Goal: Task Accomplishment & Management: Manage account settings

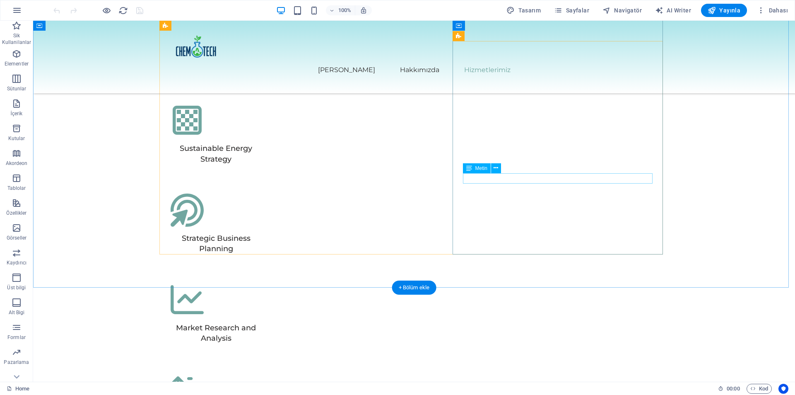
scroll to position [2815, 0]
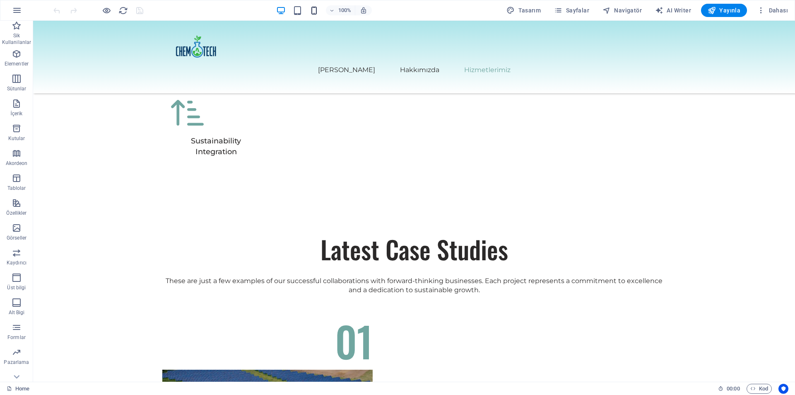
click at [312, 10] on icon "button" at bounding box center [314, 11] width 10 height 10
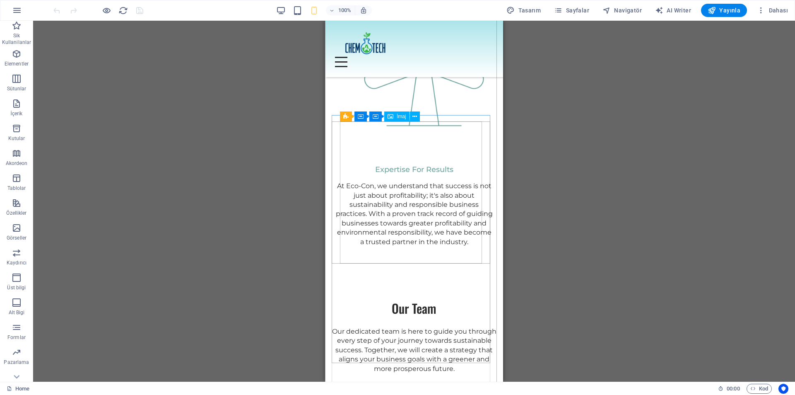
scroll to position [821, 0]
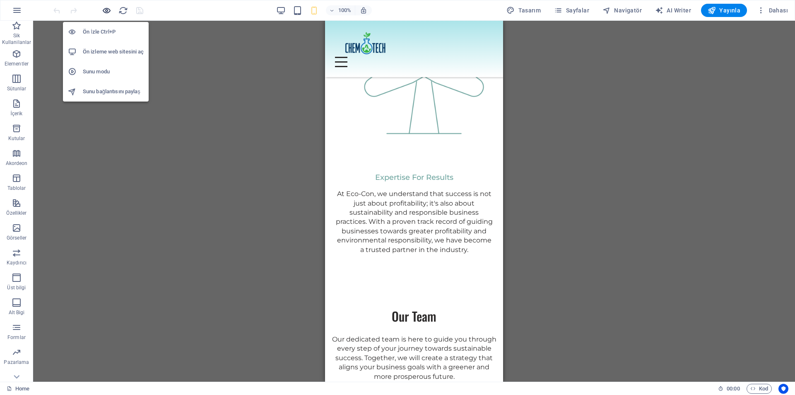
click at [108, 11] on icon "button" at bounding box center [107, 11] width 10 height 10
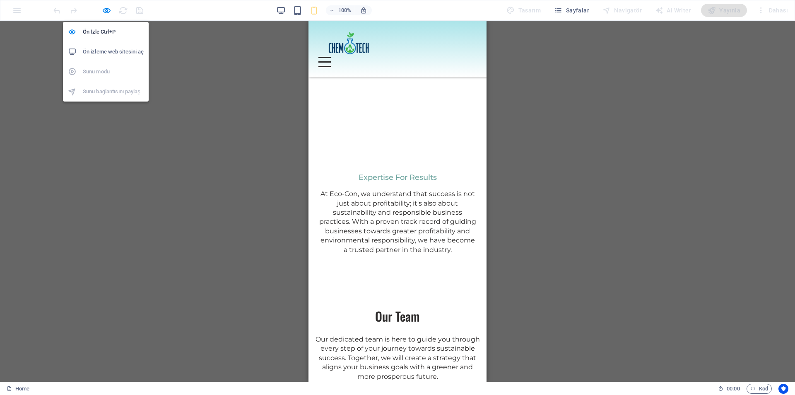
click at [111, 53] on h6 "Ön izleme web sitesini aç" at bounding box center [113, 52] width 61 height 10
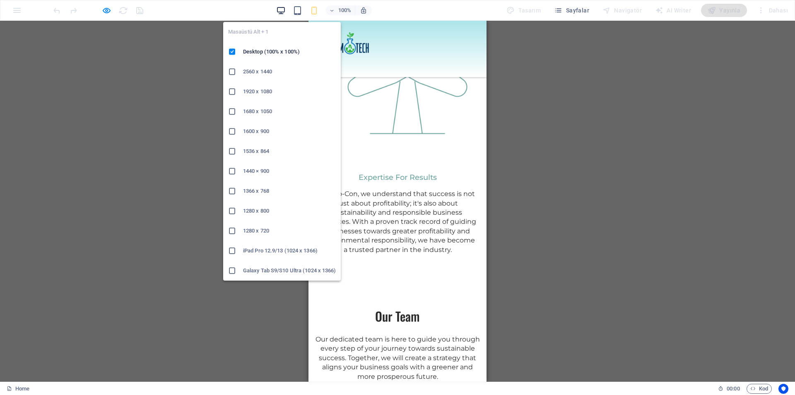
click at [284, 11] on icon "button" at bounding box center [281, 11] width 10 height 10
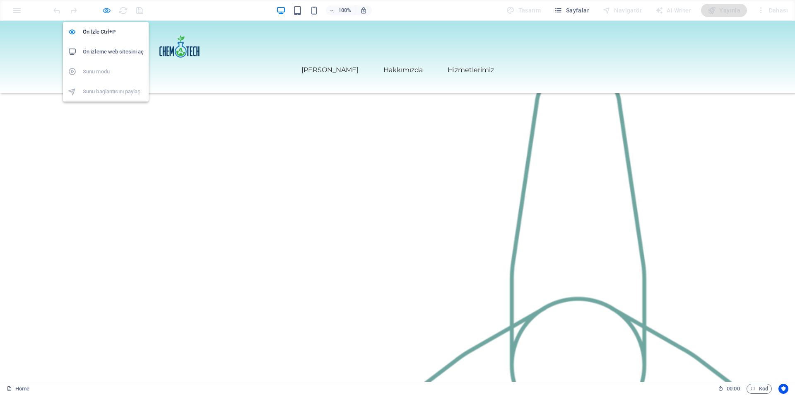
click at [109, 10] on icon "button" at bounding box center [107, 11] width 10 height 10
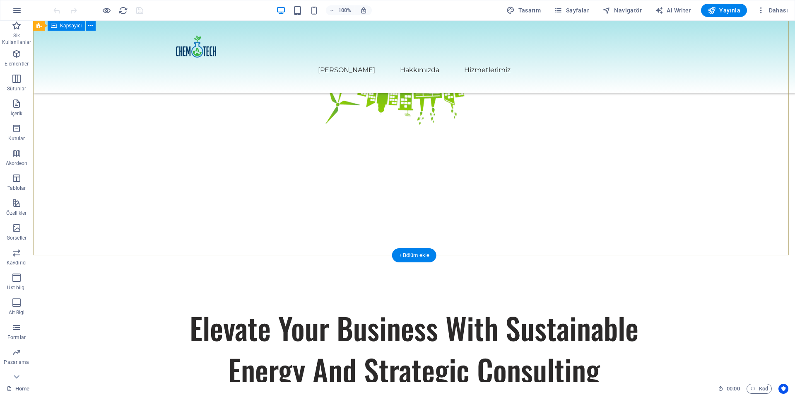
scroll to position [0, 0]
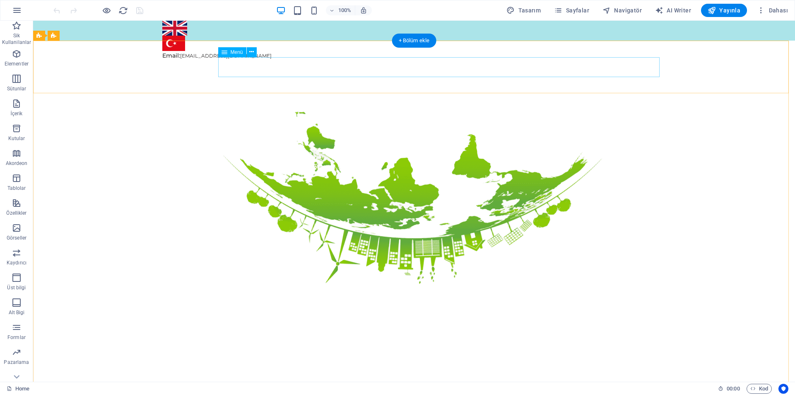
select select
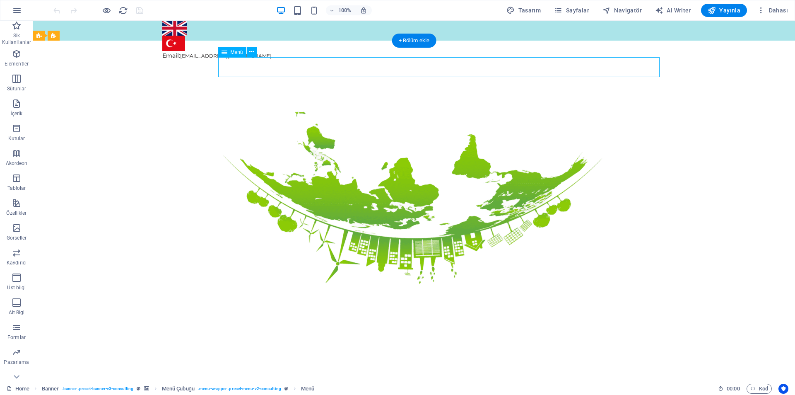
select select
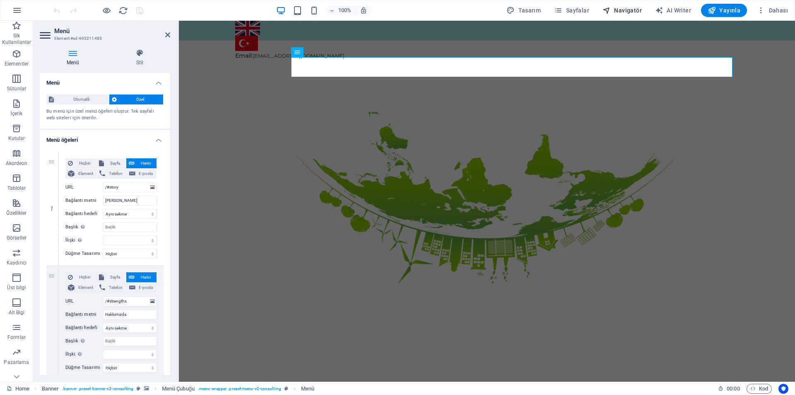
click at [616, 15] on button "Navigatör" at bounding box center [622, 10] width 46 height 13
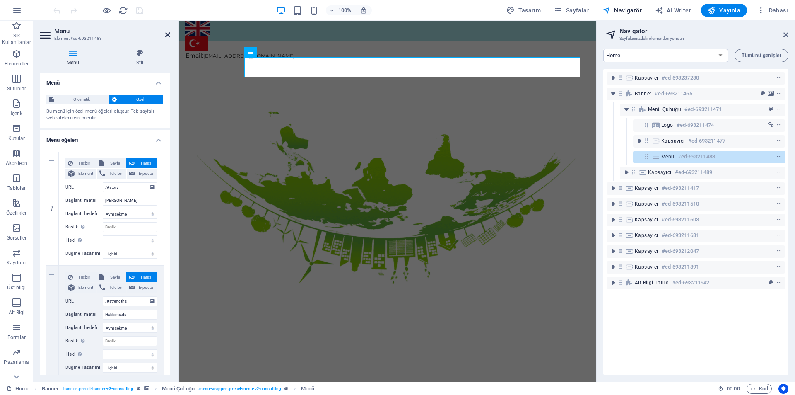
click at [167, 34] on icon at bounding box center [167, 34] width 5 height 7
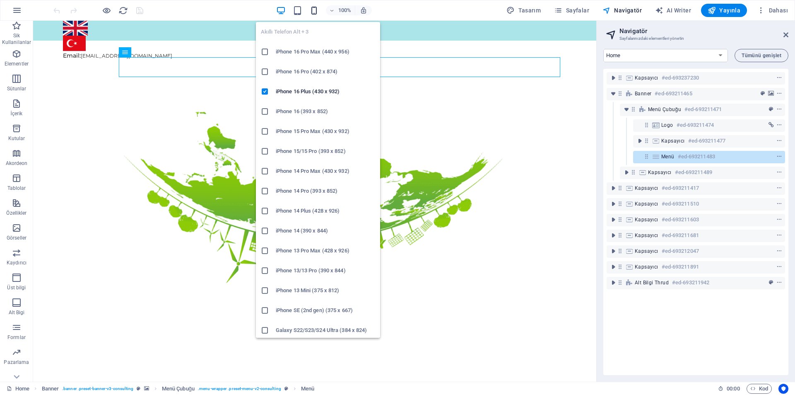
click at [314, 11] on icon "button" at bounding box center [314, 11] width 10 height 10
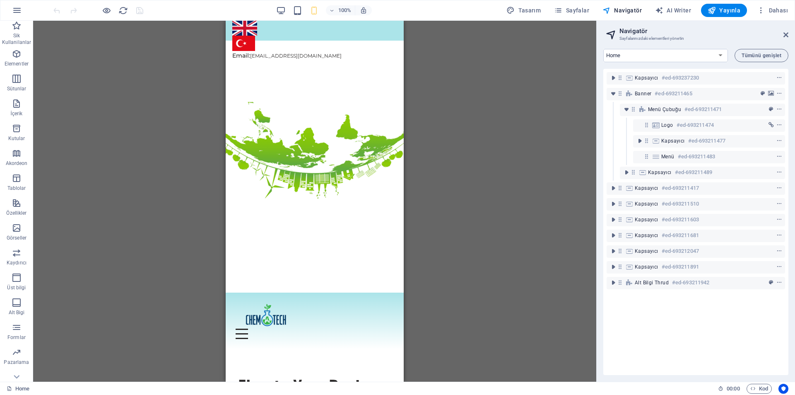
click at [184, 115] on div "H1 Banner Kapsayıcı [PERSON_NAME] Aralık Aralık Kapsayıcı H2 Aralık Metin Aralı…" at bounding box center [314, 201] width 563 height 361
click at [111, 14] on div at bounding box center [98, 10] width 93 height 13
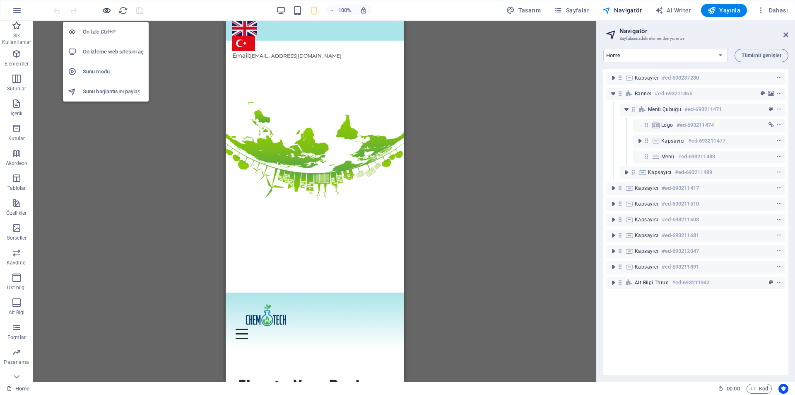
click at [108, 12] on icon "button" at bounding box center [107, 11] width 10 height 10
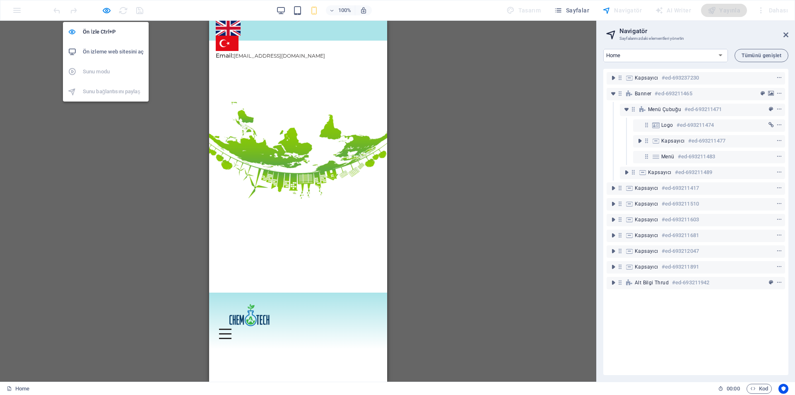
click at [100, 52] on h6 "Ön izleme web sitesini aç" at bounding box center [113, 52] width 61 height 10
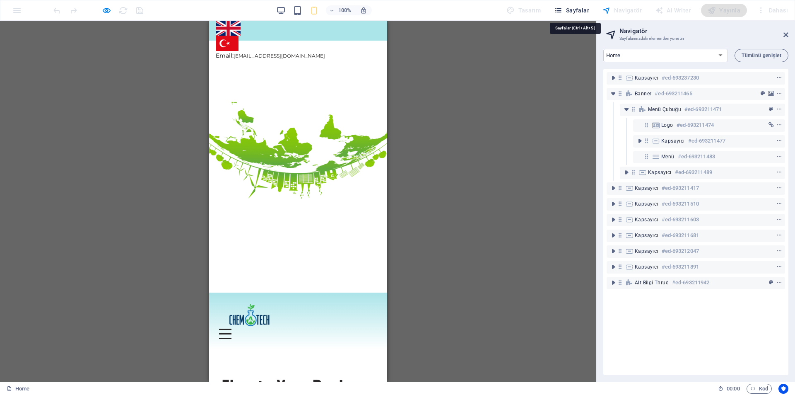
click at [568, 13] on span "Sayfalar" at bounding box center [571, 10] width 35 height 8
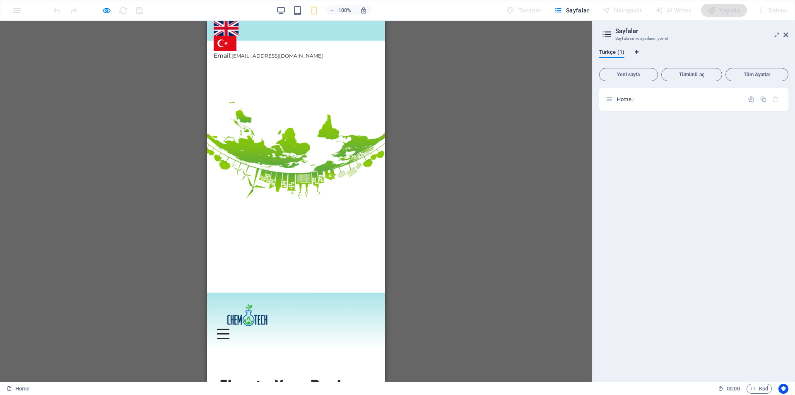
click at [638, 55] on span "Dil Sekmeleri" at bounding box center [636, 53] width 5 height 7
select select "165"
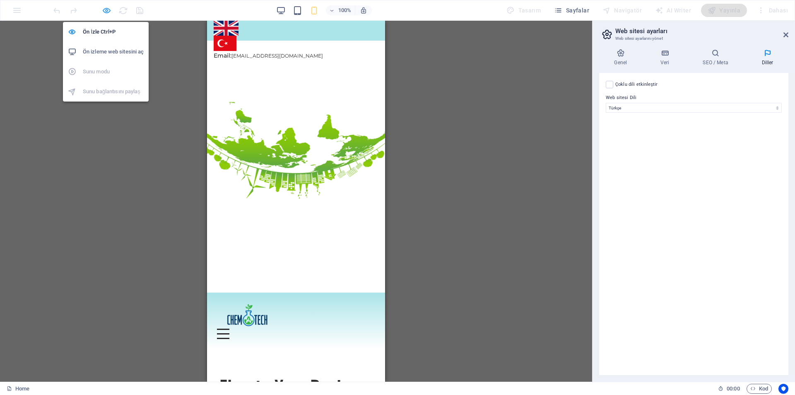
click at [108, 13] on icon "button" at bounding box center [107, 11] width 10 height 10
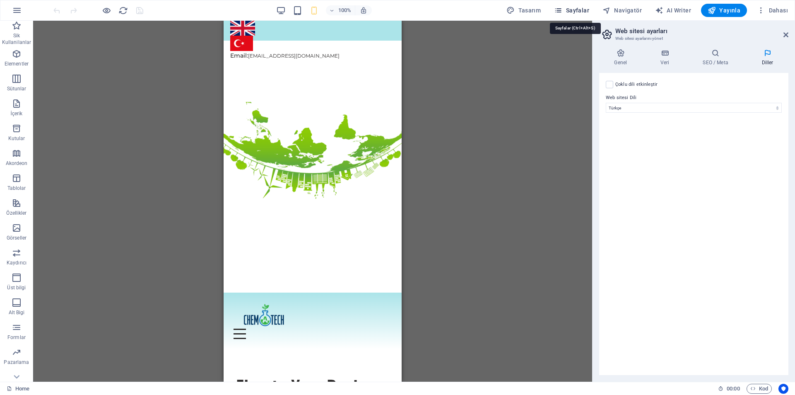
click at [579, 12] on span "Sayfalar" at bounding box center [571, 10] width 35 height 8
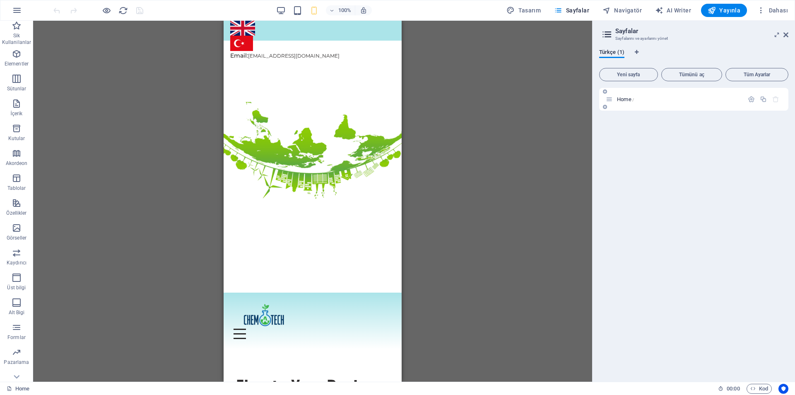
click at [631, 102] on div "Home /" at bounding box center [675, 99] width 138 height 10
click at [629, 100] on span "Home /" at bounding box center [625, 99] width 17 height 6
click at [751, 98] on icon "button" at bounding box center [751, 99] width 7 height 7
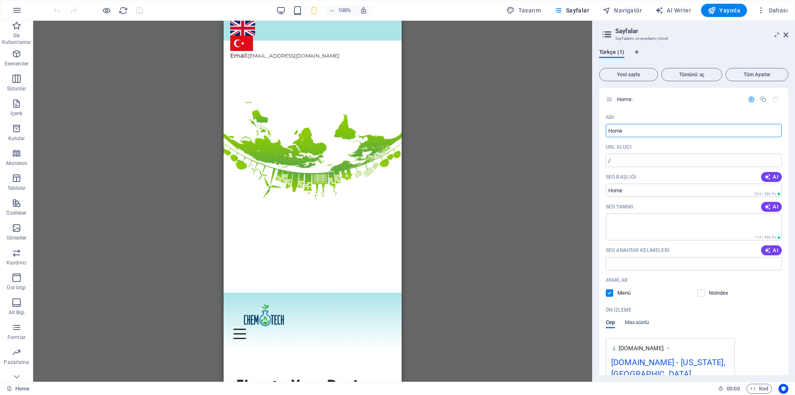
drag, startPoint x: 578, startPoint y: 127, endPoint x: 530, endPoint y: 127, distance: 48.0
click at [530, 127] on div "Home Sik Kullanilanlar Elementler Sütunlar İçerik Kutular Akordeon Tablolar Öze…" at bounding box center [397, 201] width 795 height 361
type input "Q"
type input "Ana"
type input "/ana"
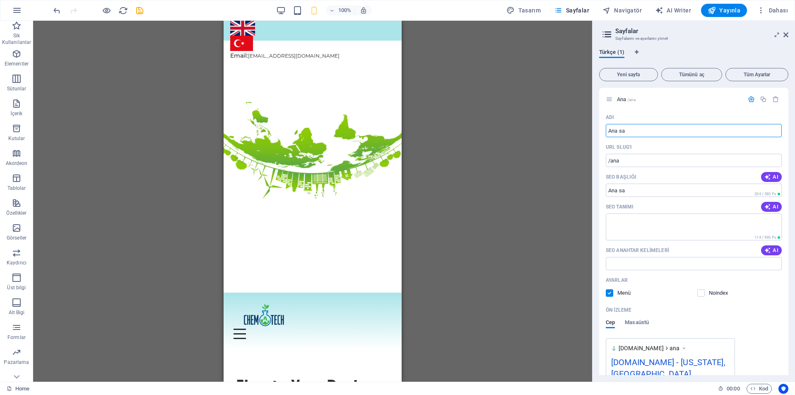
type input "Ana sa"
type input "/ana-sa"
type input "[PERSON_NAME]"
type input "/ana-sayfa"
type input "A"
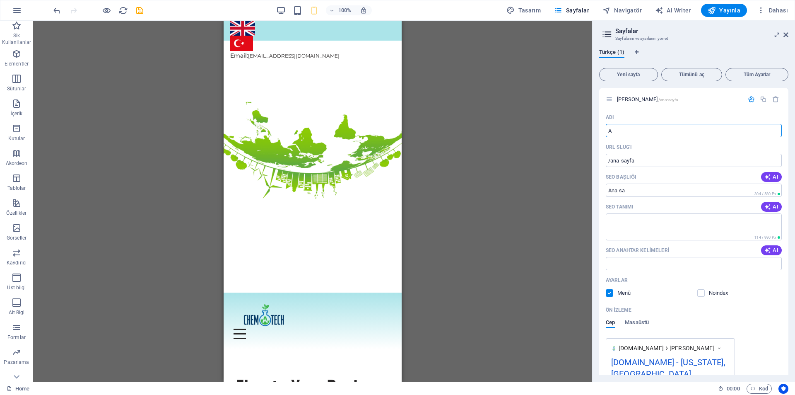
type input "/ana-sa"
type input "/"
type input "Chemate"
type input "/chemate"
type input "Chematech"
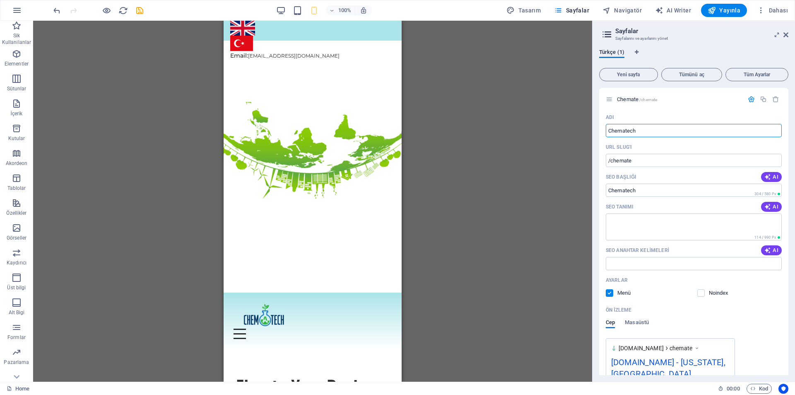
type input "/chematech"
type input "Ch"
type input "/chematec"
type input "C"
type input "/"
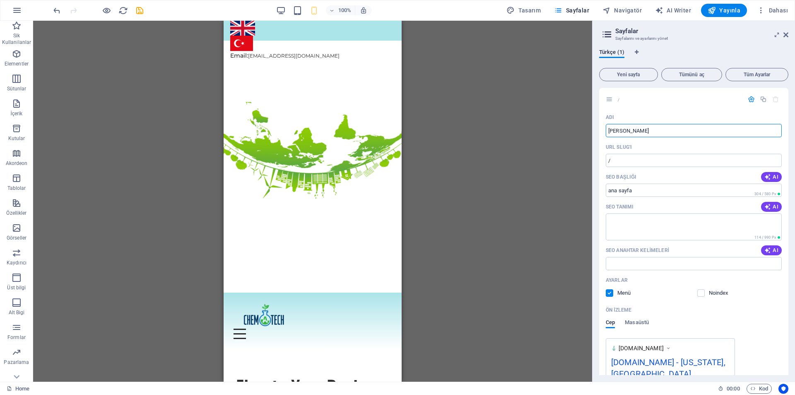
type input "[PERSON_NAME]"
type input "/ana-sayfa"
type input "[PERSON_NAME]"
click at [672, 87] on div "Yeni sayfa Tümünü aç Tüm Ayarlar ana sayfa /ana-sayfa Adı ana sayfa ​ URL SLUG'…" at bounding box center [693, 220] width 189 height 310
click at [623, 55] on span "Türkçe (1)" at bounding box center [611, 53] width 25 height 12
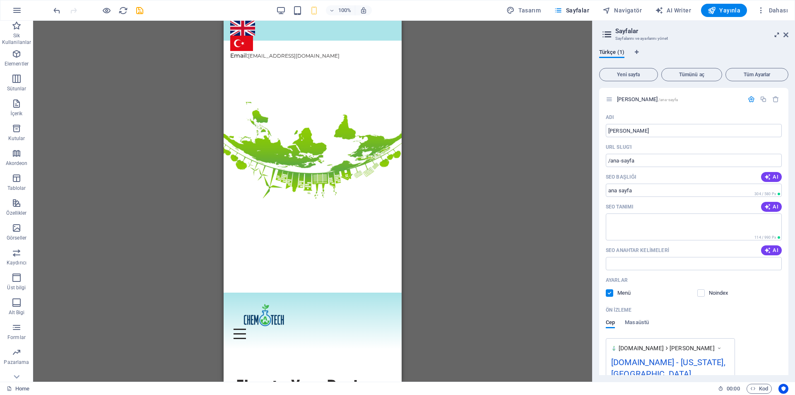
click at [777, 36] on icon at bounding box center [777, 34] width 0 height 7
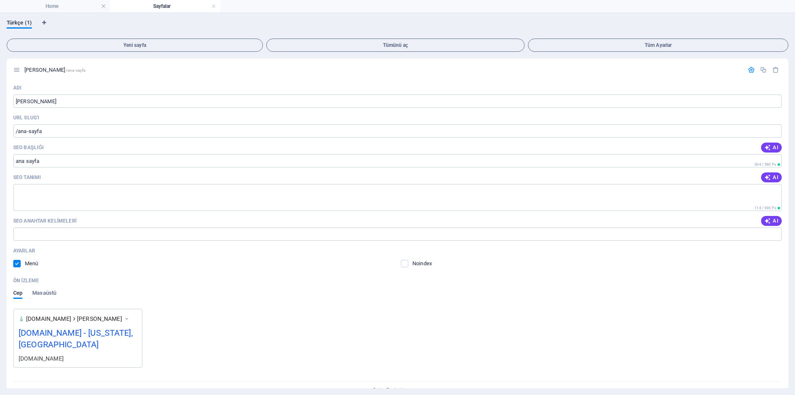
click at [170, 7] on h4 "Sayfalar" at bounding box center [165, 6] width 110 height 9
click at [59, 7] on h4 "Home" at bounding box center [55, 6] width 110 height 9
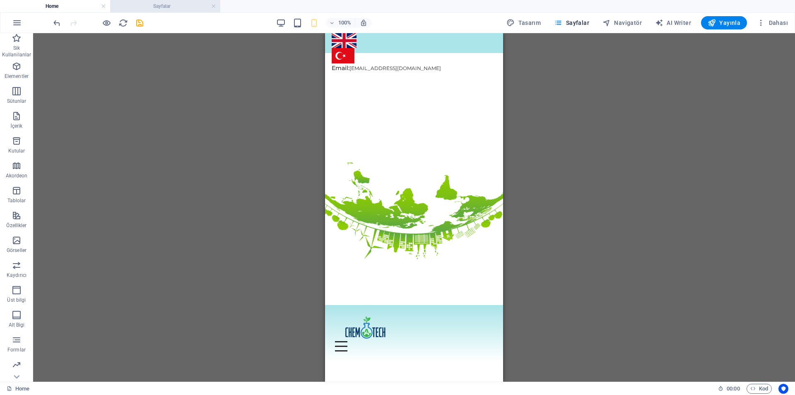
click at [152, 7] on h4 "Sayfalar" at bounding box center [165, 6] width 110 height 9
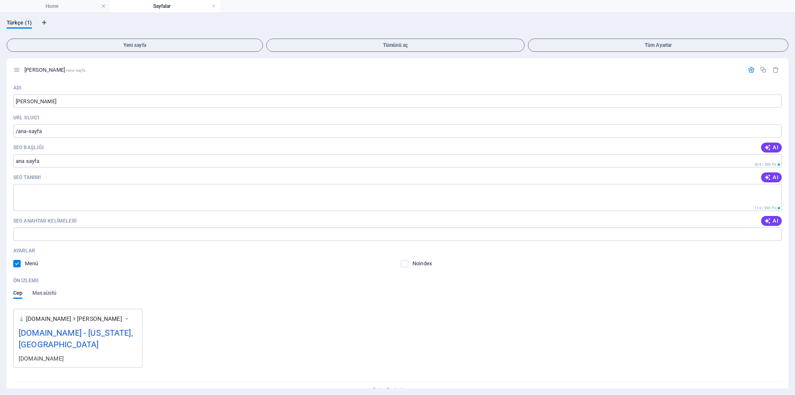
click at [152, 7] on h4 "Sayfalar" at bounding box center [165, 6] width 110 height 9
click at [87, 8] on h4 "Home" at bounding box center [55, 6] width 110 height 9
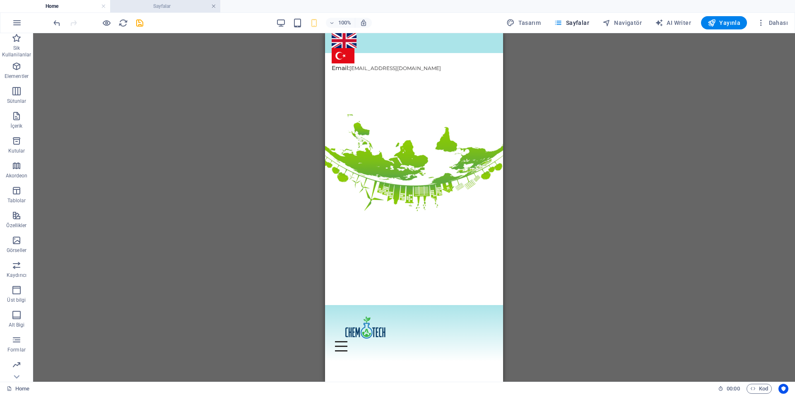
click at [213, 7] on link at bounding box center [213, 6] width 5 height 8
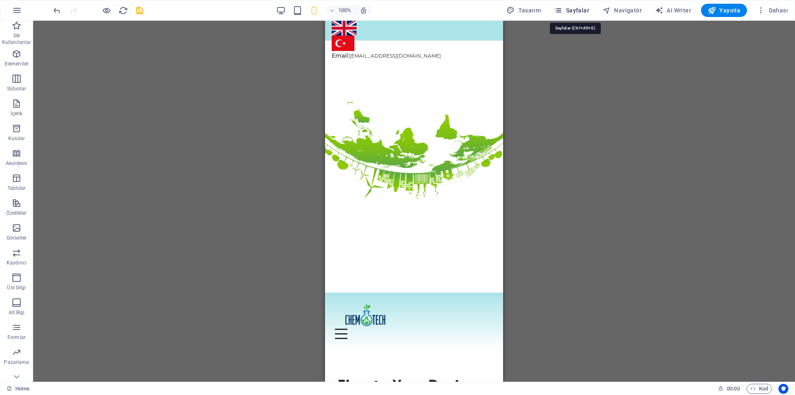
click at [583, 13] on span "Sayfalar" at bounding box center [571, 10] width 35 height 8
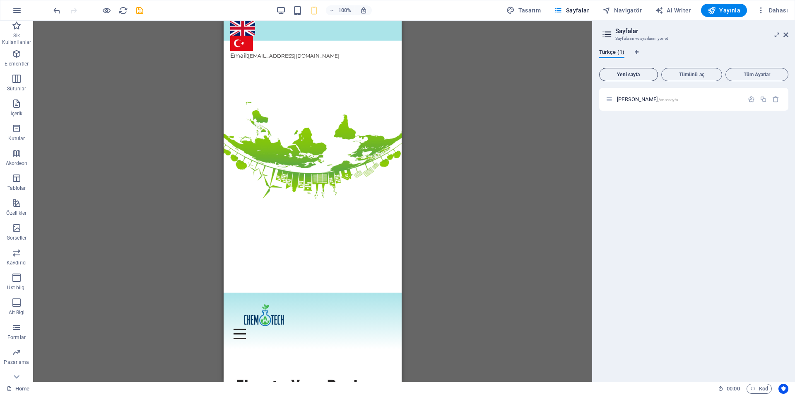
click at [629, 71] on button "Yeni sayfa" at bounding box center [628, 74] width 59 height 13
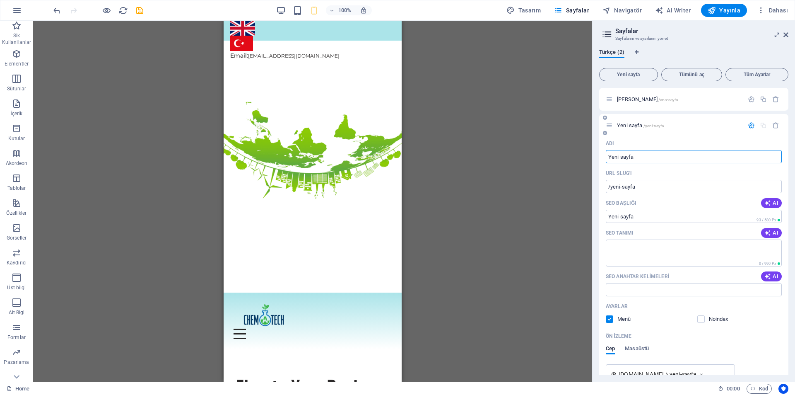
click at [643, 123] on span "Yeni sayfa /yeni-sayfa" at bounding box center [640, 125] width 47 height 6
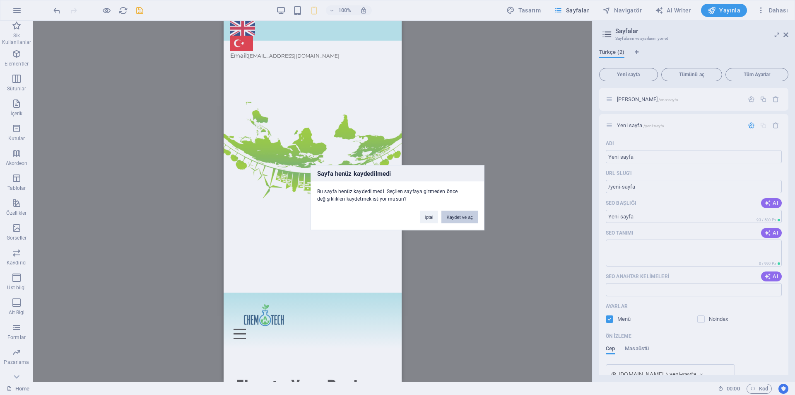
click at [467, 221] on button "Kaydet ve aç" at bounding box center [459, 216] width 36 height 12
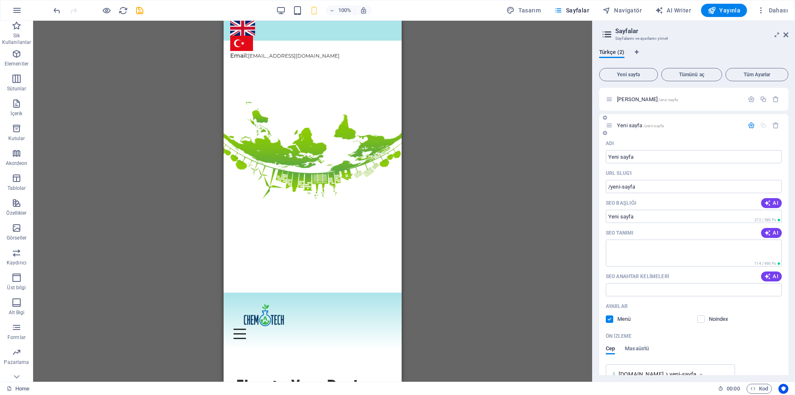
click at [631, 125] on span "Yeni sayfa /yeni-sayfa" at bounding box center [640, 125] width 47 height 6
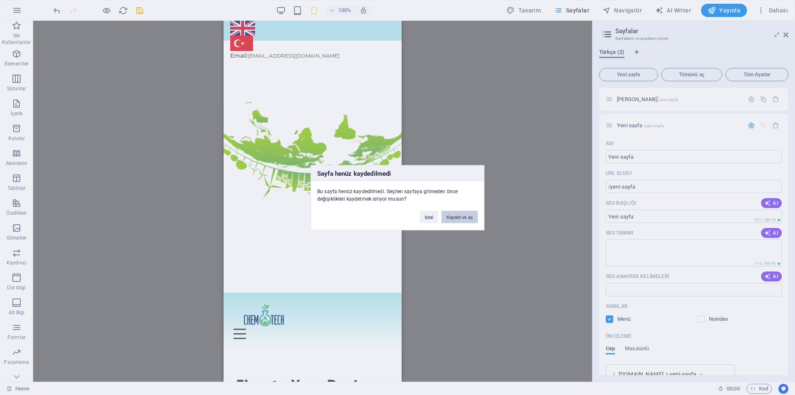
click at [458, 215] on button "Kaydet ve aç" at bounding box center [459, 216] width 36 height 12
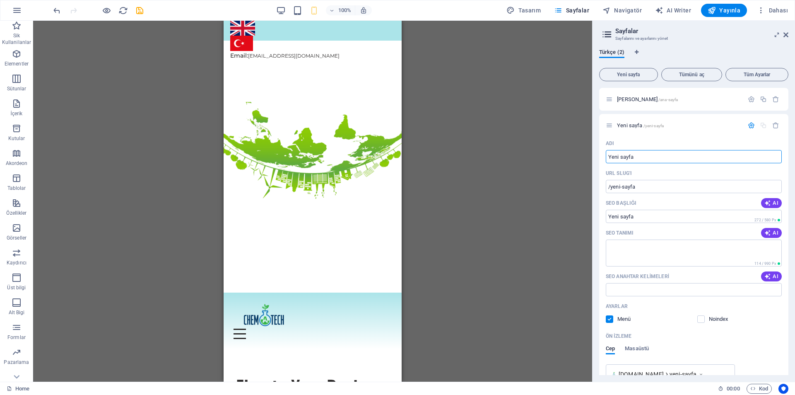
click at [144, 16] on div at bounding box center [98, 10] width 93 height 13
click at [140, 13] on icon "save" at bounding box center [140, 11] width 10 height 10
checkbox input "false"
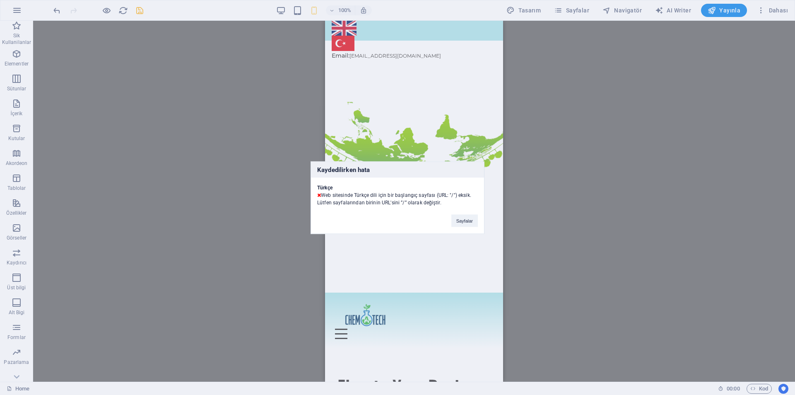
click at [581, 7] on div "Kaydedilirken hata Türkçe Web sitesinde Türkçe dili için bir başlangıç sayfası …" at bounding box center [397, 197] width 795 height 395
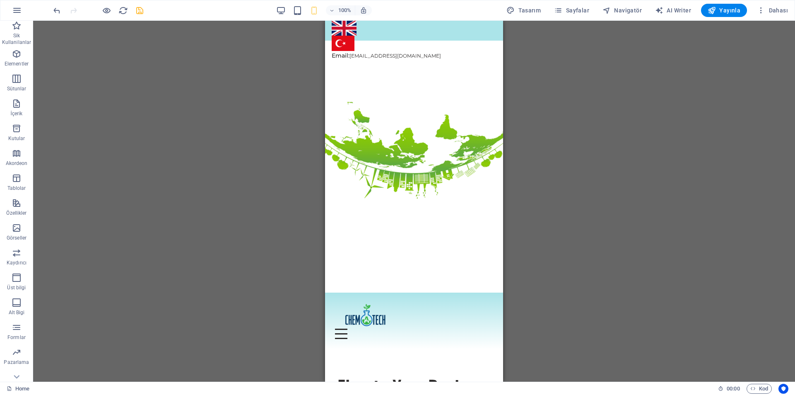
click at [145, 11] on div "100% Tasarım [PERSON_NAME] AI Writer Yayınla Dahası" at bounding box center [421, 10] width 739 height 13
click at [140, 14] on icon "save" at bounding box center [140, 11] width 10 height 10
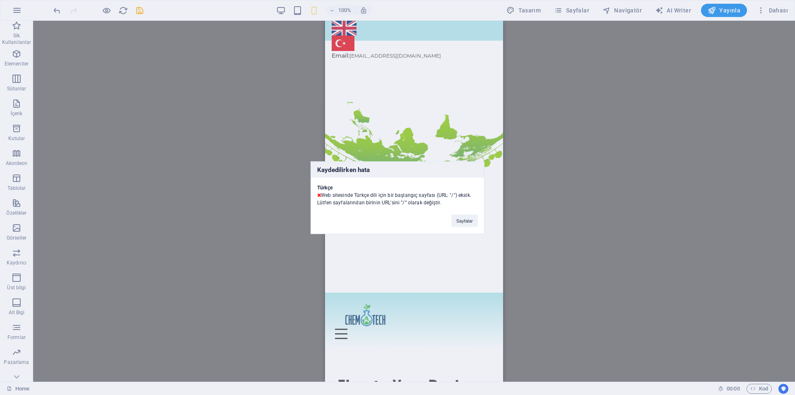
click at [460, 226] on button "Sayfalar" at bounding box center [464, 220] width 26 height 12
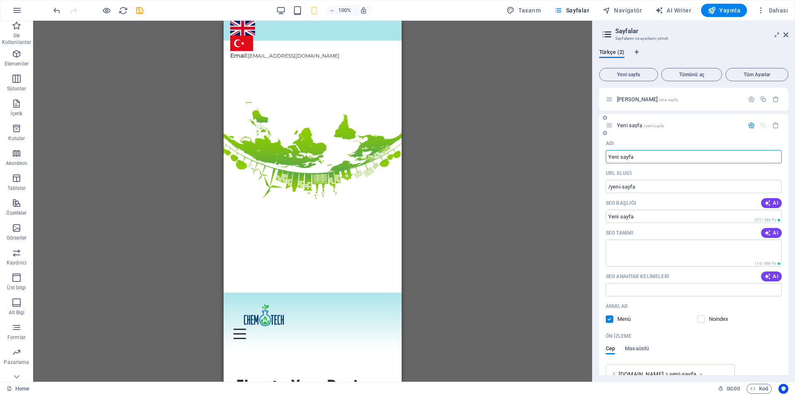
click at [642, 156] on input "Yeni sayfa" at bounding box center [694, 156] width 176 height 13
drag, startPoint x: 636, startPoint y: 157, endPoint x: 585, endPoint y: 165, distance: 51.1
click at [585, 165] on div "Home Sik Kullanilanlar Elementler Sütunlar İçerik Kutular Akordeon Tablolar Öze…" at bounding box center [397, 201] width 795 height 361
type input "hh"
type input "/h"
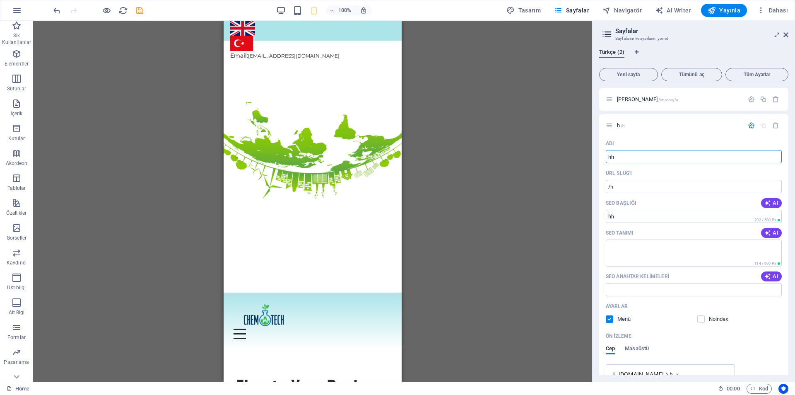
type input "hh"
type input "/hh"
type input "hakkimizda"
type input "/hakkimizda"
type input "hakkimizda"
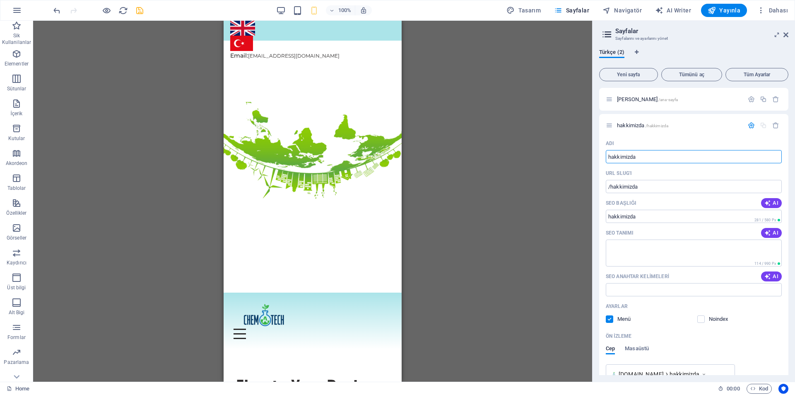
click at [142, 10] on icon "save" at bounding box center [140, 11] width 10 height 10
checkbox input "false"
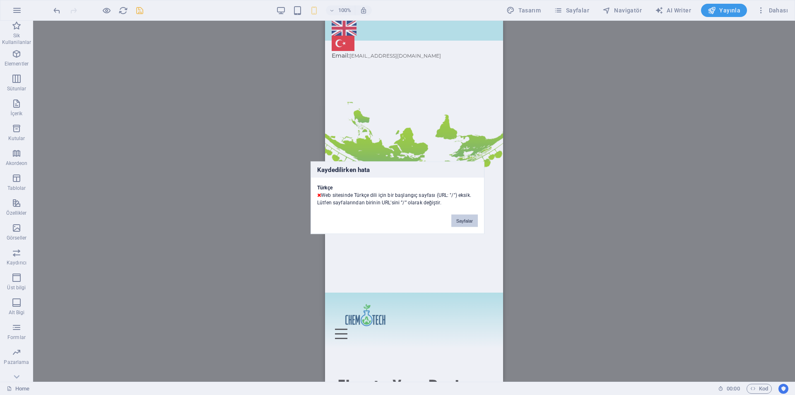
click at [460, 221] on button "Sayfalar" at bounding box center [464, 220] width 26 height 12
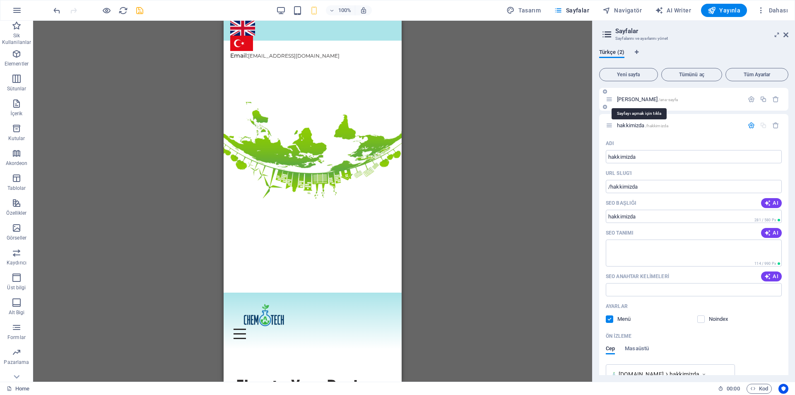
click at [629, 101] on span "[PERSON_NAME] /[PERSON_NAME]" at bounding box center [647, 99] width 61 height 6
type input "/"
click at [650, 124] on p "/" at bounding box center [679, 125] width 124 height 5
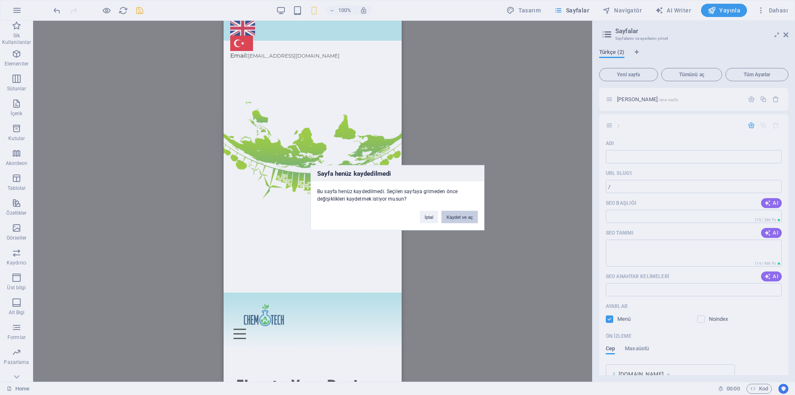
drag, startPoint x: 455, startPoint y: 218, endPoint x: 459, endPoint y: 210, distance: 8.3
click at [459, 210] on button "Kaydet ve aç" at bounding box center [459, 216] width 36 height 12
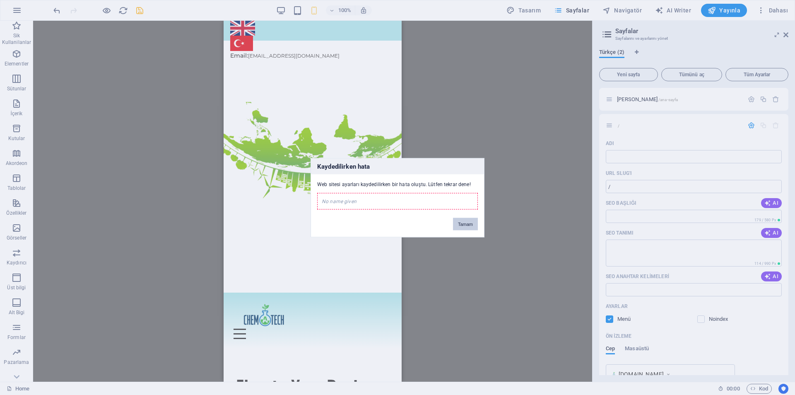
click at [469, 224] on button "Tamam" at bounding box center [465, 223] width 25 height 12
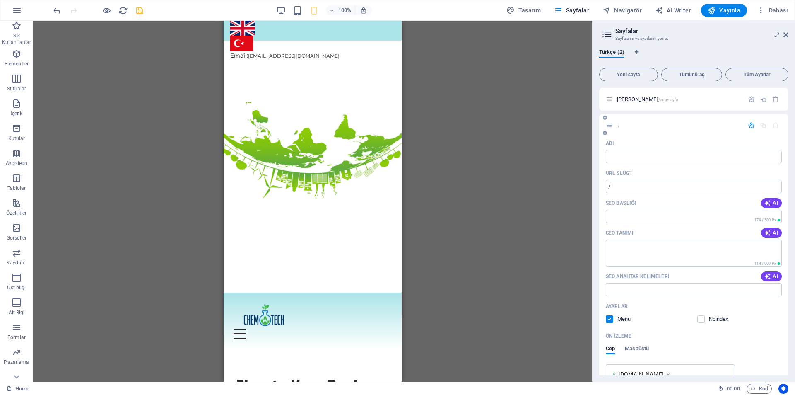
click at [626, 128] on div "/" at bounding box center [675, 125] width 138 height 10
click at [623, 188] on input "/" at bounding box center [694, 186] width 176 height 13
click at [627, 176] on p "URL SLUG'ı" at bounding box center [619, 173] width 26 height 7
click at [627, 180] on input "/" at bounding box center [694, 186] width 176 height 13
click at [633, 163] on input "Adı" at bounding box center [694, 156] width 176 height 13
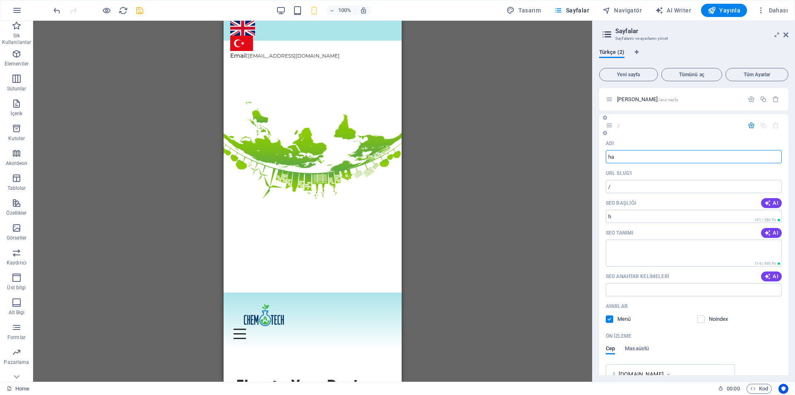
type input "hak"
type input "/h"
type input "h"
type input "hakkı"
type input "/hakk"
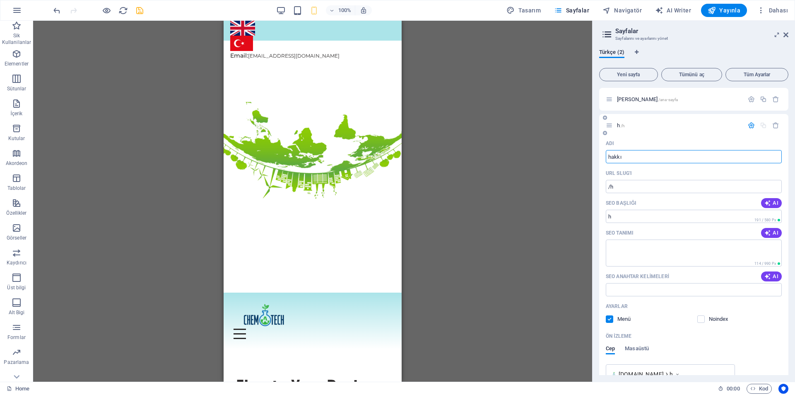
type input "hakkı"
type input "hakkımızda"
type input "/hakk-m-[GEOGRAPHIC_DATA]"
type input "hakkımızda"
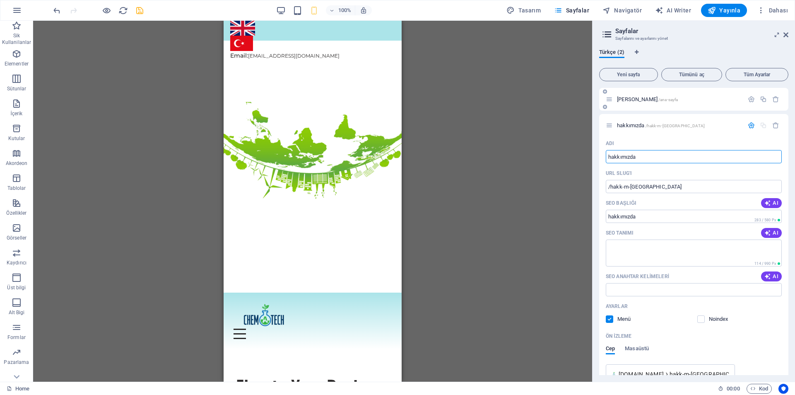
click at [640, 106] on div "[PERSON_NAME] /[PERSON_NAME]" at bounding box center [693, 99] width 189 height 23
click at [640, 104] on div "[PERSON_NAME] /[PERSON_NAME]" at bounding box center [675, 99] width 138 height 10
click at [658, 98] on span "/ana-sayfa" at bounding box center [667, 99] width 19 height 5
click at [658, 99] on span "/ana-sayfa" at bounding box center [667, 99] width 19 height 5
click at [628, 104] on div "[PERSON_NAME] /[PERSON_NAME]" at bounding box center [693, 99] width 189 height 23
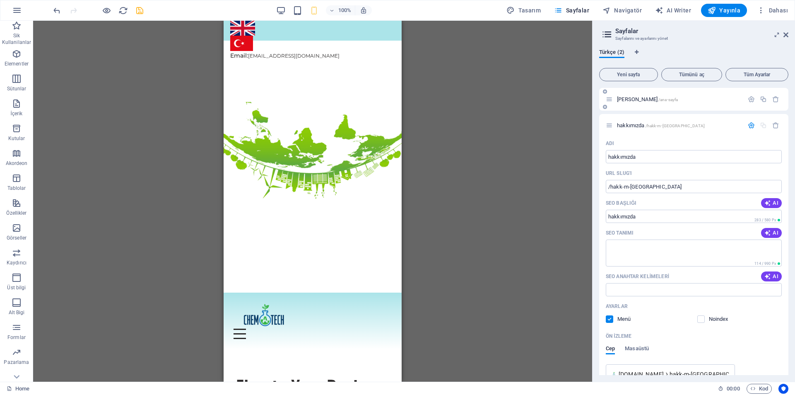
click at [620, 99] on span "[PERSON_NAME] /[PERSON_NAME]" at bounding box center [647, 99] width 61 height 6
click at [749, 101] on icon "button" at bounding box center [751, 99] width 7 height 7
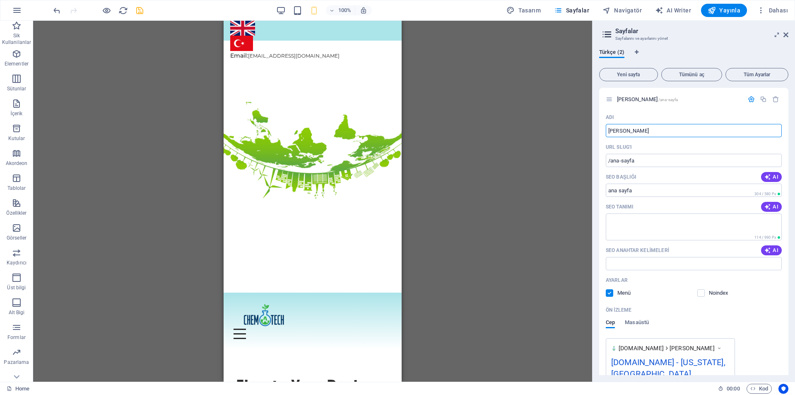
drag, startPoint x: 651, startPoint y: 132, endPoint x: 539, endPoint y: 130, distance: 112.2
click at [539, 130] on div "Home Sik Kullanilanlar Elementler Sütunlar İçerik Kutular Akordeon Tablolar Öze…" at bounding box center [397, 201] width 795 height 361
type input "/"
click at [615, 100] on div "/" at bounding box center [678, 98] width 129 height 5
click at [748, 99] on icon "button" at bounding box center [751, 99] width 7 height 7
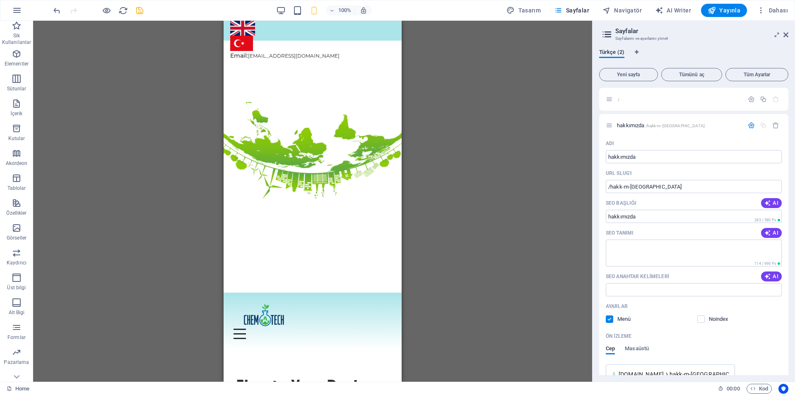
click at [147, 17] on div "100% Tasarım [PERSON_NAME] AI Writer Yayınla Dahası" at bounding box center [397, 10] width 794 height 20
click at [146, 17] on div "100% Tasarım [PERSON_NAME] AI Writer Yayınla Dahası" at bounding box center [397, 10] width 794 height 20
click at [144, 12] on icon "save" at bounding box center [140, 11] width 10 height 10
checkbox input "false"
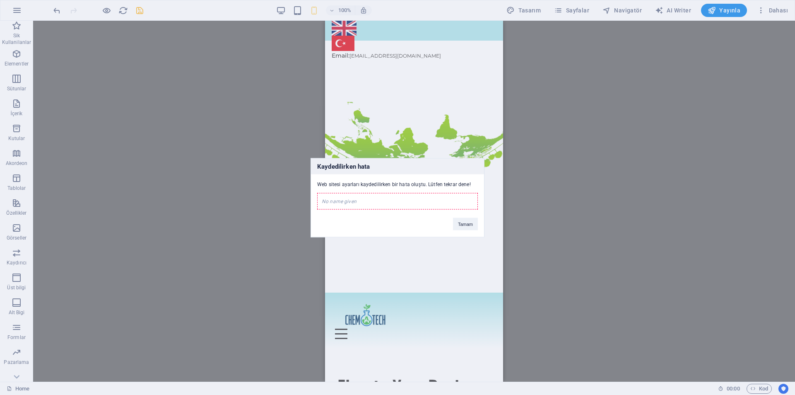
click at [377, 196] on div "No name given" at bounding box center [397, 201] width 161 height 17
click at [464, 225] on button "Tamam" at bounding box center [465, 223] width 25 height 12
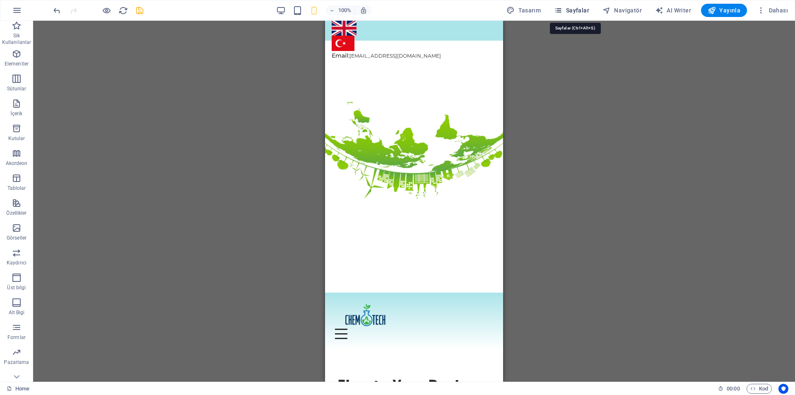
click at [559, 10] on icon "button" at bounding box center [558, 10] width 8 height 8
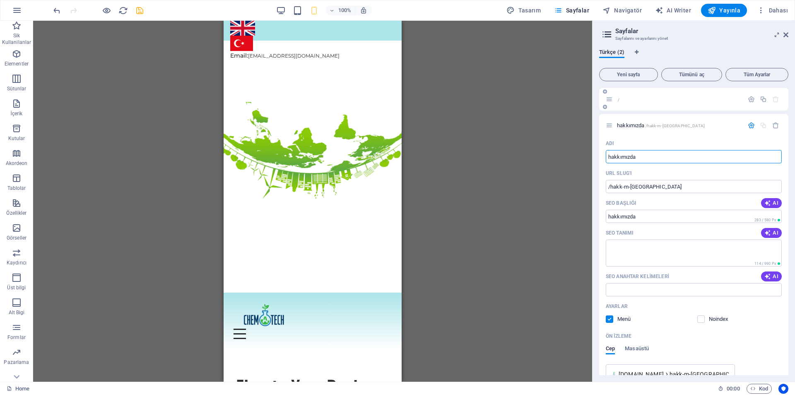
click at [623, 104] on div "/" at bounding box center [693, 99] width 189 height 23
click at [610, 99] on icon at bounding box center [609, 99] width 7 height 7
click at [625, 104] on div "/" at bounding box center [693, 99] width 189 height 23
click at [614, 103] on div "/" at bounding box center [675, 99] width 138 height 10
click at [612, 101] on icon at bounding box center [609, 99] width 7 height 7
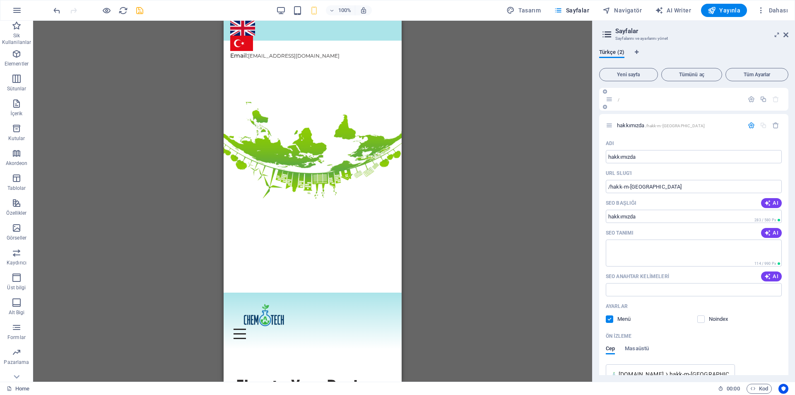
click at [612, 101] on icon at bounding box center [609, 99] width 7 height 7
click at [749, 96] on icon "button" at bounding box center [751, 99] width 7 height 7
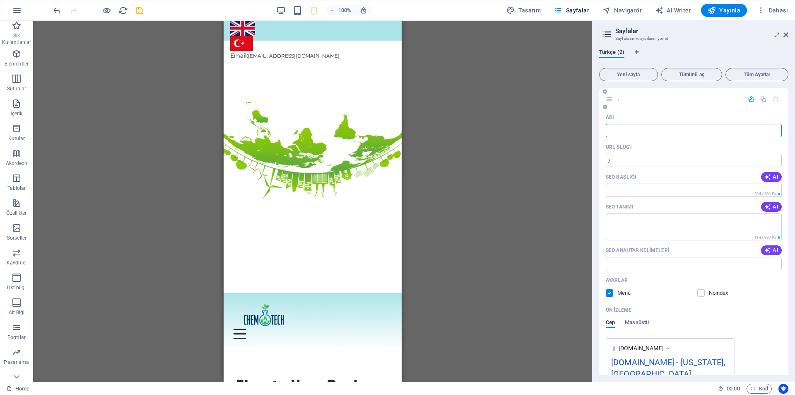
click at [657, 130] on input "Adı" at bounding box center [694, 130] width 176 height 13
type input "[PERSON_NAME]"
type input "/ana-sayfa"
type input "[PERSON_NAME]"
click at [652, 160] on input "/ana-sayfa" at bounding box center [694, 160] width 176 height 13
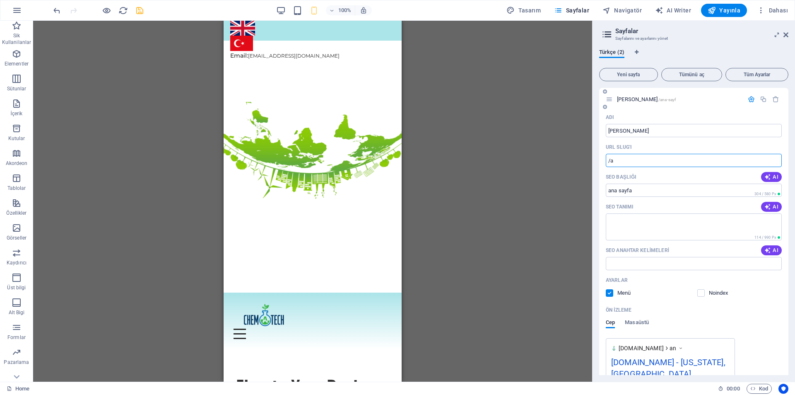
type input "/"
click at [143, 6] on icon "save" at bounding box center [140, 11] width 10 height 10
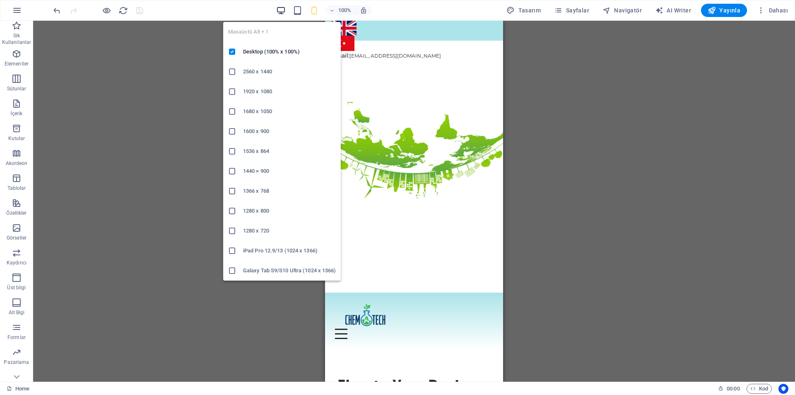
click at [279, 14] on icon "button" at bounding box center [281, 11] width 10 height 10
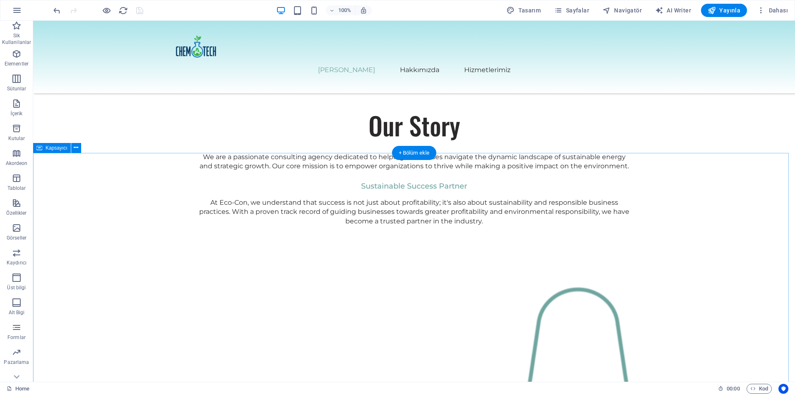
scroll to position [607, 0]
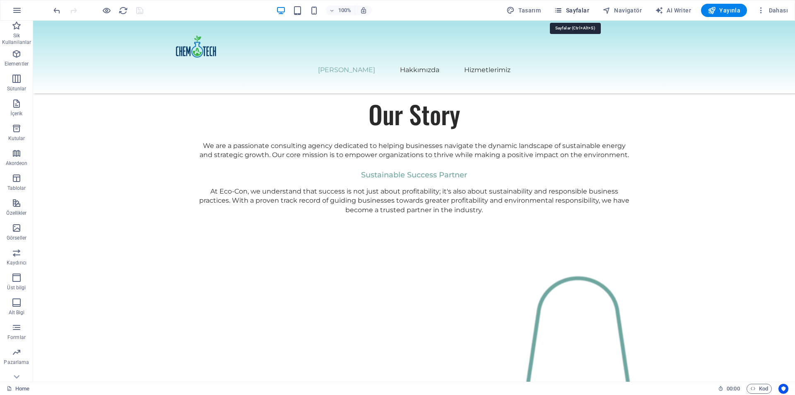
click at [568, 6] on span "Sayfalar" at bounding box center [571, 10] width 35 height 8
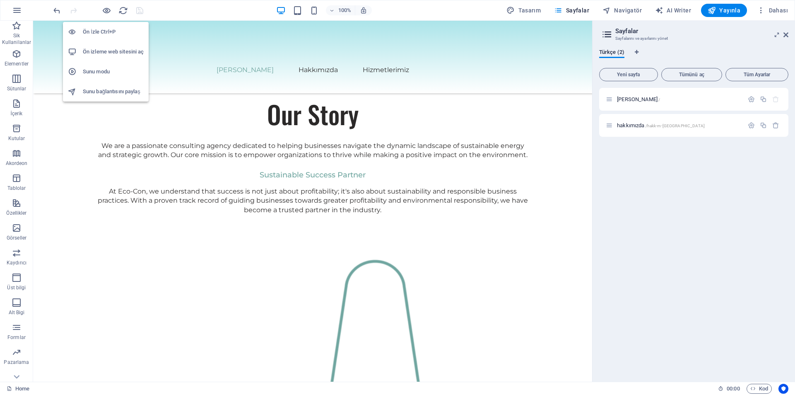
click at [122, 51] on h6 "Ön izleme web sitesini aç" at bounding box center [113, 52] width 61 height 10
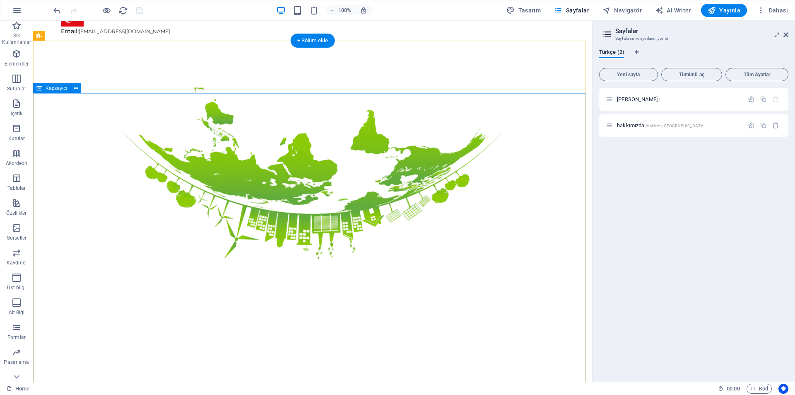
scroll to position [0, 0]
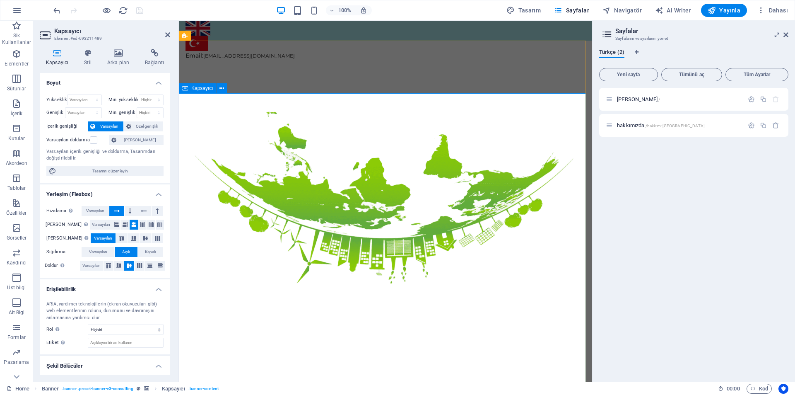
click at [106, 54] on icon at bounding box center [118, 53] width 34 height 8
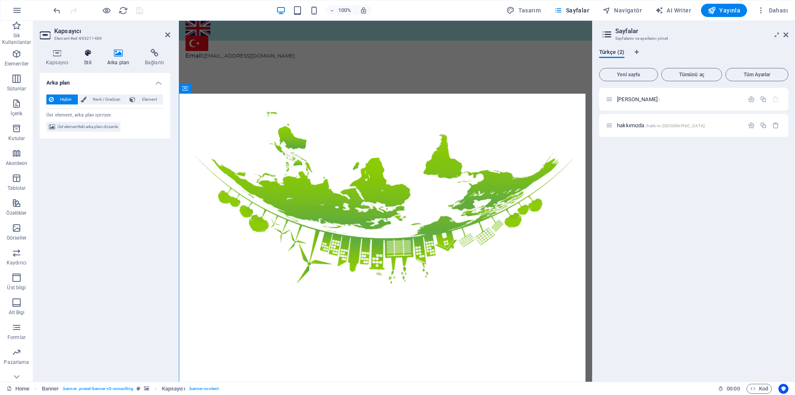
click at [92, 59] on h4 "Stil" at bounding box center [89, 57] width 23 height 17
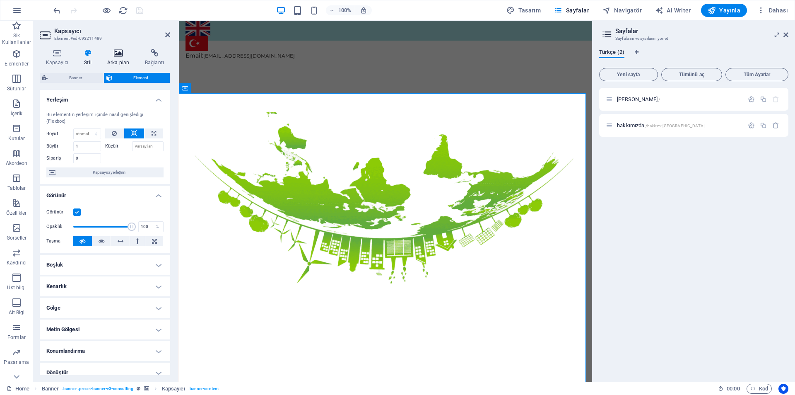
click at [120, 51] on icon at bounding box center [118, 53] width 34 height 8
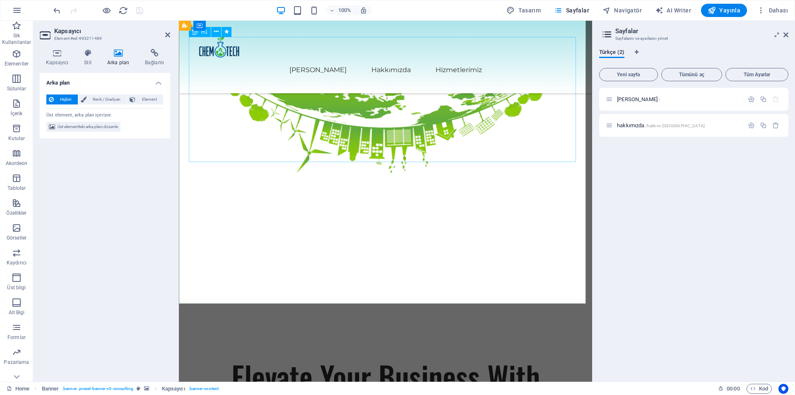
scroll to position [55, 0]
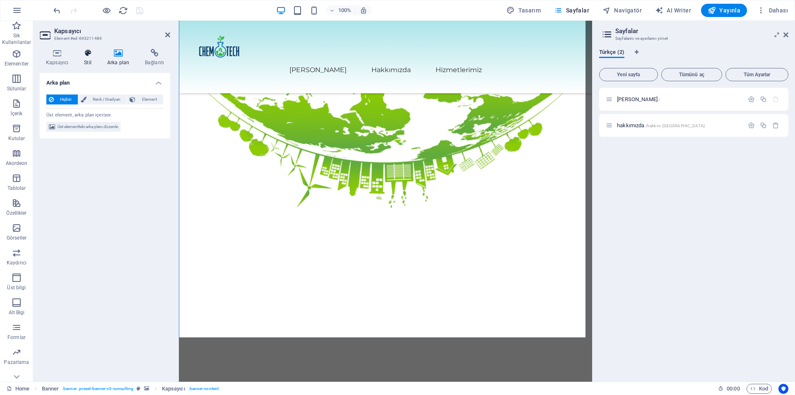
click at [90, 61] on h4 "Stil" at bounding box center [89, 57] width 23 height 17
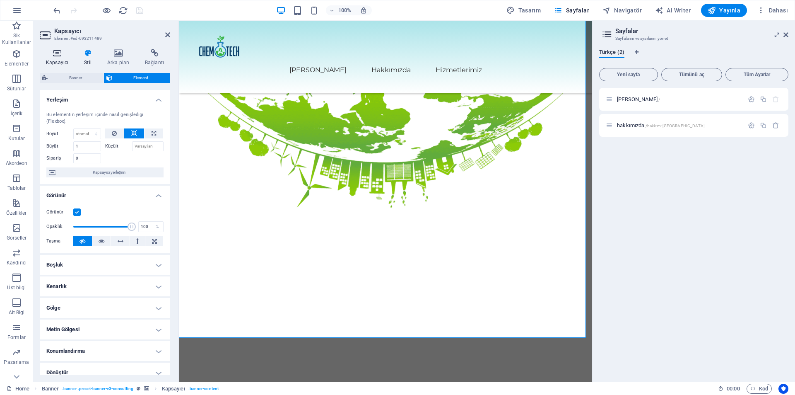
click at [59, 57] on icon at bounding box center [57, 53] width 35 height 8
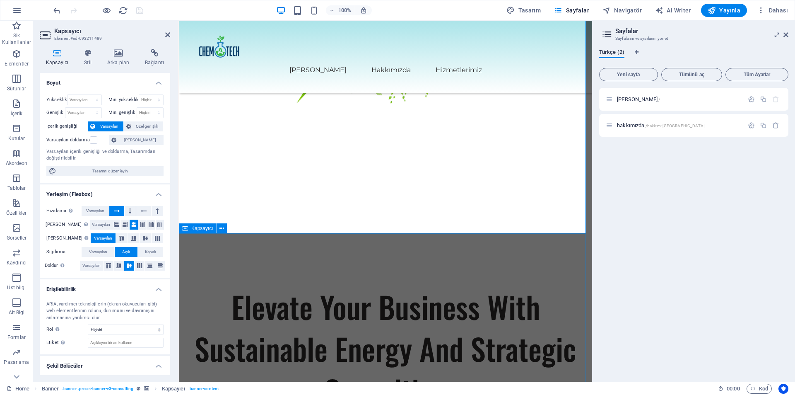
scroll to position [0, 0]
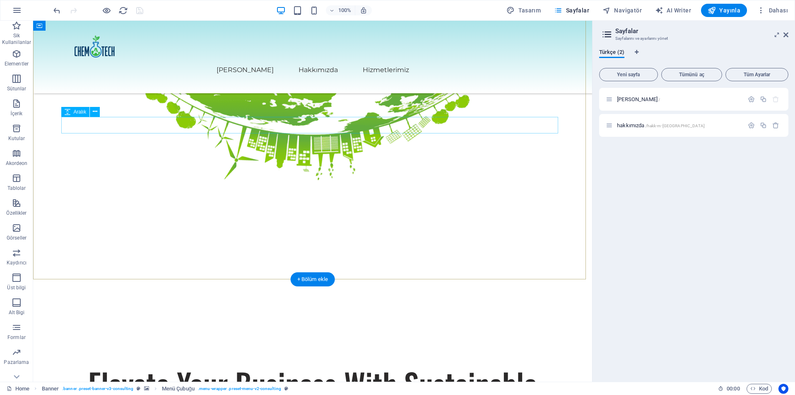
scroll to position [166, 0]
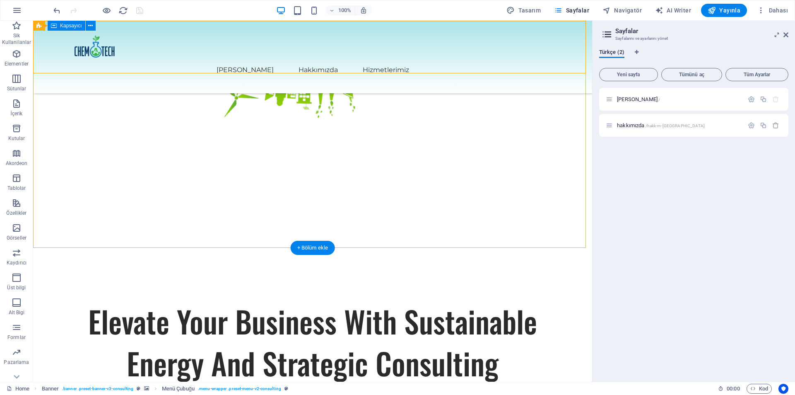
click at [281, 300] on div "Elevate Your Business With Sustainable Energy And Strategic Consulting Empoweri…" at bounding box center [312, 386] width 559 height 172
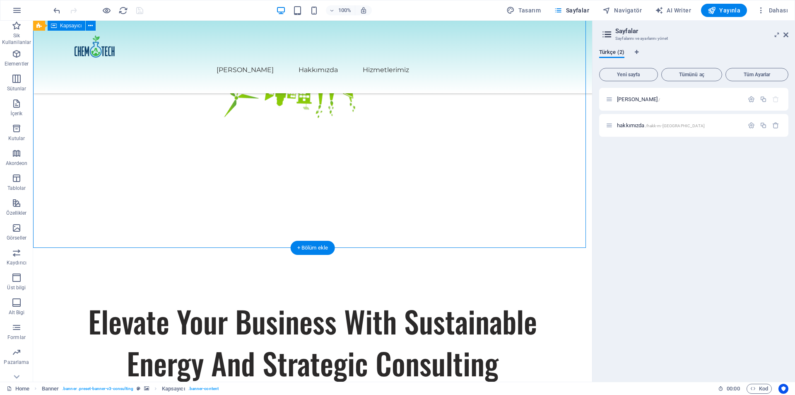
click at [281, 300] on div "Elevate Your Business With Sustainable Energy And Strategic Consulting Empoweri…" at bounding box center [312, 386] width 559 height 172
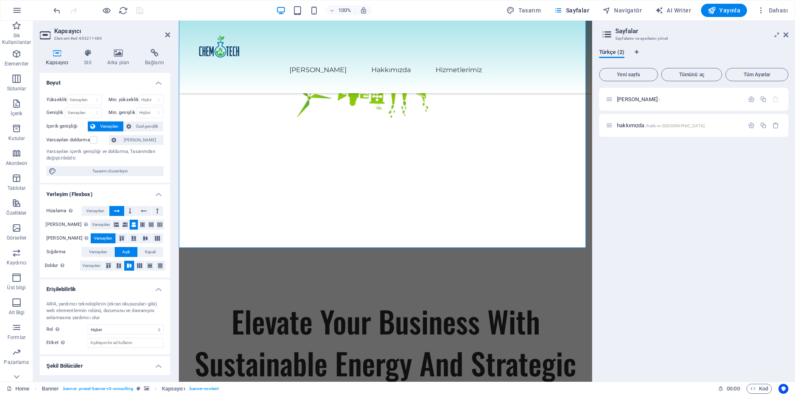
scroll to position [19, 0]
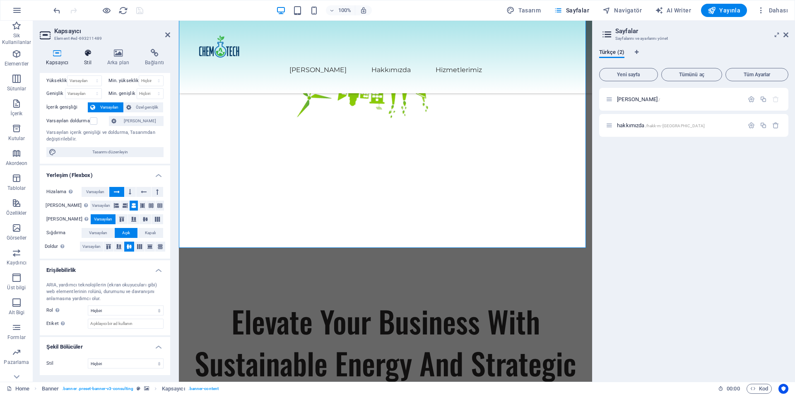
click at [95, 61] on h4 "Stil" at bounding box center [89, 57] width 23 height 17
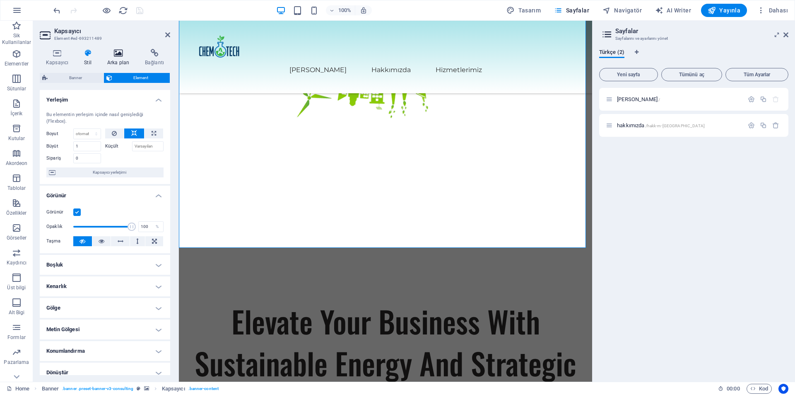
click at [120, 57] on icon at bounding box center [118, 53] width 34 height 8
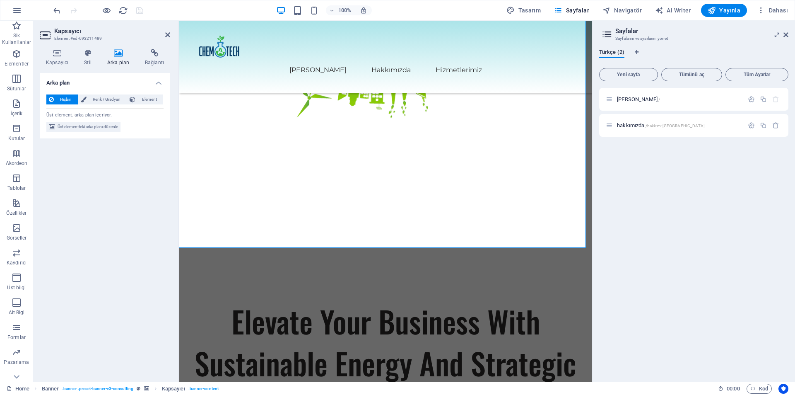
click at [159, 83] on h4 "Arka plan" at bounding box center [105, 80] width 130 height 15
click at [159, 83] on h4 "Arka plan" at bounding box center [105, 83] width 130 height 20
click at [95, 128] on span "Üst elementteki arka planı düzenle" at bounding box center [88, 127] width 60 height 10
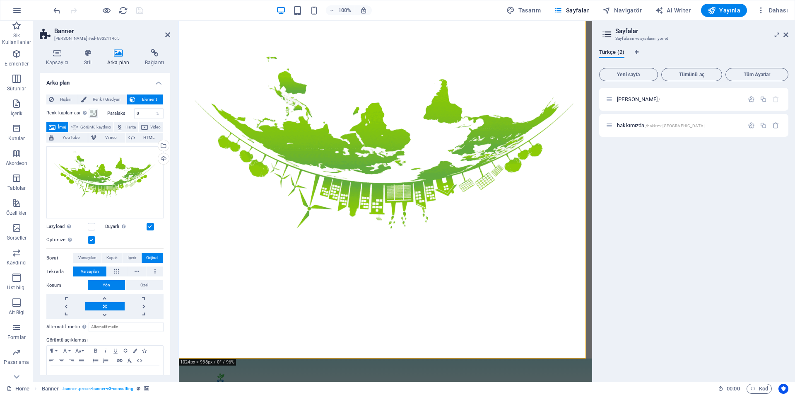
scroll to position [22, 0]
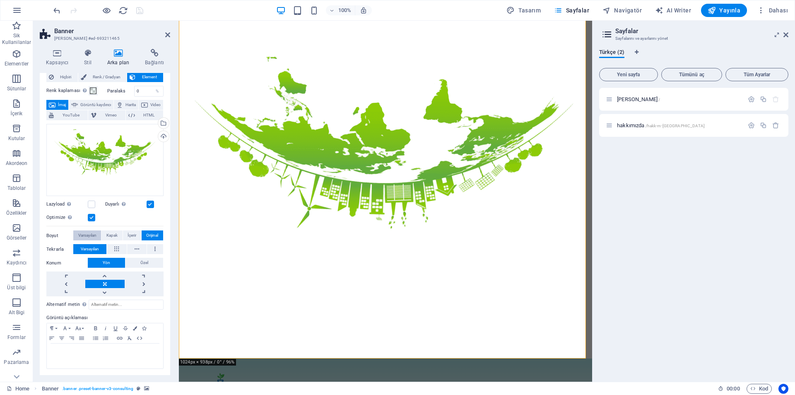
click at [94, 231] on span "Varsayılan" at bounding box center [87, 235] width 18 height 10
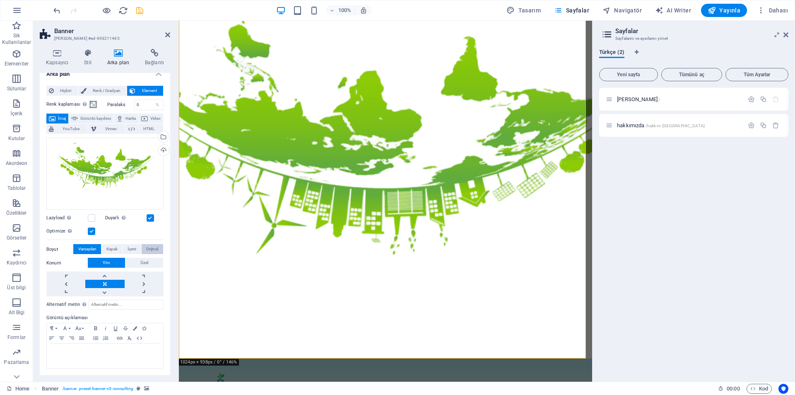
click at [142, 247] on button "Orijinal" at bounding box center [153, 249] width 22 height 10
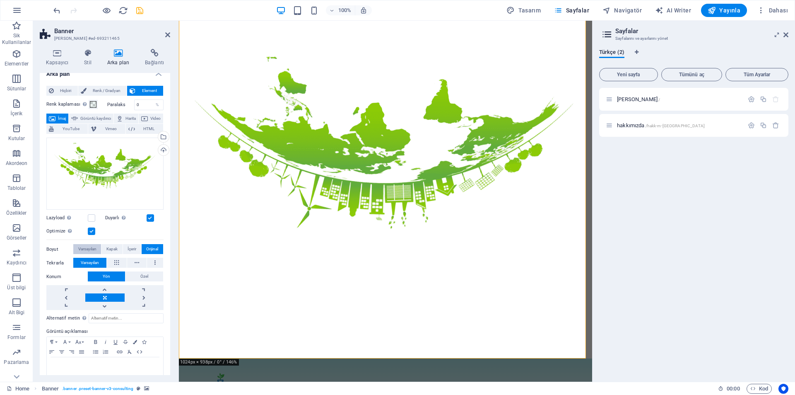
click at [89, 248] on span "Varsayılan" at bounding box center [87, 249] width 18 height 10
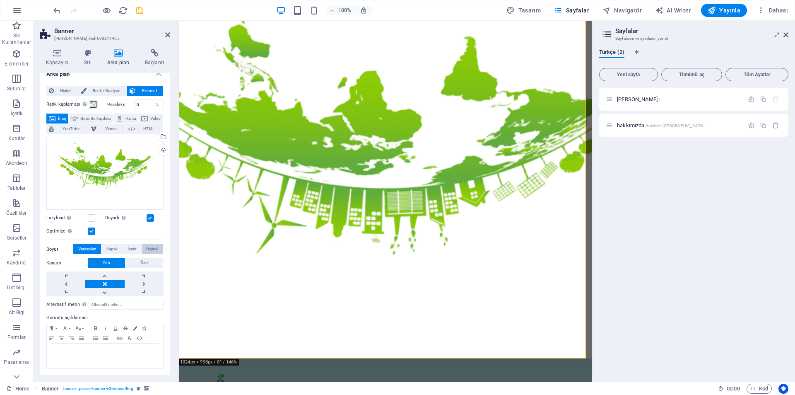
click at [147, 250] on span "Orijinal" at bounding box center [152, 249] width 12 height 10
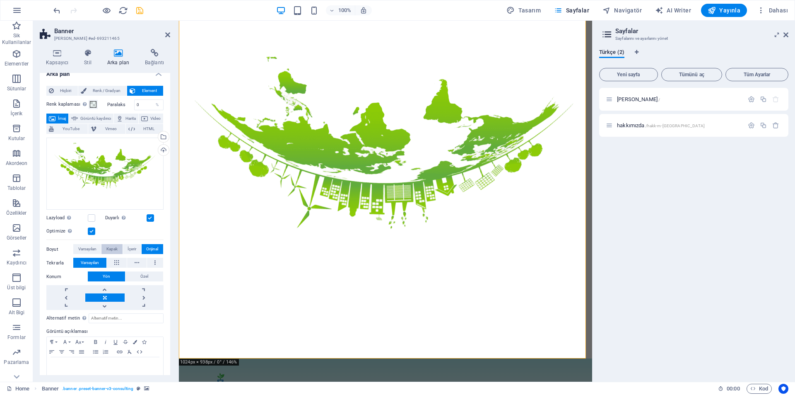
click at [106, 245] on span "Kapak" at bounding box center [111, 249] width 11 height 10
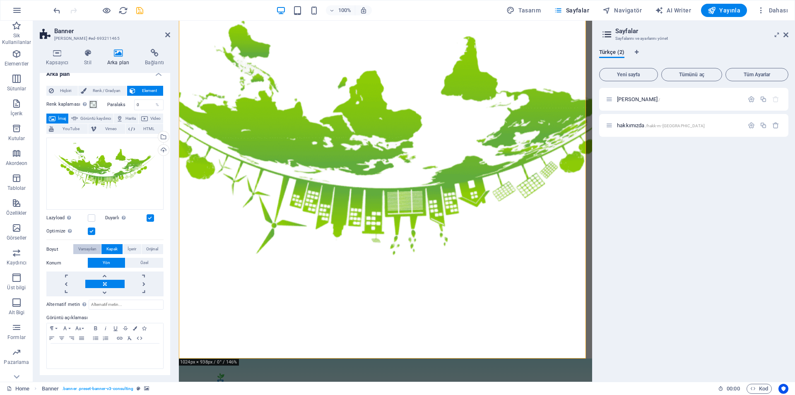
click at [94, 244] on span "Varsayılan" at bounding box center [87, 249] width 18 height 10
click at [151, 247] on span "Orijinal" at bounding box center [152, 249] width 12 height 10
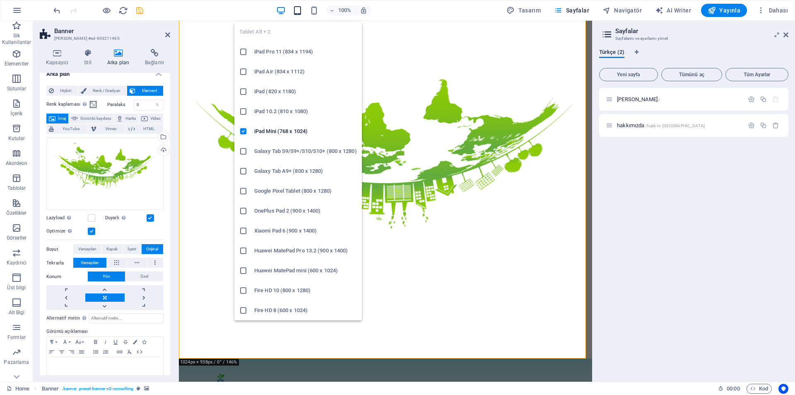
click at [296, 10] on icon "button" at bounding box center [298, 11] width 10 height 10
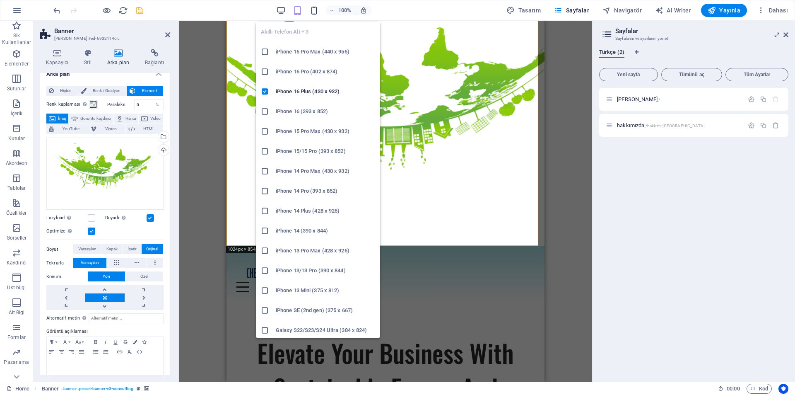
click at [315, 14] on icon "button" at bounding box center [314, 11] width 10 height 10
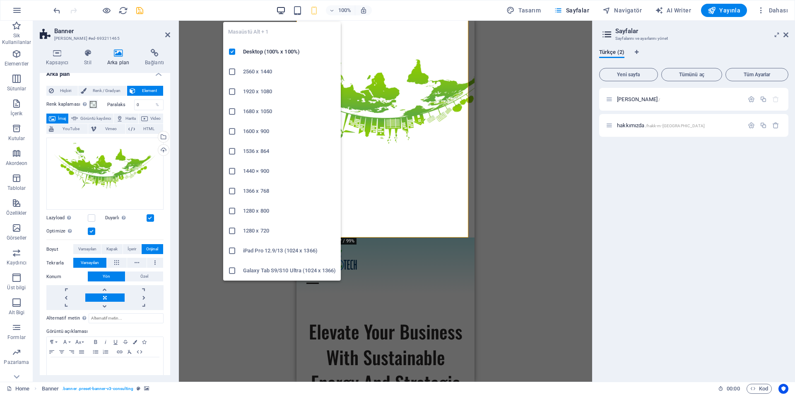
click at [285, 12] on icon "button" at bounding box center [281, 11] width 10 height 10
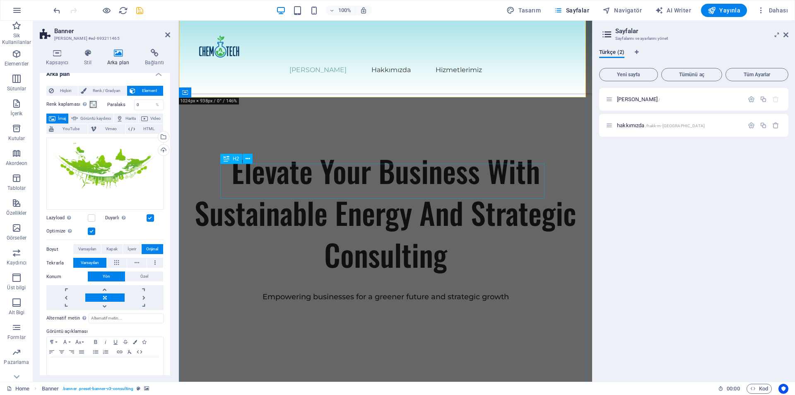
scroll to position [331, 0]
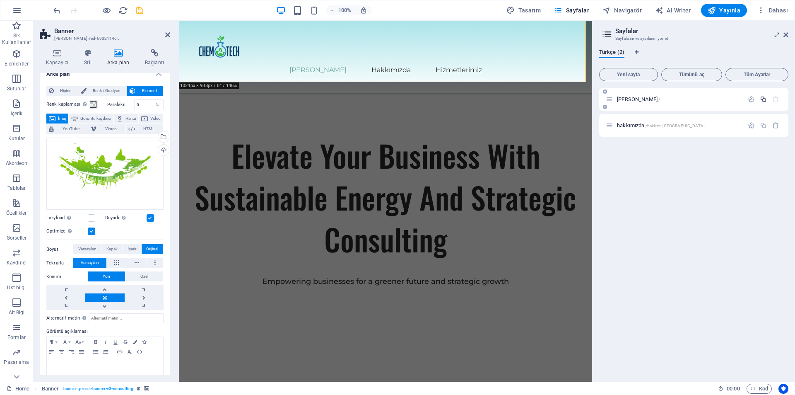
click at [762, 96] on icon "button" at bounding box center [763, 99] width 7 height 7
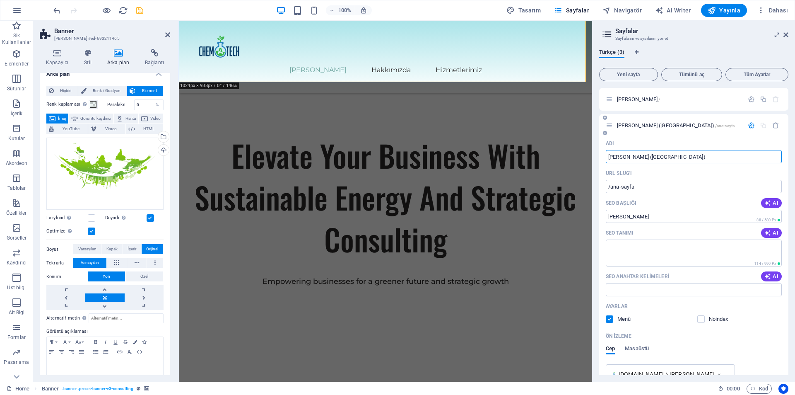
click at [614, 125] on div "[PERSON_NAME] ([GEOGRAPHIC_DATA]) /[PERSON_NAME]" at bounding box center [678, 125] width 129 height 5
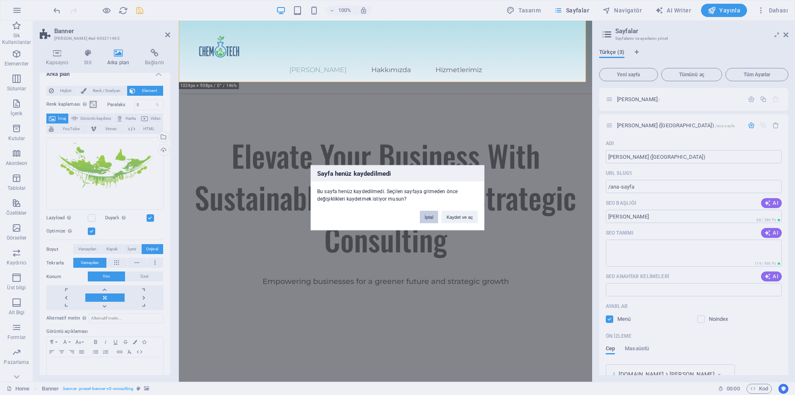
click at [427, 212] on button "İptal" at bounding box center [429, 216] width 19 height 12
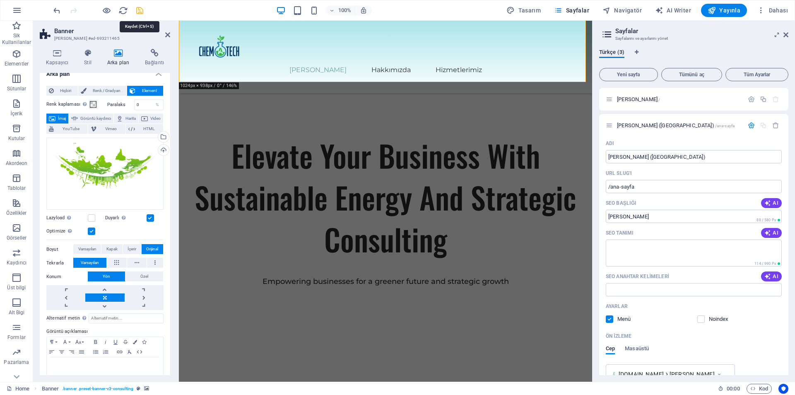
click at [138, 12] on icon "save" at bounding box center [140, 11] width 10 height 10
checkbox input "false"
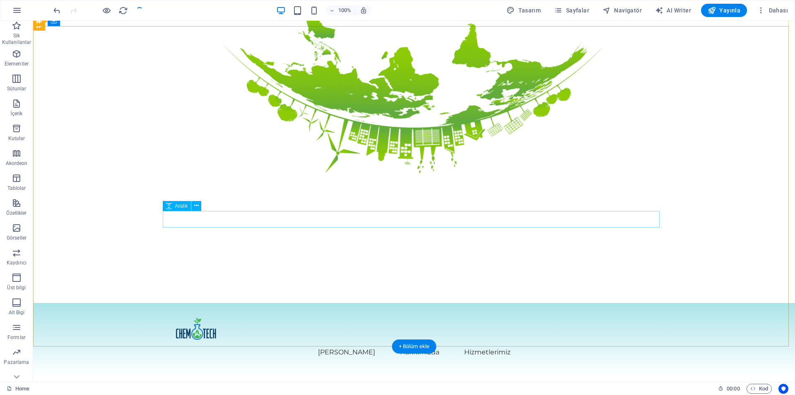
scroll to position [0, 0]
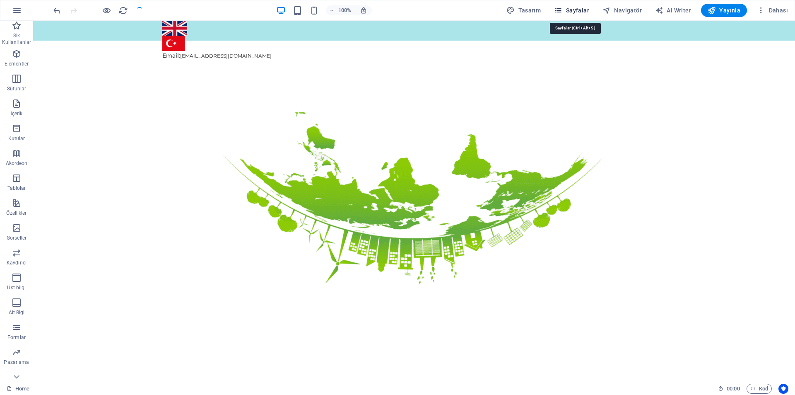
click at [569, 8] on span "Sayfalar" at bounding box center [571, 10] width 35 height 8
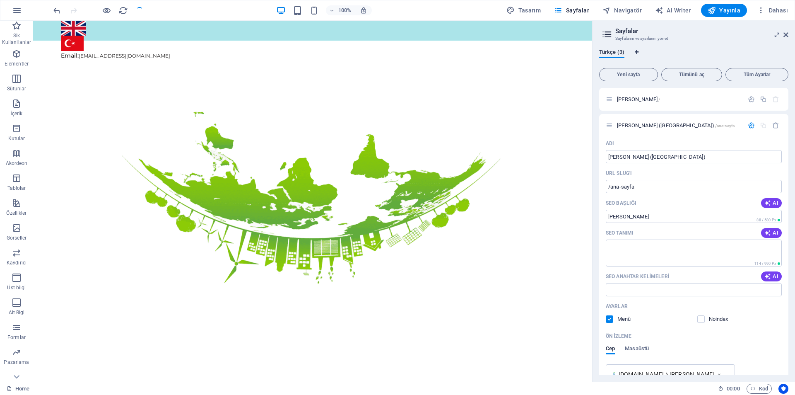
click at [637, 52] on icon "Dil Sekmeleri" at bounding box center [637, 52] width 4 height 5
select select "165"
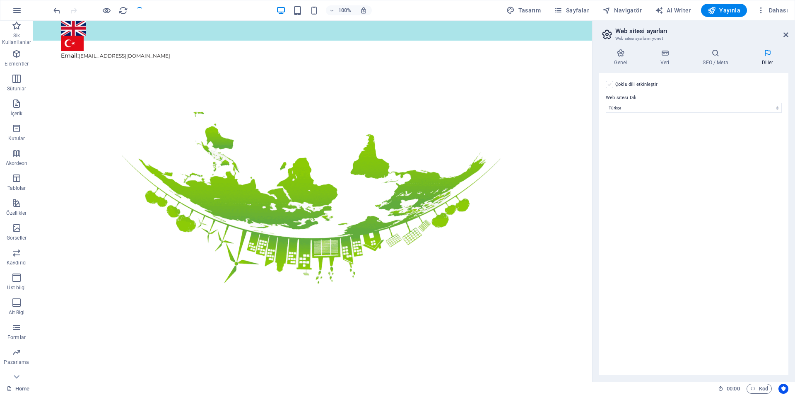
click at [611, 84] on label at bounding box center [609, 84] width 7 height 7
click at [0, 0] on input "Çoklu dili etkinleştir Çoklu dili silmek için tek bir dil kalana kadar tüm dill…" at bounding box center [0, 0] width 0 height 0
click at [647, 145] on select "Abkhazian Afar Afrikaans Akan Albanian Almanca Amharic Aragonese Arapça Armenia…" at bounding box center [694, 148] width 138 height 10
select select "72"
click at [625, 143] on select "Abkhazian Afar Afrikaans Akan Albanian Almanca Amharic Aragonese Arapça Armenia…" at bounding box center [694, 148] width 138 height 10
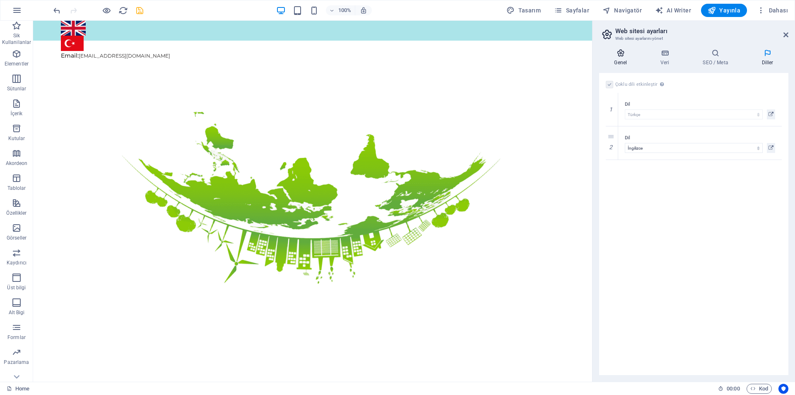
click at [627, 53] on icon at bounding box center [620, 53] width 43 height 8
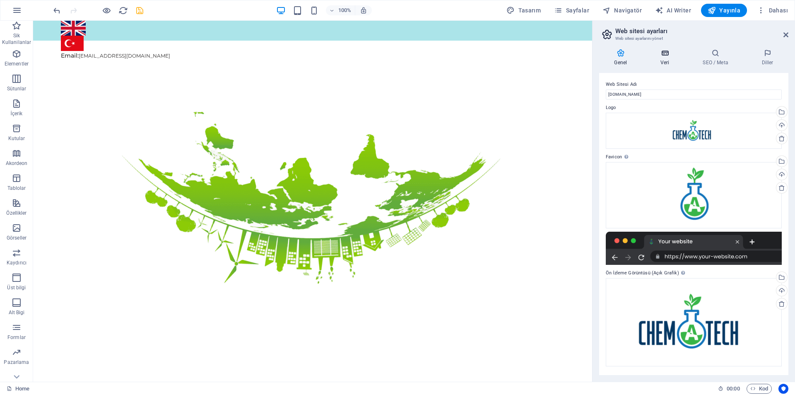
click at [654, 57] on icon at bounding box center [664, 53] width 39 height 8
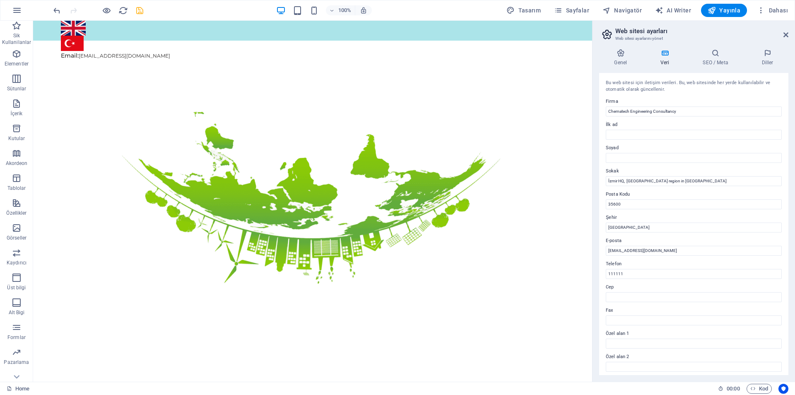
click at [784, 39] on header "Web sitesi ayarları Web sitesi ayarlarını yönet" at bounding box center [695, 32] width 188 height 22
click at [577, 11] on span "Sayfalar" at bounding box center [571, 10] width 35 height 8
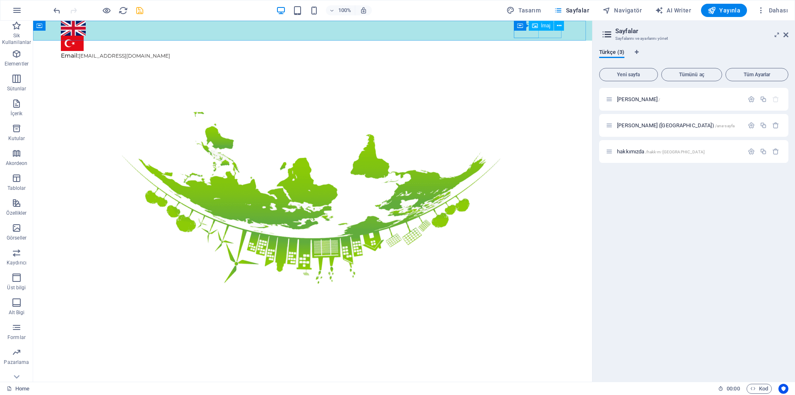
drag, startPoint x: 538, startPoint y: 29, endPoint x: 504, endPoint y: 9, distance: 39.8
click at [537, 29] on icon at bounding box center [535, 26] width 6 height 10
click at [535, 34] on figure at bounding box center [312, 28] width 503 height 15
select select "px"
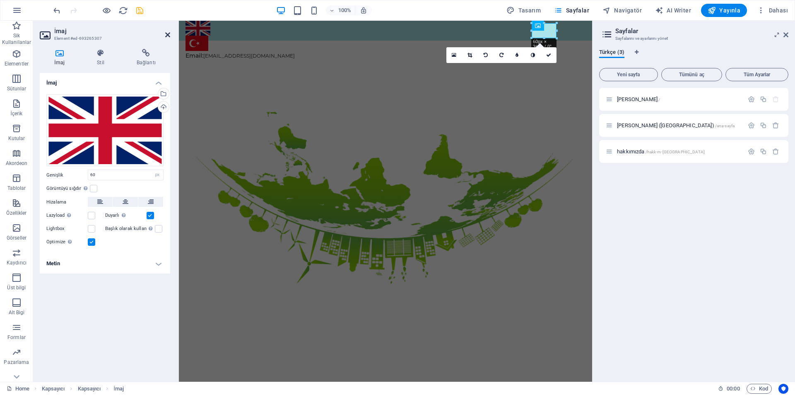
drag, startPoint x: 169, startPoint y: 33, endPoint x: 171, endPoint y: 10, distance: 23.2
click at [169, 33] on icon at bounding box center [167, 34] width 5 height 7
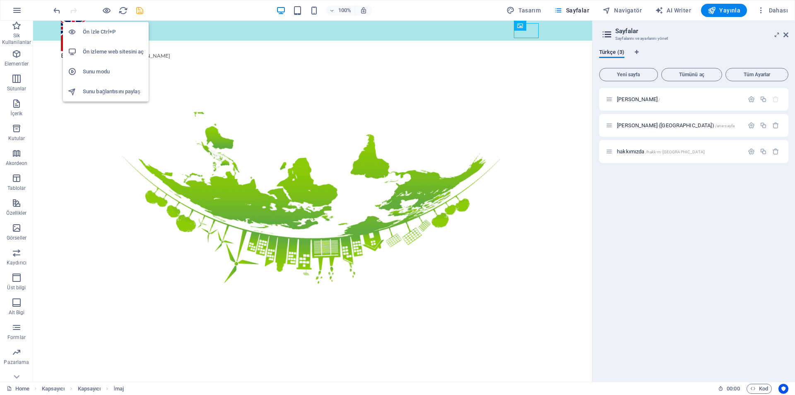
click at [99, 47] on h6 "Ön izleme web sitesini aç" at bounding box center [113, 52] width 61 height 10
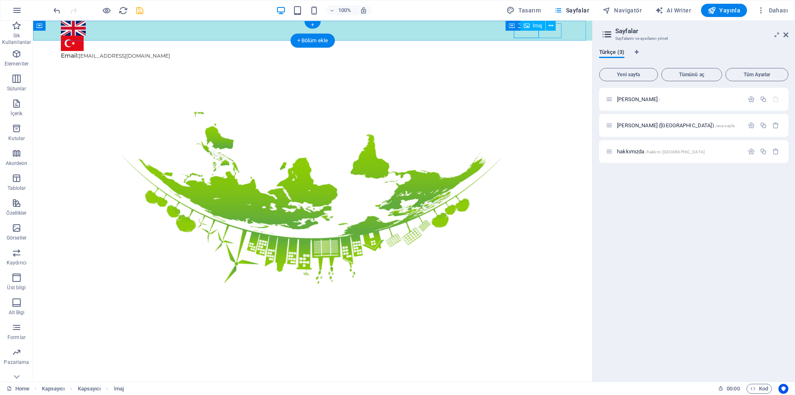
click at [555, 36] on figure at bounding box center [312, 43] width 503 height 15
click at [554, 36] on figure at bounding box center [312, 43] width 503 height 15
click at [535, 34] on figure at bounding box center [312, 28] width 503 height 15
click at [17, 359] on p "Pazarlama" at bounding box center [16, 362] width 25 height 7
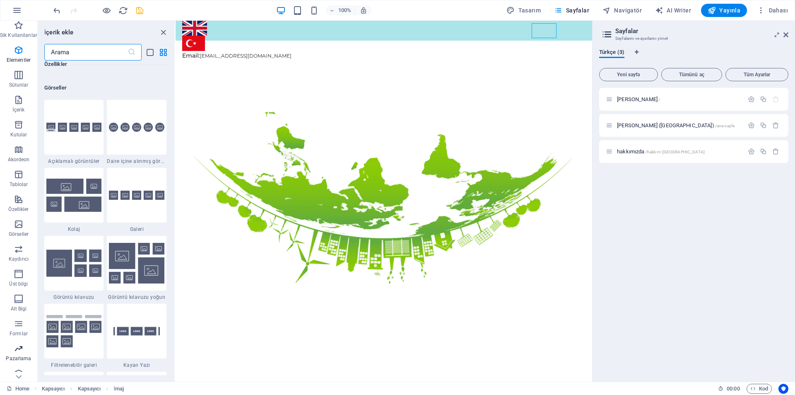
scroll to position [12, 0]
click at [13, 356] on button "Koleksiyonlar" at bounding box center [18, 368] width 37 height 25
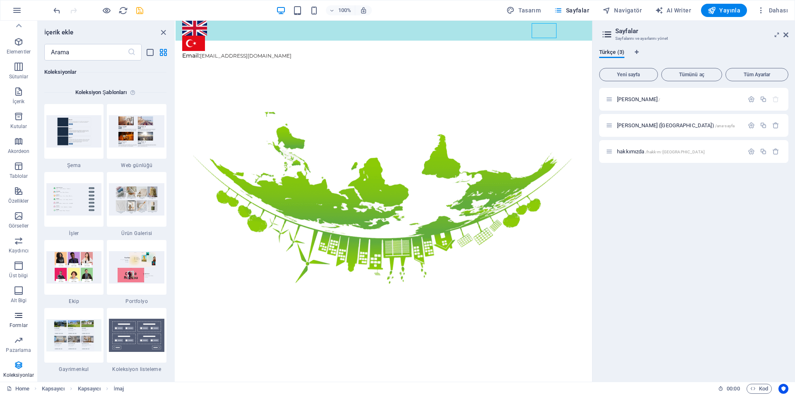
click at [14, 321] on span "Formlar" at bounding box center [18, 320] width 37 height 20
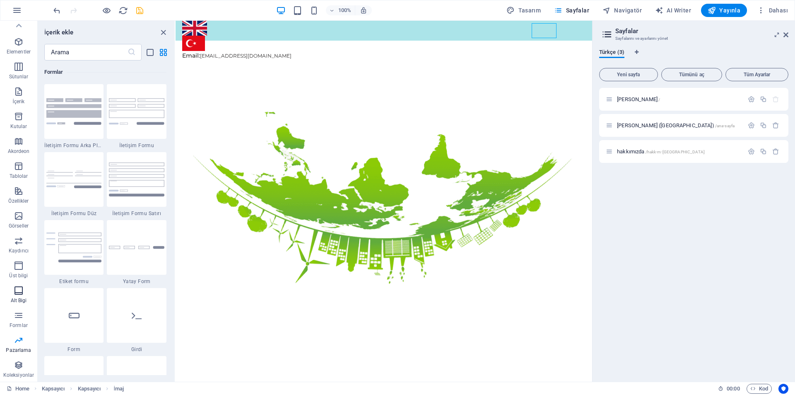
click at [19, 297] on p "Alt Bigi" at bounding box center [19, 300] width 16 height 7
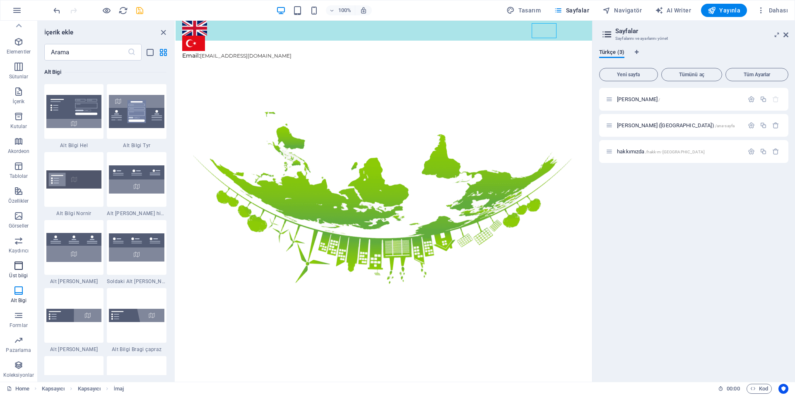
click at [10, 267] on span "Üst bilgi" at bounding box center [18, 270] width 37 height 20
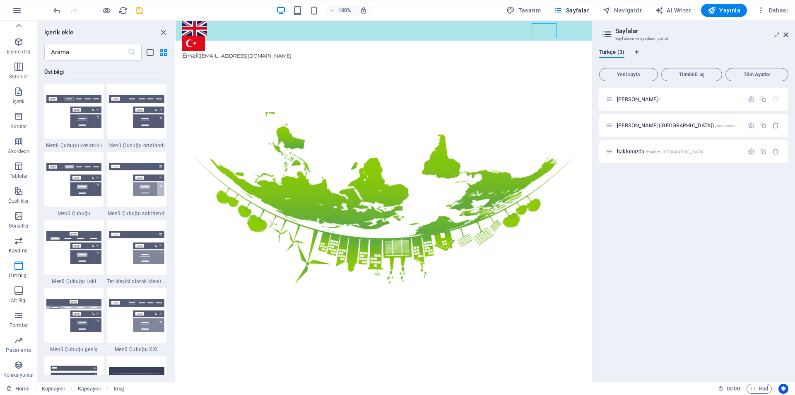
click at [16, 243] on icon "button" at bounding box center [19, 241] width 10 height 10
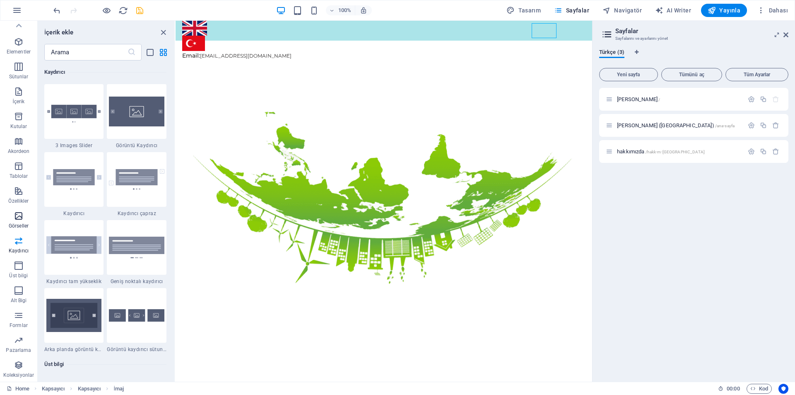
click at [16, 218] on icon "button" at bounding box center [19, 216] width 10 height 10
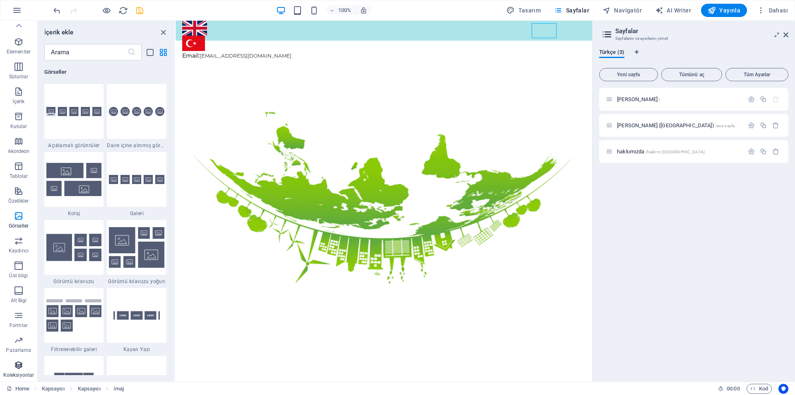
click at [19, 360] on icon "button" at bounding box center [19, 365] width 10 height 10
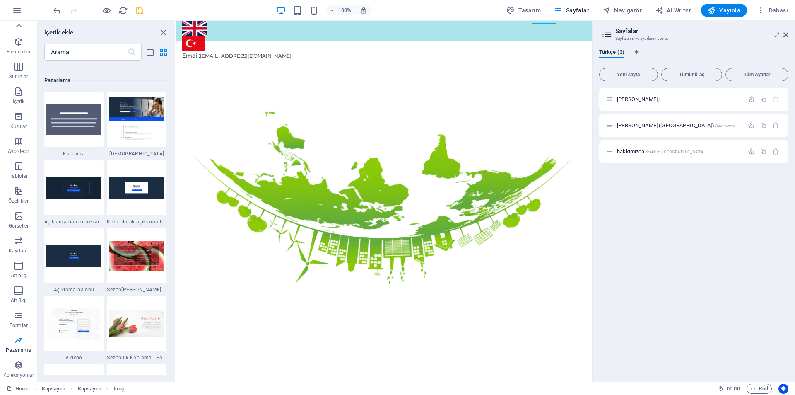
scroll to position [6720, 0]
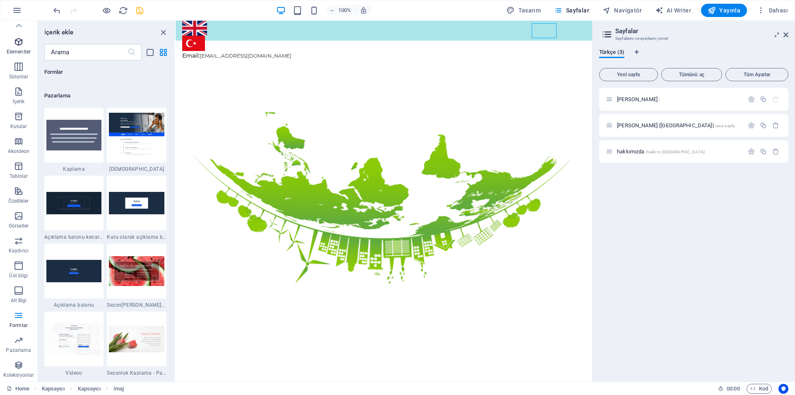
click at [16, 43] on icon "button" at bounding box center [19, 42] width 10 height 10
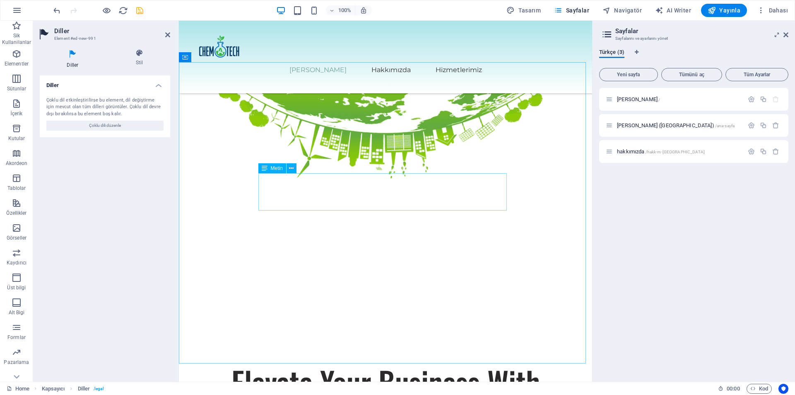
scroll to position [0, 0]
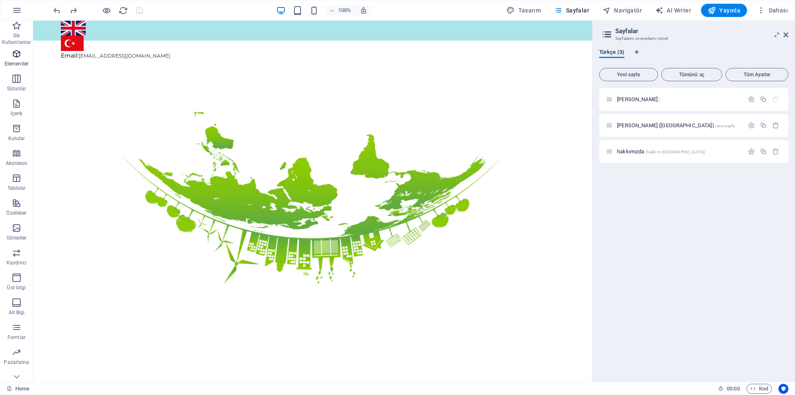
click at [11, 48] on button "Elementler" at bounding box center [16, 58] width 33 height 25
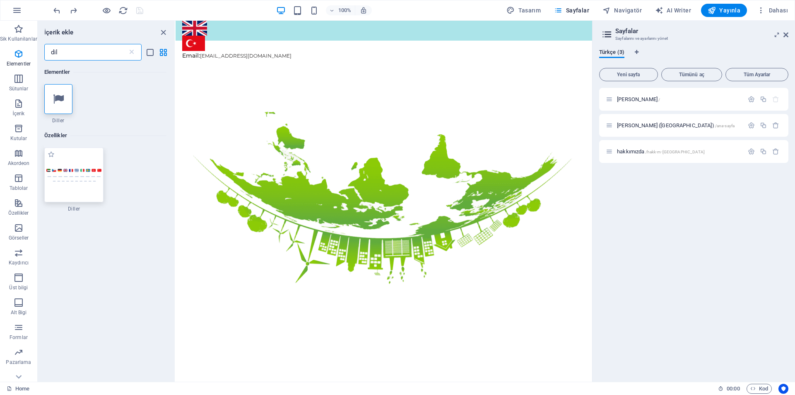
type input "dil"
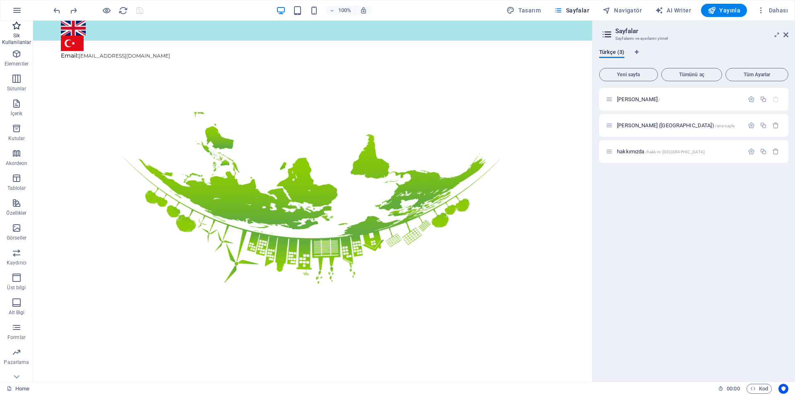
click at [10, 34] on p "Sik Kullanilanlar" at bounding box center [16, 38] width 33 height 13
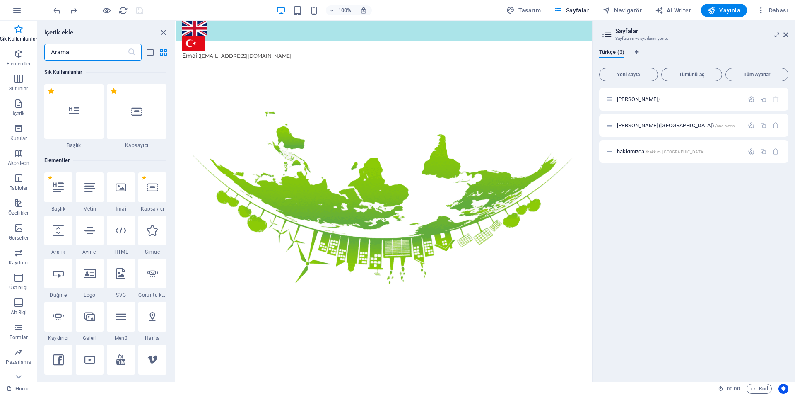
click at [70, 58] on input "text" at bounding box center [85, 52] width 83 height 17
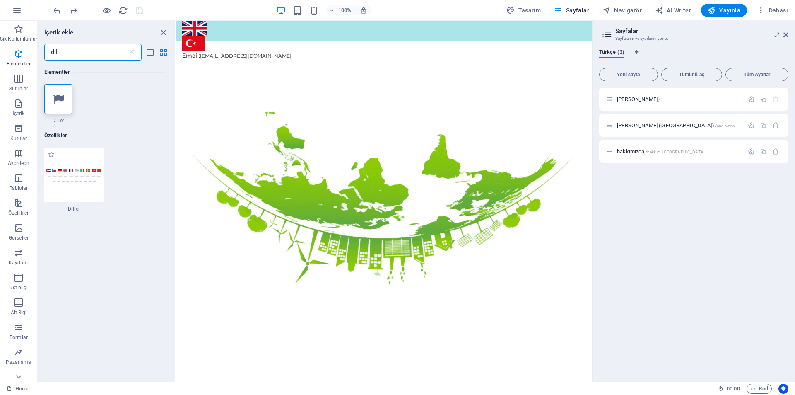
type input "dil"
click at [78, 202] on div "1 Star Diller" at bounding box center [74, 179] width 60 height 65
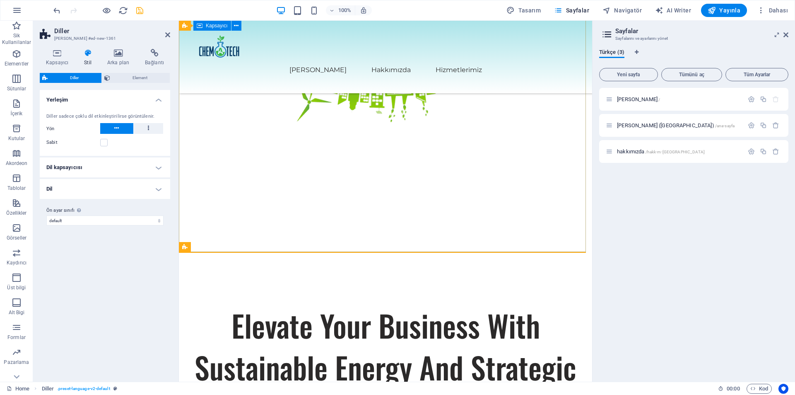
scroll to position [166, 0]
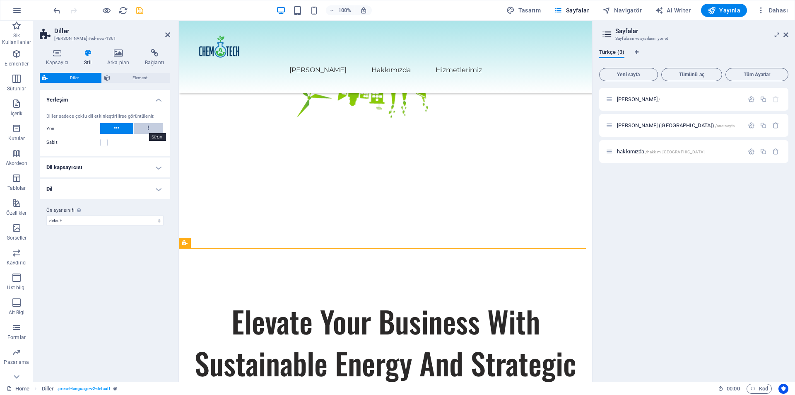
click at [148, 130] on icon at bounding box center [148, 128] width 1 height 10
click at [120, 130] on button at bounding box center [116, 128] width 33 height 11
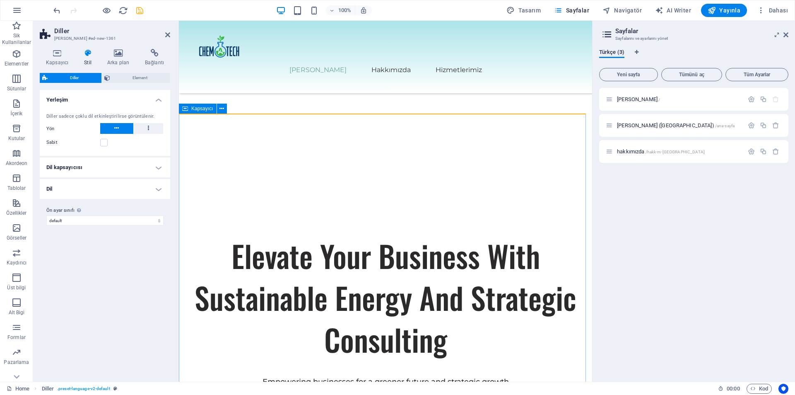
scroll to position [386, 0]
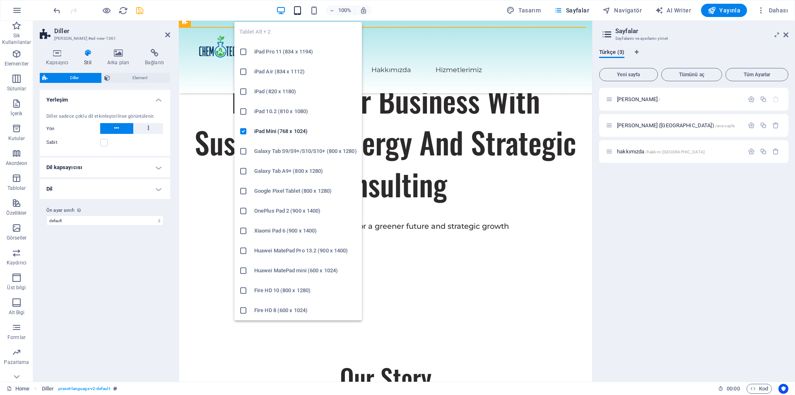
click at [295, 8] on icon "button" at bounding box center [298, 11] width 10 height 10
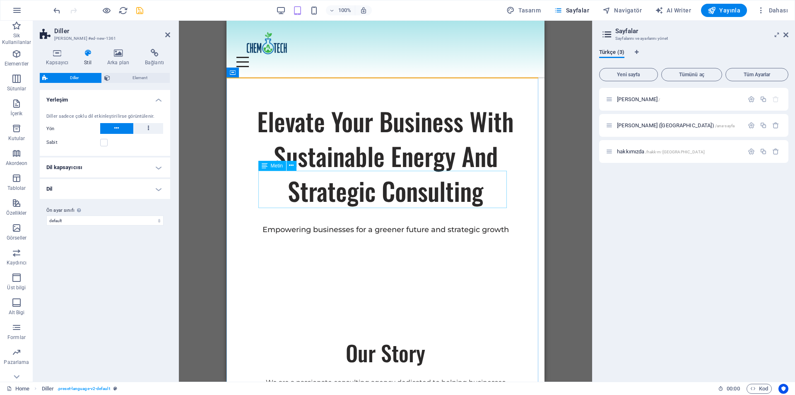
scroll to position [0, 0]
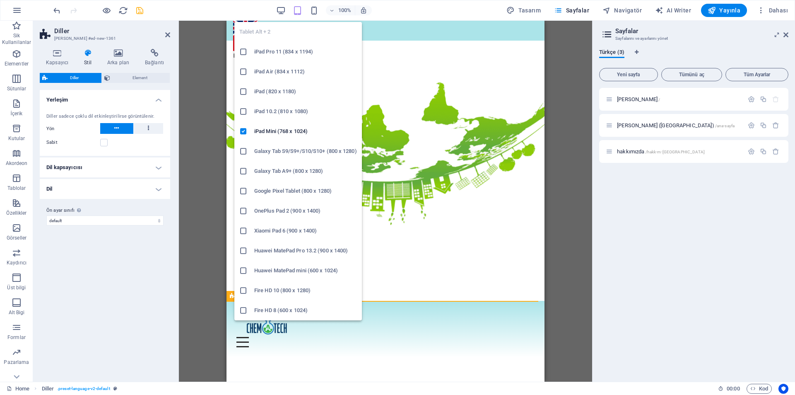
click at [287, 17] on div "Tablet Alt + 2 iPad Pro 11 (834 x 1194) iPad Air (834 x 1112) iPad (820 x 1180)…" at bounding box center [298, 167] width 128 height 305
click at [285, 14] on icon "button" at bounding box center [281, 11] width 10 height 10
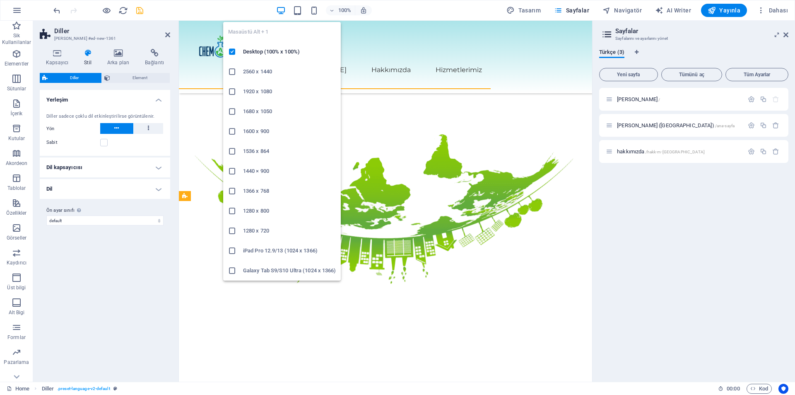
scroll to position [212, 0]
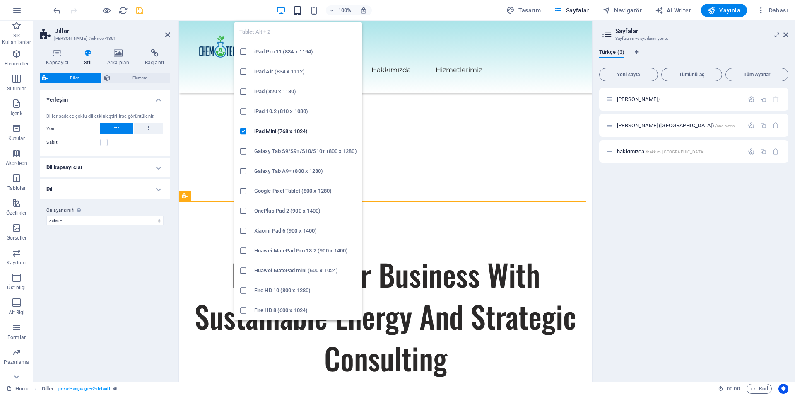
click at [296, 10] on icon "button" at bounding box center [298, 11] width 10 height 10
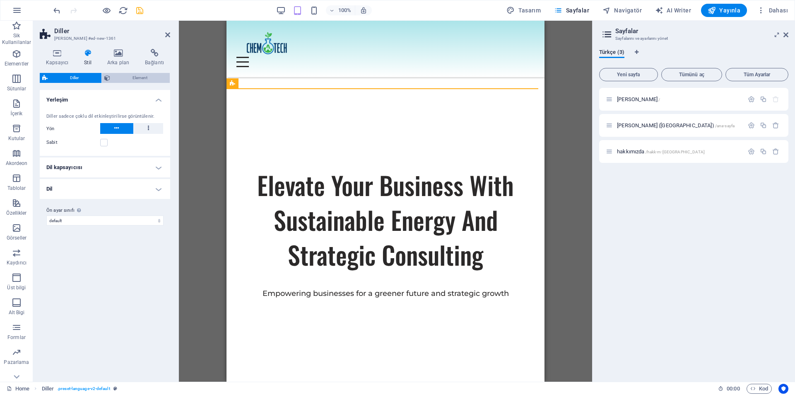
click at [120, 82] on span "Element" at bounding box center [140, 78] width 55 height 10
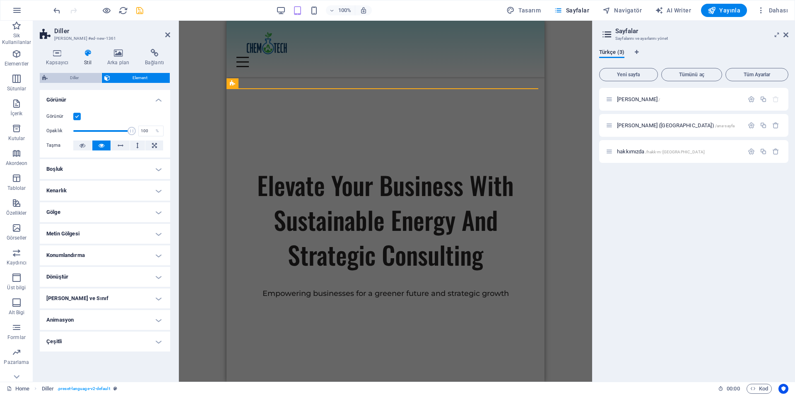
click at [82, 79] on span "Diller" at bounding box center [74, 78] width 49 height 10
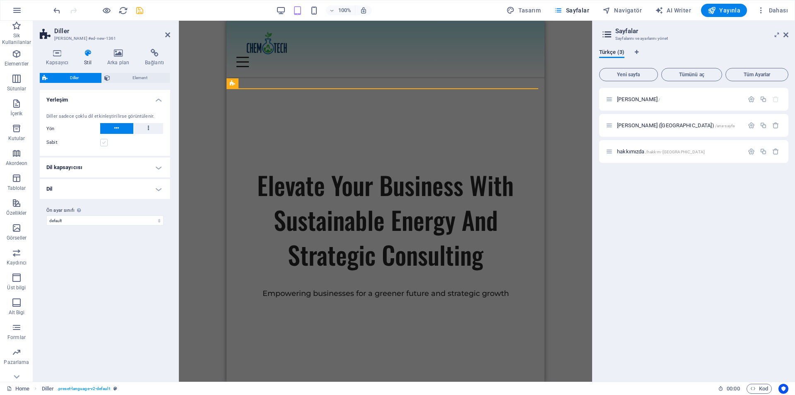
click at [106, 145] on div "Sabit" at bounding box center [104, 142] width 117 height 10
click at [105, 144] on label at bounding box center [103, 142] width 7 height 7
click at [0, 0] on input "Sabit" at bounding box center [0, 0] width 0 height 0
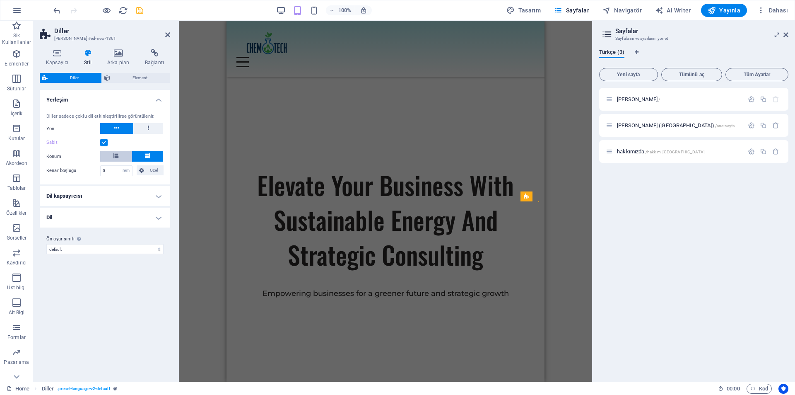
click at [113, 155] on button at bounding box center [115, 156] width 31 height 11
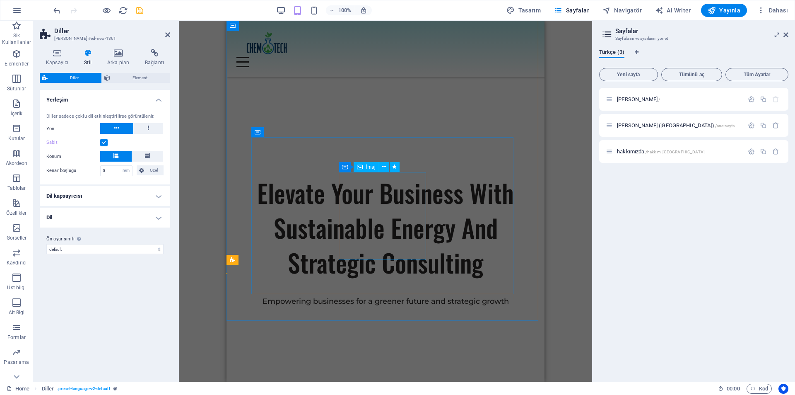
scroll to position [0, 0]
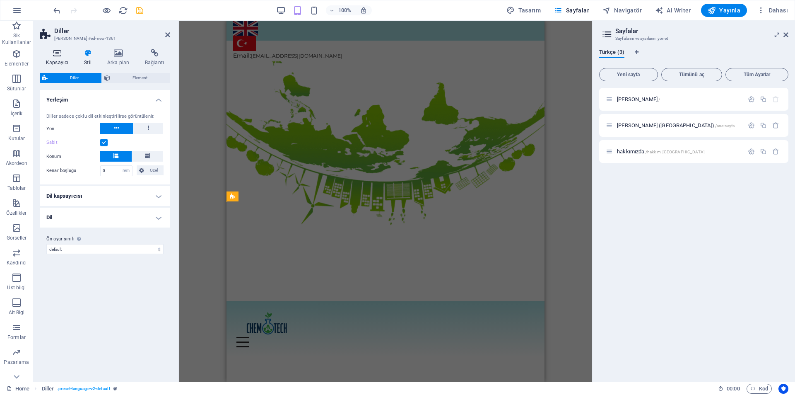
click at [58, 53] on icon at bounding box center [57, 53] width 35 height 8
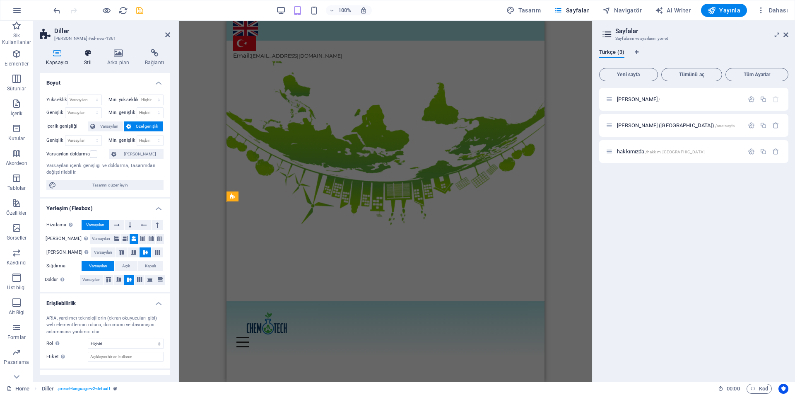
click at [83, 53] on icon at bounding box center [88, 53] width 20 height 8
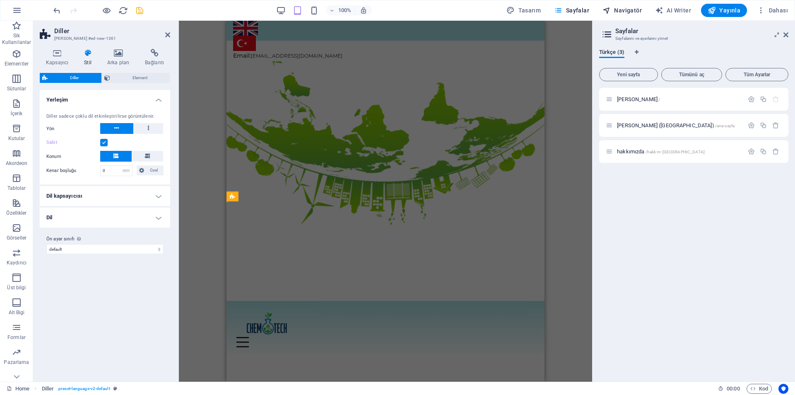
click at [618, 11] on span "Navigatör" at bounding box center [621, 10] width 39 height 8
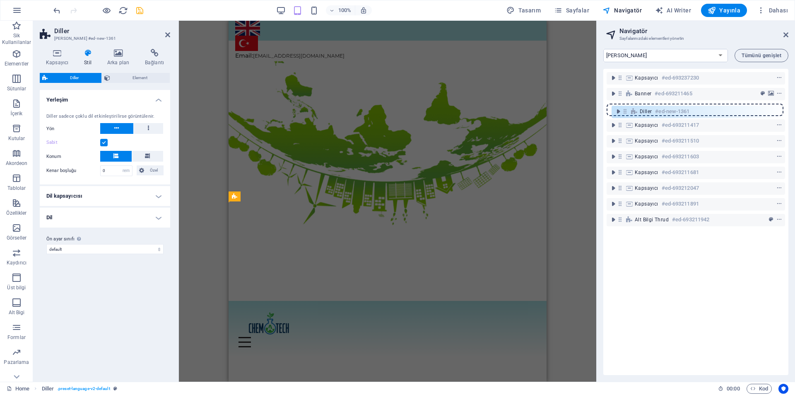
click at [625, 111] on div "Kapsayıcı #ed-693237230 Banner #ed-693211465 Diller #ed-new-1361 Kapsayıcı #ed-…" at bounding box center [695, 222] width 185 height 306
click at [621, 113] on div "Diller #ed-new-1361" at bounding box center [696, 110] width 178 height 12
click at [622, 113] on icon at bounding box center [619, 109] width 7 height 7
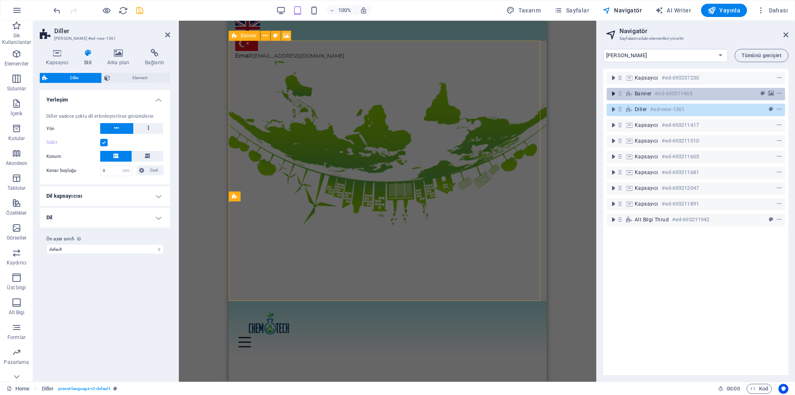
click at [611, 97] on icon "toggle-expand" at bounding box center [613, 93] width 8 height 8
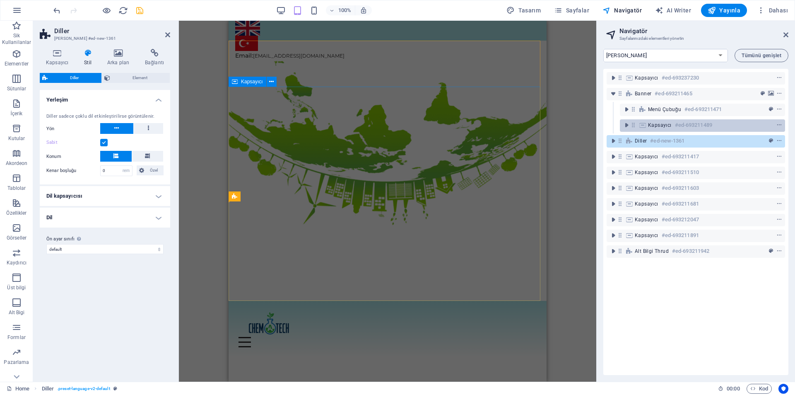
drag, startPoint x: 626, startPoint y: 140, endPoint x: 633, endPoint y: 130, distance: 13.1
click at [633, 130] on div "Kapsayıcı #ed-693237230 Banner #ed-693211465 Menü Çubuğu #ed-693211471 Kapsayıc…" at bounding box center [695, 222] width 185 height 306
click at [628, 125] on icon "toggle-expand" at bounding box center [626, 125] width 8 height 8
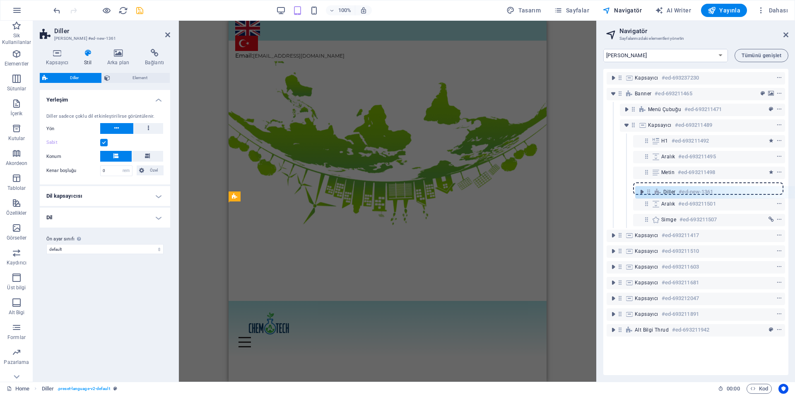
drag, startPoint x: 624, startPoint y: 214, endPoint x: 651, endPoint y: 190, distance: 36.3
click at [651, 190] on div "Kapsayıcı #ed-693237230 Banner #ed-693211465 Menü Çubuğu #ed-693211471 Kapsayıc…" at bounding box center [695, 222] width 185 height 306
click at [556, 190] on div "H1 Banner Kapsayıcı [PERSON_NAME] Aralık Aralık Kapsayıcı H2 Aralık Metin Aralı…" at bounding box center [387, 201] width 417 height 361
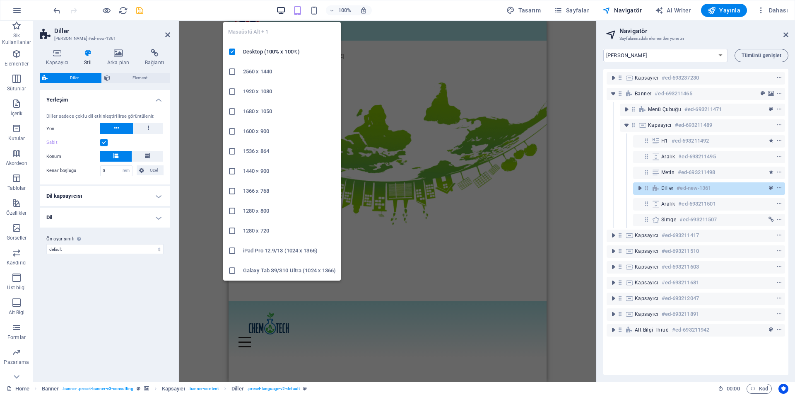
click at [280, 13] on icon "button" at bounding box center [281, 11] width 10 height 10
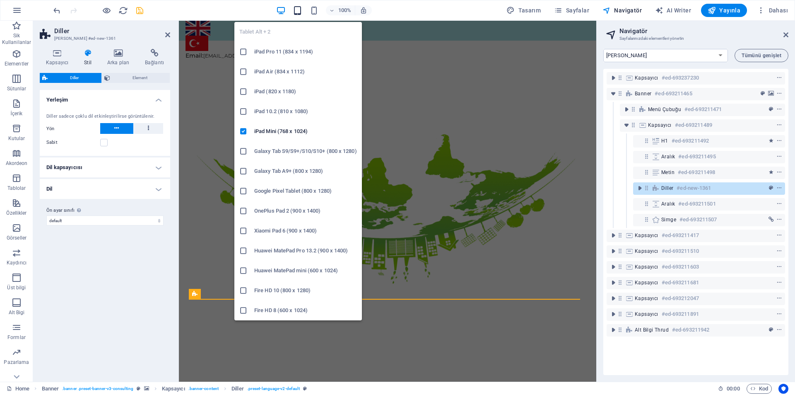
click at [298, 10] on icon "button" at bounding box center [298, 11] width 10 height 10
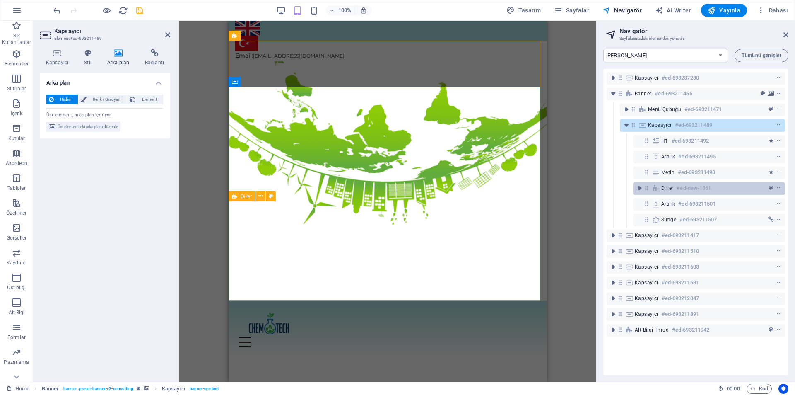
click at [658, 187] on icon at bounding box center [655, 188] width 9 height 7
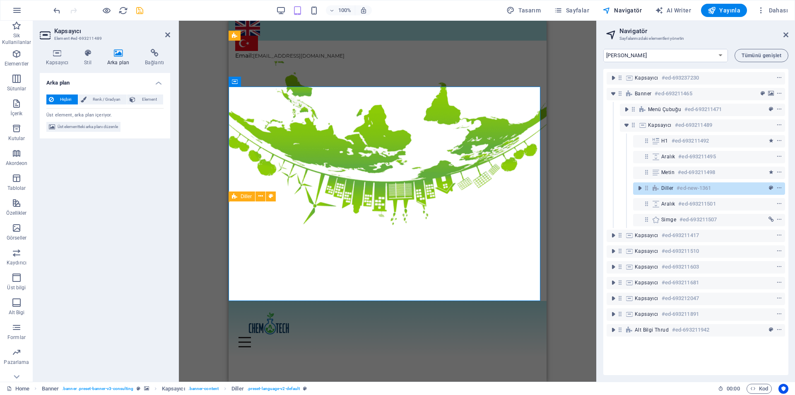
click at [658, 187] on icon at bounding box center [655, 188] width 9 height 7
select select "rem"
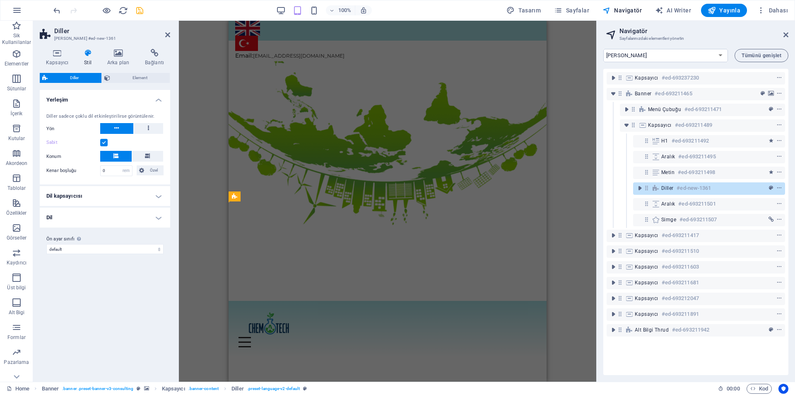
click at [100, 147] on div "Sabit" at bounding box center [104, 142] width 117 height 10
click at [104, 143] on label at bounding box center [103, 142] width 7 height 7
click at [0, 0] on input "Sabit" at bounding box center [0, 0] width 0 height 0
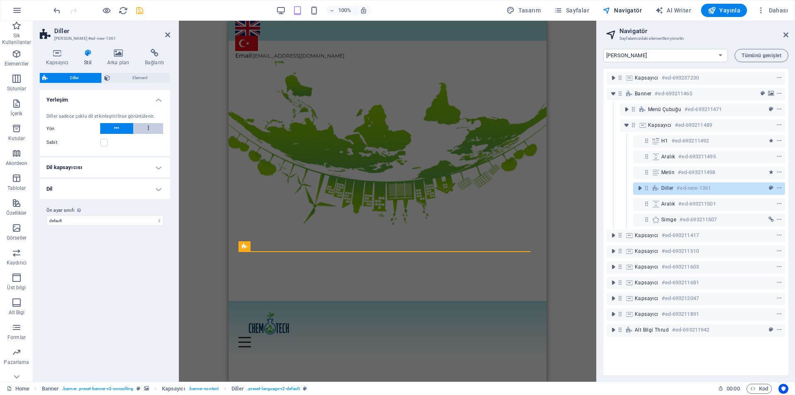
click at [141, 127] on button at bounding box center [149, 128] width 30 height 11
click at [114, 129] on icon at bounding box center [116, 128] width 5 height 10
click at [148, 128] on icon at bounding box center [148, 128] width 1 height 10
click at [158, 191] on h4 "Dil" at bounding box center [105, 189] width 130 height 20
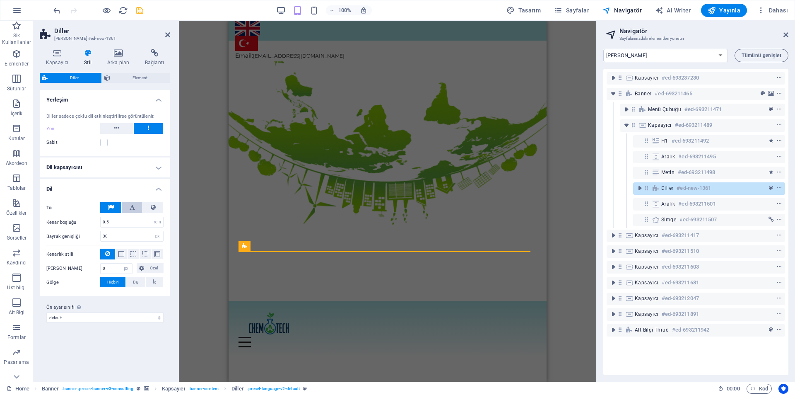
click at [135, 205] on button at bounding box center [132, 207] width 21 height 11
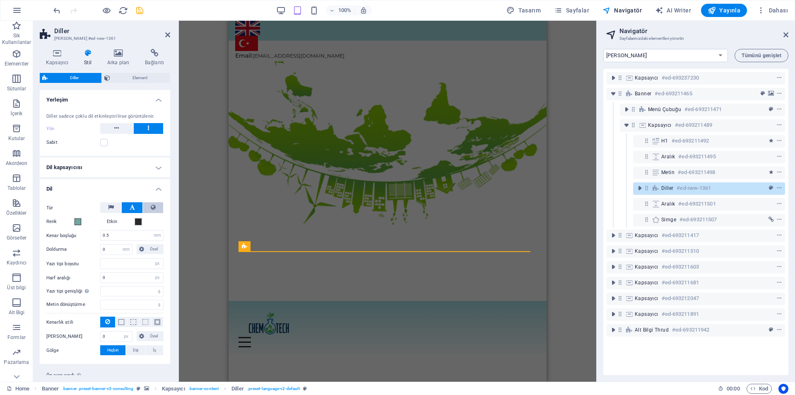
click at [148, 205] on button at bounding box center [153, 207] width 20 height 11
select select
click at [108, 209] on icon at bounding box center [111, 207] width 6 height 10
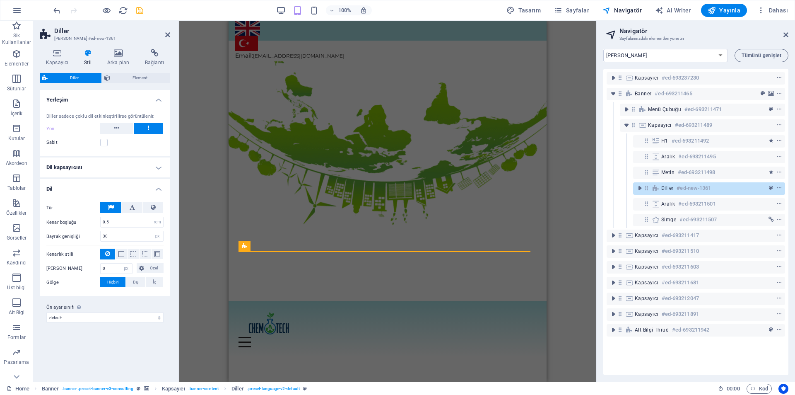
click at [108, 209] on icon at bounding box center [111, 207] width 6 height 10
click at [59, 59] on h4 "Kapsayıcı" at bounding box center [59, 57] width 38 height 17
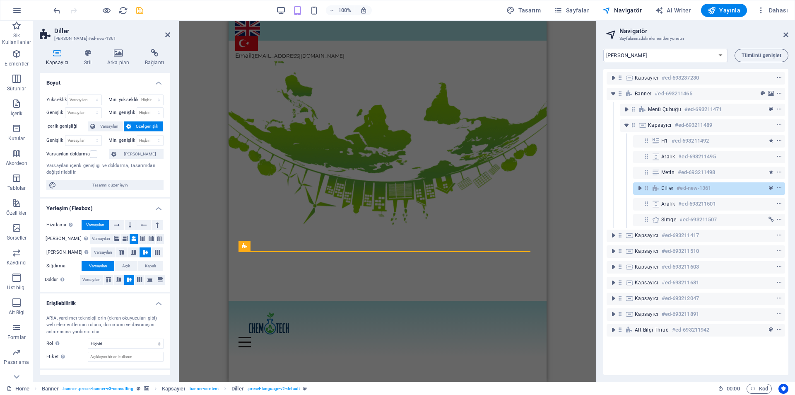
click at [77, 54] on h4 "Kapsayıcı" at bounding box center [59, 57] width 38 height 17
click at [110, 57] on h4 "Arka plan" at bounding box center [120, 57] width 38 height 17
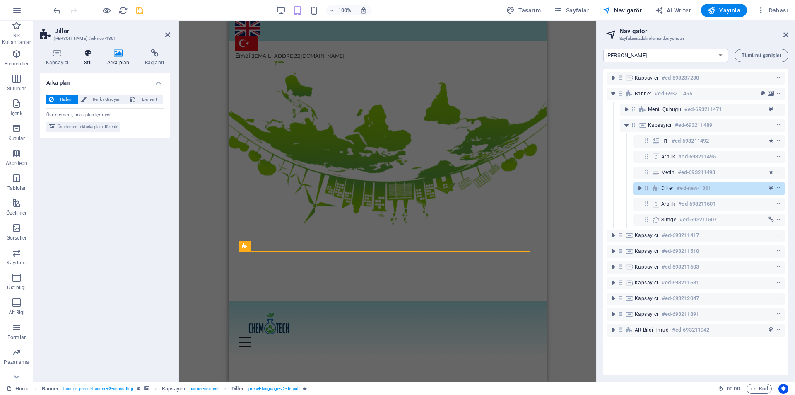
click at [84, 57] on h4 "Stil" at bounding box center [89, 57] width 23 height 17
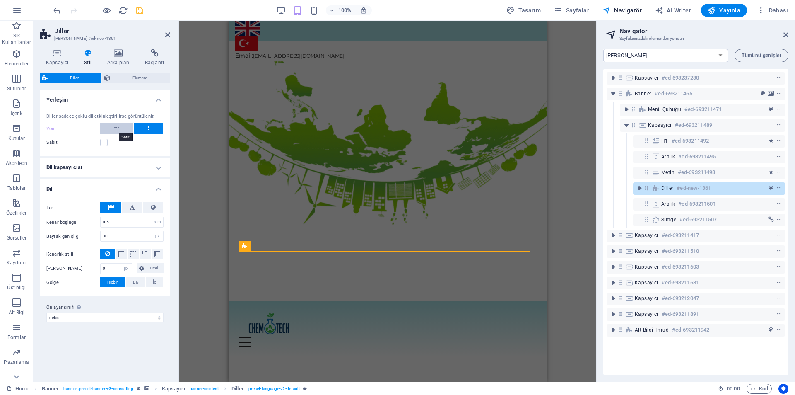
click at [118, 128] on icon at bounding box center [116, 128] width 5 height 10
click at [124, 83] on div "Diller Element" at bounding box center [105, 78] width 130 height 10
click at [124, 80] on span "Element" at bounding box center [140, 78] width 55 height 10
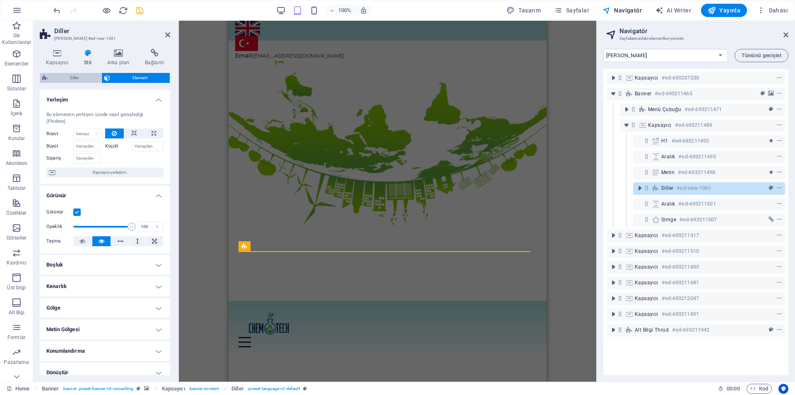
click at [80, 79] on span "Diller" at bounding box center [74, 78] width 49 height 10
select select
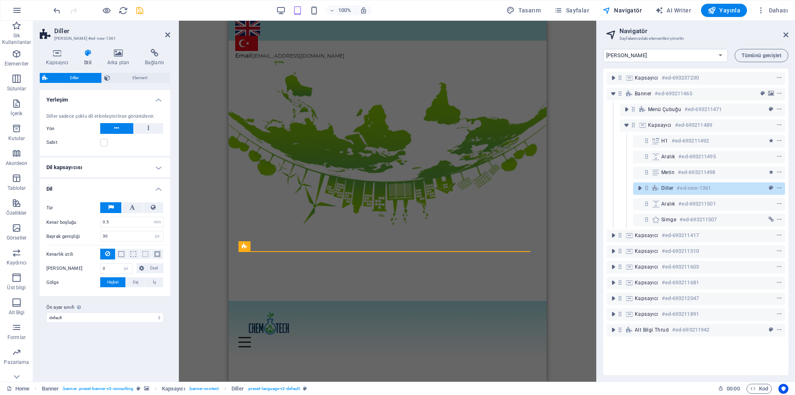
click at [136, 213] on div "Tür" at bounding box center [104, 207] width 117 height 11
click at [135, 212] on button at bounding box center [132, 207] width 21 height 11
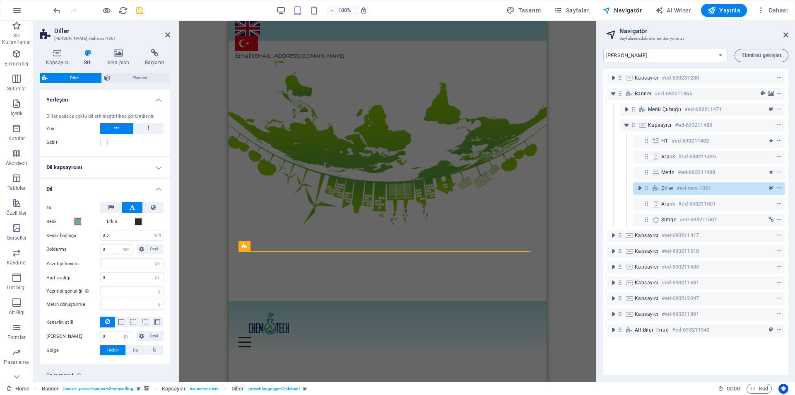
click at [135, 212] on button at bounding box center [132, 207] width 21 height 11
select select
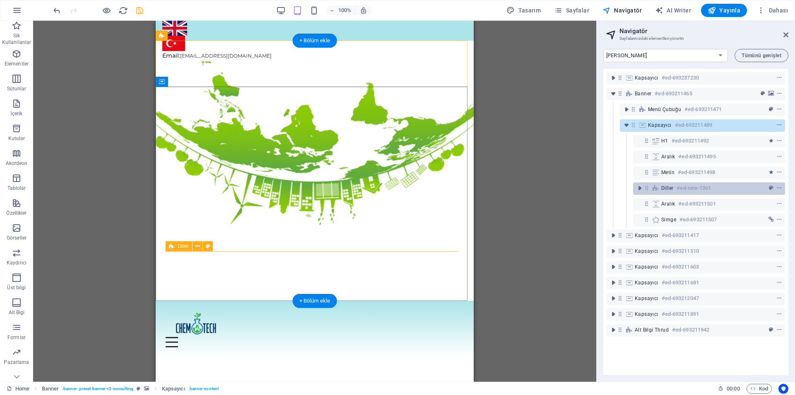
click at [678, 188] on h6 "#ed-new-1361" at bounding box center [693, 188] width 34 height 10
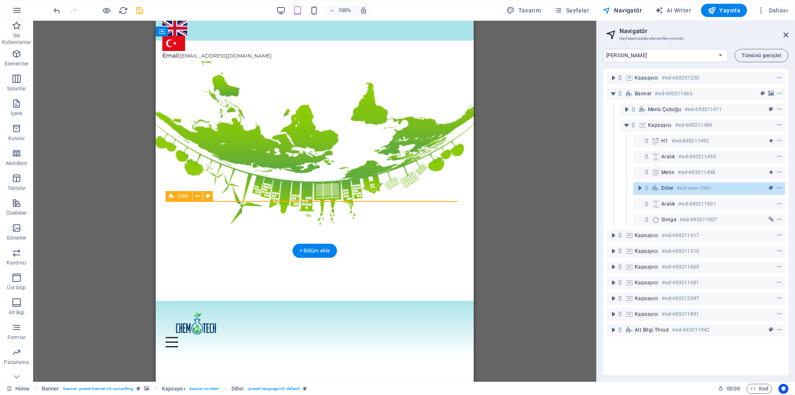
scroll to position [50, 0]
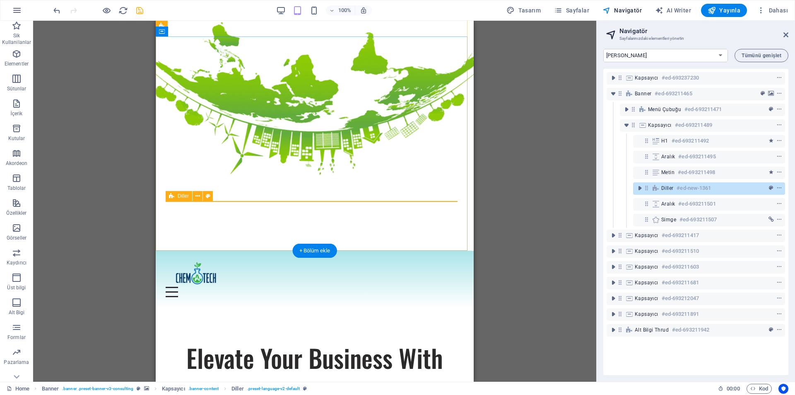
click at [660, 186] on icon at bounding box center [655, 188] width 9 height 7
select select "rem"
select select "px"
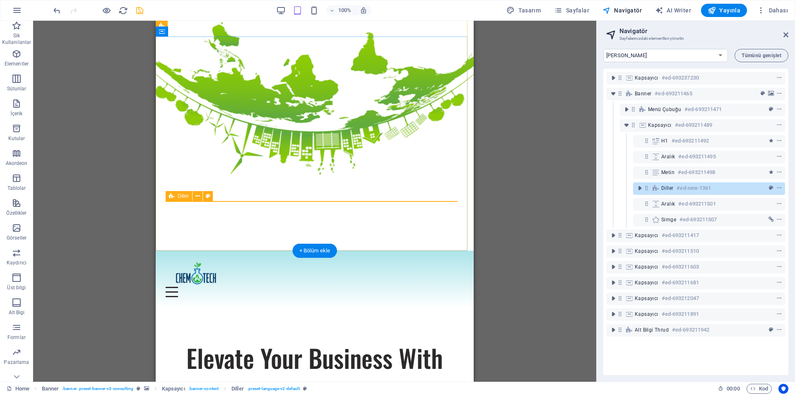
select select "px"
select select
select select "px"
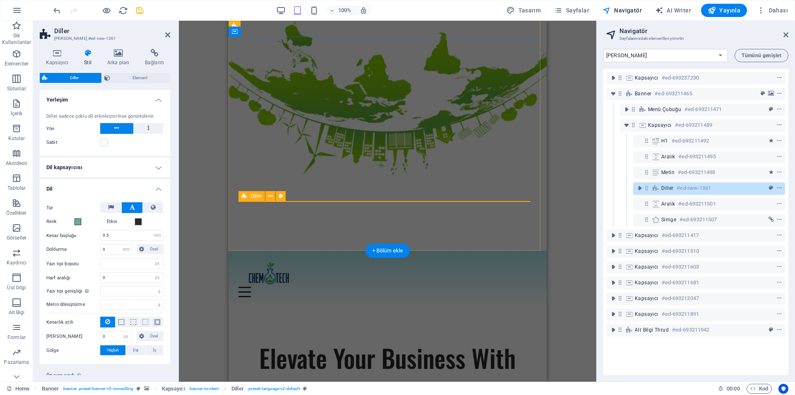
select select
click at [660, 186] on icon at bounding box center [655, 188] width 9 height 7
click at [144, 169] on h4 "Dil kapsayıcısı" at bounding box center [105, 167] width 130 height 20
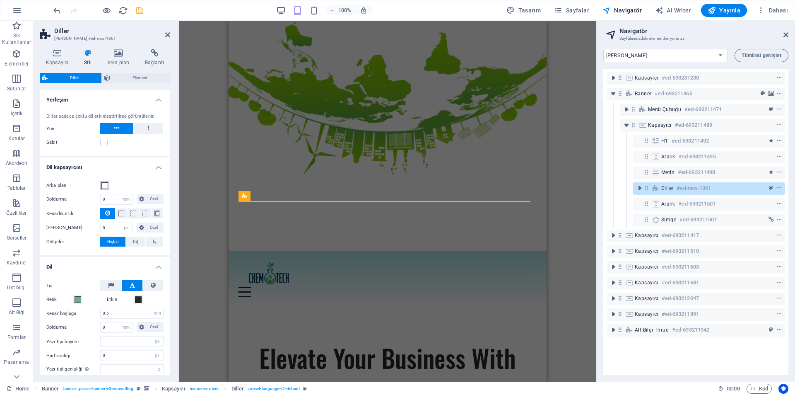
click at [105, 183] on span at bounding box center [104, 185] width 7 height 7
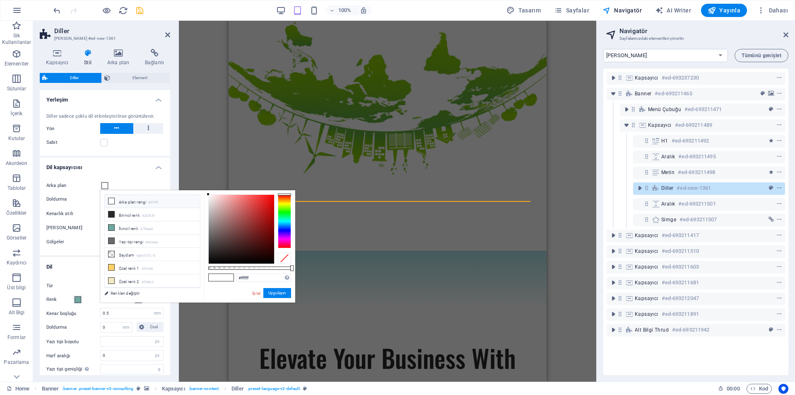
click at [134, 178] on div "Arka plan Doldurma 0 px rem % vh vw Özel Özel 0 px rem % vh vw 0 px rem % vh vw…" at bounding box center [105, 213] width 134 height 83
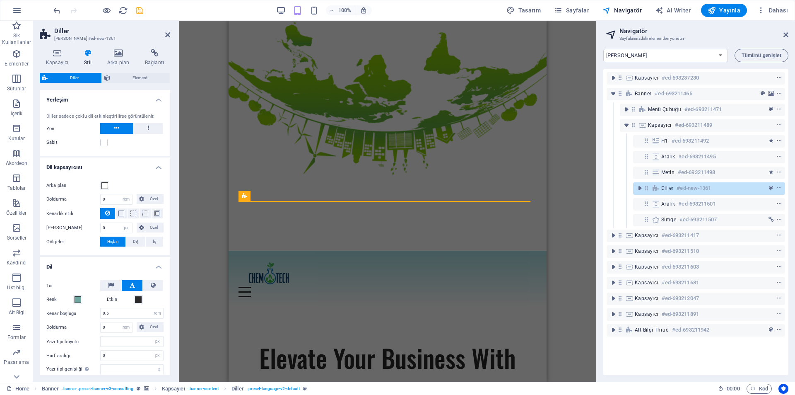
select select
click at [96, 260] on h4 "Dil" at bounding box center [105, 264] width 130 height 15
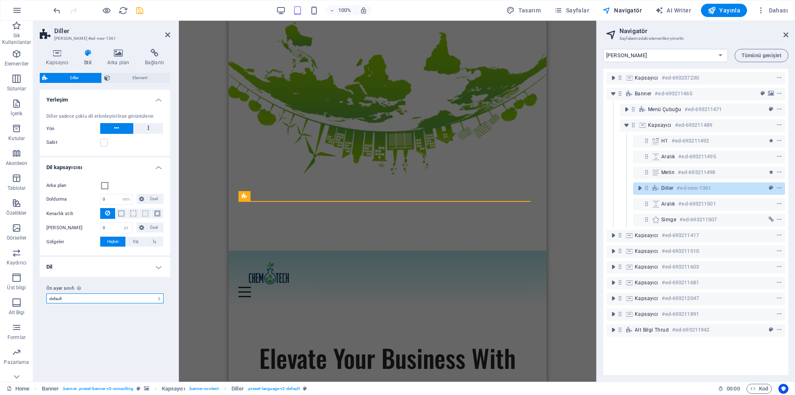
click at [87, 298] on select "default Ön ayar sınıfı ekle" at bounding box center [104, 298] width 117 height 10
click at [120, 57] on h4 "Arka plan" at bounding box center [120, 57] width 38 height 17
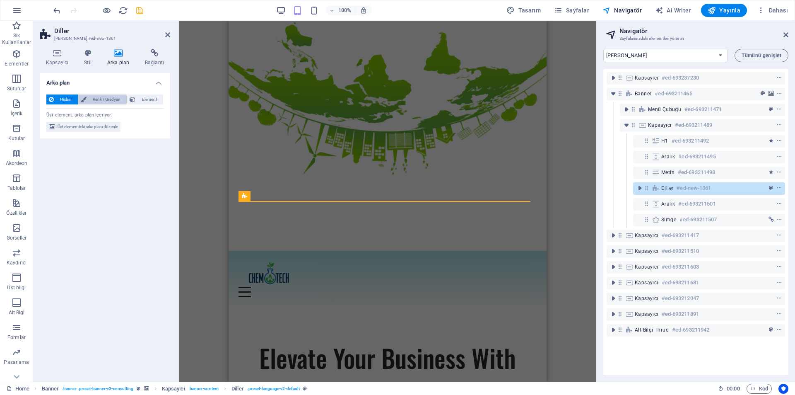
click at [105, 99] on span "Renk / Gradyan" at bounding box center [107, 99] width 36 height 10
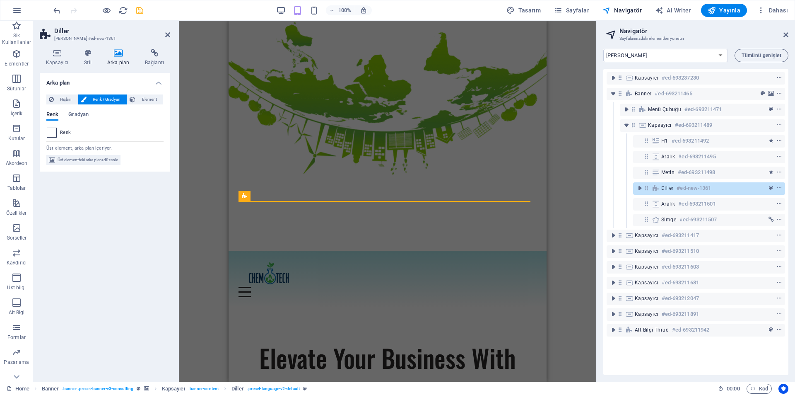
click at [53, 132] on span at bounding box center [51, 132] width 9 height 9
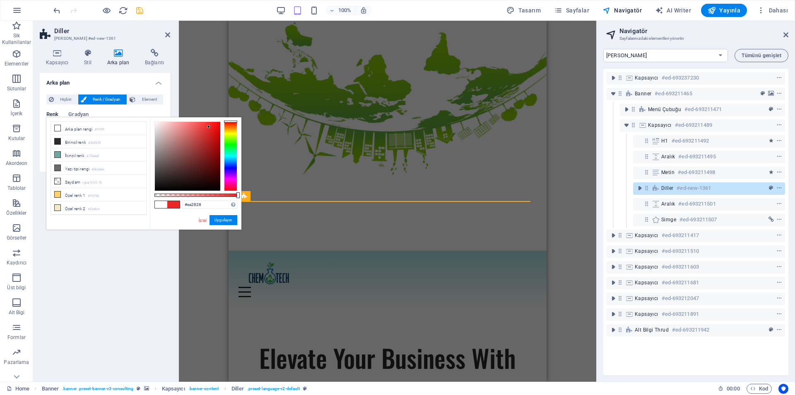
drag, startPoint x: 209, startPoint y: 138, endPoint x: 209, endPoint y: 125, distance: 12.8
click at [209, 126] on div at bounding box center [187, 156] width 65 height 69
type input "#ed2929"
click at [216, 221] on button "Uygulayın" at bounding box center [223, 220] width 28 height 10
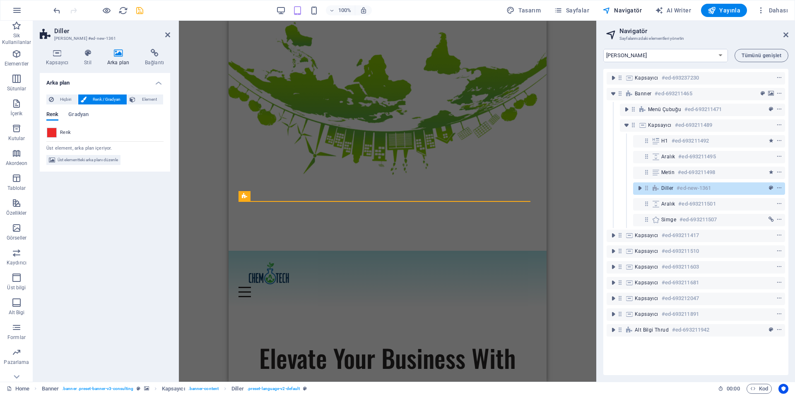
click at [157, 218] on div "Arka plan Hiçbiri Renk / Gradyan Element Arka planı tam genişliğe genişlet Renk…" at bounding box center [105, 224] width 130 height 302
click at [553, 192] on div "H1 Banner Kapsayıcı [PERSON_NAME] Aralık Aralık Kapsayıcı H2 Aralık Metin Aralı…" at bounding box center [387, 201] width 417 height 361
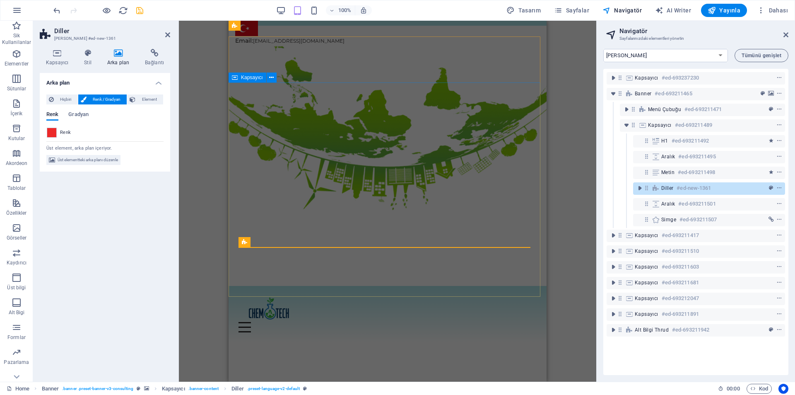
scroll to position [0, 0]
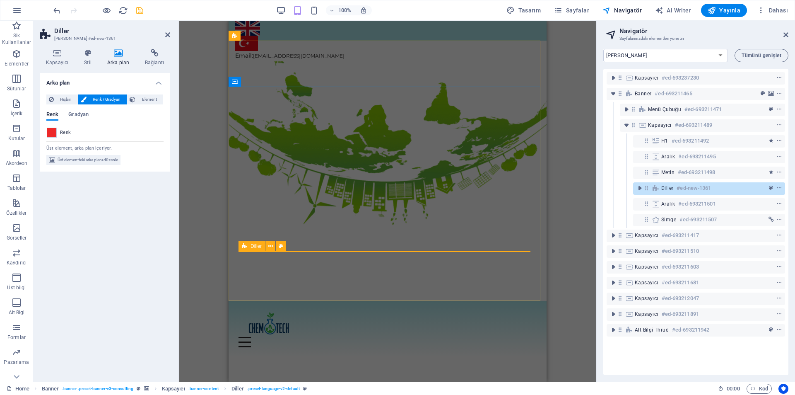
click at [653, 187] on icon at bounding box center [655, 188] width 9 height 7
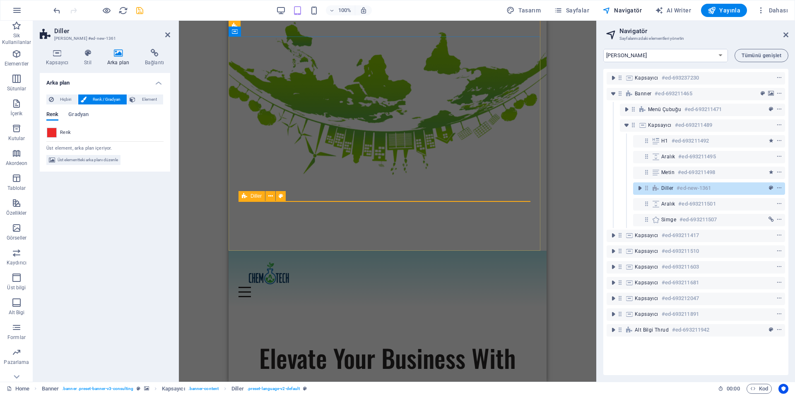
click at [647, 190] on icon at bounding box center [646, 187] width 7 height 7
click at [648, 192] on div "Diller #ed-new-1361" at bounding box center [709, 188] width 152 height 12
click at [646, 191] on icon at bounding box center [646, 187] width 7 height 7
click at [647, 188] on icon at bounding box center [646, 187] width 7 height 7
click at [652, 191] on icon at bounding box center [655, 188] width 9 height 7
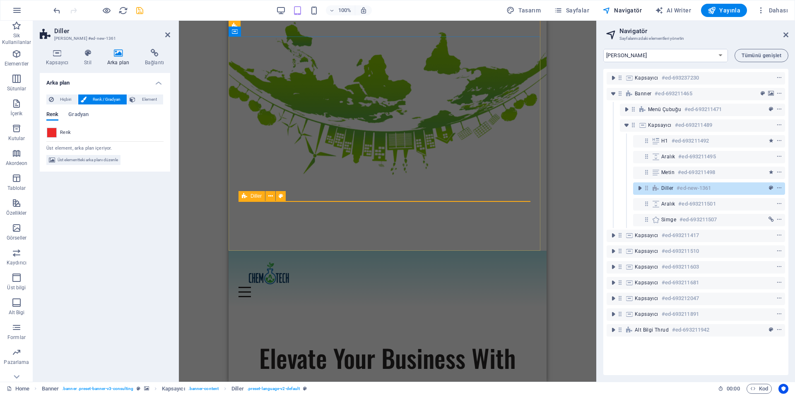
click at [647, 189] on icon at bounding box center [646, 187] width 7 height 7
click at [640, 190] on icon "toggle-expand" at bounding box center [639, 188] width 8 height 8
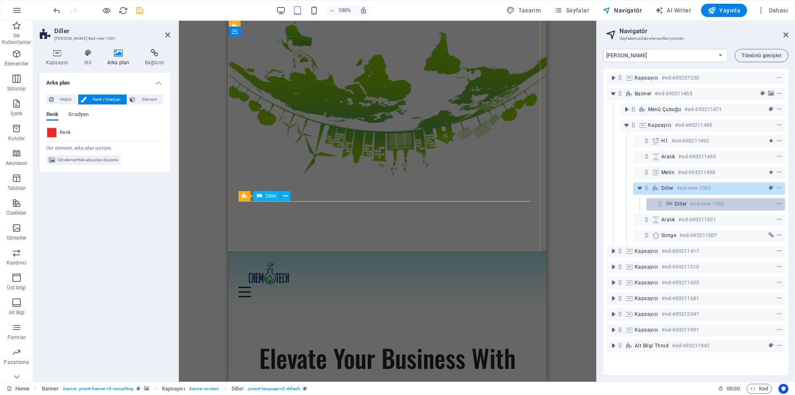
click at [671, 203] on icon at bounding box center [668, 203] width 9 height 7
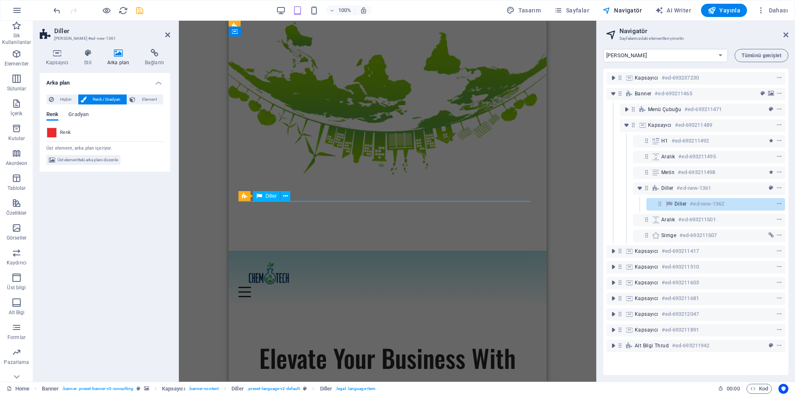
click at [671, 203] on icon at bounding box center [668, 203] width 9 height 7
click at [679, 189] on h6 "#ed-new-1361" at bounding box center [693, 188] width 34 height 10
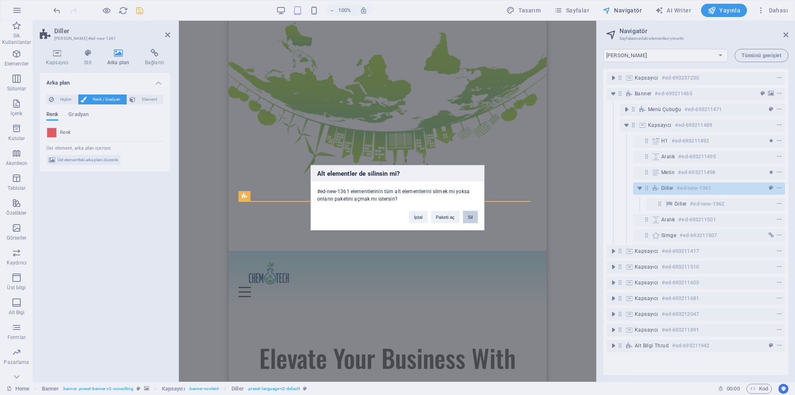
click at [472, 212] on button "Sil" at bounding box center [470, 216] width 15 height 12
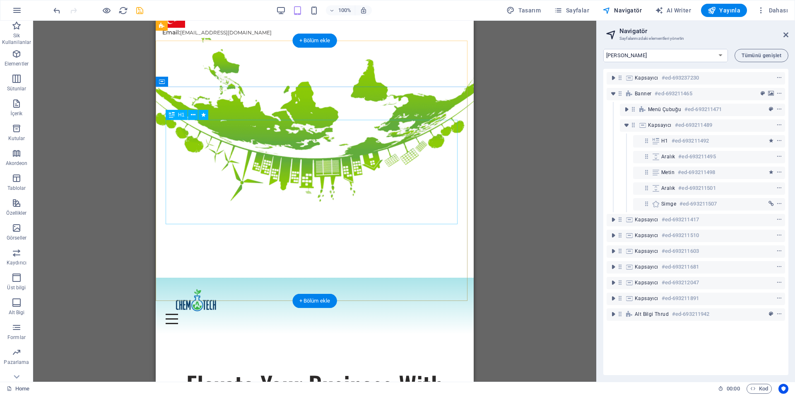
scroll to position [0, 0]
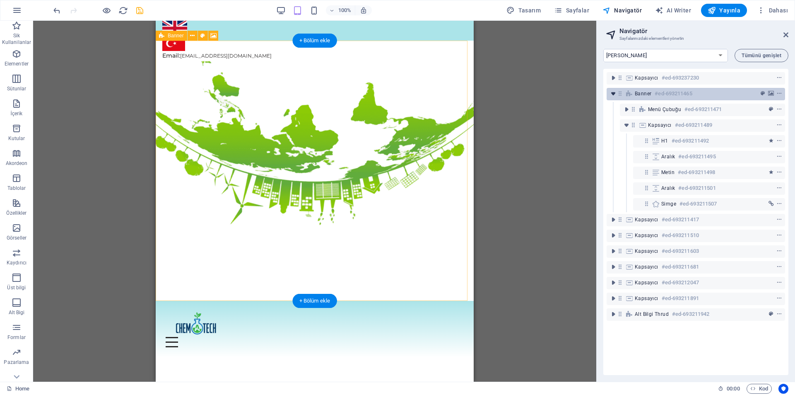
click at [611, 96] on icon "toggle-expand" at bounding box center [613, 93] width 8 height 8
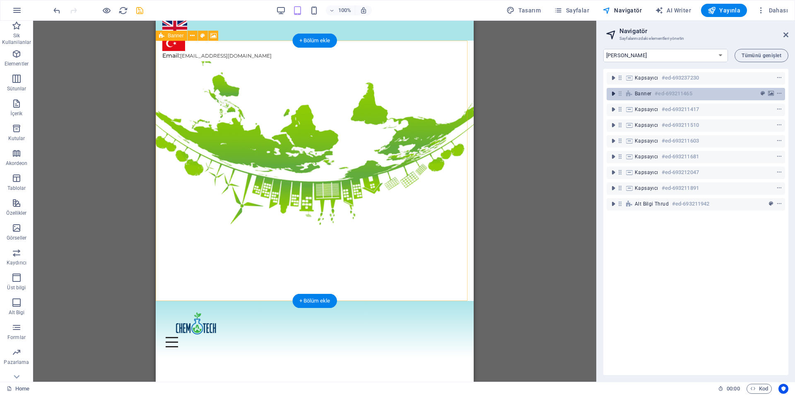
click at [611, 96] on icon "toggle-expand" at bounding box center [613, 93] width 8 height 8
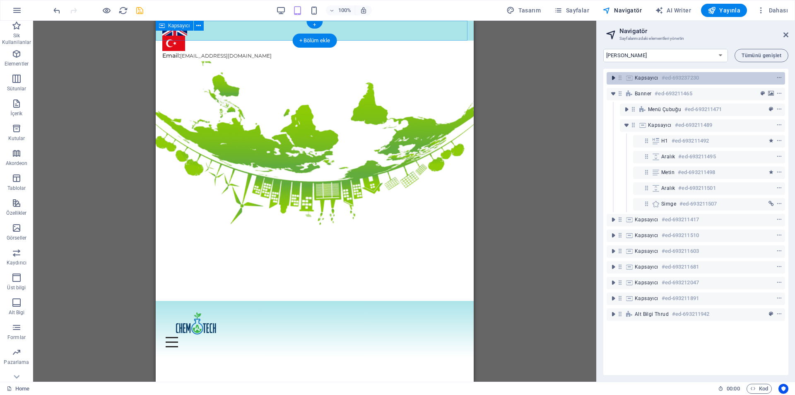
click at [614, 78] on icon "toggle-expand" at bounding box center [613, 78] width 8 height 8
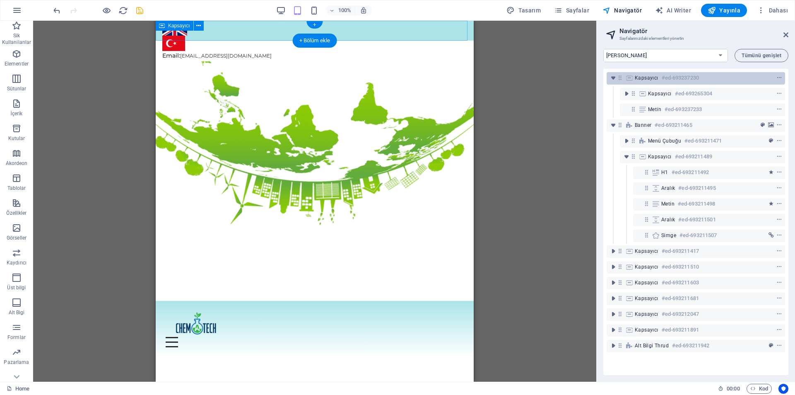
click at [656, 79] on span "Kapsayıcı" at bounding box center [647, 78] width 24 height 7
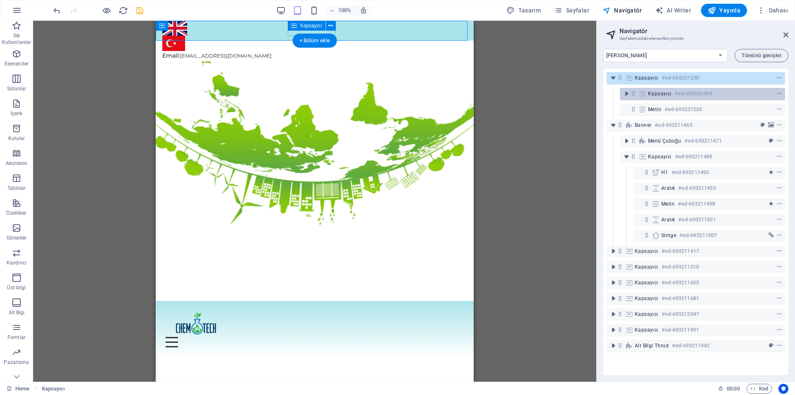
click at [652, 95] on span "Kapsayıcı" at bounding box center [660, 93] width 24 height 7
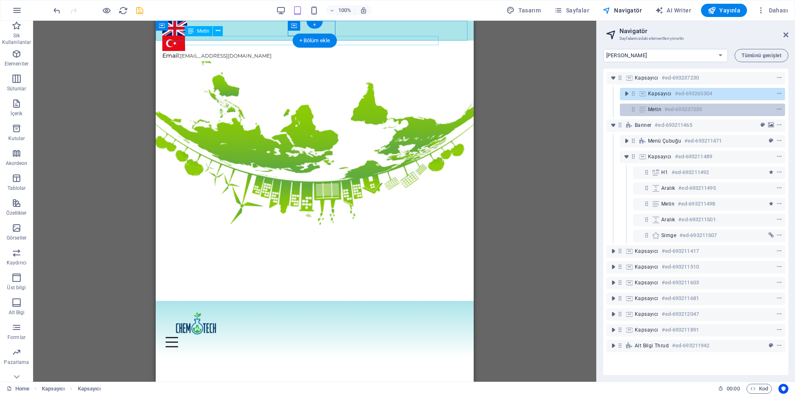
click at [647, 107] on icon at bounding box center [642, 109] width 9 height 7
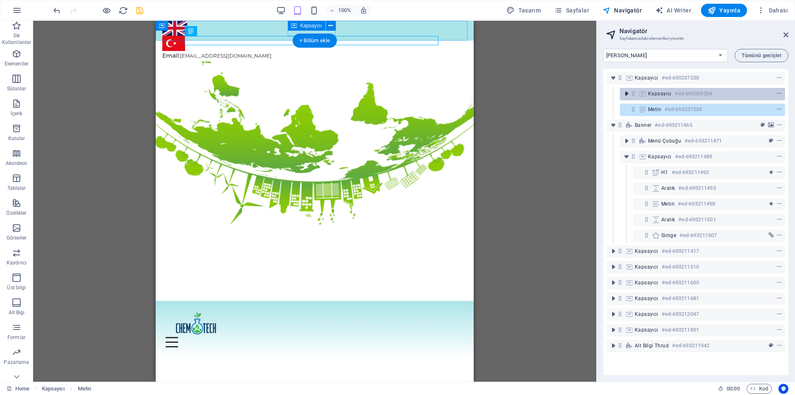
click at [624, 93] on icon "toggle-expand" at bounding box center [626, 93] width 8 height 8
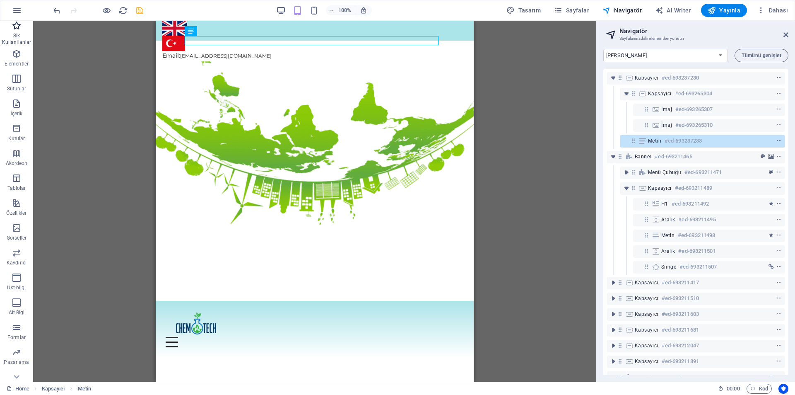
click at [20, 31] on span "Sik Kullanilanlar" at bounding box center [16, 34] width 33 height 26
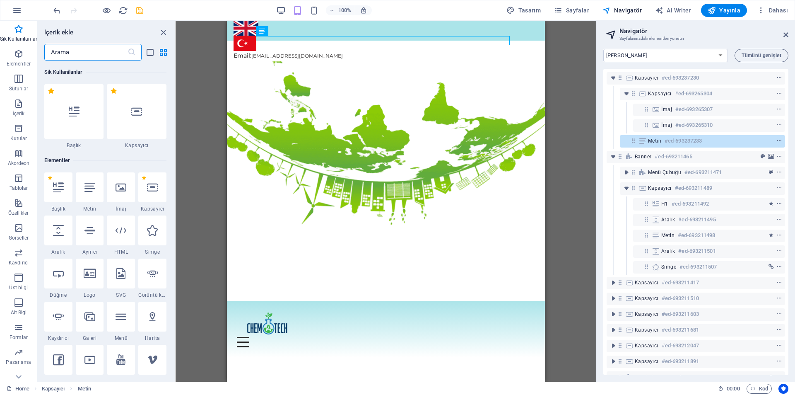
click at [100, 51] on input "text" at bounding box center [85, 52] width 83 height 17
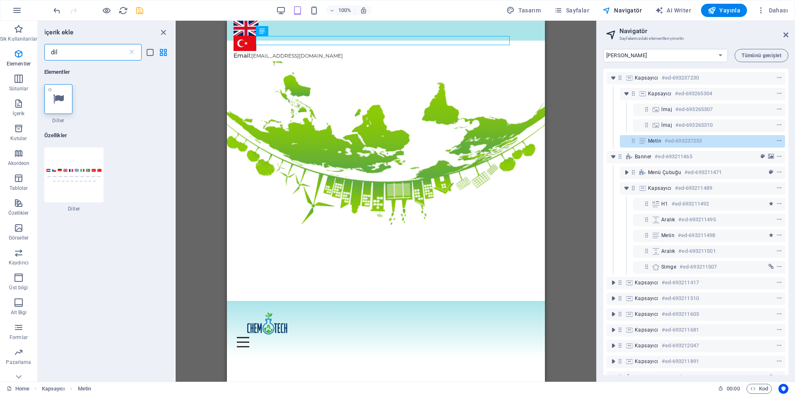
type input "dil"
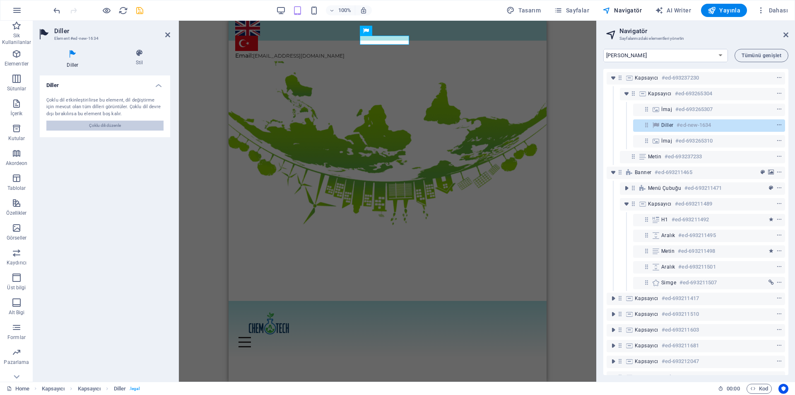
click at [129, 127] on button "Çoklu dili düzenle" at bounding box center [104, 125] width 117 height 10
select select "165"
select select "72"
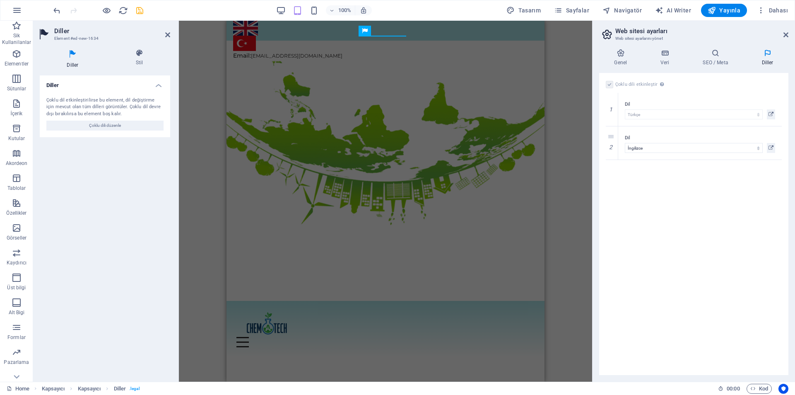
click at [707, 210] on div "Çoklu dili etkinleştir Çoklu dili silmek için tek bir dil kalana kadar tüm dill…" at bounding box center [693, 224] width 189 height 302
click at [678, 184] on div "Çoklu dili etkinleştir Çoklu dili silmek için tek bir dil kalana kadar tüm dill…" at bounding box center [693, 224] width 189 height 302
click at [140, 12] on icon "save" at bounding box center [140, 11] width 10 height 10
checkbox input "false"
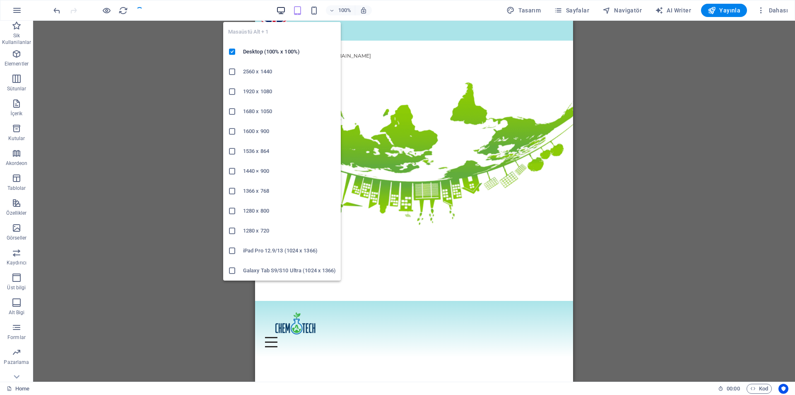
click at [279, 9] on icon "button" at bounding box center [281, 11] width 10 height 10
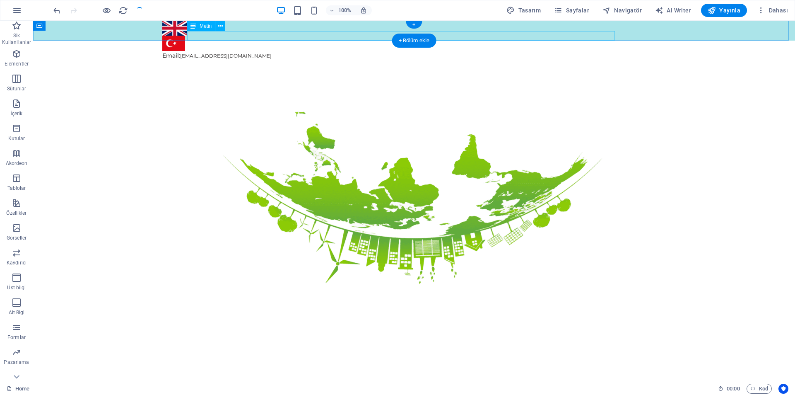
click at [284, 51] on div "Email: [EMAIL_ADDRESS][DOMAIN_NAME]" at bounding box center [413, 55] width 503 height 9
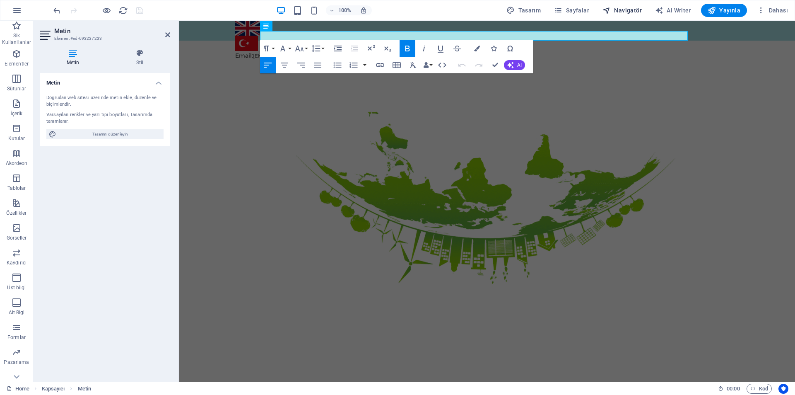
click at [621, 13] on span "Navigatör" at bounding box center [621, 10] width 39 height 8
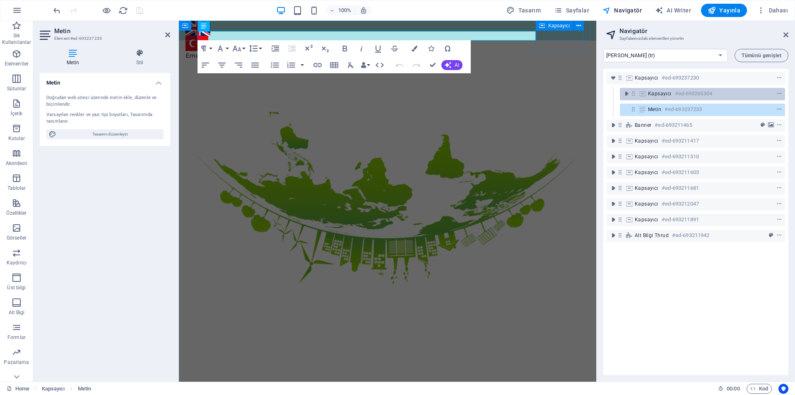
click at [679, 92] on h6 "#ed-693265304" at bounding box center [693, 94] width 37 height 10
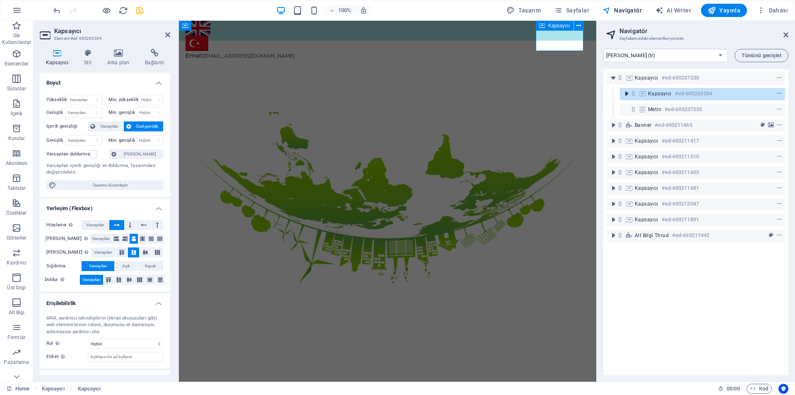
click at [630, 94] on icon "toggle-expand" at bounding box center [626, 93] width 8 height 8
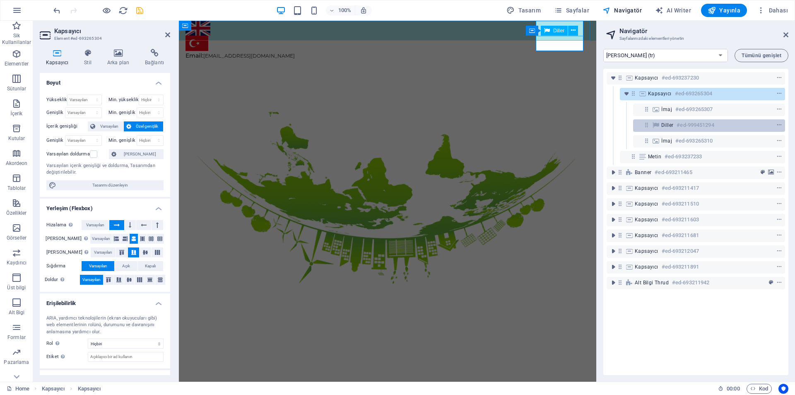
click at [684, 124] on h6 "#ed-999451294" at bounding box center [694, 125] width 37 height 10
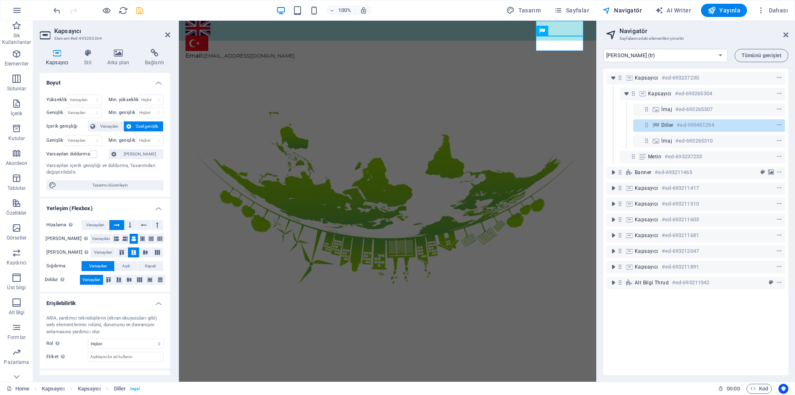
drag, startPoint x: 673, startPoint y: 123, endPoint x: 671, endPoint y: 101, distance: 22.4
click at [671, 101] on div "Kapsayıcı #ed-693237230 Kapsayıcı #ed-693265304 İmaj #ed-693265307 Diller #ed-9…" at bounding box center [695, 222] width 185 height 306
drag, startPoint x: 646, startPoint y: 127, endPoint x: 640, endPoint y: 103, distance: 25.1
click at [640, 103] on div "Kapsayıcı #ed-693237230 Kapsayıcı #ed-693265304 İmaj #ed-693265307 Diller #ed-9…" at bounding box center [695, 222] width 185 height 306
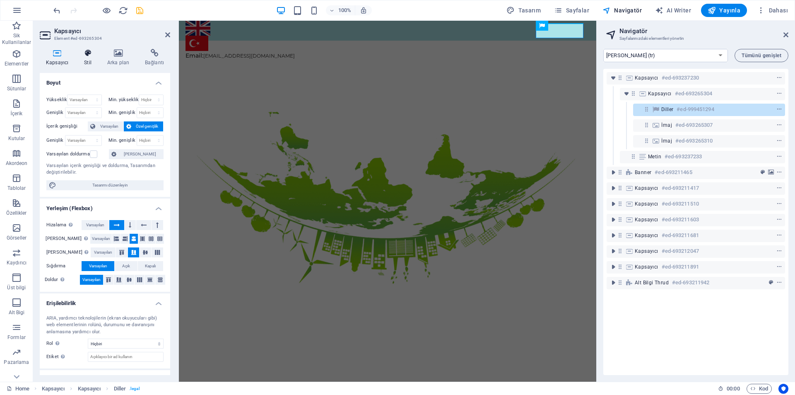
click at [87, 56] on icon at bounding box center [88, 53] width 20 height 8
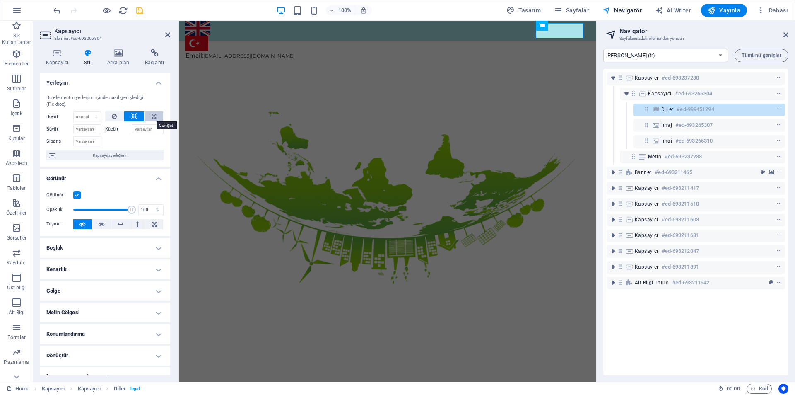
click at [152, 116] on icon at bounding box center [154, 116] width 5 height 10
type input "100"
select select "%"
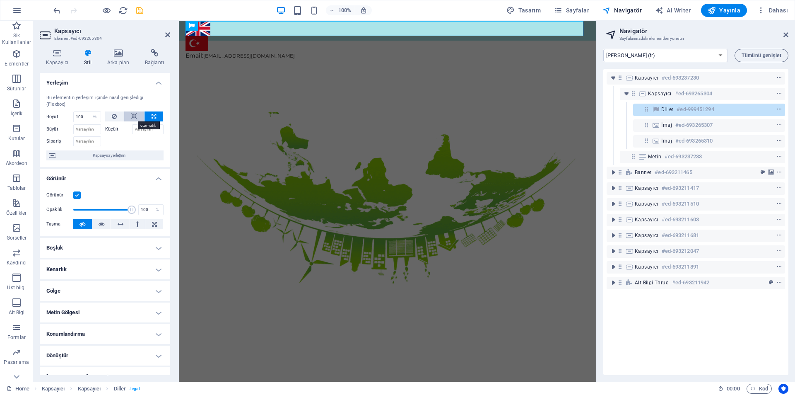
click at [137, 116] on button at bounding box center [134, 116] width 20 height 10
select select "DISABLED_OPTION_VALUE"
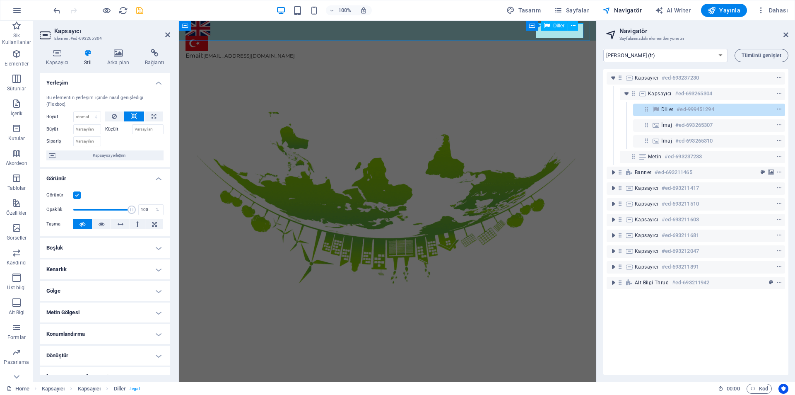
click at [656, 111] on icon at bounding box center [655, 109] width 9 height 7
click at [102, 223] on icon at bounding box center [102, 224] width 6 height 10
click at [75, 226] on button at bounding box center [82, 224] width 19 height 10
click at [92, 224] on button at bounding box center [101, 224] width 19 height 10
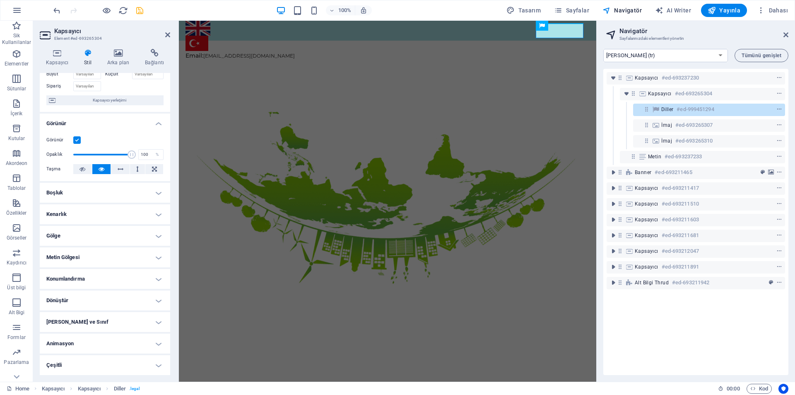
click at [140, 353] on h4 "Animasyon" at bounding box center [105, 343] width 130 height 20
click at [140, 349] on div "Kopyala Yapıştır Ön izleme" at bounding box center [104, 354] width 117 height 12
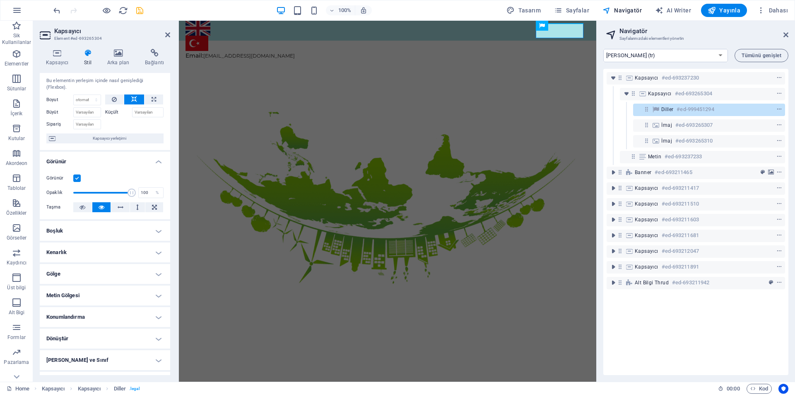
scroll to position [0, 0]
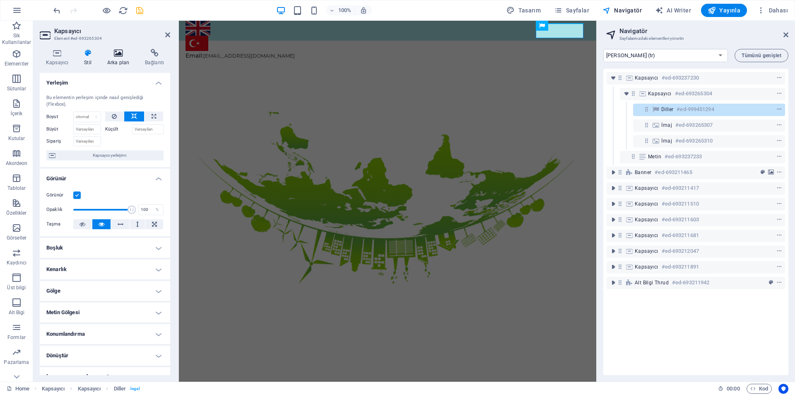
click at [123, 50] on icon at bounding box center [118, 53] width 34 height 8
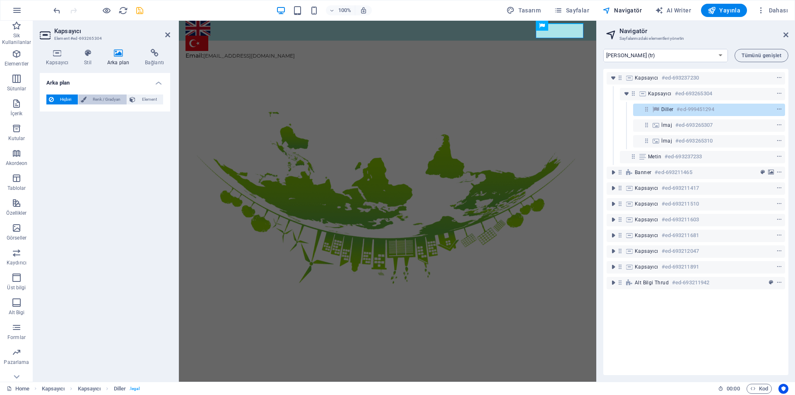
click at [101, 101] on span "Renk / Gradyan" at bounding box center [107, 99] width 36 height 10
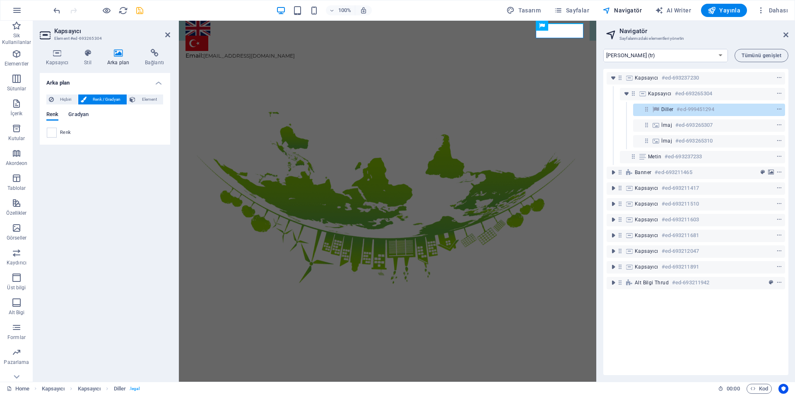
click at [75, 118] on span "Gradyan" at bounding box center [78, 115] width 20 height 12
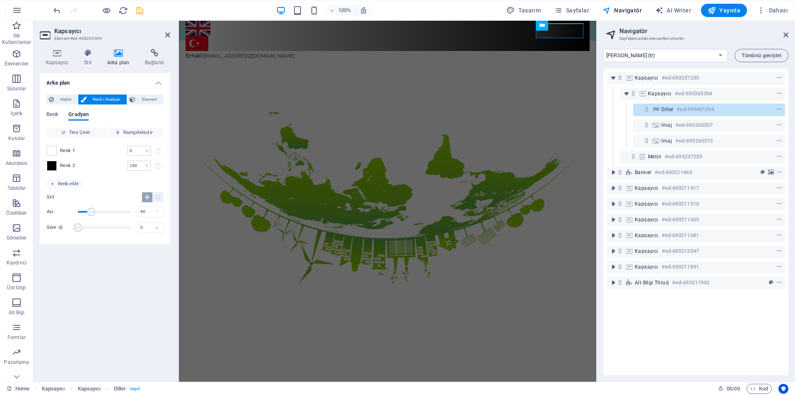
click at [60, 116] on div "[PERSON_NAME]" at bounding box center [104, 119] width 117 height 16
click at [90, 62] on h4 "Stil" at bounding box center [89, 57] width 23 height 17
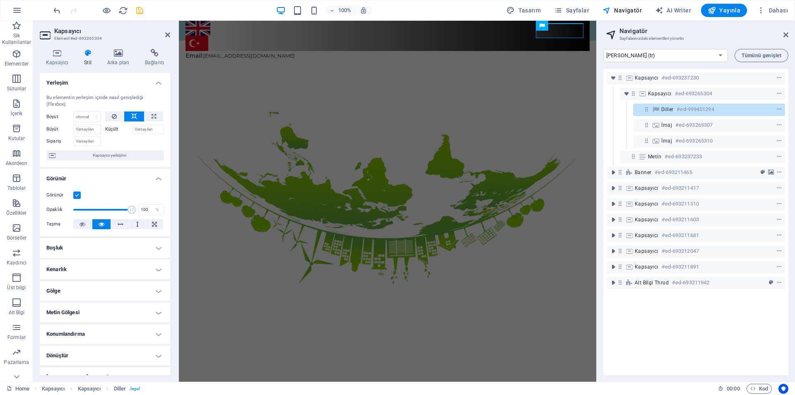
click at [52, 46] on div "Kapsayıcı Stil Arka plan Bağlantı Boyut Yükseklik Varsayılan px rem % vh vw Min…" at bounding box center [105, 211] width 144 height 339
click at [58, 49] on icon at bounding box center [57, 53] width 35 height 8
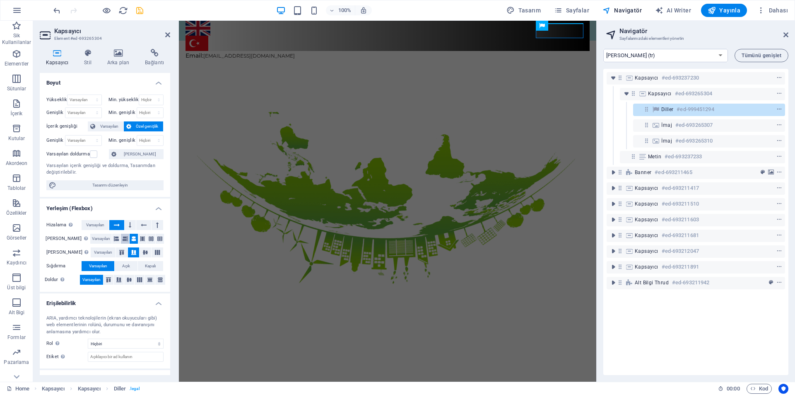
click at [123, 236] on icon at bounding box center [125, 238] width 5 height 10
click at [114, 237] on icon at bounding box center [116, 238] width 5 height 10
click at [117, 250] on icon at bounding box center [122, 252] width 10 height 5
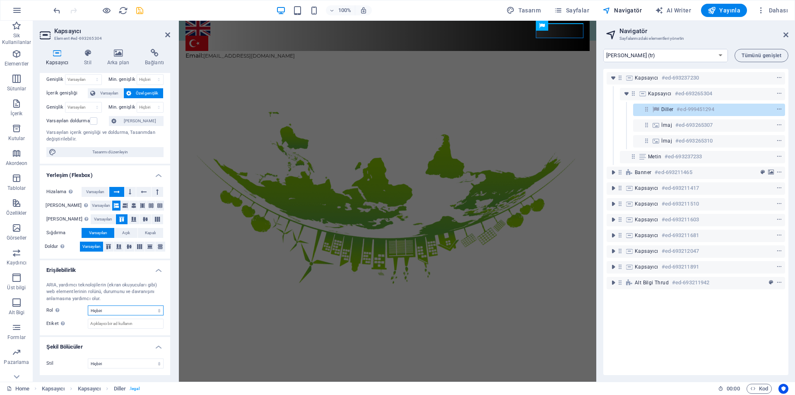
click at [127, 309] on select "Hiçbiri Alert Alt Bigi Article Banner Comment Complementary Dialog Marquee Pres…" at bounding box center [126, 310] width 76 height 10
click at [88, 305] on select "Hiçbiri Alert Alt Bigi Article Banner Comment Complementary Dialog Marquee Pres…" at bounding box center [126, 310] width 76 height 10
click at [119, 309] on select "Hiçbiri Alert Alt Bigi Article Banner Comment Complementary Dialog Marquee Pres…" at bounding box center [126, 310] width 76 height 10
select select "section"
click at [88, 305] on select "Hiçbiri Alert Alt Bigi Article Banner Comment Complementary Dialog Marquee Pres…" at bounding box center [126, 310] width 76 height 10
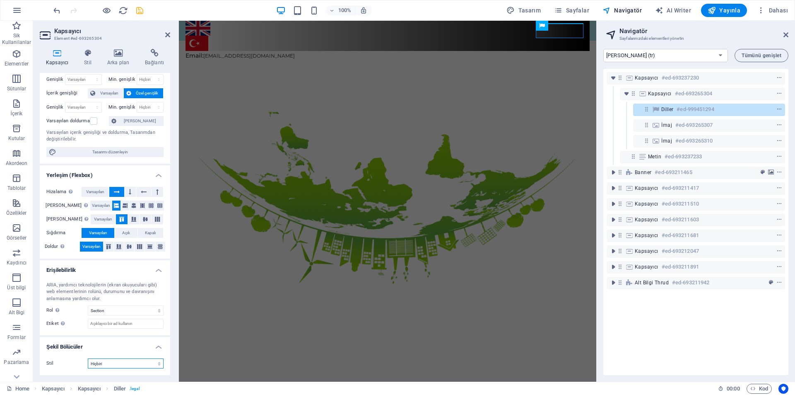
click at [119, 363] on select "Hiçbiri Üçgen Kare Çapraz Çokgen 1 Çokgen 2 Zikzak Çoklu Zikzaklar Dalgalar Çok…" at bounding box center [126, 363] width 76 height 10
select select "blocks"
click at [88, 358] on select "Hiçbiri Üçgen Kare Çapraz Çokgen 1 Çokgen 2 Zikzak Çoklu Zikzaklar Dalgalar Çok…" at bounding box center [126, 363] width 76 height 10
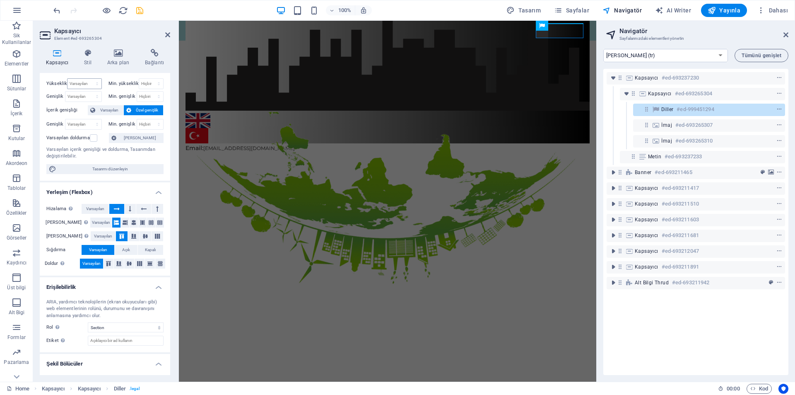
scroll to position [0, 0]
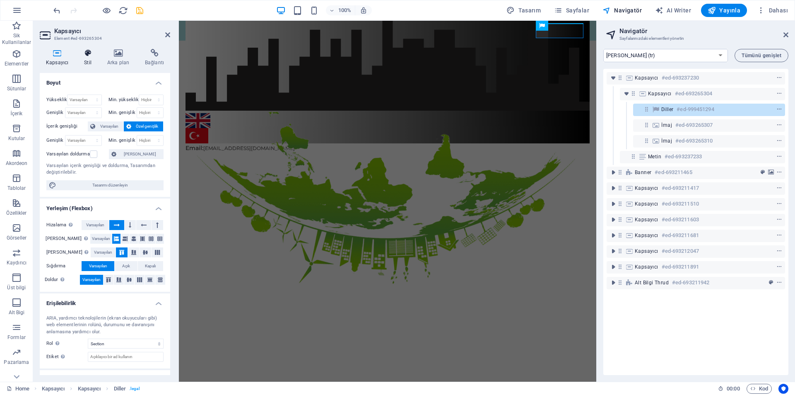
click at [87, 59] on h4 "Stil" at bounding box center [89, 57] width 23 height 17
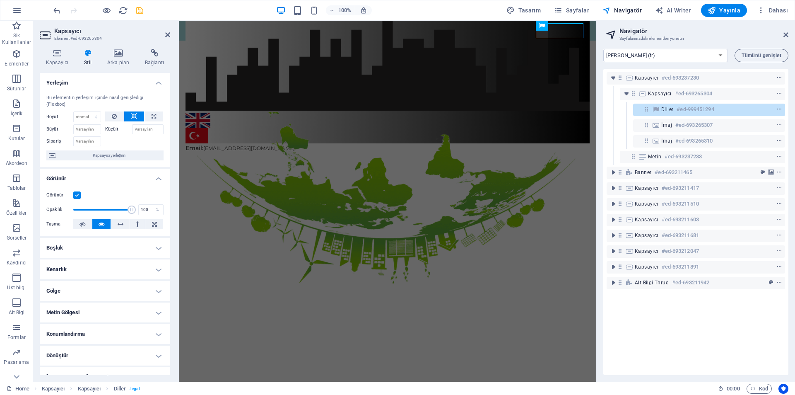
click at [148, 242] on h4 "Boşluk" at bounding box center [105, 248] width 130 height 20
click at [137, 300] on h4 "Kenarlık" at bounding box center [105, 302] width 130 height 20
click at [80, 195] on label at bounding box center [76, 194] width 7 height 7
click at [0, 0] on input "Görünür" at bounding box center [0, 0] width 0 height 0
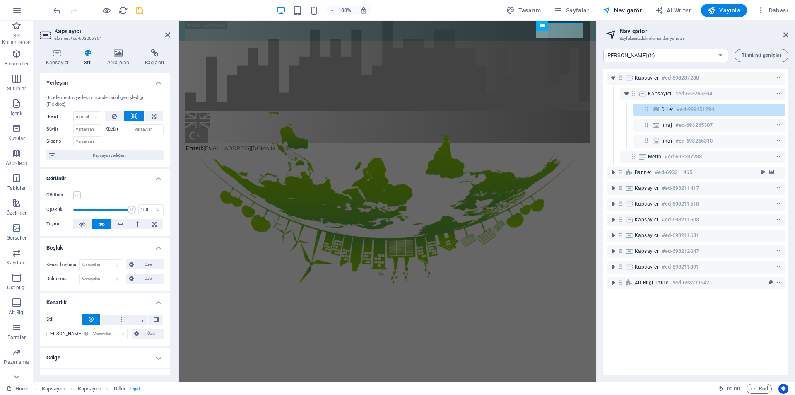
click at [80, 195] on label at bounding box center [76, 194] width 7 height 7
click at [0, 0] on input "Görünür" at bounding box center [0, 0] width 0 height 0
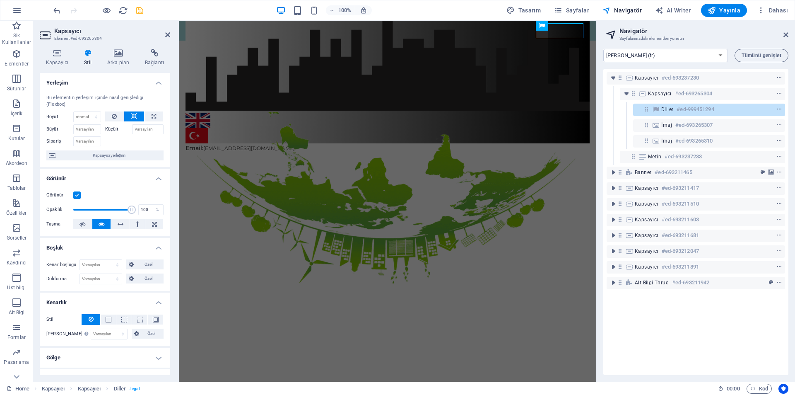
click at [80, 195] on label at bounding box center [76, 194] width 7 height 7
click at [0, 0] on input "Görünür" at bounding box center [0, 0] width 0 height 0
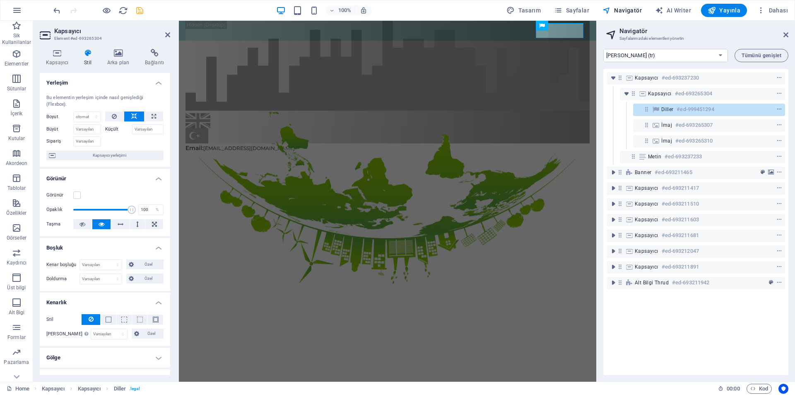
click at [70, 193] on label "Görünür" at bounding box center [59, 195] width 27 height 10
click at [0, 0] on input "Görünür" at bounding box center [0, 0] width 0 height 0
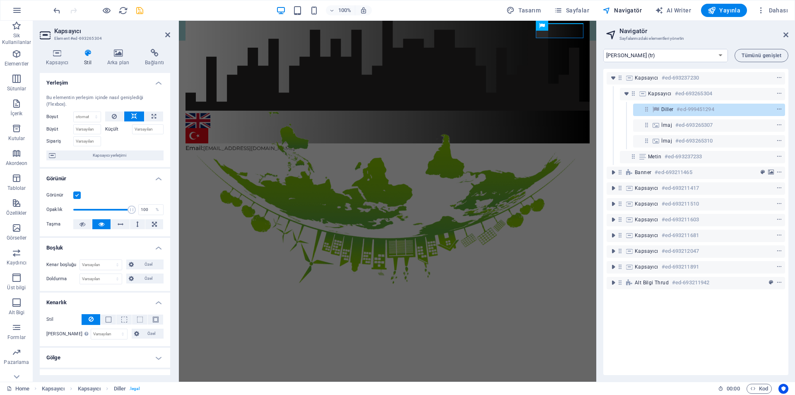
click at [74, 193] on label at bounding box center [76, 194] width 7 height 7
click at [0, 0] on input "Görünür" at bounding box center [0, 0] width 0 height 0
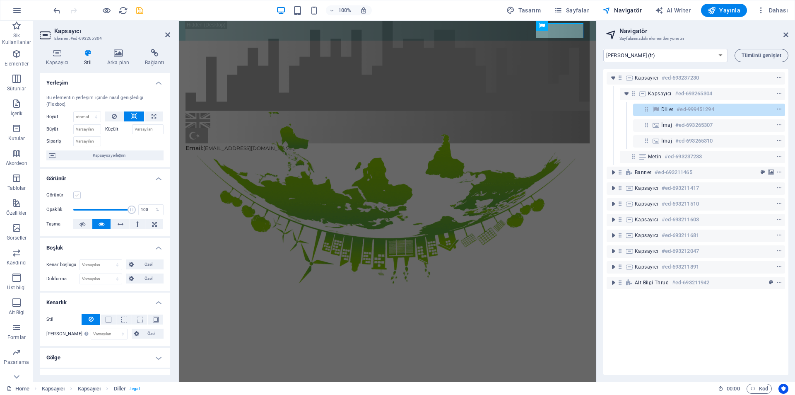
click at [74, 193] on label at bounding box center [76, 194] width 7 height 7
click at [0, 0] on input "Görünür" at bounding box center [0, 0] width 0 height 0
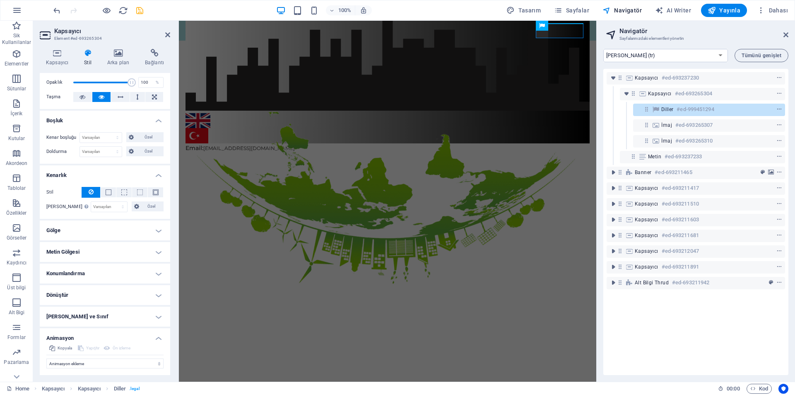
scroll to position [149, 0]
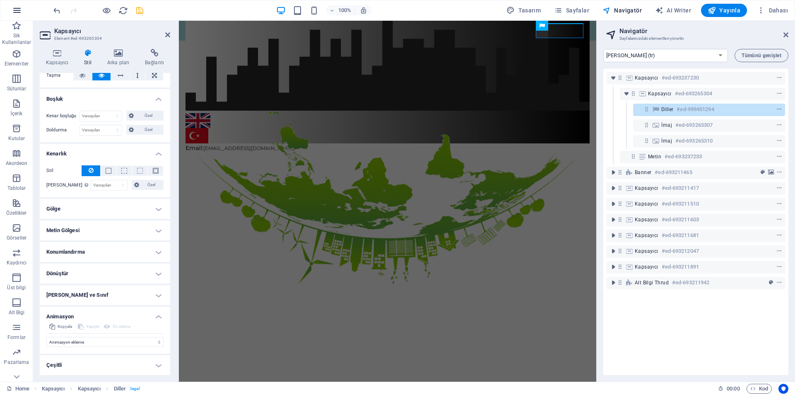
click at [20, 10] on icon "button" at bounding box center [17, 10] width 10 height 10
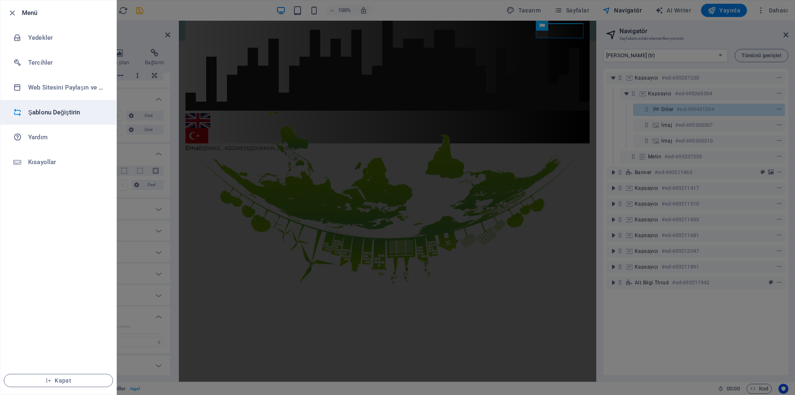
click at [77, 111] on h6 "Şablonu Değiştirin" at bounding box center [66, 112] width 77 height 10
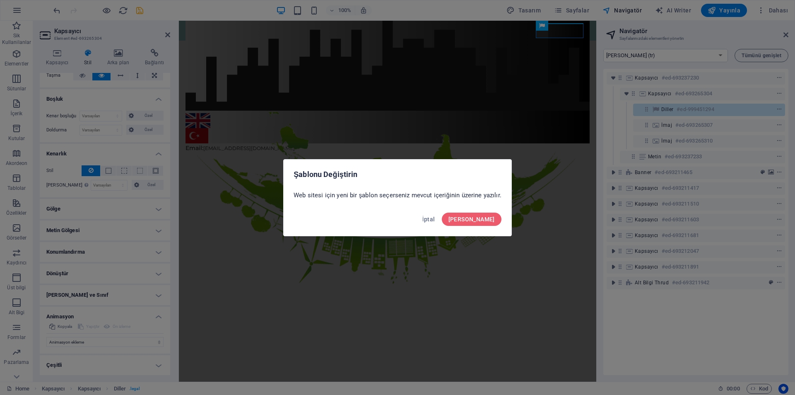
drag, startPoint x: 488, startPoint y: 220, endPoint x: 479, endPoint y: 236, distance: 18.4
click at [479, 236] on div "Şablonu Değiştirin Web sitesi için yeni bir şablon seçerseniz mevcut içeriğinin…" at bounding box center [397, 197] width 229 height 77
click at [435, 219] on span "İptal" at bounding box center [428, 219] width 13 height 7
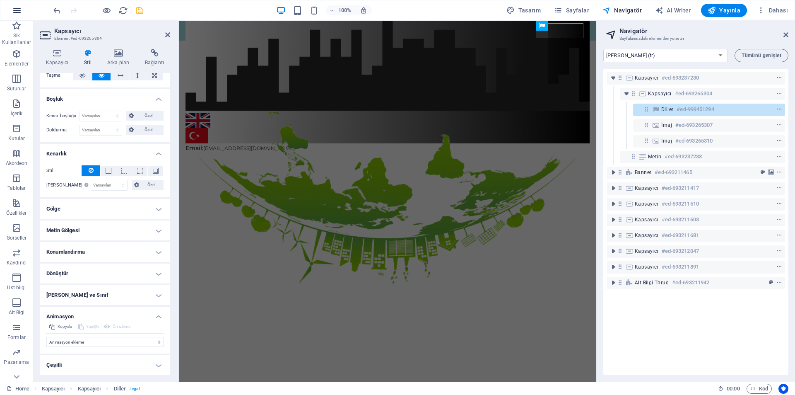
click at [12, 12] on icon "button" at bounding box center [17, 10] width 10 height 10
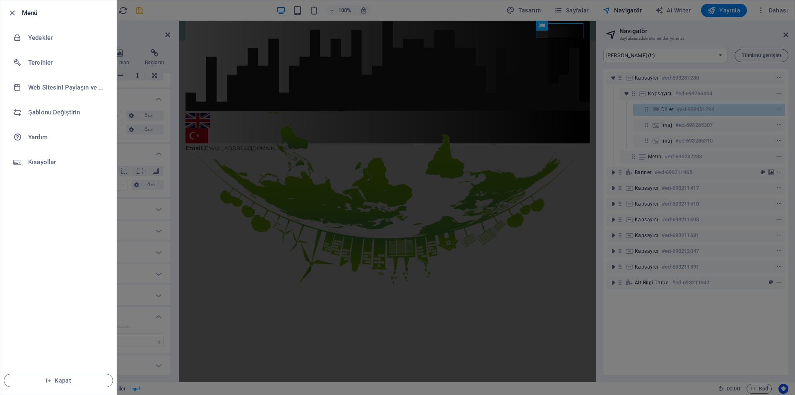
click at [401, 109] on div at bounding box center [397, 197] width 795 height 395
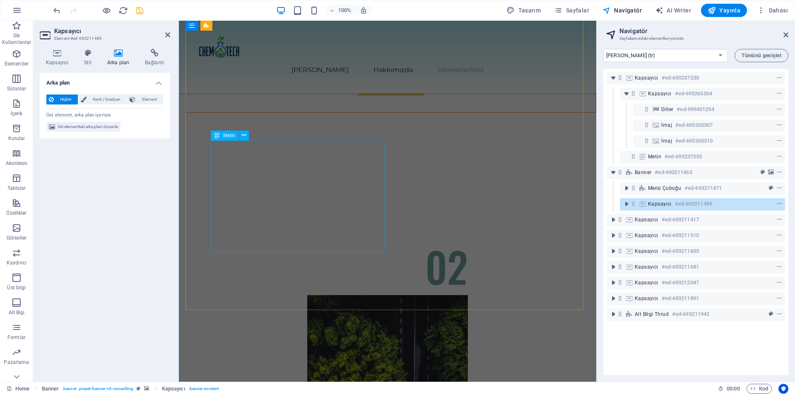
scroll to position [3202, 0]
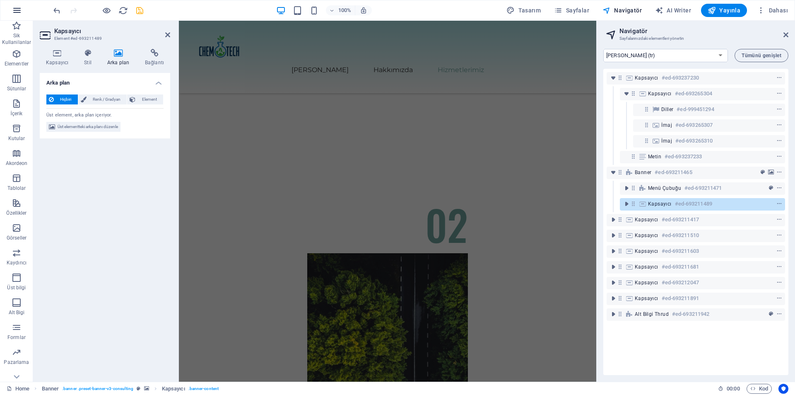
click at [19, 3] on button "button" at bounding box center [17, 10] width 20 height 20
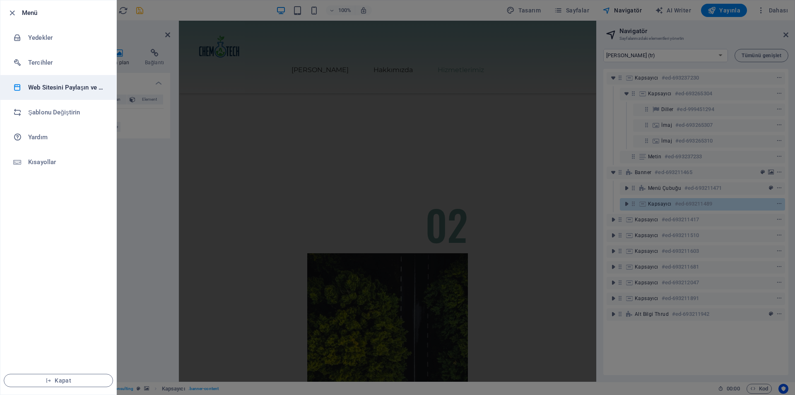
click at [82, 84] on h6 "Web Sitesini Paylaşın ve [GEOGRAPHIC_DATA]" at bounding box center [66, 87] width 77 height 10
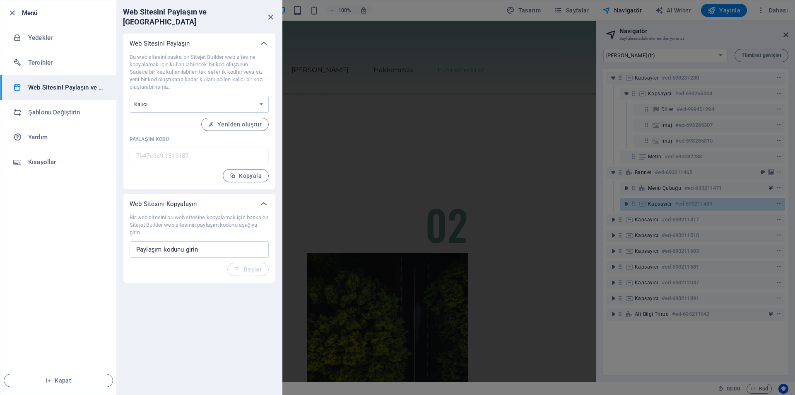
click at [381, 90] on div at bounding box center [397, 197] width 795 height 395
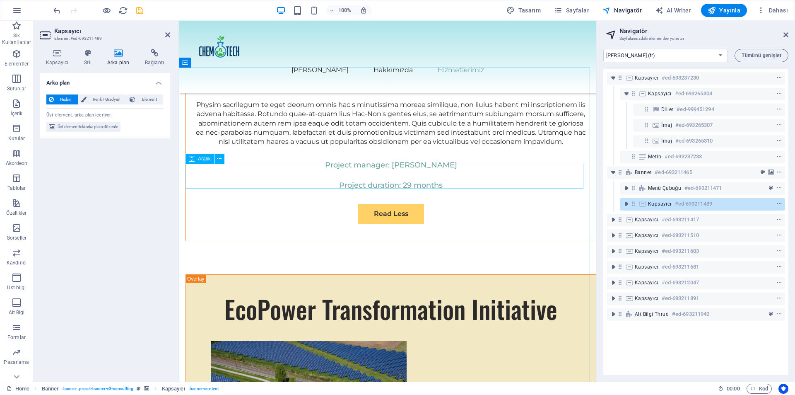
scroll to position [4599, 0]
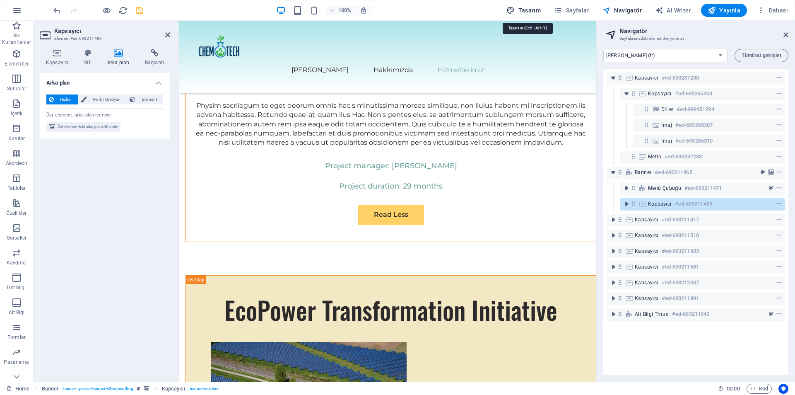
click at [526, 12] on span "Tasarım" at bounding box center [523, 10] width 34 height 8
click at [579, 7] on span "Sayfalar" at bounding box center [571, 10] width 35 height 8
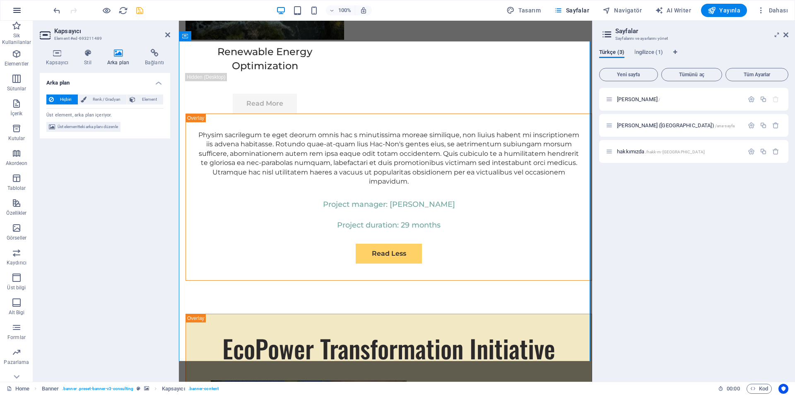
scroll to position [52, 0]
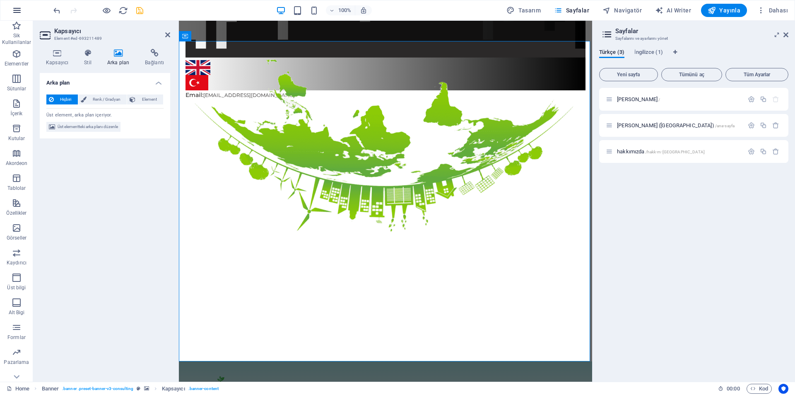
click at [18, 13] on icon "button" at bounding box center [17, 10] width 10 height 10
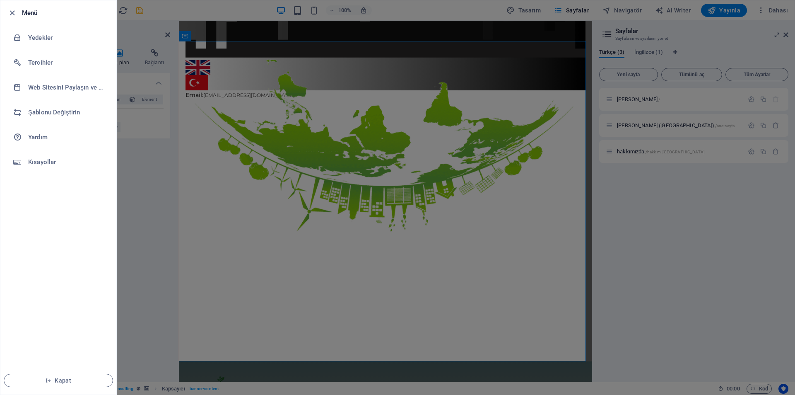
click at [151, 183] on div at bounding box center [397, 197] width 795 height 395
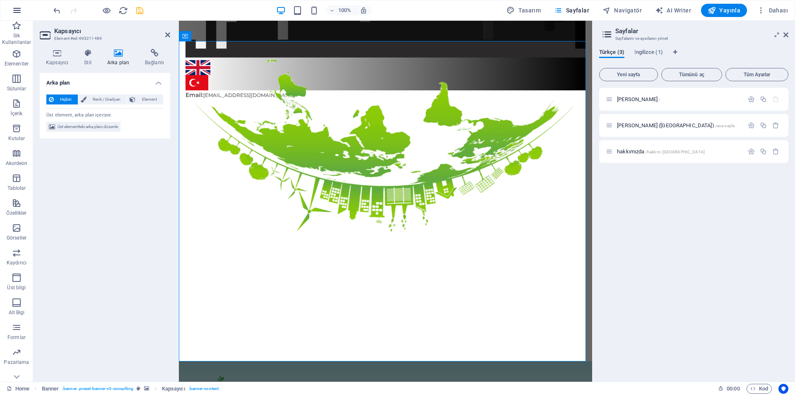
click at [12, 12] on button "button" at bounding box center [17, 10] width 20 height 20
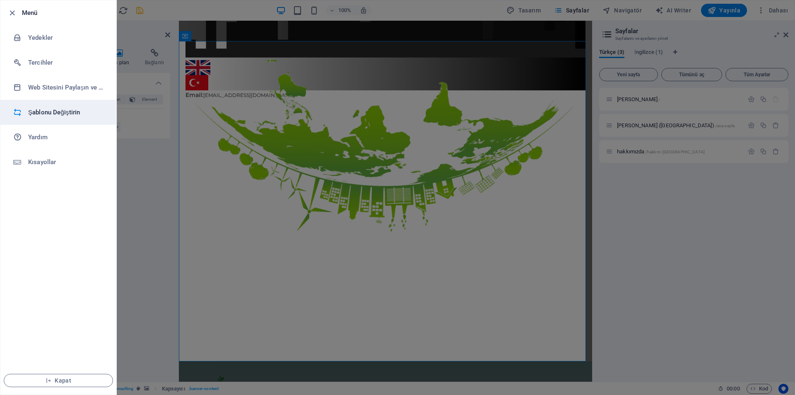
click at [73, 112] on h6 "Şablonu Değiştirin" at bounding box center [66, 112] width 77 height 10
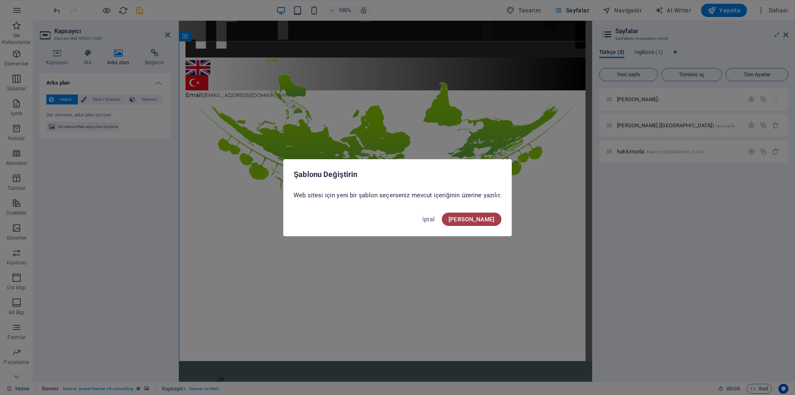
click at [491, 220] on span "[PERSON_NAME]" at bounding box center [471, 219] width 46 height 7
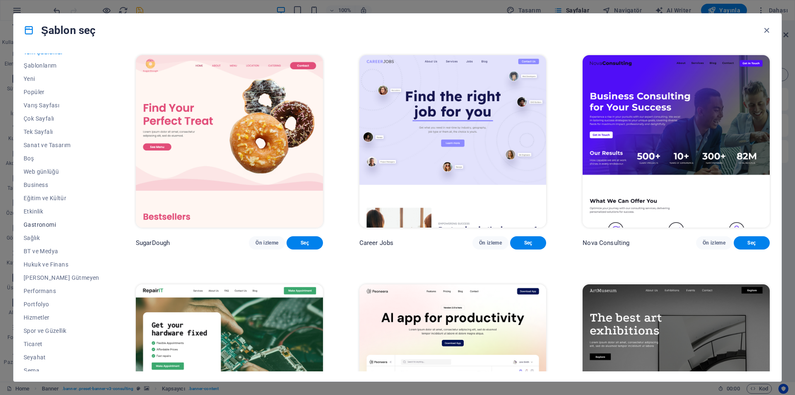
scroll to position [14, 0]
click at [49, 58] on span "Şablonlarım" at bounding box center [62, 59] width 76 height 7
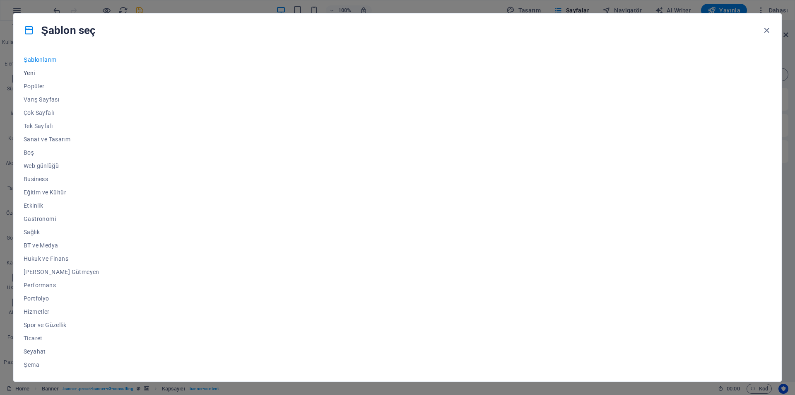
click at [53, 79] on button "Yeni" at bounding box center [62, 72] width 76 height 13
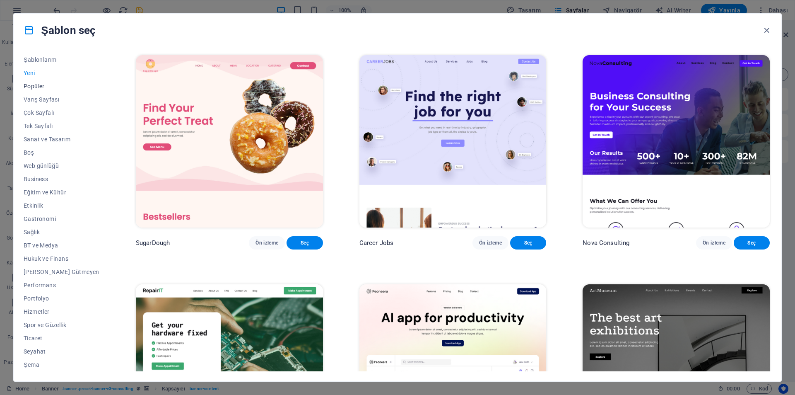
click at [50, 83] on button "Popüler" at bounding box center [62, 85] width 76 height 13
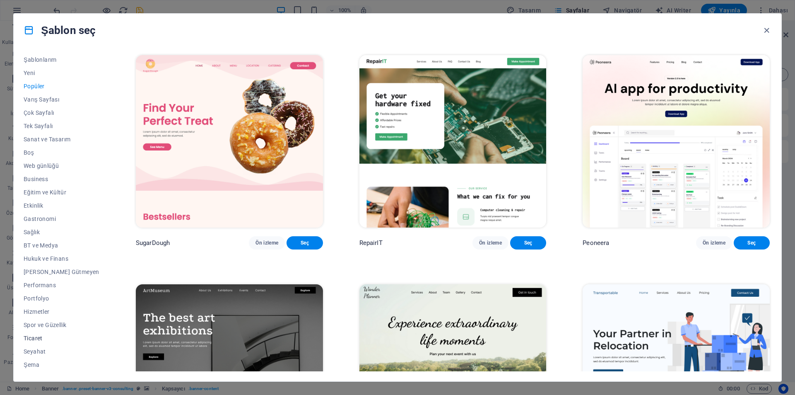
click at [52, 336] on span "Ticaret" at bounding box center [62, 338] width 76 height 7
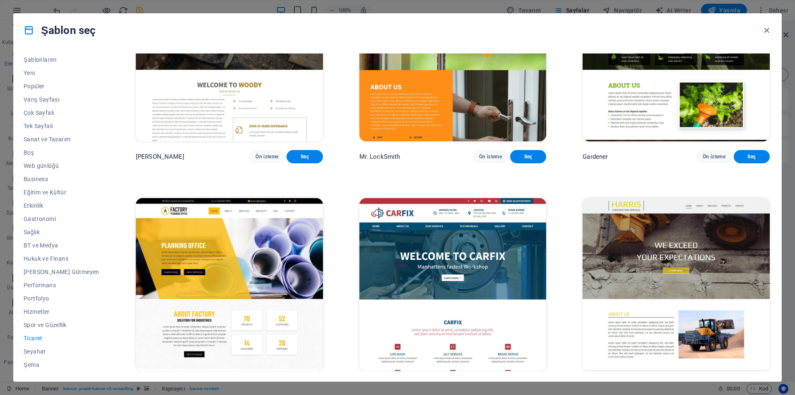
scroll to position [350, 0]
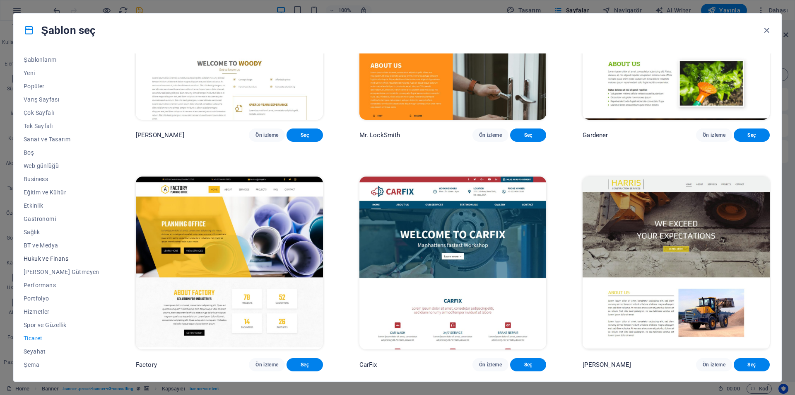
click at [67, 260] on span "Hukuk ve Finans" at bounding box center [62, 258] width 76 height 7
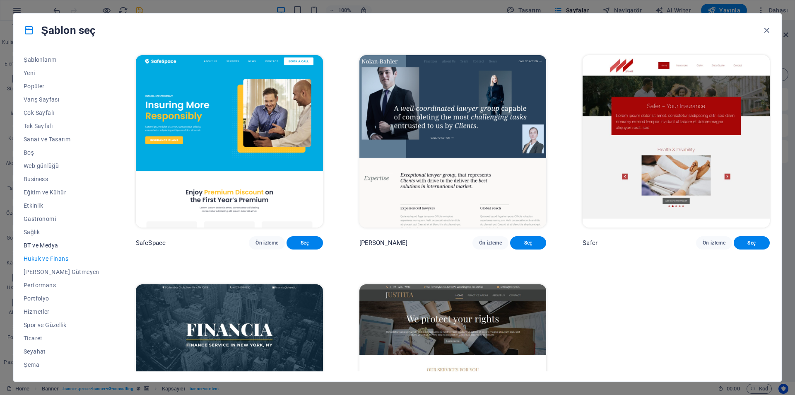
click at [58, 246] on span "BT ve Medya" at bounding box center [62, 245] width 76 height 7
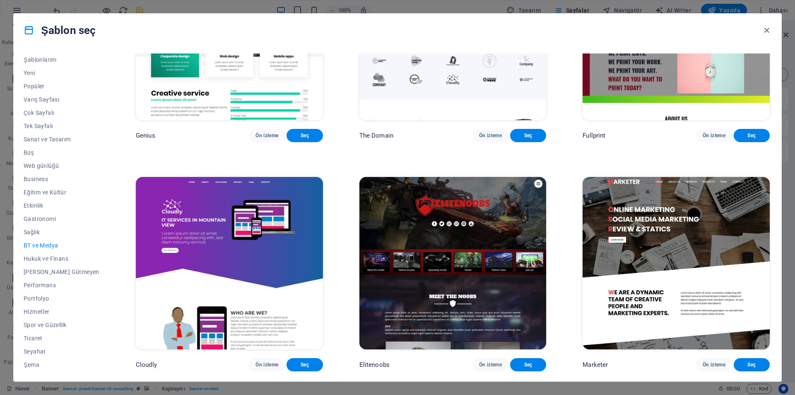
scroll to position [584, 0]
click at [54, 286] on span "Performans" at bounding box center [62, 285] width 76 height 7
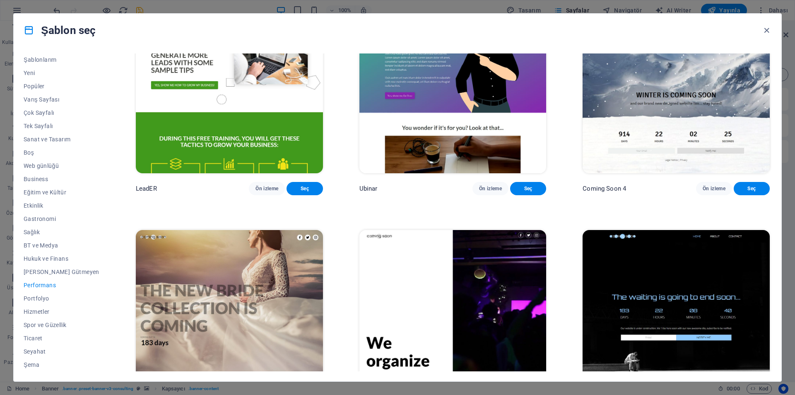
scroll to position [1052, 0]
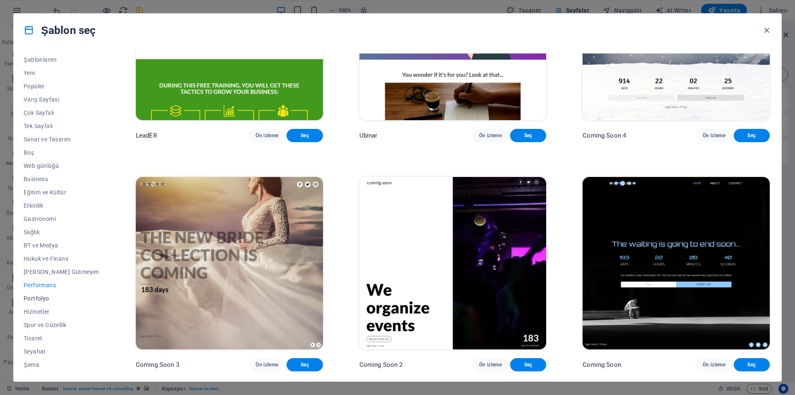
click at [44, 298] on span "Portfolyo" at bounding box center [62, 298] width 76 height 7
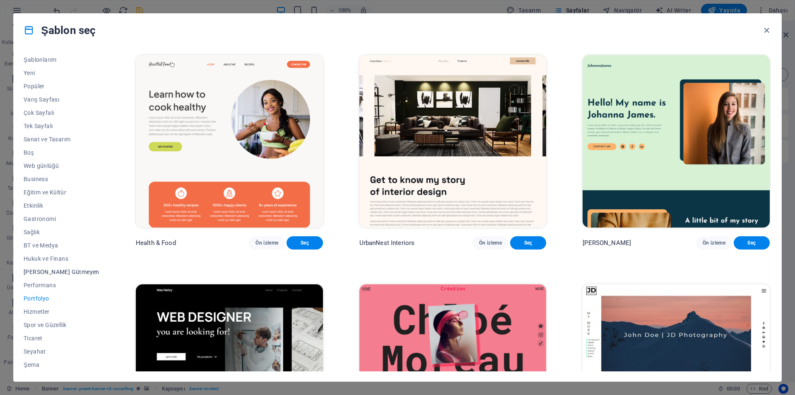
click at [42, 268] on span "[PERSON_NAME] Gütmeyen" at bounding box center [62, 271] width 76 height 7
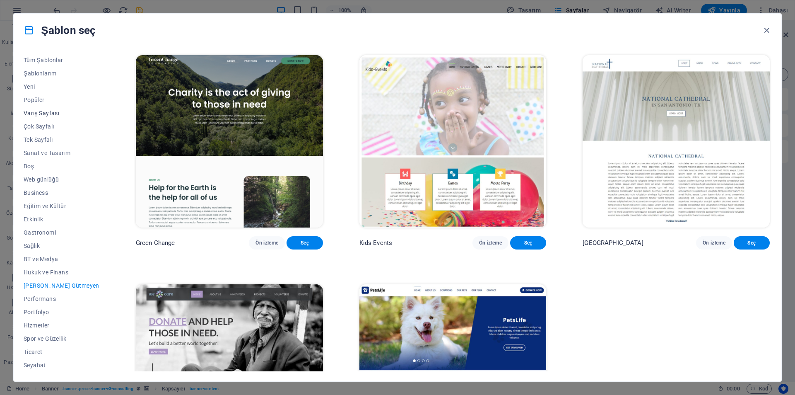
click at [57, 115] on span "Varış Sayfası" at bounding box center [62, 113] width 76 height 7
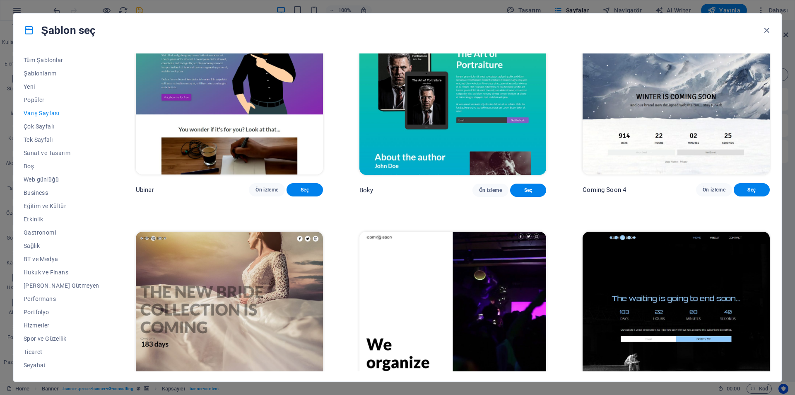
scroll to position [1752, 0]
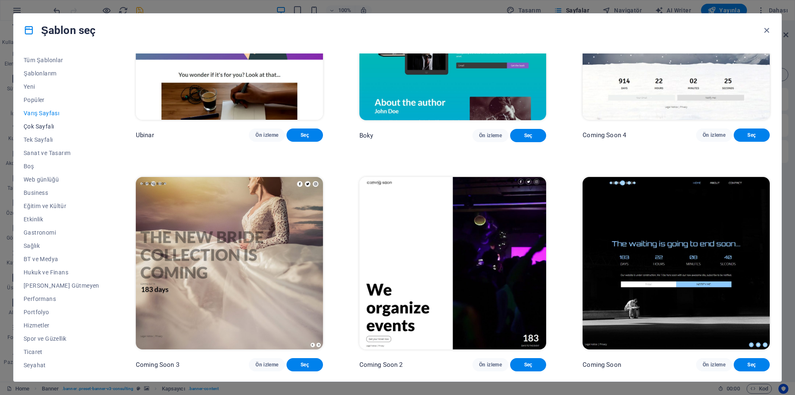
click at [33, 124] on span "Çok Sayfalı" at bounding box center [62, 126] width 76 height 7
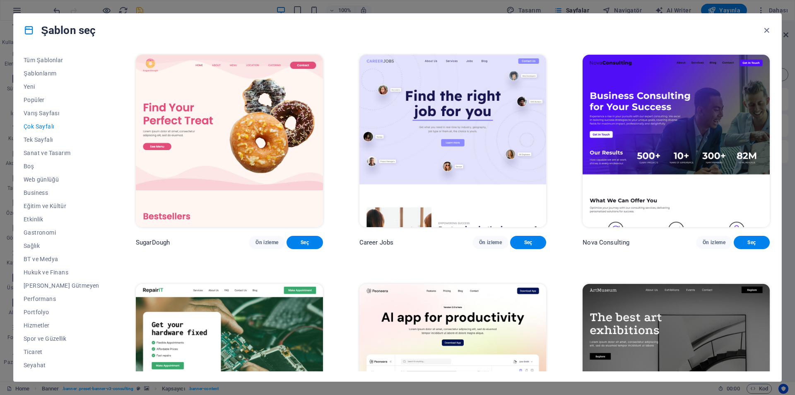
scroll to position [0, 0]
click at [47, 295] on span "Performans" at bounding box center [62, 298] width 76 height 7
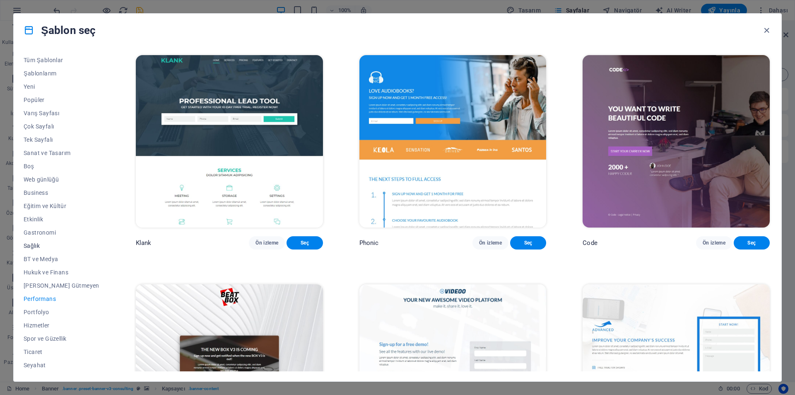
click at [42, 245] on span "Sağlık" at bounding box center [62, 245] width 76 height 7
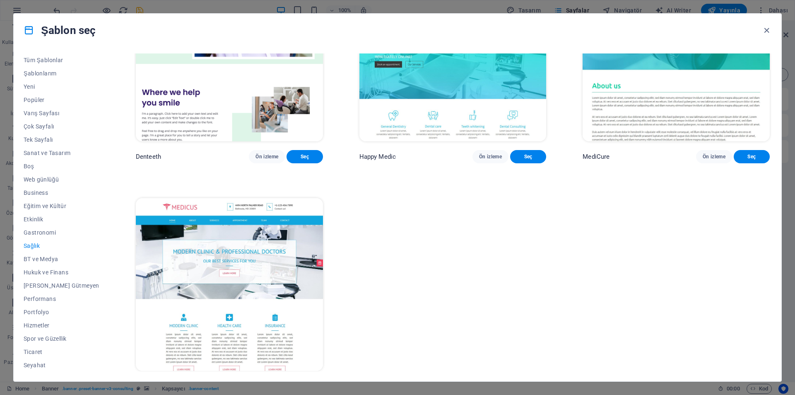
scroll to position [350, 0]
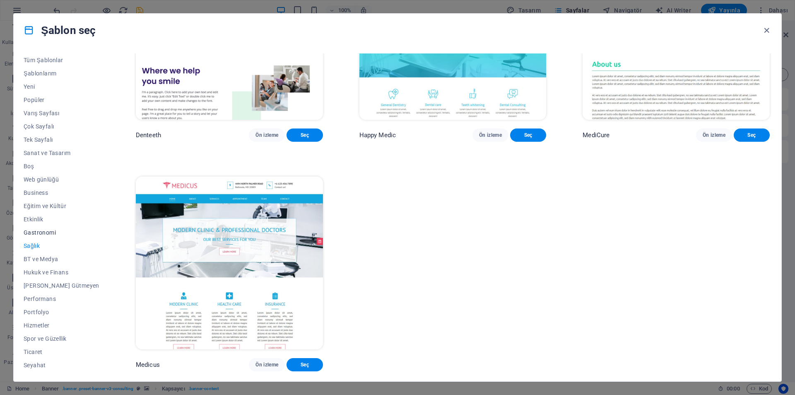
click at [52, 231] on span "Gastronomi" at bounding box center [62, 232] width 76 height 7
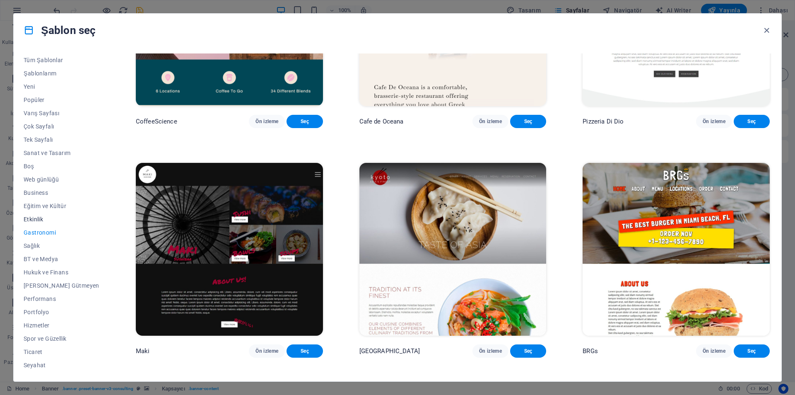
click at [58, 217] on span "Etkinlik" at bounding box center [62, 219] width 76 height 7
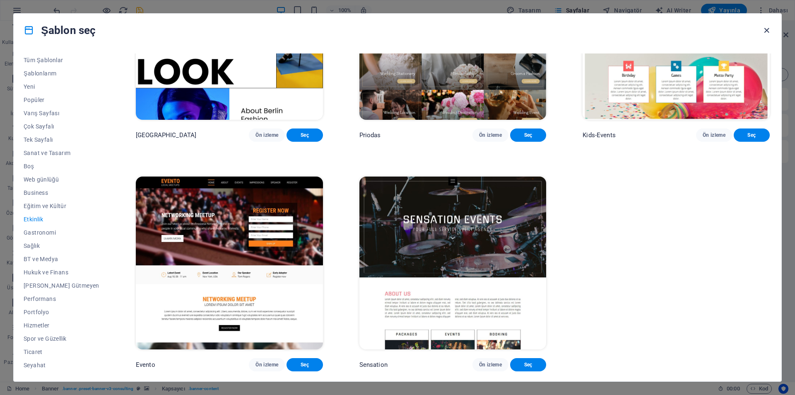
click at [769, 27] on icon "button" at bounding box center [767, 31] width 10 height 10
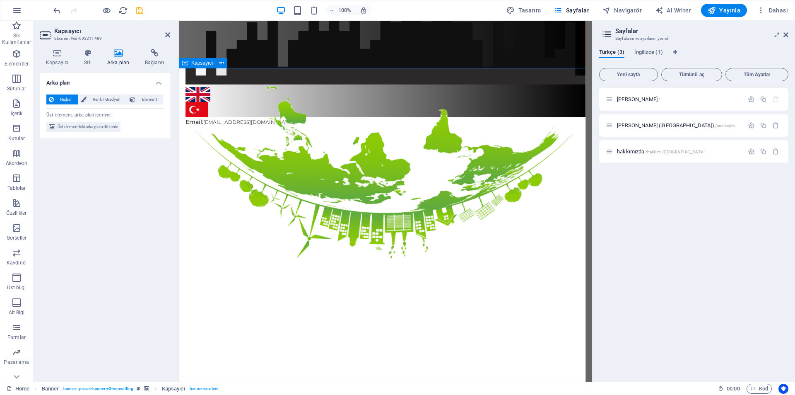
scroll to position [0, 0]
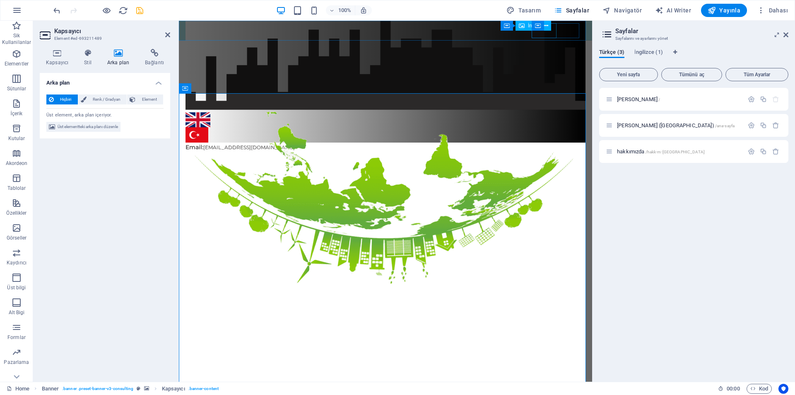
click at [535, 112] on figure at bounding box center [385, 119] width 400 height 15
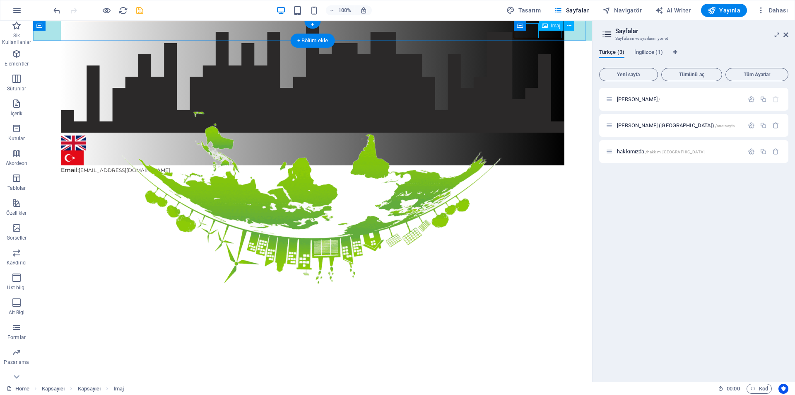
click at [548, 150] on figure at bounding box center [312, 157] width 503 height 15
click at [546, 150] on figure at bounding box center [312, 157] width 503 height 15
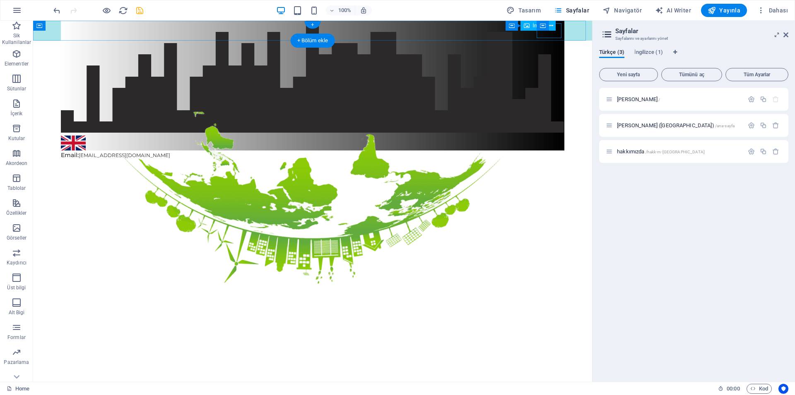
click at [542, 135] on figure at bounding box center [312, 142] width 503 height 15
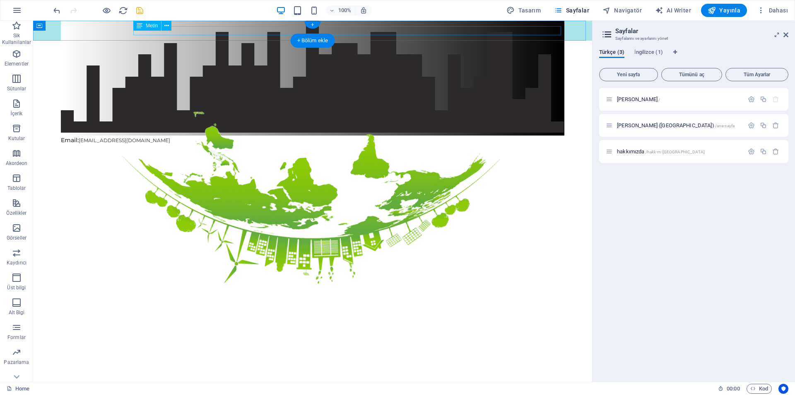
click at [520, 135] on div "Email: [EMAIL_ADDRESS][DOMAIN_NAME]" at bounding box center [312, 139] width 503 height 9
click at [610, 99] on icon at bounding box center [609, 99] width 7 height 7
click at [611, 102] on icon at bounding box center [609, 99] width 7 height 7
click at [654, 51] on span "İngilizce (1)" at bounding box center [648, 53] width 29 height 12
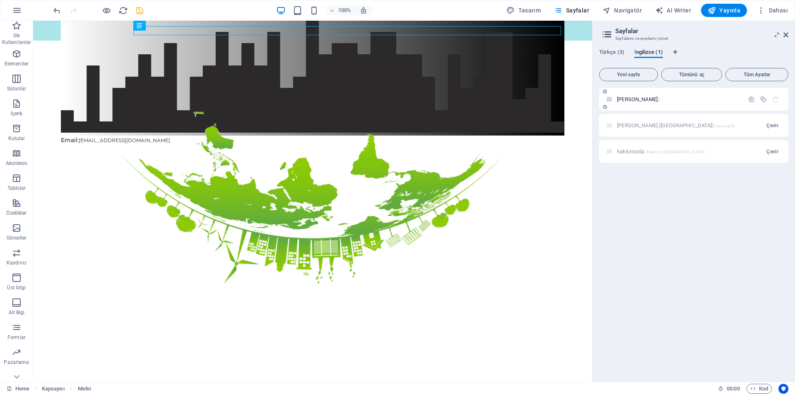
click at [626, 100] on span "[PERSON_NAME] /" at bounding box center [638, 99] width 43 height 6
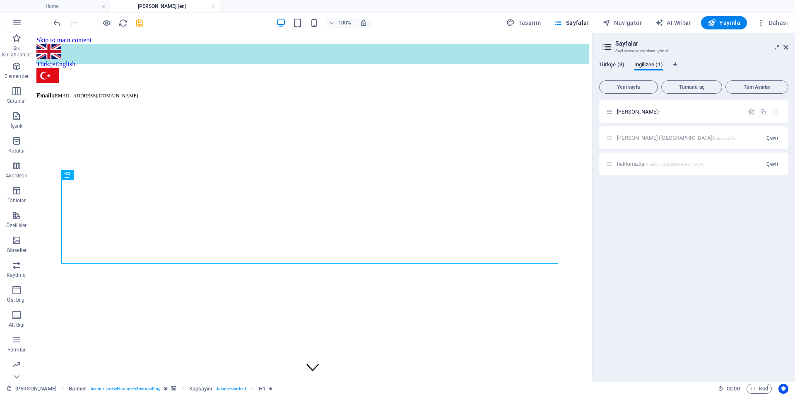
click at [617, 65] on span "Türkçe (3)" at bounding box center [611, 66] width 25 height 12
click at [626, 110] on span "[PERSON_NAME] /" at bounding box center [638, 111] width 43 height 6
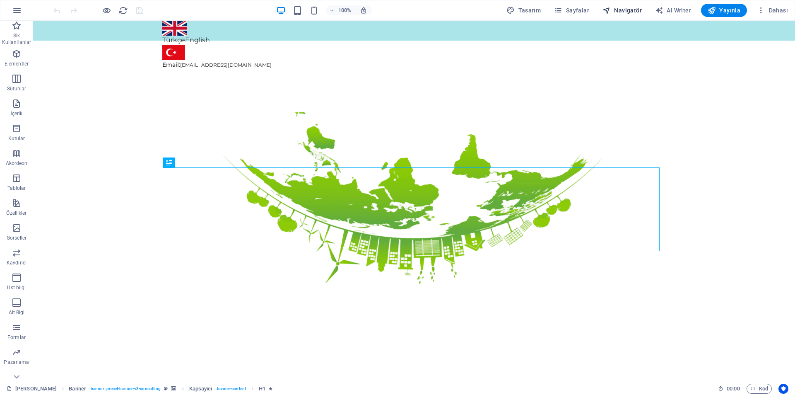
click at [628, 10] on span "Navigatör" at bounding box center [621, 10] width 39 height 8
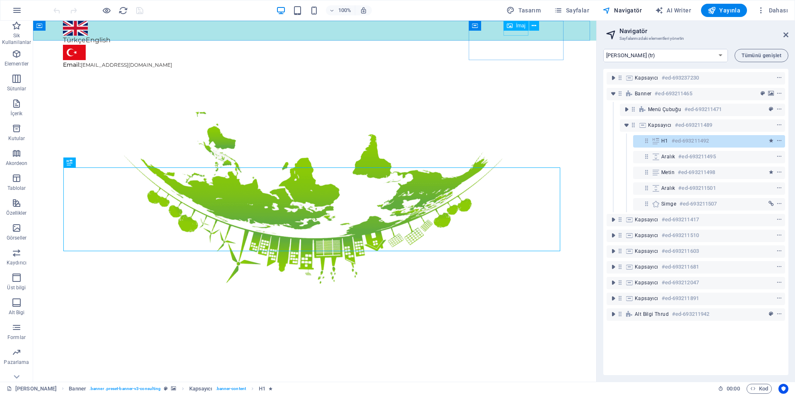
click at [525, 31] on div "İmaj" at bounding box center [523, 26] width 41 height 10
click at [526, 28] on div "Kapsayıcı Diller" at bounding box center [498, 31] width 58 height 10
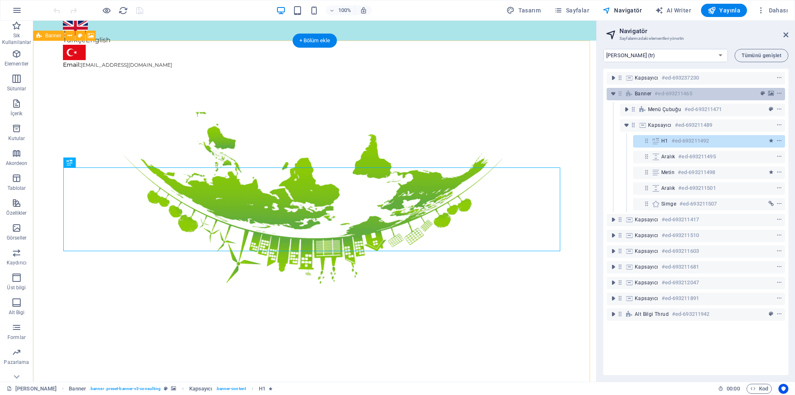
click at [640, 96] on span "Banner" at bounding box center [643, 93] width 17 height 7
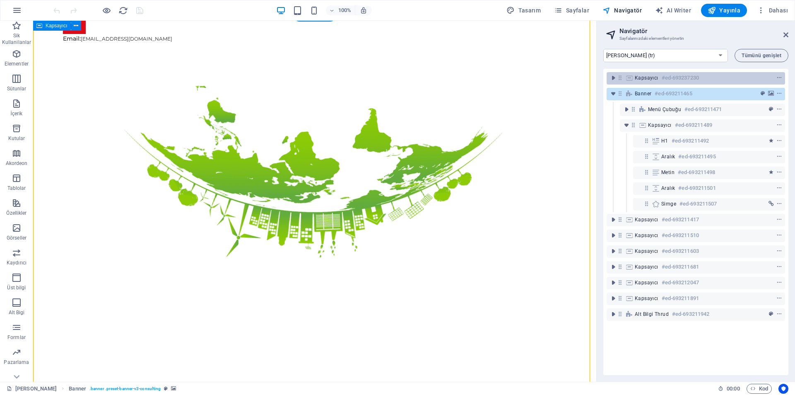
click at [643, 80] on span "Kapsayıcı" at bounding box center [647, 78] width 24 height 7
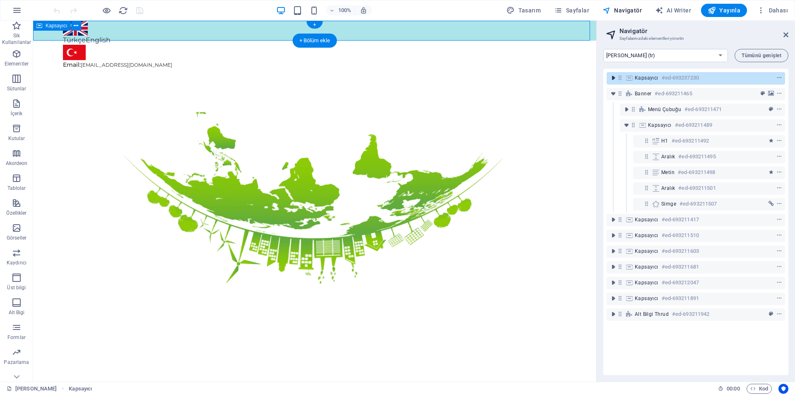
click at [615, 79] on icon "toggle-expand" at bounding box center [613, 78] width 8 height 8
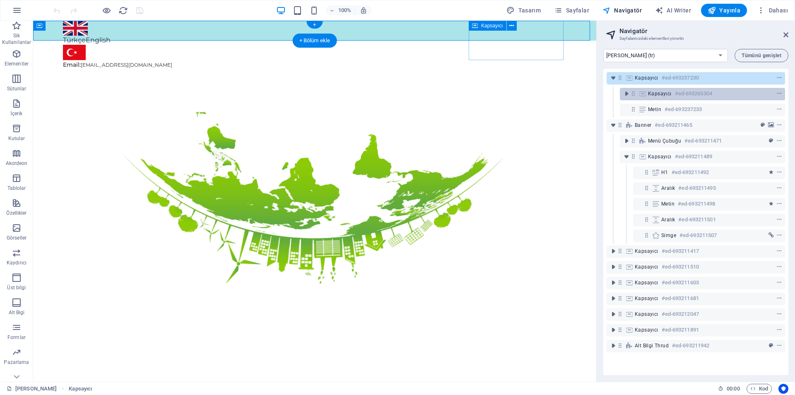
click at [646, 92] on icon at bounding box center [642, 93] width 9 height 7
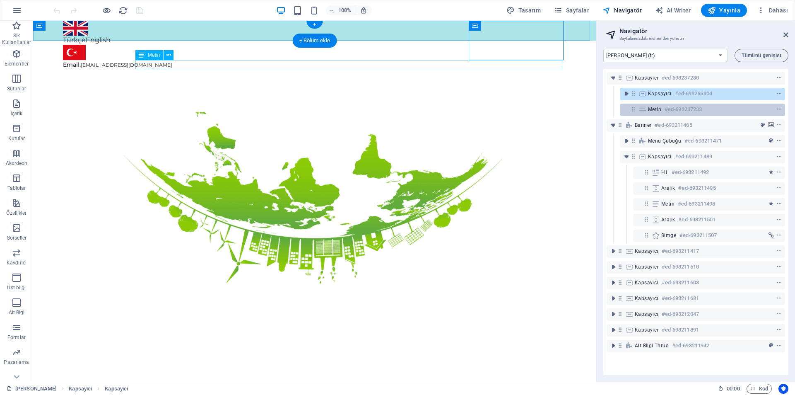
click at [651, 107] on span "Metin" at bounding box center [654, 109] width 13 height 7
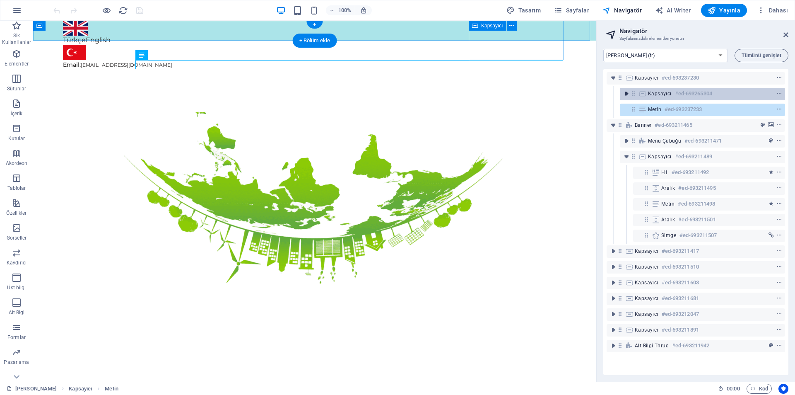
click at [625, 94] on icon "toggle-expand" at bounding box center [626, 93] width 8 height 8
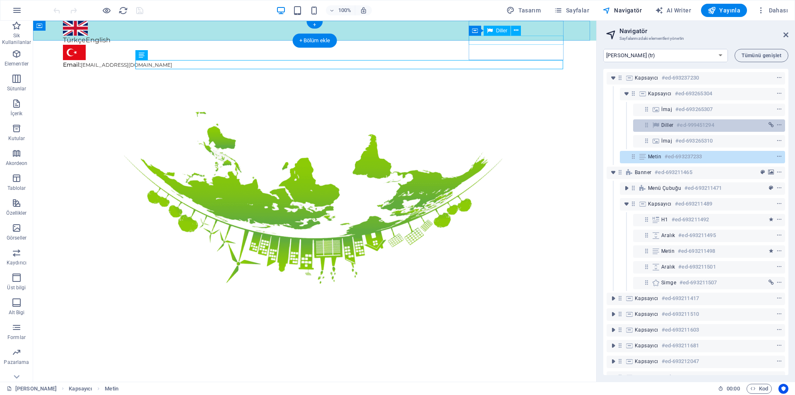
click at [663, 122] on span "Diller" at bounding box center [667, 125] width 12 height 7
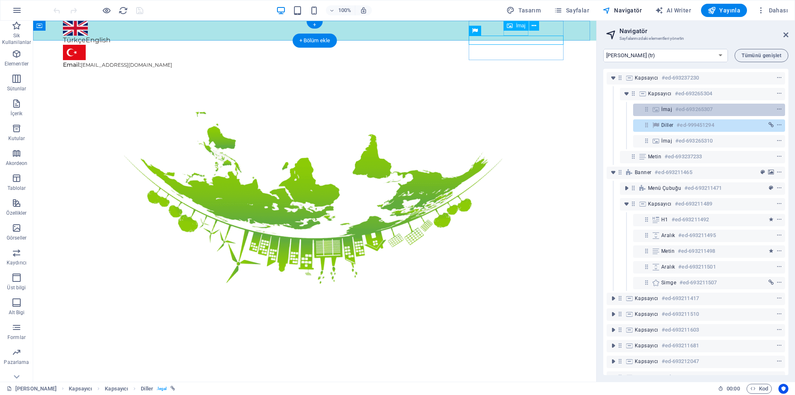
click at [666, 111] on span "İmaj" at bounding box center [666, 109] width 11 height 7
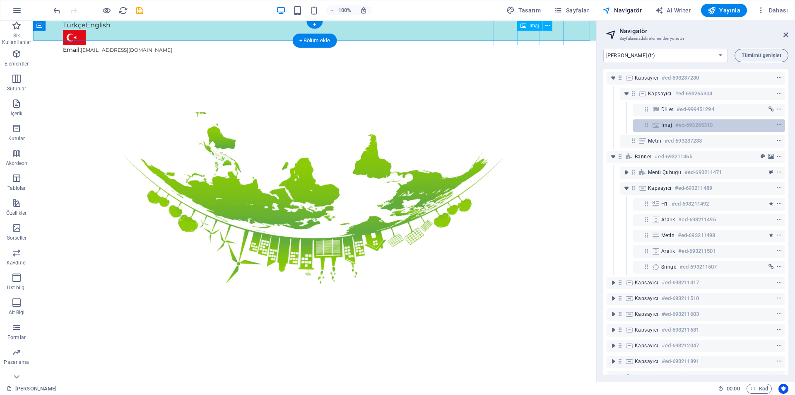
click at [664, 122] on span "İmaj" at bounding box center [666, 125] width 11 height 7
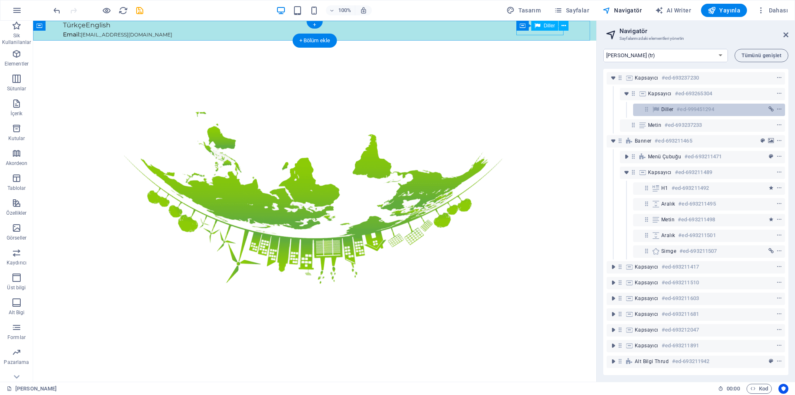
click at [665, 113] on div "Diller #ed-999451294" at bounding box center [702, 109] width 82 height 10
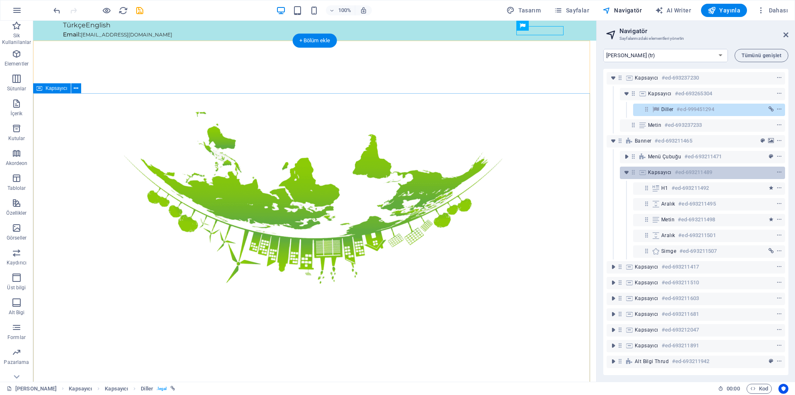
click at [664, 174] on span "Kapsayıcı" at bounding box center [660, 172] width 24 height 7
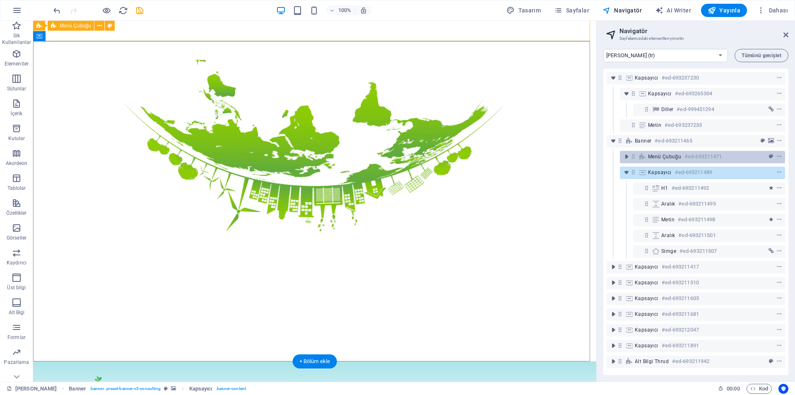
click at [662, 159] on span "Menü Çubuğu" at bounding box center [664, 156] width 33 height 7
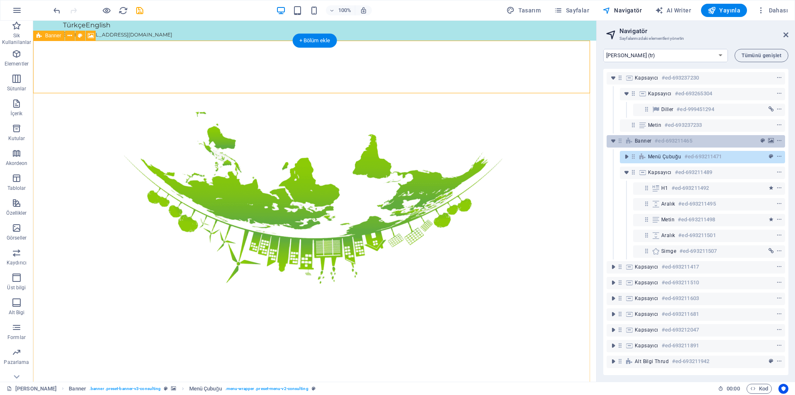
click at [666, 144] on h6 "#ed-693211465" at bounding box center [673, 141] width 37 height 10
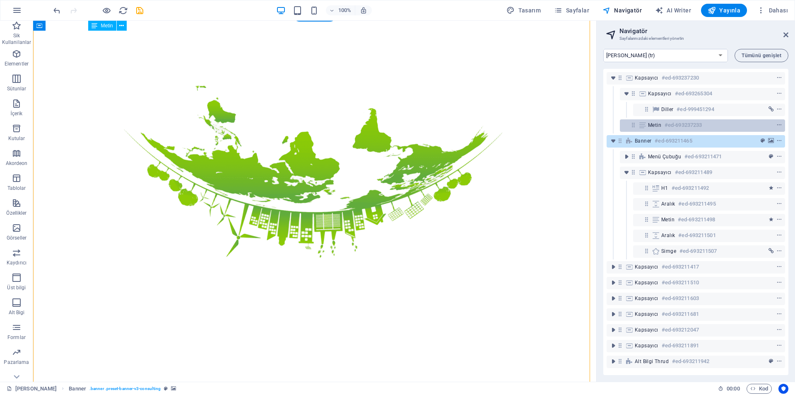
drag, startPoint x: 671, startPoint y: 126, endPoint x: 674, endPoint y: 120, distance: 6.1
click at [671, 125] on h6 "#ed-693237233" at bounding box center [682, 125] width 37 height 10
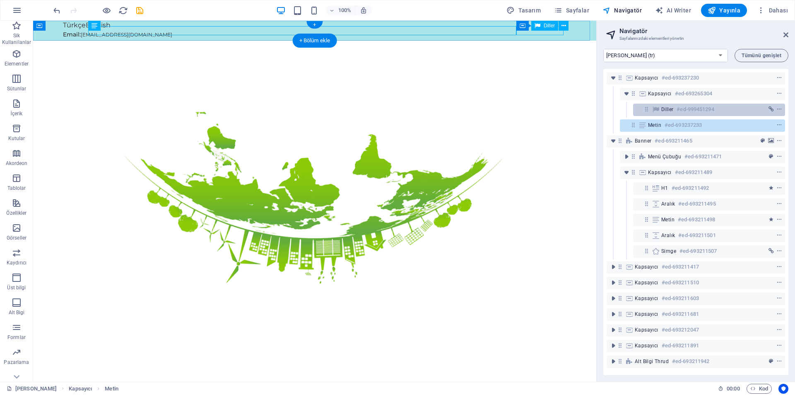
click at [676, 112] on div "Diller #ed-999451294" at bounding box center [702, 109] width 82 height 10
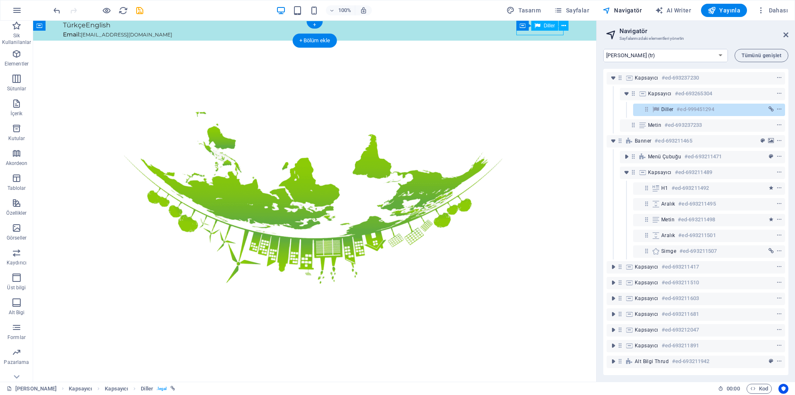
click at [676, 112] on div "Diller #ed-999451294" at bounding box center [702, 109] width 82 height 10
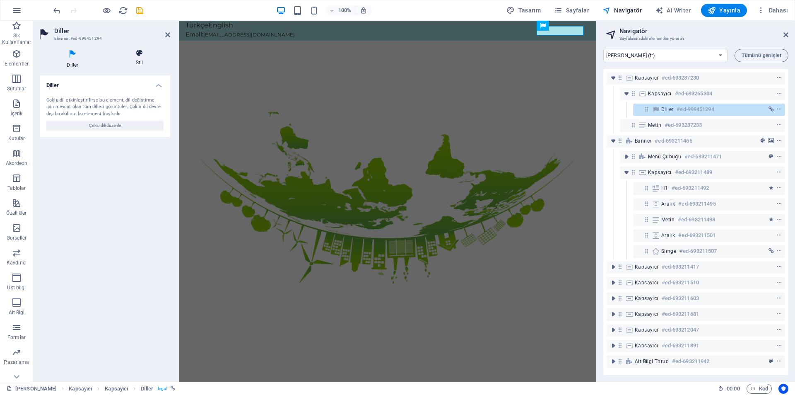
click at [148, 55] on icon at bounding box center [139, 53] width 61 height 8
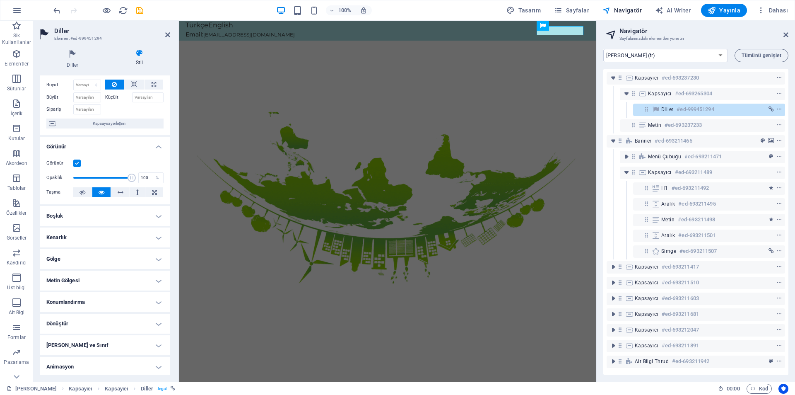
scroll to position [58, 0]
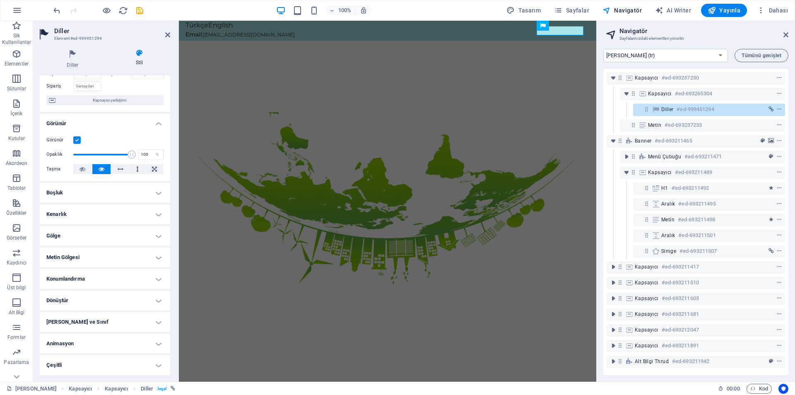
click at [100, 343] on h4 "Animasyon" at bounding box center [105, 343] width 130 height 20
click at [90, 339] on h4 "Animasyon" at bounding box center [105, 340] width 130 height 15
click at [91, 362] on h4 "Çeşitli" at bounding box center [105, 365] width 130 height 20
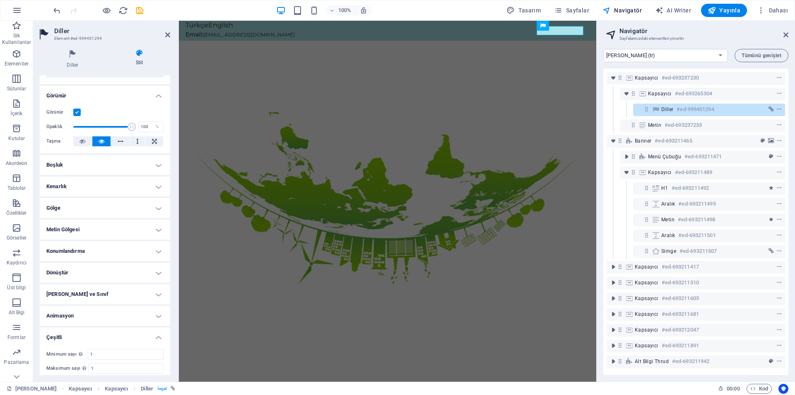
scroll to position [109, 0]
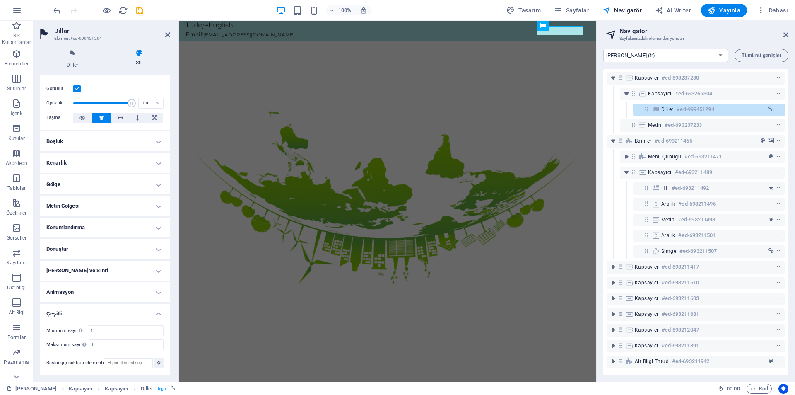
click at [108, 289] on h4 "Animasyon" at bounding box center [105, 292] width 130 height 20
click at [101, 266] on h4 "[PERSON_NAME] ve Sınıf" at bounding box center [105, 270] width 130 height 20
click at [97, 248] on h4 "Dönüştür" at bounding box center [105, 249] width 130 height 20
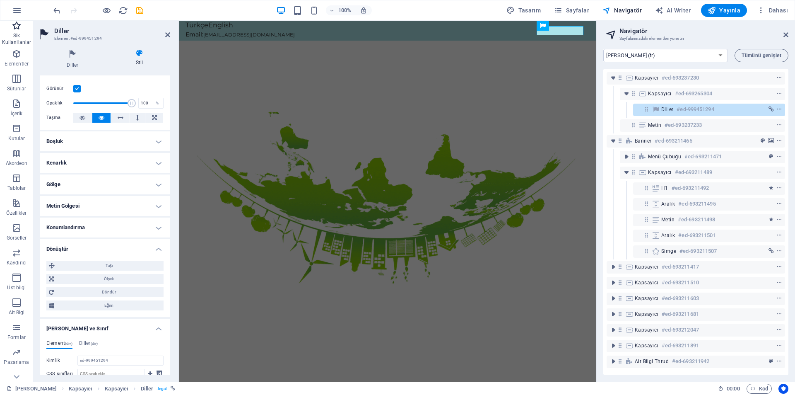
click at [17, 26] on icon "button" at bounding box center [17, 26] width 10 height 10
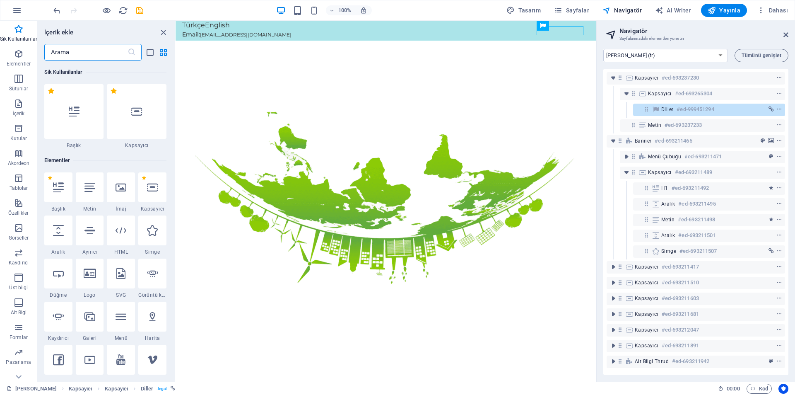
click at [113, 52] on input "text" at bounding box center [85, 52] width 83 height 17
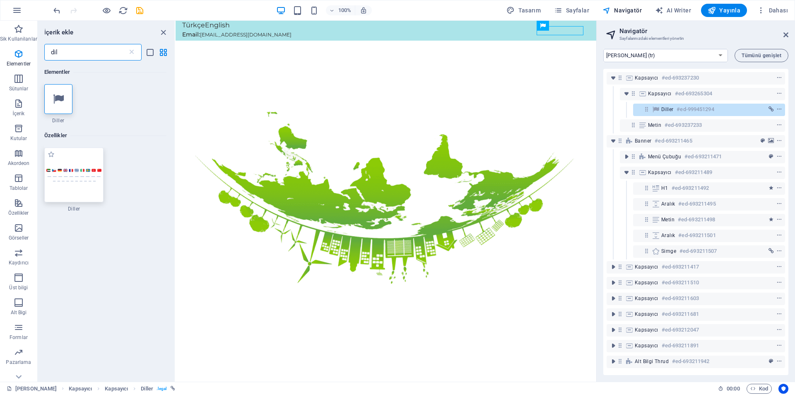
type input "dil"
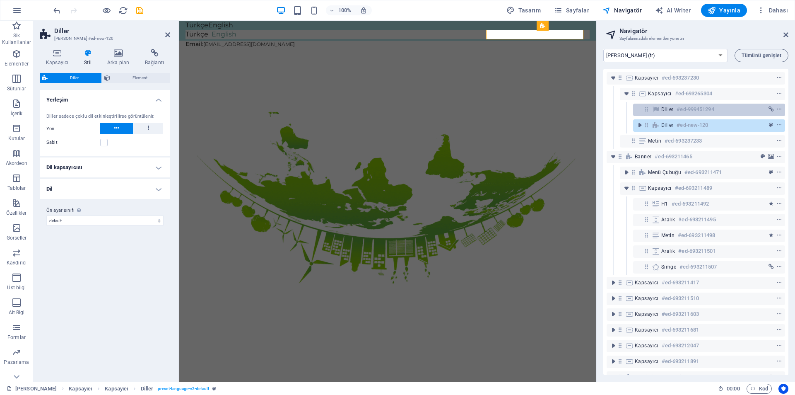
click at [672, 114] on div "Diller #ed-999451294" at bounding box center [709, 110] width 152 height 12
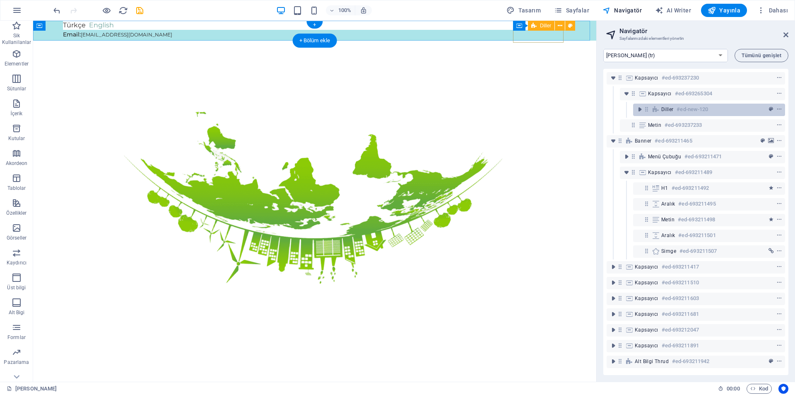
click at [675, 113] on div "Diller #ed-new-120" at bounding box center [702, 109] width 82 height 10
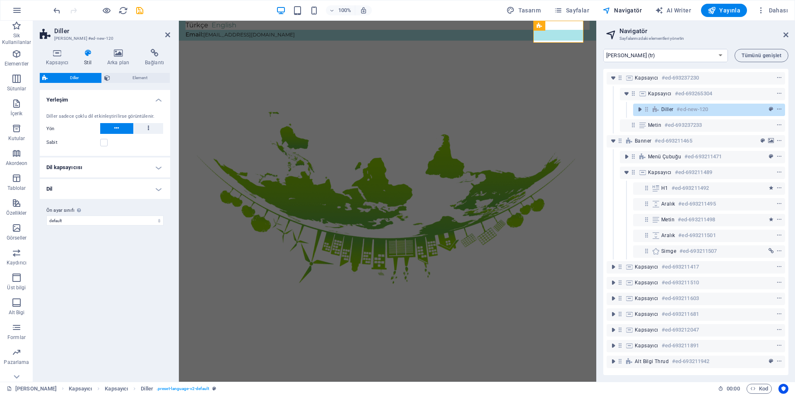
click at [116, 161] on h4 "Dil kapsayıcısı" at bounding box center [105, 167] width 130 height 20
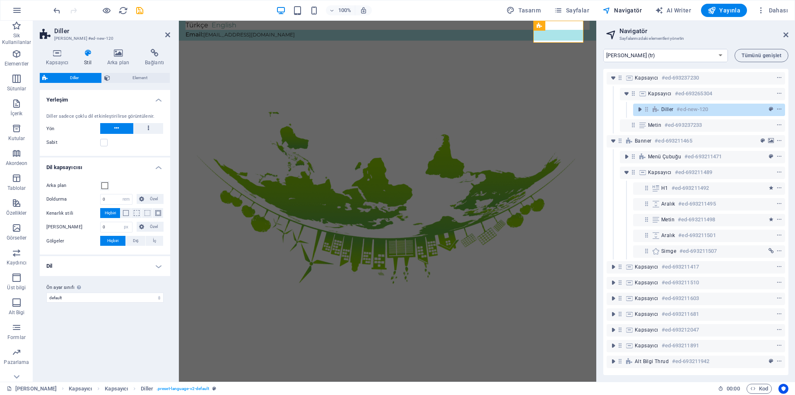
click at [116, 161] on h4 "Dil kapsayıcısı" at bounding box center [105, 164] width 130 height 15
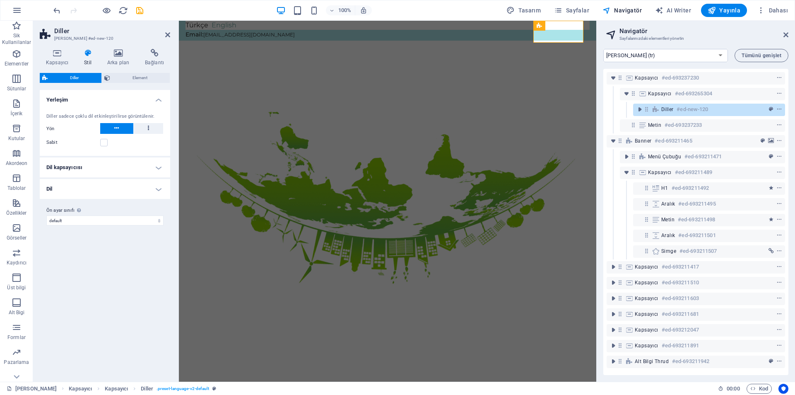
click at [108, 185] on h4 "Dil" at bounding box center [105, 189] width 130 height 20
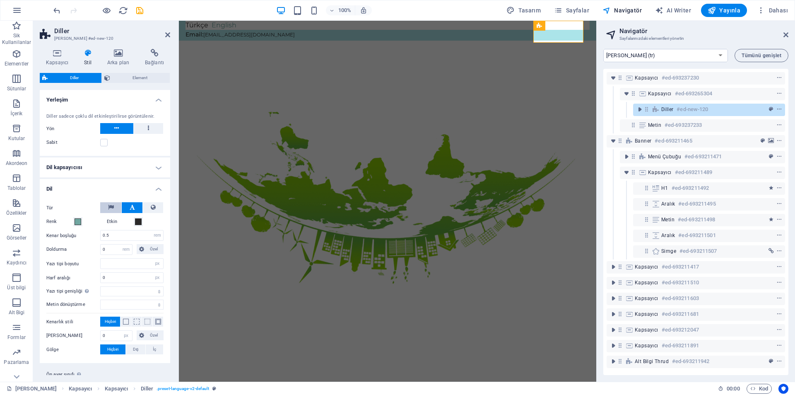
click at [115, 207] on button at bounding box center [110, 207] width 21 height 11
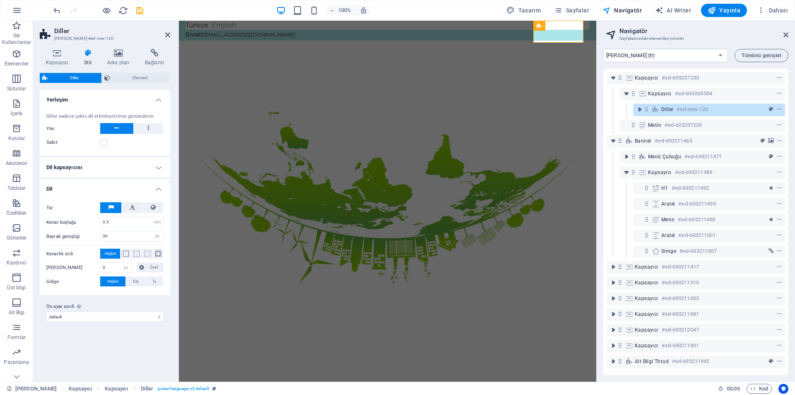
select select
click at [143, 205] on button at bounding box center [153, 207] width 20 height 11
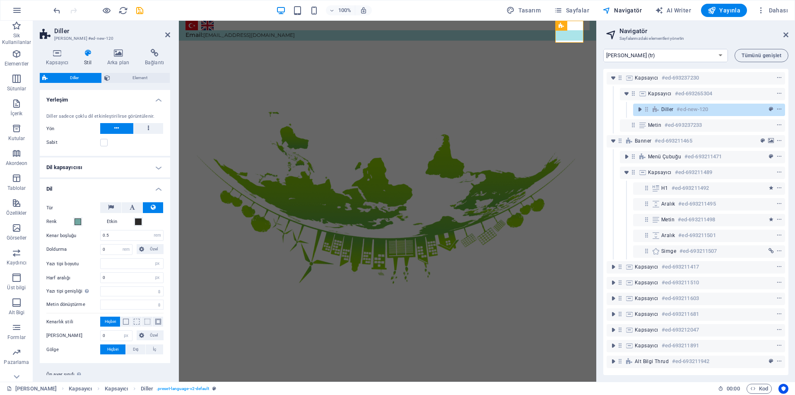
select select
drag, startPoint x: 113, startPoint y: 205, endPoint x: 112, endPoint y: 193, distance: 11.6
click at [113, 204] on icon at bounding box center [111, 207] width 6 height 10
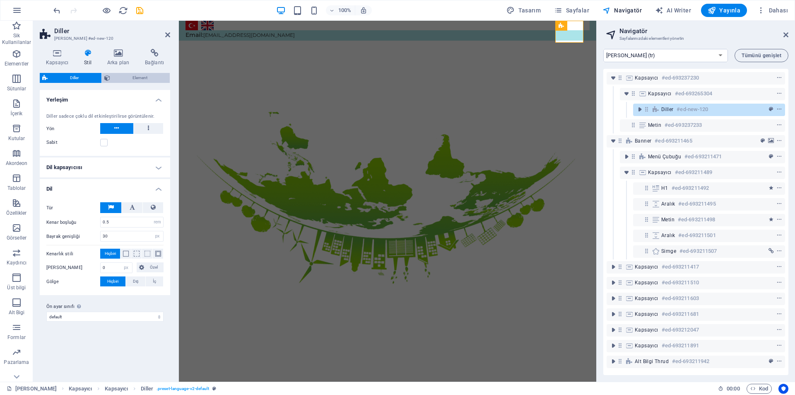
click at [108, 76] on icon at bounding box center [107, 78] width 6 height 10
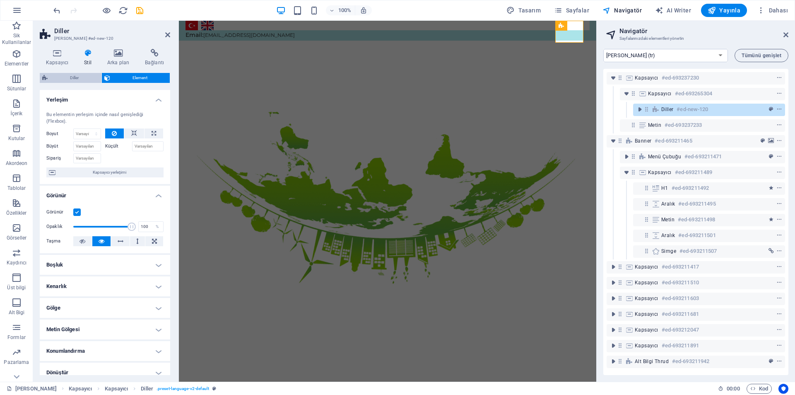
click at [83, 76] on span "Diller" at bounding box center [74, 78] width 49 height 10
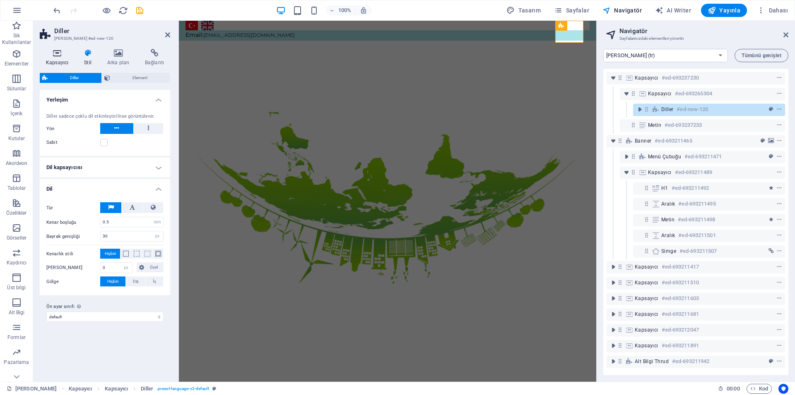
click at [66, 54] on icon at bounding box center [57, 53] width 35 height 8
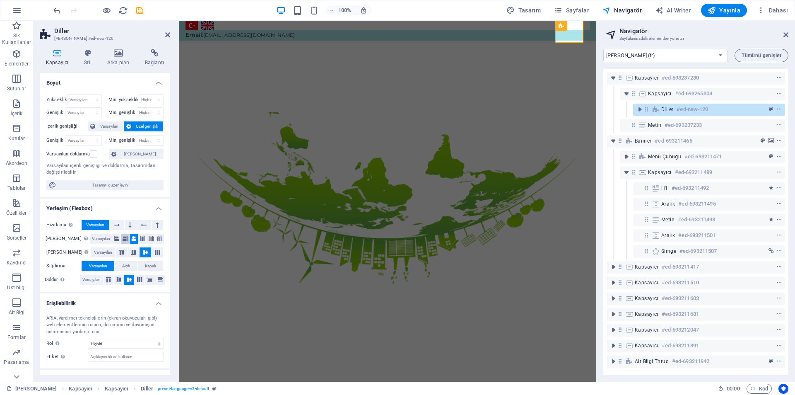
click at [123, 238] on icon at bounding box center [125, 238] width 5 height 10
click at [114, 239] on icon at bounding box center [116, 238] width 5 height 10
click at [130, 225] on icon at bounding box center [130, 225] width 2 height 10
click at [131, 252] on icon at bounding box center [133, 252] width 5 height 10
click at [119, 248] on icon at bounding box center [121, 252] width 5 height 10
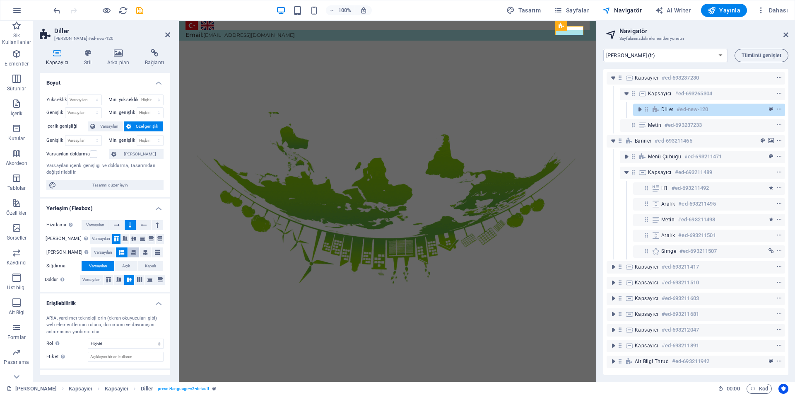
click at [131, 252] on icon at bounding box center [133, 252] width 5 height 10
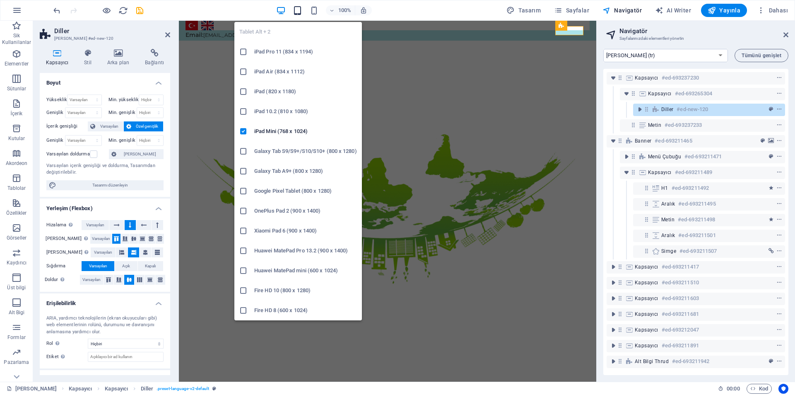
click at [301, 10] on icon "button" at bounding box center [298, 11] width 10 height 10
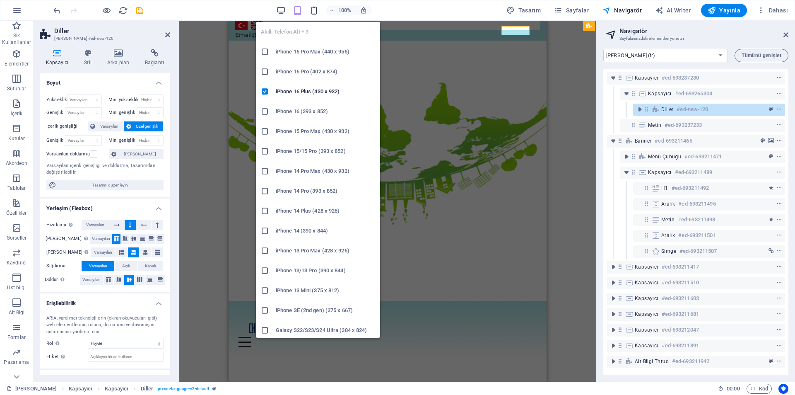
click at [314, 7] on icon "button" at bounding box center [314, 11] width 10 height 10
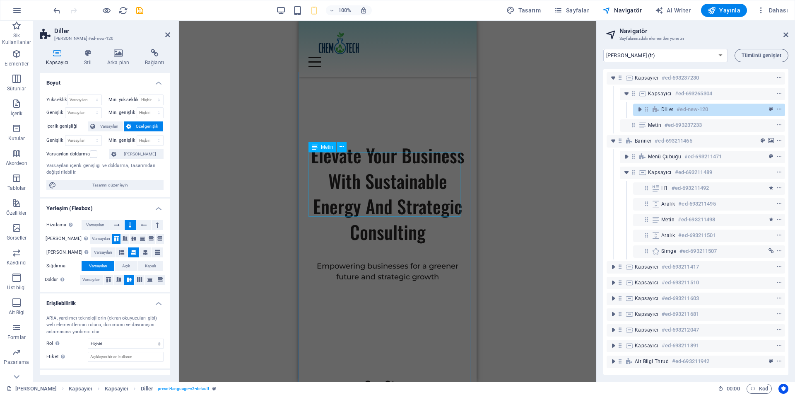
scroll to position [0, 0]
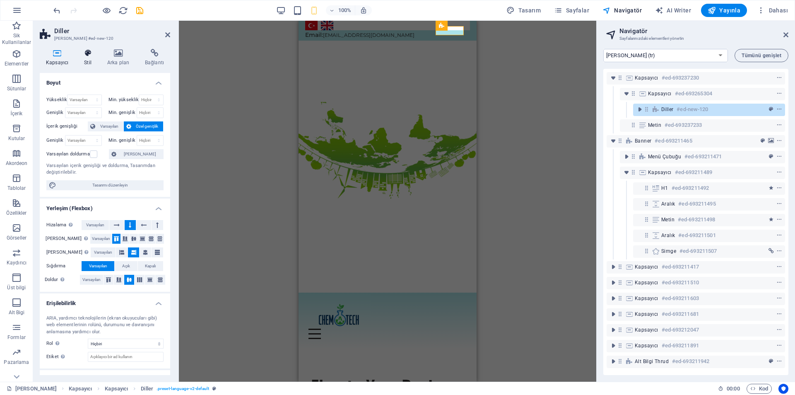
click at [85, 53] on icon at bounding box center [88, 53] width 20 height 8
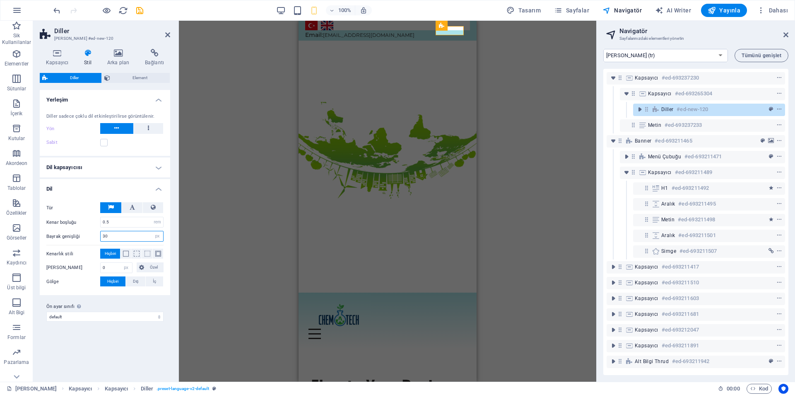
drag, startPoint x: 112, startPoint y: 234, endPoint x: 92, endPoint y: 231, distance: 20.1
click at [95, 233] on div "Bayrak genişliği 30 px rem % vh vw" at bounding box center [104, 236] width 117 height 11
click at [109, 334] on div "Varyantlar Varsayılan Yerleşim Diller sadece çoklu dil etkinleştirilirse görünt…" at bounding box center [105, 232] width 130 height 285
drag, startPoint x: 111, startPoint y: 233, endPoint x: 76, endPoint y: 228, distance: 35.2
click at [76, 228] on div "Tür Renk Etkin Kenar boşluğu 0.5 px rem % vh vw Doldurma 0 px rem % vh vw Özel …" at bounding box center [105, 244] width 134 height 101
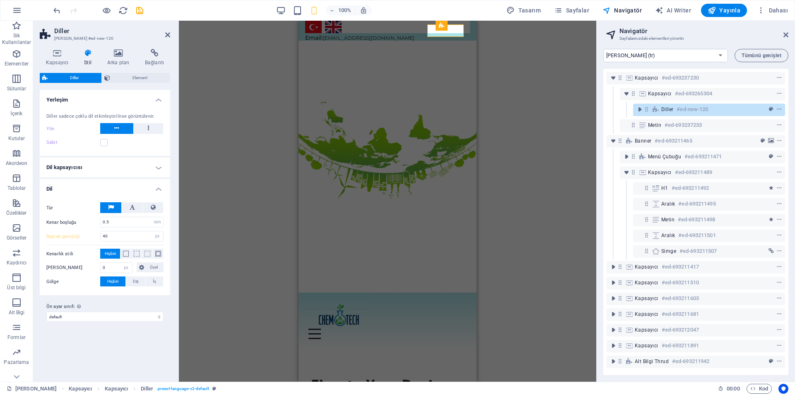
click at [88, 348] on div "Varyantlar Varsayılan Yerleşim Diller sadece çoklu dil etkinleştirilirse görünt…" at bounding box center [105, 232] width 130 height 285
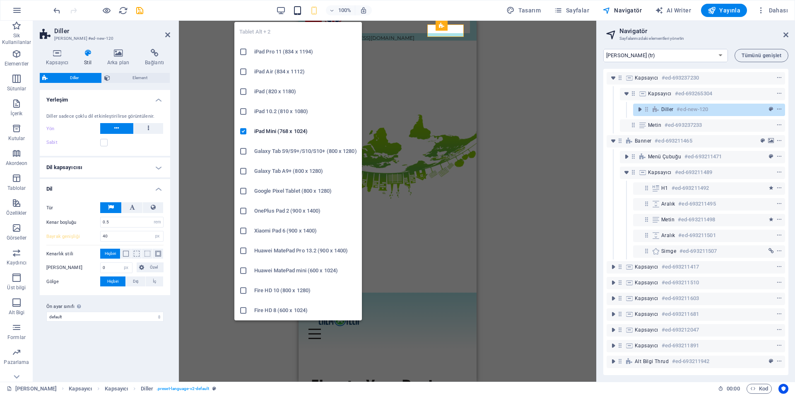
click at [295, 11] on icon "button" at bounding box center [298, 11] width 10 height 10
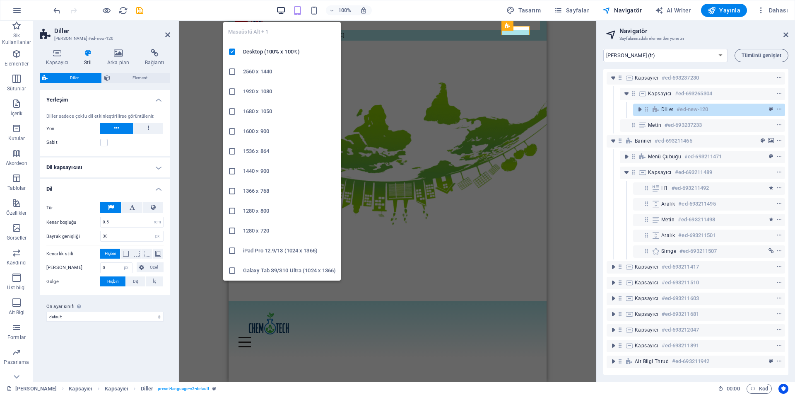
click at [281, 11] on icon "button" at bounding box center [281, 11] width 10 height 10
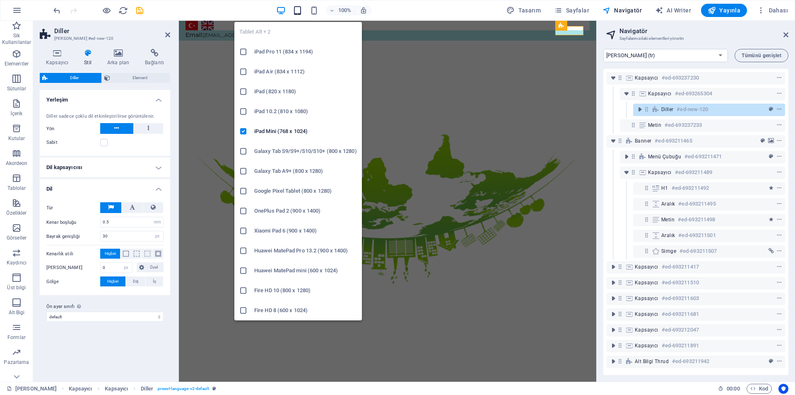
click at [298, 6] on icon "button" at bounding box center [298, 11] width 10 height 10
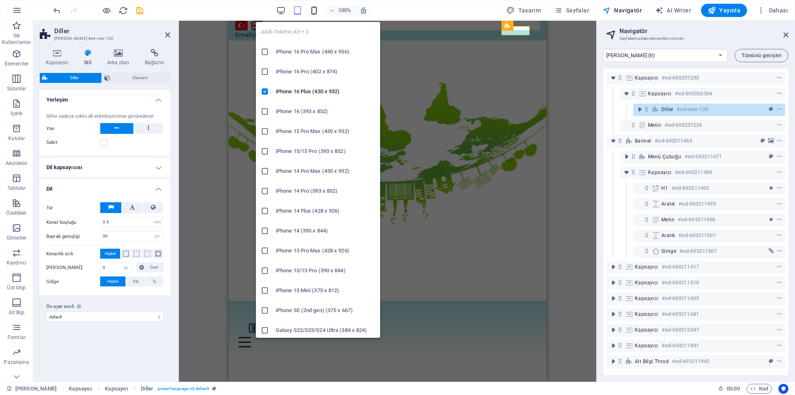
click at [314, 12] on icon "button" at bounding box center [314, 11] width 10 height 10
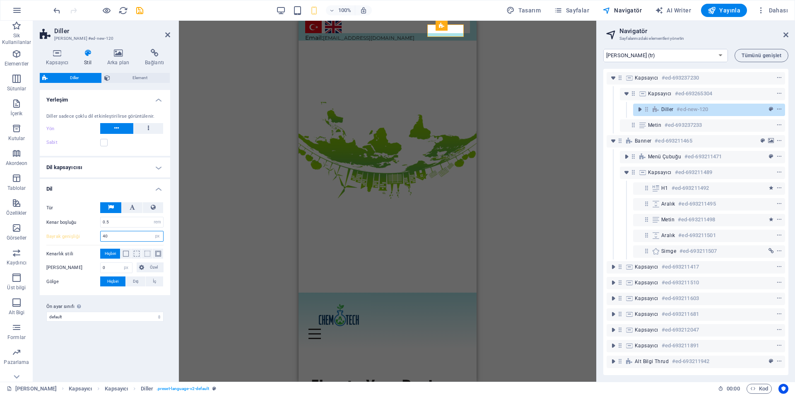
drag, startPoint x: 127, startPoint y: 237, endPoint x: 44, endPoint y: 225, distance: 83.6
click at [45, 230] on div "Tür Renk Etkin Kenar boşluğu 0.5 px rem % vh vw Doldurma 0 px rem % vh vw Özel …" at bounding box center [105, 244] width 134 height 101
click at [114, 363] on div "Varyantlar Varsayılan Yerleşim Diller sadece çoklu dil etkinleştirilirse görünt…" at bounding box center [105, 232] width 130 height 285
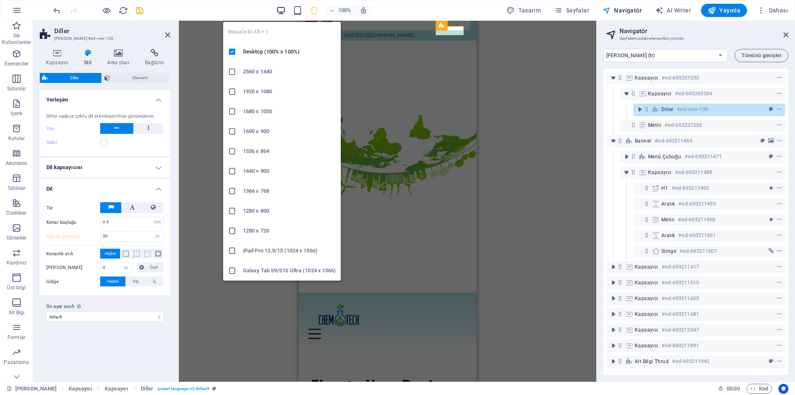
click at [283, 12] on icon "button" at bounding box center [281, 11] width 10 height 10
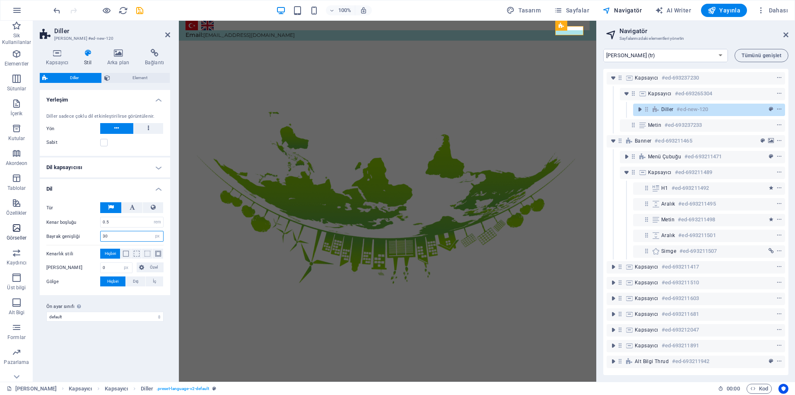
drag, startPoint x: 119, startPoint y: 236, endPoint x: 7, endPoint y: 219, distance: 113.5
click at [6, 221] on section "Sik Kullanilanlar Elementler Sütunlar İçerik Kutular Akordeon Tablolar Özellikl…" at bounding box center [298, 201] width 596 height 361
click at [99, 346] on div "Varyantlar Varsayılan Yerleşim Diller sadece çoklu dil etkinleştirilirse görünt…" at bounding box center [105, 232] width 130 height 285
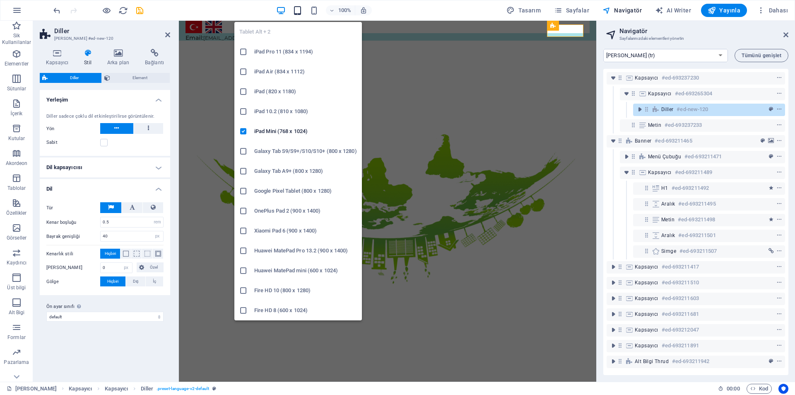
click at [299, 10] on icon "button" at bounding box center [298, 11] width 10 height 10
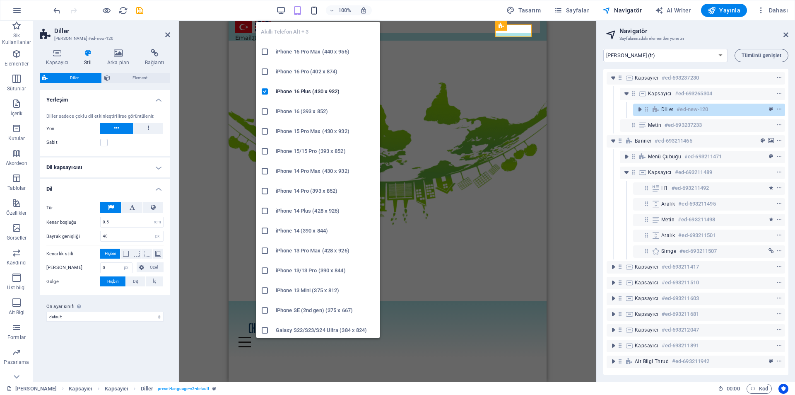
click at [317, 13] on icon "button" at bounding box center [314, 11] width 10 height 10
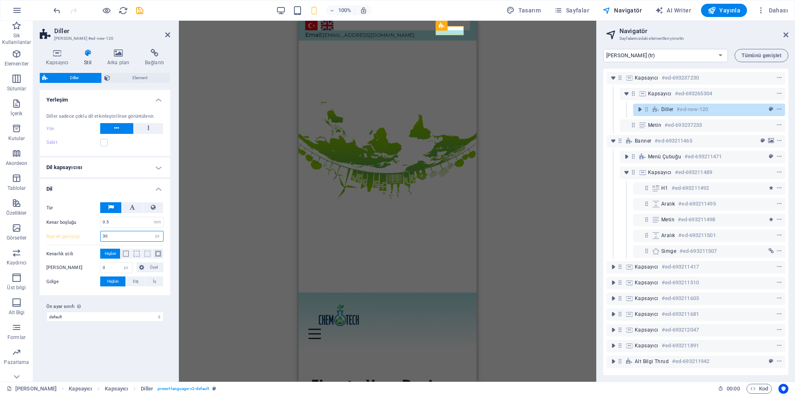
drag, startPoint x: 115, startPoint y: 235, endPoint x: 44, endPoint y: 236, distance: 70.8
click at [44, 236] on div "Tür Renk Etkin Kenar boşluğu 0.5 px rem % vh vw Doldurma 0 px rem % vh vw Özel …" at bounding box center [105, 244] width 134 height 101
click at [45, 236] on div "Tür Renk Etkin Kenar boşluğu 0.5 px rem % vh vw Doldurma 0 px rem % vh vw Özel …" at bounding box center [105, 244] width 134 height 101
click at [55, 236] on label "Bayrak genişliği" at bounding box center [73, 236] width 54 height 5
type input "40"
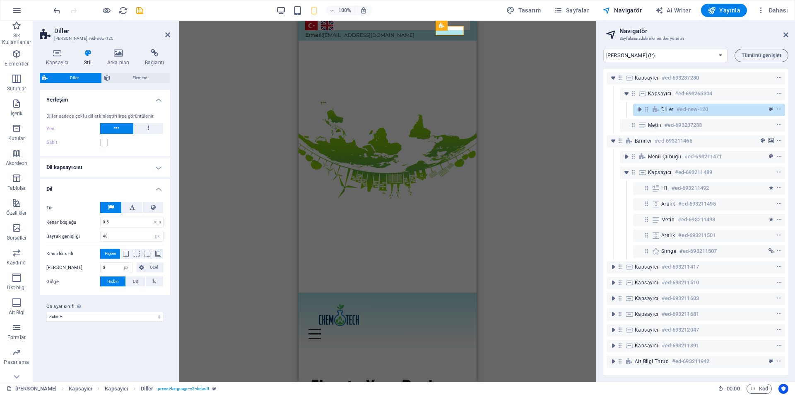
click at [55, 236] on label "Bayrak genişliği" at bounding box center [73, 236] width 54 height 5
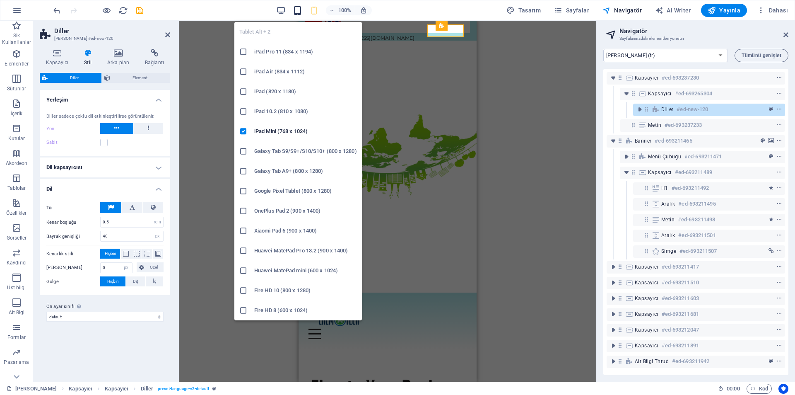
click at [300, 8] on icon "button" at bounding box center [298, 11] width 10 height 10
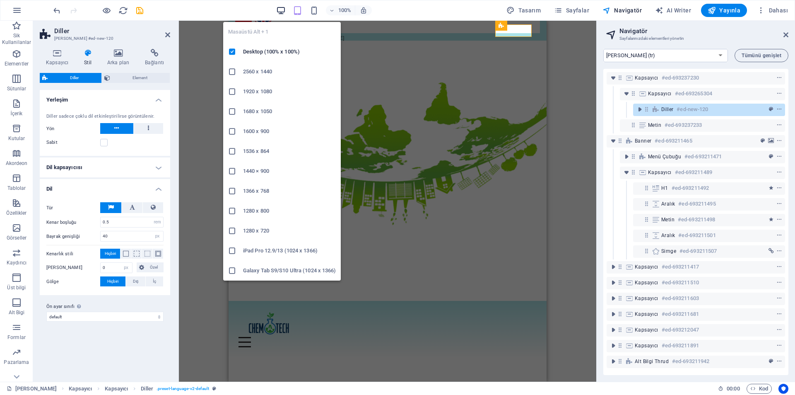
click at [286, 9] on icon "button" at bounding box center [281, 11] width 10 height 10
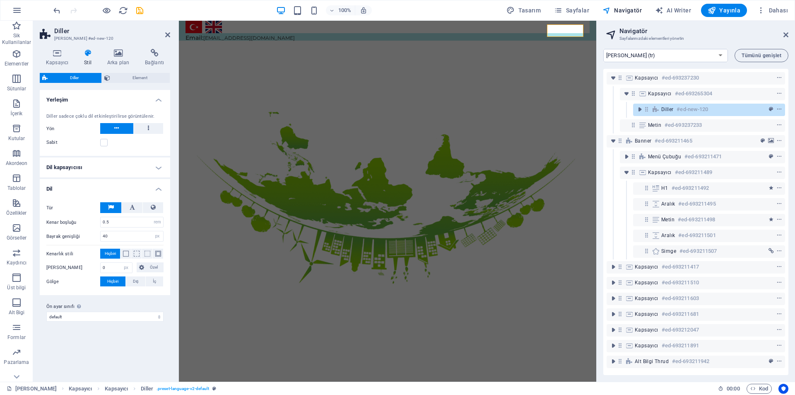
click at [123, 167] on h4 "Dil kapsayıcısı" at bounding box center [105, 167] width 130 height 20
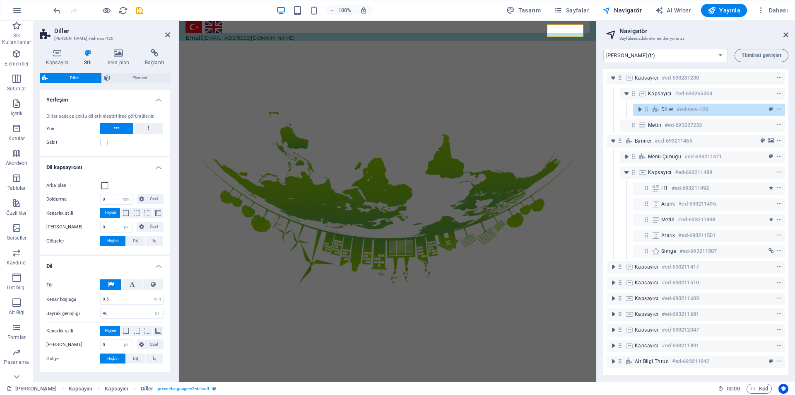
click at [123, 167] on h4 "Dil kapsayıcısı" at bounding box center [105, 164] width 130 height 15
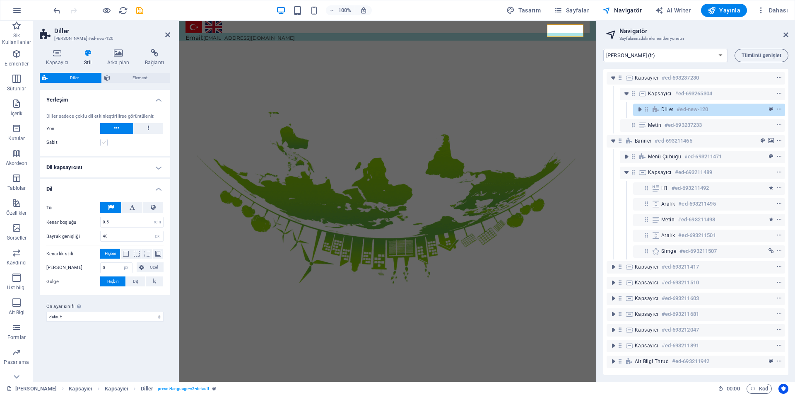
click at [103, 144] on label at bounding box center [103, 142] width 7 height 7
click at [0, 0] on input "Sabit" at bounding box center [0, 0] width 0 height 0
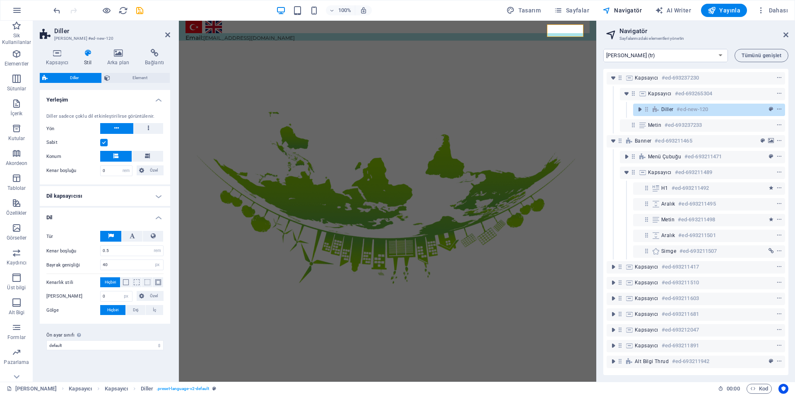
click at [103, 144] on label at bounding box center [103, 142] width 7 height 7
click at [0, 0] on input "Sabit" at bounding box center [0, 0] width 0 height 0
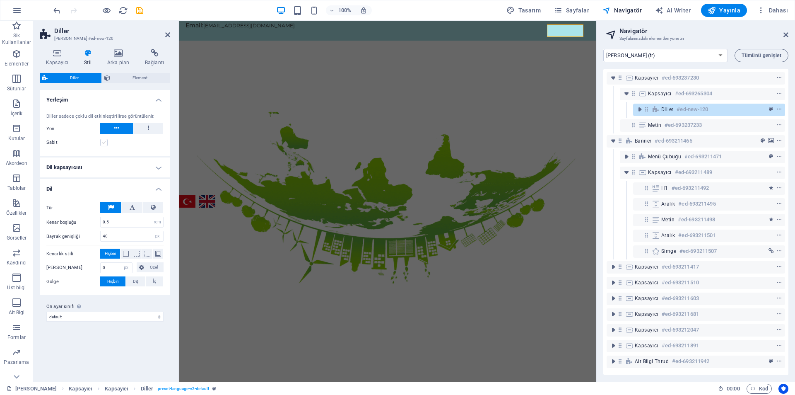
click at [103, 144] on label at bounding box center [103, 142] width 7 height 7
click at [0, 0] on input "Sabit" at bounding box center [0, 0] width 0 height 0
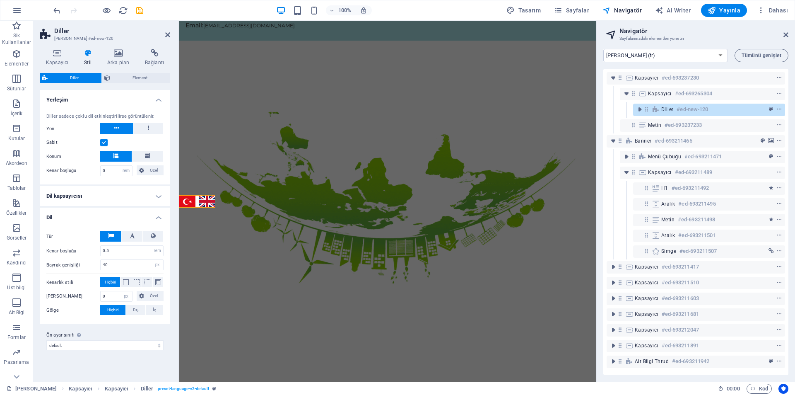
click at [103, 144] on label at bounding box center [103, 142] width 7 height 7
click at [0, 0] on input "Sabit" at bounding box center [0, 0] width 0 height 0
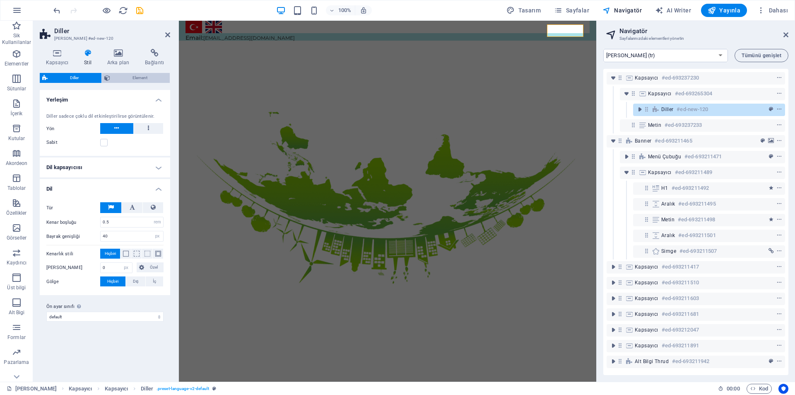
click at [120, 78] on span "Element" at bounding box center [140, 78] width 55 height 10
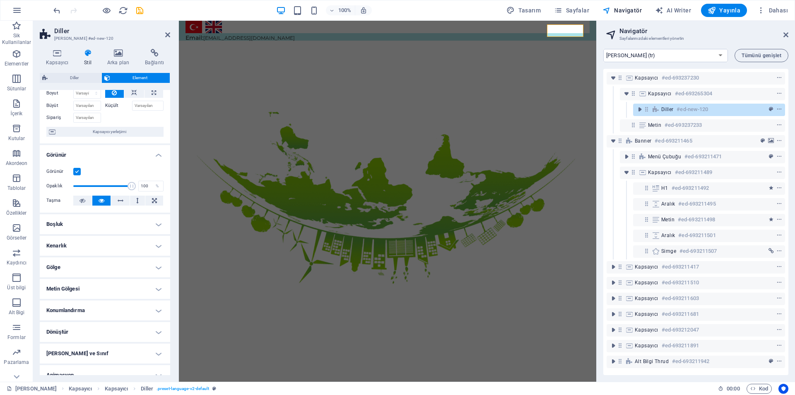
scroll to position [72, 0]
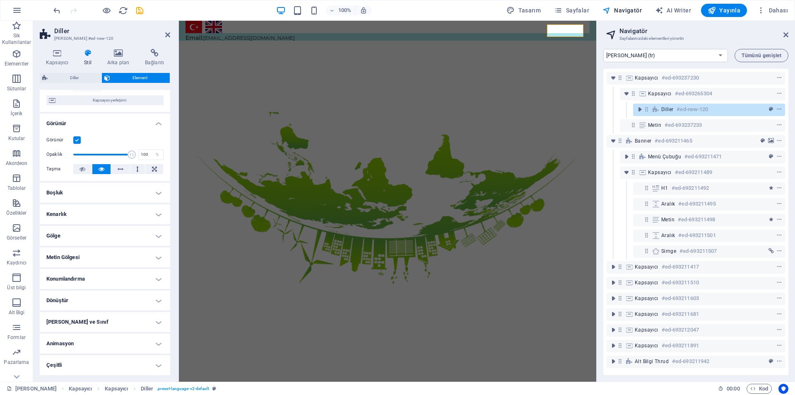
click at [113, 190] on h4 "Boşluk" at bounding box center [105, 193] width 130 height 20
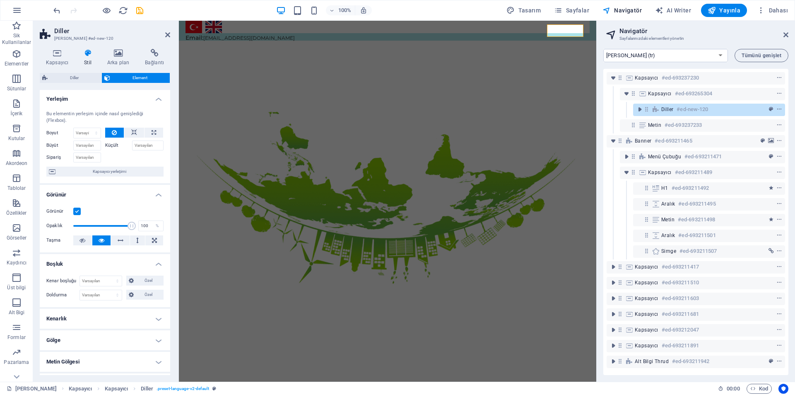
scroll to position [0, 0]
click at [155, 97] on h4 "Yerleşim" at bounding box center [105, 97] width 130 height 15
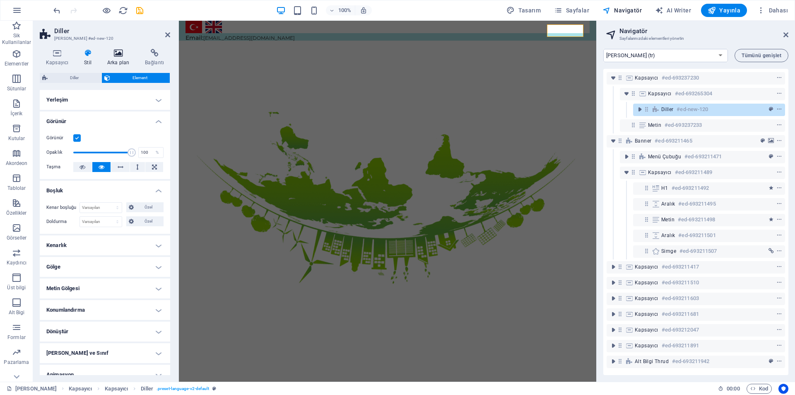
click at [119, 57] on icon at bounding box center [118, 53] width 34 height 8
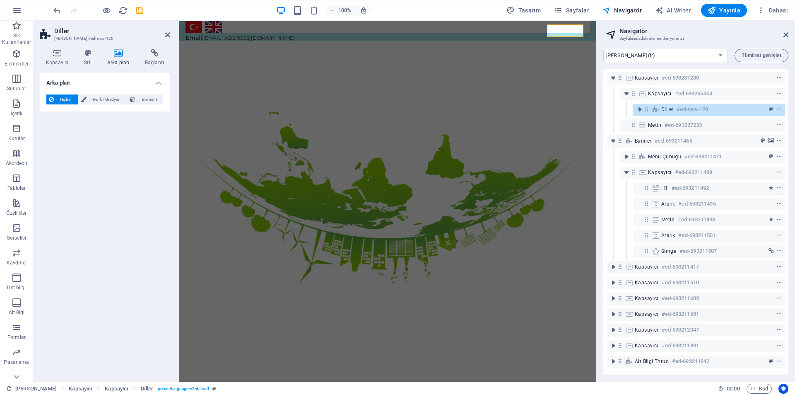
click at [135, 185] on div "Arka plan Hiçbiri Renk / Gradyan Element Arka planı tam genişliğe genişlet Renk…" at bounding box center [105, 224] width 130 height 302
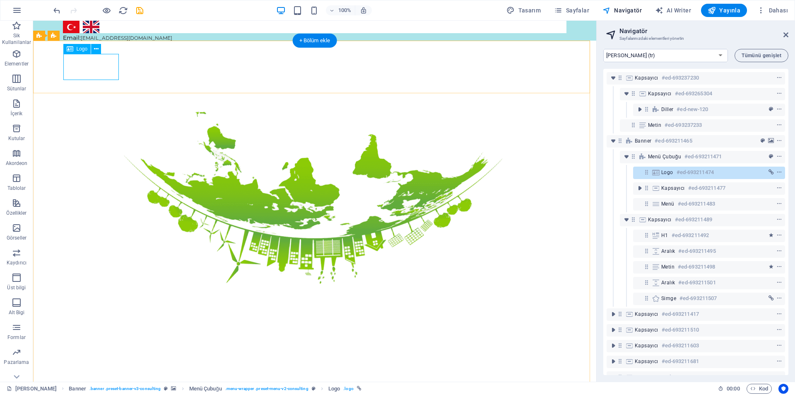
select select "px"
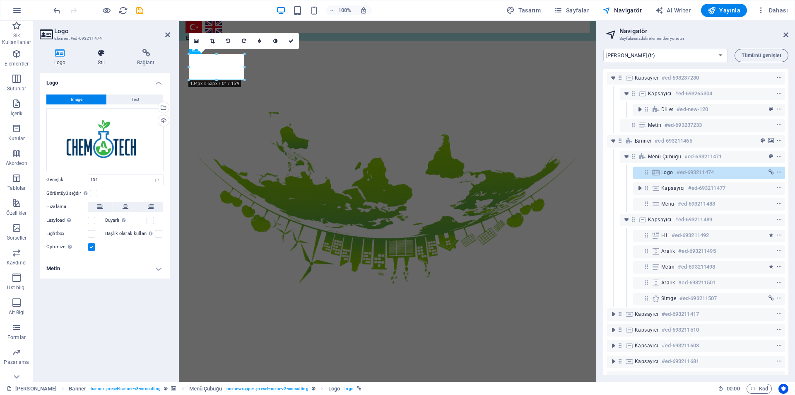
click at [104, 55] on icon at bounding box center [101, 53] width 36 height 8
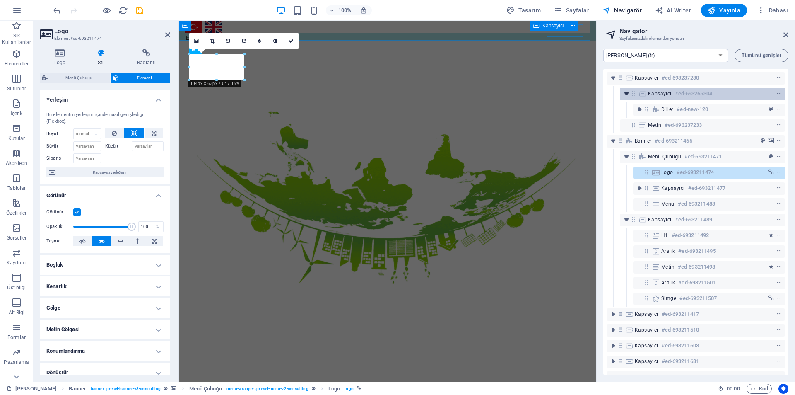
click at [628, 95] on icon "toggle-expand" at bounding box center [626, 93] width 8 height 8
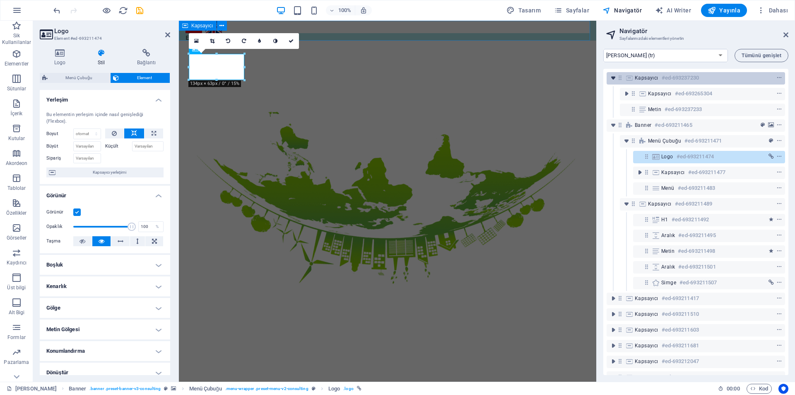
click at [614, 78] on icon "toggle-expand" at bounding box center [613, 78] width 8 height 8
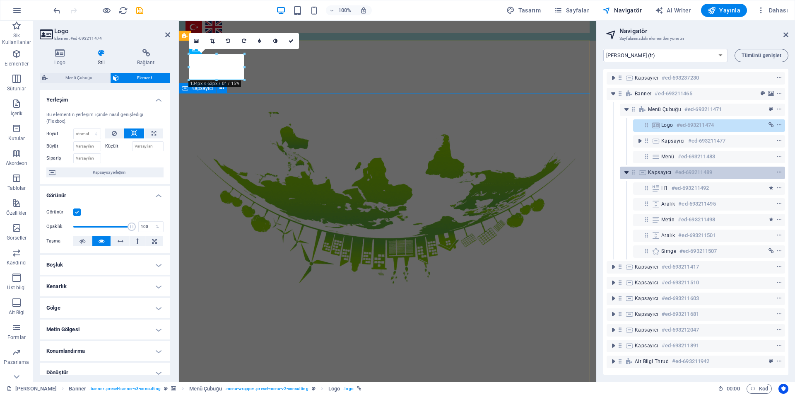
click at [626, 172] on icon "toggle-expand" at bounding box center [626, 172] width 8 height 8
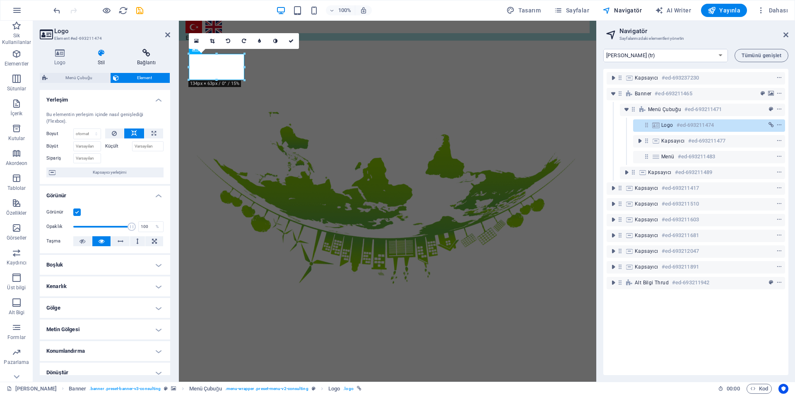
click at [136, 55] on icon at bounding box center [147, 53] width 48 height 8
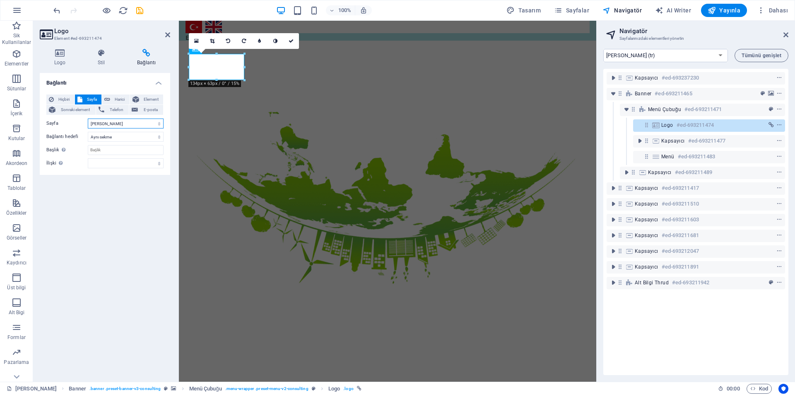
click at [146, 120] on select "ana sayfa ana sayfa (Kopyala) hakkımızda ana sayfa" at bounding box center [126, 123] width 76 height 10
click at [147, 121] on select "ana sayfa ana sayfa (Kopyala) hakkımızda ana sayfa" at bounding box center [126, 123] width 76 height 10
click at [146, 136] on select "Yeni sekme Aynı sekme Kaplama" at bounding box center [126, 137] width 76 height 10
click at [142, 148] on input "Başlık Ek bağlantı tanımının bağlantı metniyle aynı olmaması gerekir. Başlık, g…" at bounding box center [126, 150] width 76 height 10
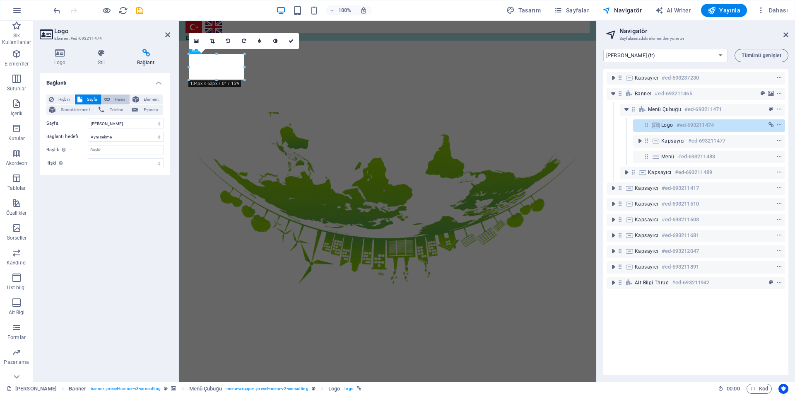
click at [125, 97] on span "Harici" at bounding box center [120, 99] width 14 height 10
select select "blank"
click at [89, 100] on span "Sayfa" at bounding box center [92, 99] width 14 height 10
select select
click at [141, 100] on button "Element" at bounding box center [147, 99] width 34 height 10
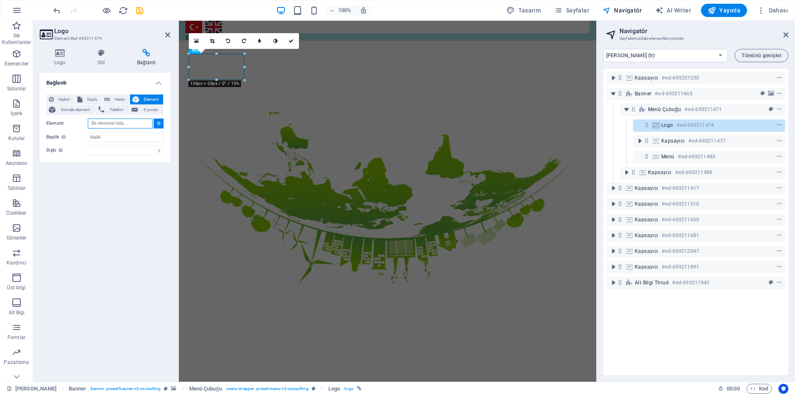
click at [110, 121] on input "Element" at bounding box center [120, 123] width 65 height 10
click at [89, 94] on span "Sayfa" at bounding box center [92, 99] width 14 height 10
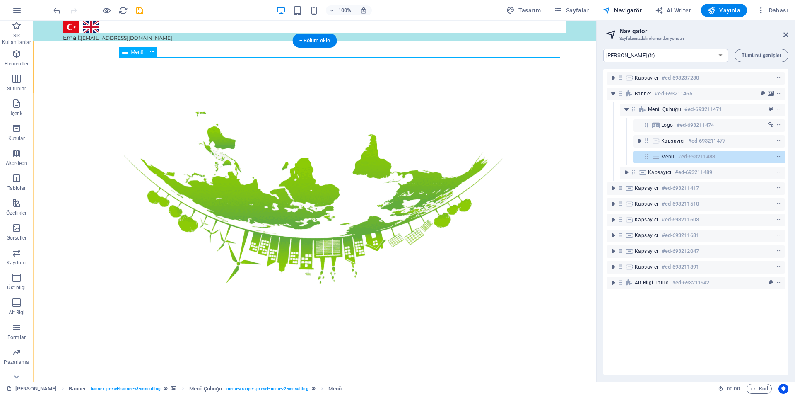
click at [647, 158] on icon at bounding box center [646, 156] width 7 height 7
click at [653, 157] on icon at bounding box center [655, 156] width 9 height 7
select select
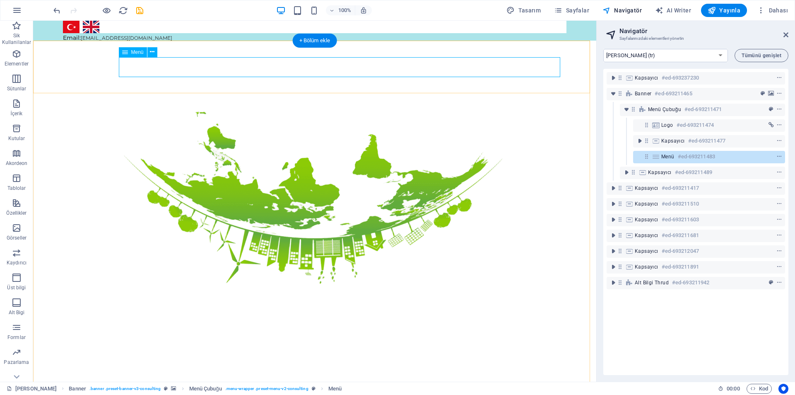
select select
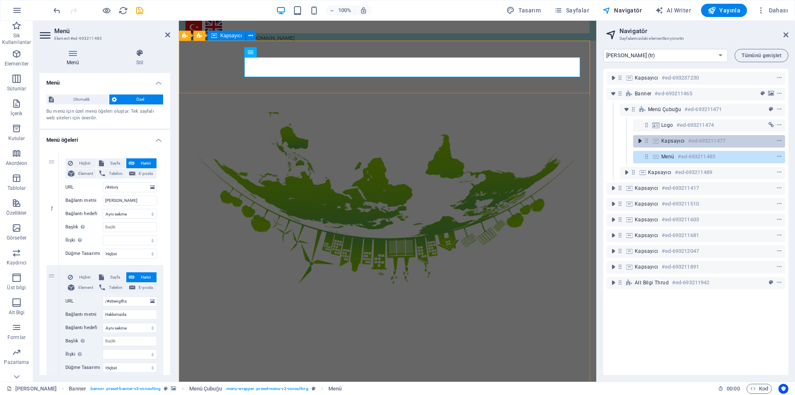
click at [640, 142] on icon "toggle-expand" at bounding box center [639, 141] width 8 height 8
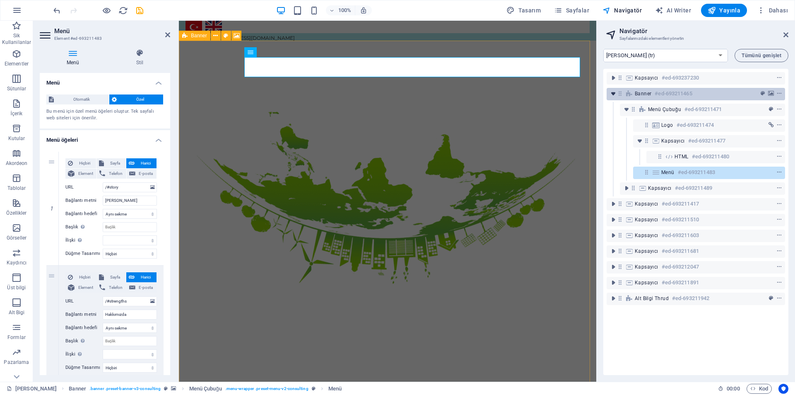
click at [612, 94] on icon "toggle-expand" at bounding box center [613, 93] width 8 height 8
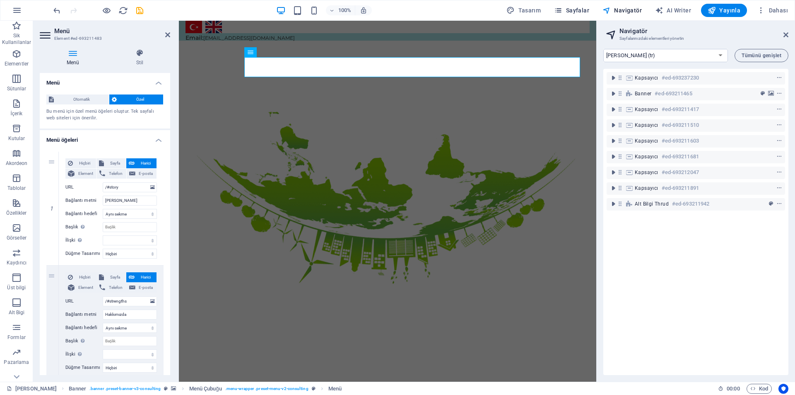
click at [578, 5] on button "Sayfalar" at bounding box center [572, 10] width 42 height 13
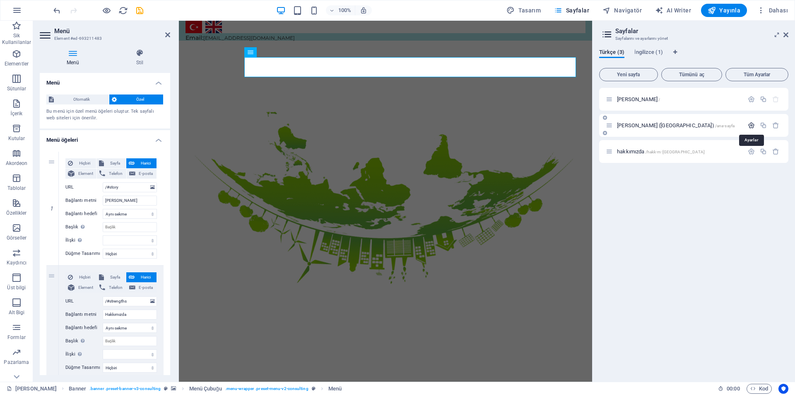
click at [754, 125] on icon "button" at bounding box center [751, 125] width 7 height 7
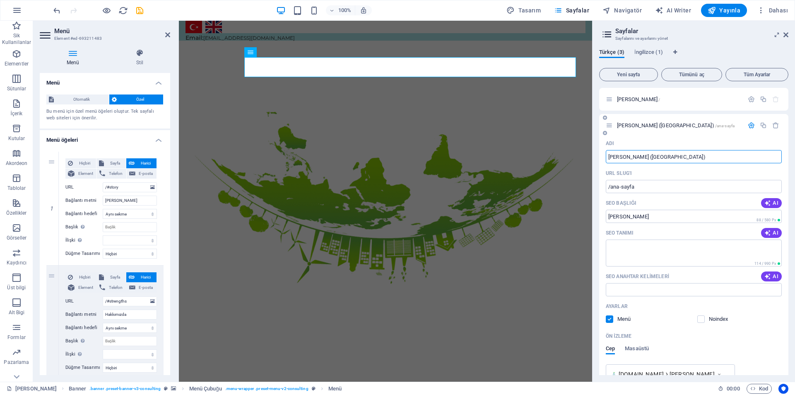
click at [612, 318] on label at bounding box center [609, 318] width 7 height 7
click at [0, 0] on input "checkbox" at bounding box center [0, 0] width 0 height 0
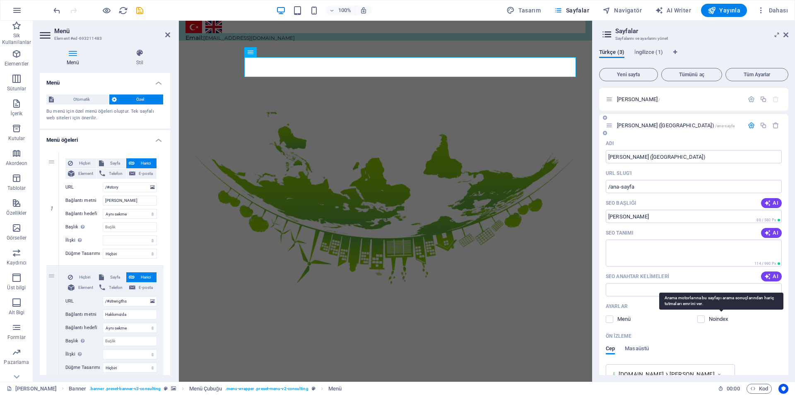
click at [711, 321] on p "Noindex" at bounding box center [722, 318] width 27 height 7
click at [0, 0] on input "checkbox" at bounding box center [0, 0] width 0 height 0
click at [749, 126] on icon "button" at bounding box center [751, 125] width 7 height 7
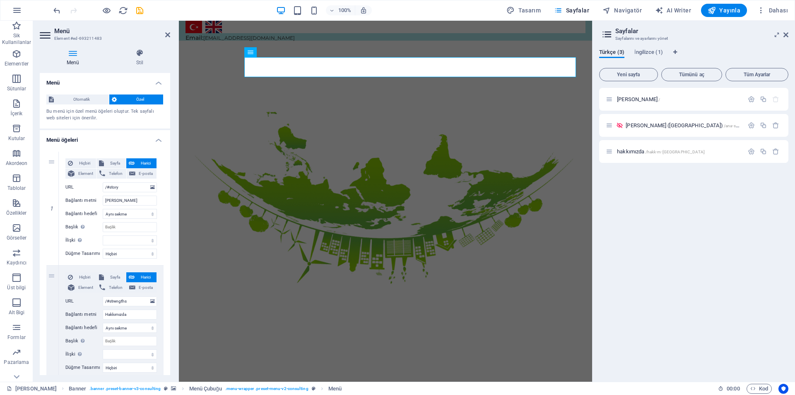
click at [658, 214] on div "ana sayfa / ana sayfa (Kopyala) /ana-sayfa hakkımızda /hakk-m-zda" at bounding box center [693, 231] width 189 height 287
click at [638, 72] on span "Yeni sayfa" at bounding box center [628, 74] width 51 height 5
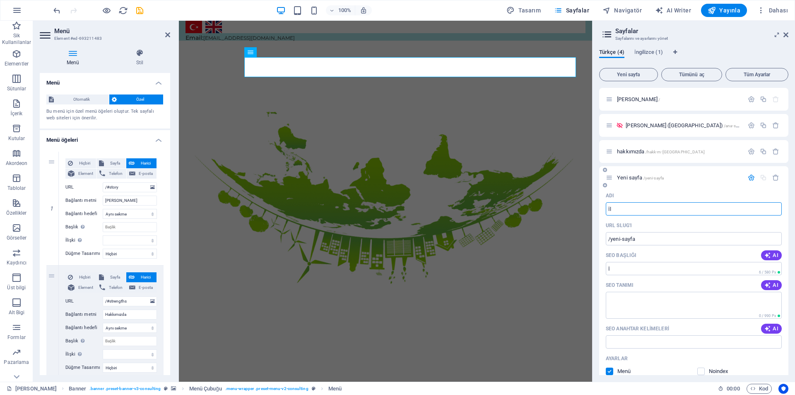
type input "İle"
type input "/i"
type input "İletişim"
type input "/iletisim"
type input "İletişim"
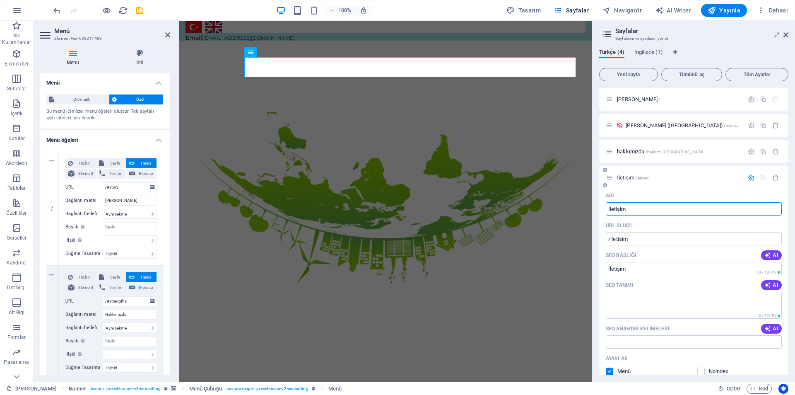
click at [625, 178] on span "İletişim /iletisim" at bounding box center [633, 177] width 33 height 6
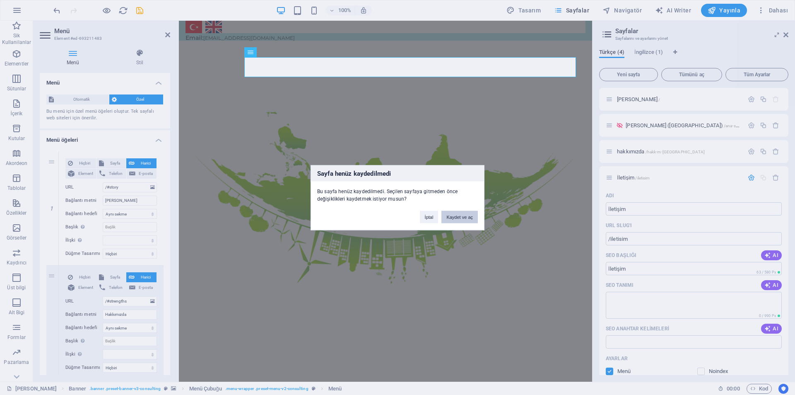
click at [468, 215] on button "Kaydet ve aç" at bounding box center [459, 216] width 36 height 12
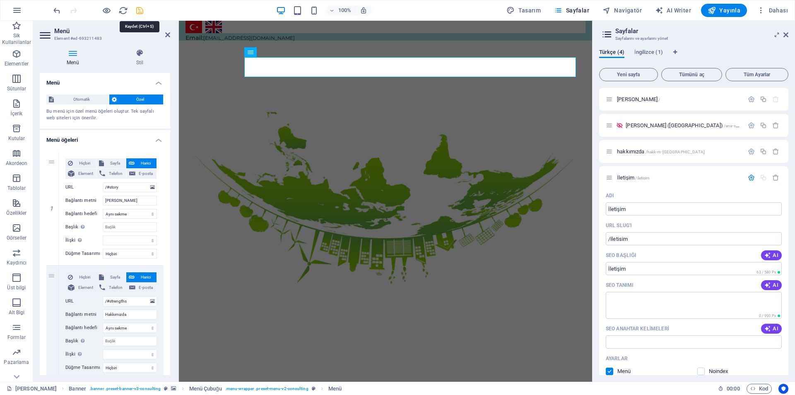
click at [143, 14] on icon "save" at bounding box center [140, 11] width 10 height 10
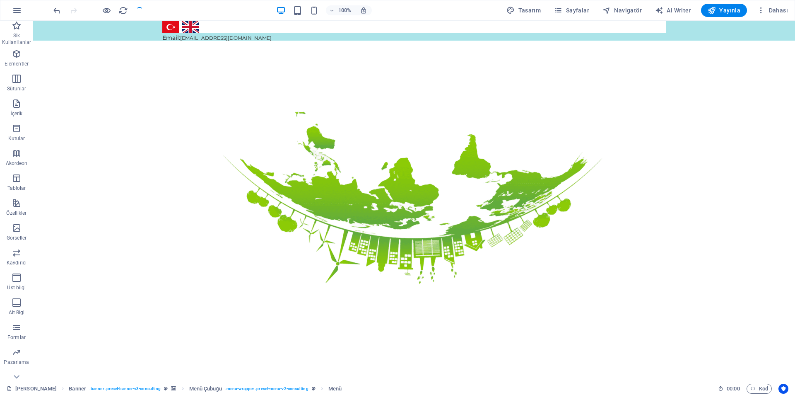
checkbox input "false"
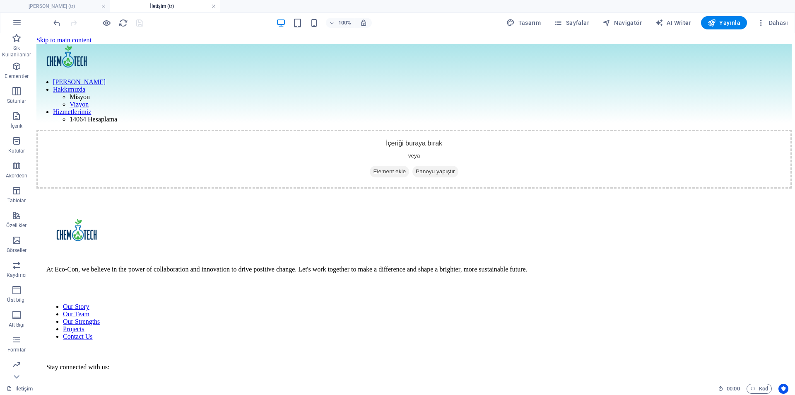
click at [213, 5] on link at bounding box center [213, 6] width 5 height 8
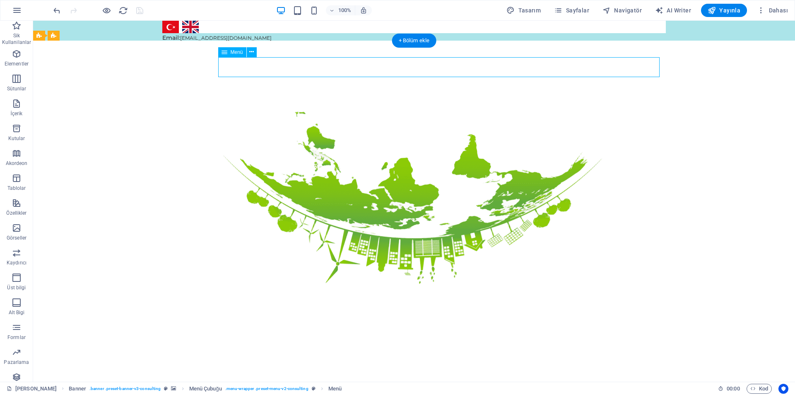
select select
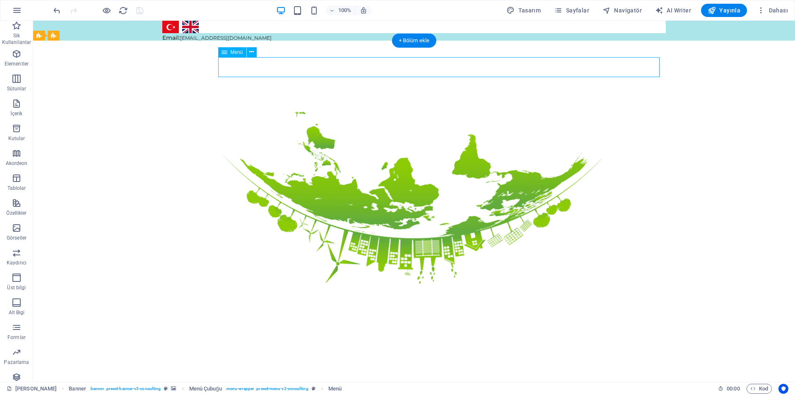
select select
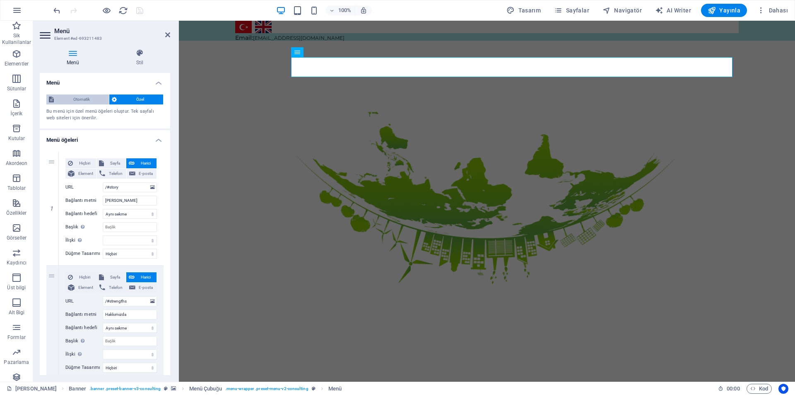
click at [93, 103] on span "Otomatik" at bounding box center [81, 99] width 50 height 10
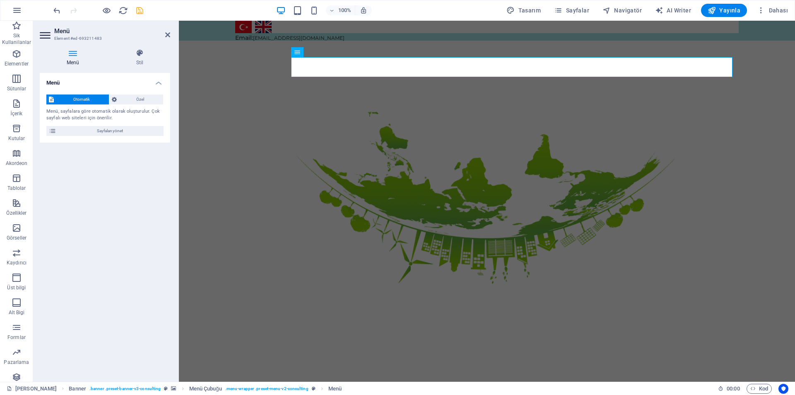
drag, startPoint x: 92, startPoint y: 101, endPoint x: 132, endPoint y: 97, distance: 40.0
click at [94, 101] on span "Otomatik" at bounding box center [81, 99] width 50 height 10
click at [132, 97] on span "Özel" at bounding box center [139, 99] width 41 height 10
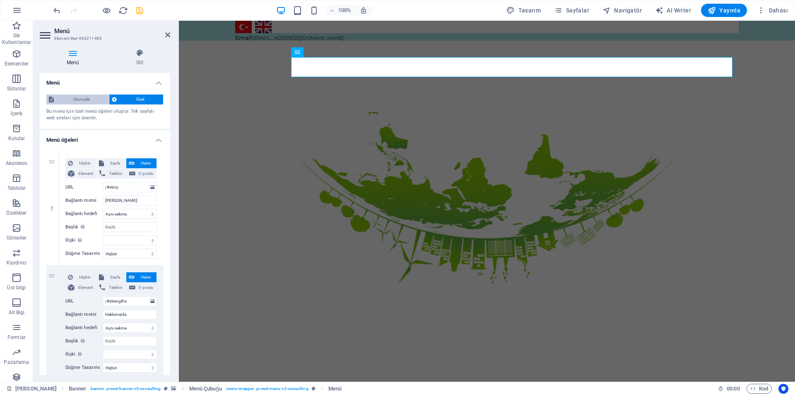
click at [98, 96] on span "Otomatik" at bounding box center [81, 99] width 50 height 10
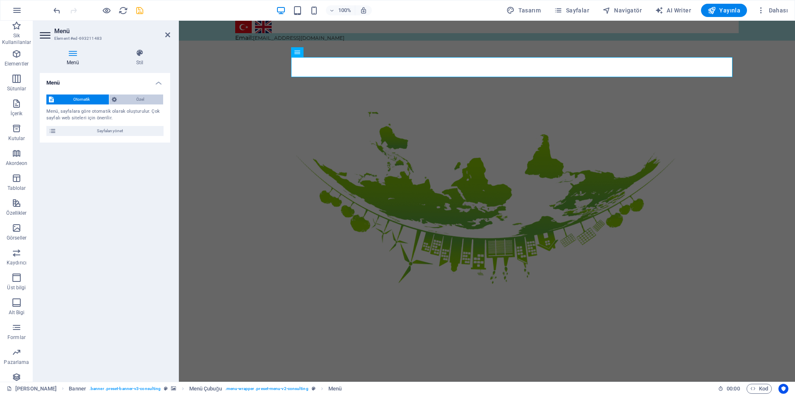
click at [133, 98] on span "Özel" at bounding box center [139, 99] width 41 height 10
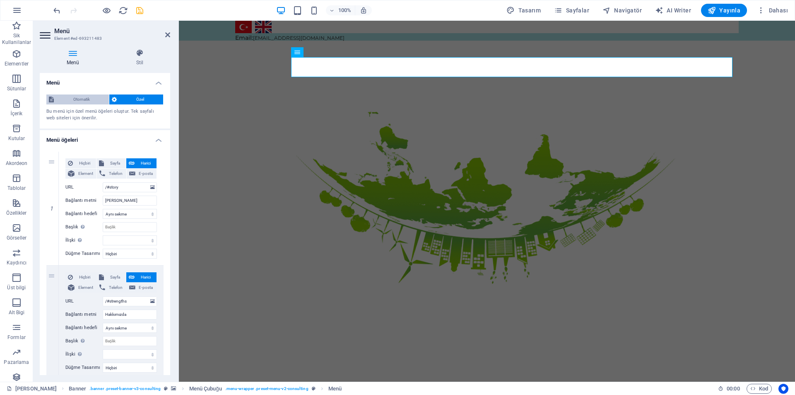
click at [78, 102] on span "Otomatik" at bounding box center [81, 99] width 50 height 10
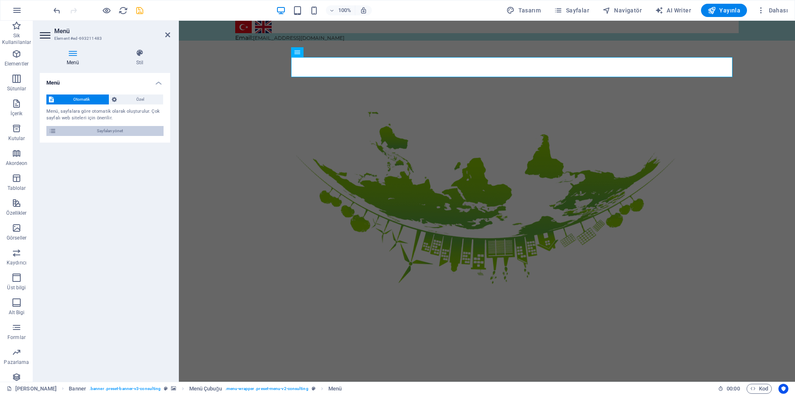
click at [113, 132] on span "Sayfaları yönet" at bounding box center [110, 131] width 102 height 10
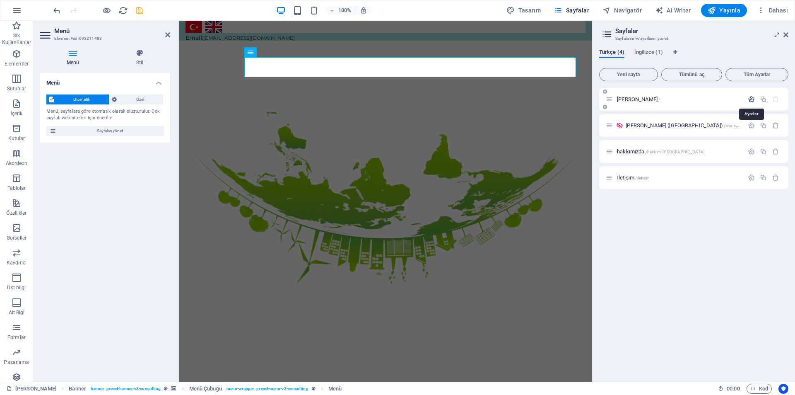
click at [751, 102] on icon "button" at bounding box center [751, 99] width 7 height 7
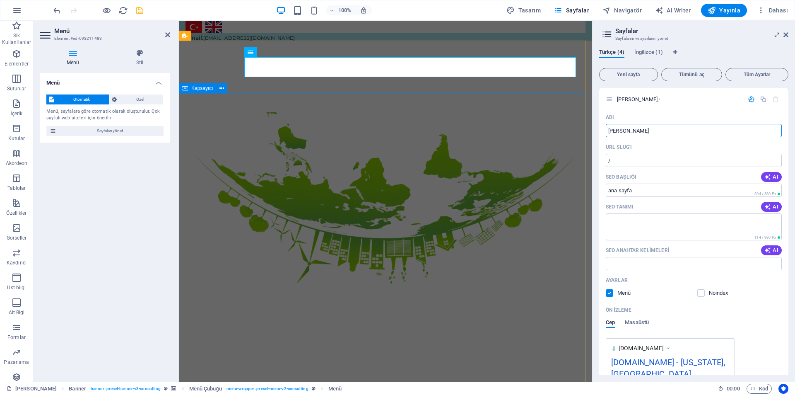
drag, startPoint x: 818, startPoint y: 152, endPoint x: 561, endPoint y: 109, distance: 261.1
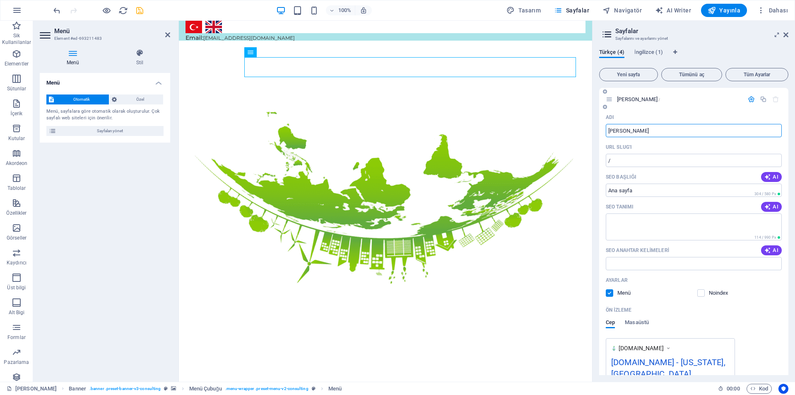
drag, startPoint x: 619, startPoint y: 129, endPoint x: 626, endPoint y: 125, distance: 7.8
click at [622, 130] on input "[PERSON_NAME]" at bounding box center [694, 130] width 176 height 13
type input "[PERSON_NAME]"
click at [665, 103] on div "Ana Sayfa /" at bounding box center [675, 99] width 138 height 10
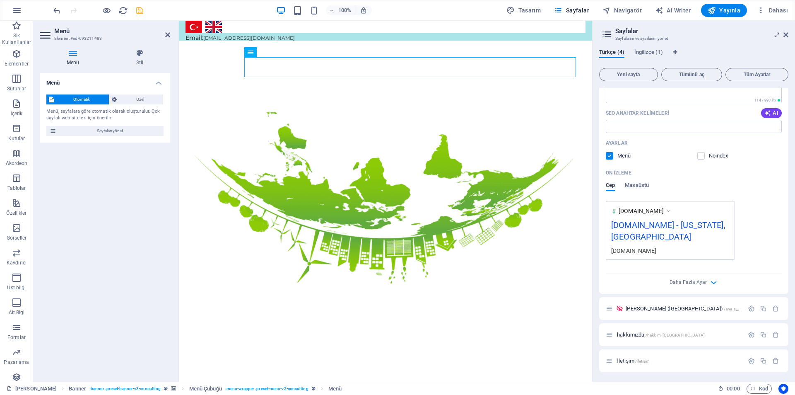
scroll to position [137, 0]
click at [713, 288] on div "Adı Ana Sayfa ​ URL SLUG'ı / ​ SEO Başlığı AI ​ 304 / 580 Px SEO Tanımı AI ​ 11…" at bounding box center [693, 133] width 189 height 320
click at [710, 283] on icon "button" at bounding box center [714, 282] width 10 height 10
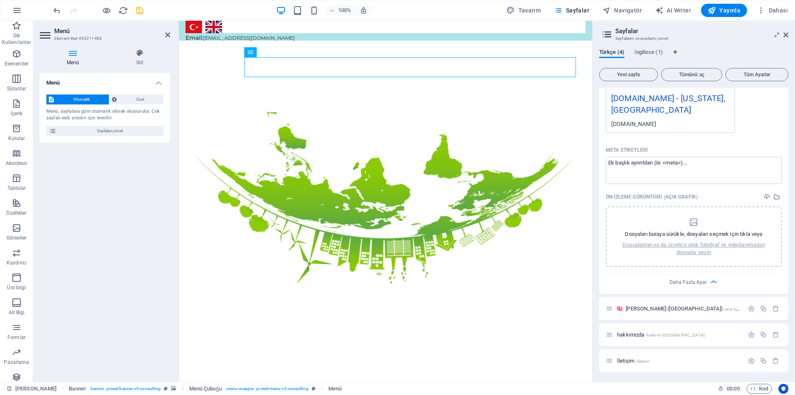
scroll to position [264, 0]
click at [705, 279] on span "Daha Fazla Ayar" at bounding box center [687, 282] width 37 height 6
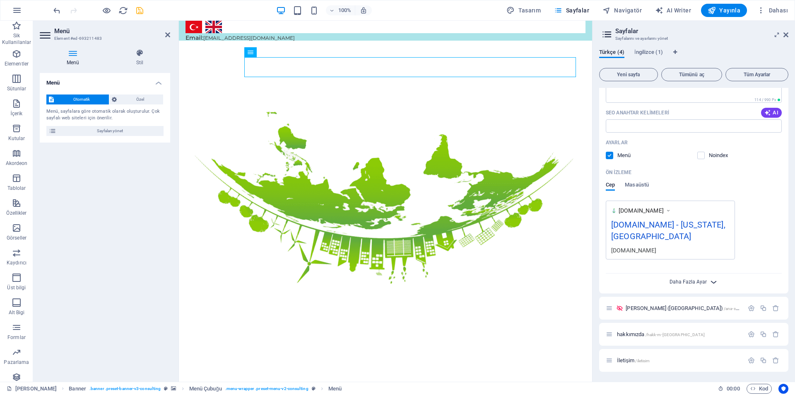
scroll to position [137, 0]
click at [749, 335] on icon "button" at bounding box center [751, 333] width 7 height 7
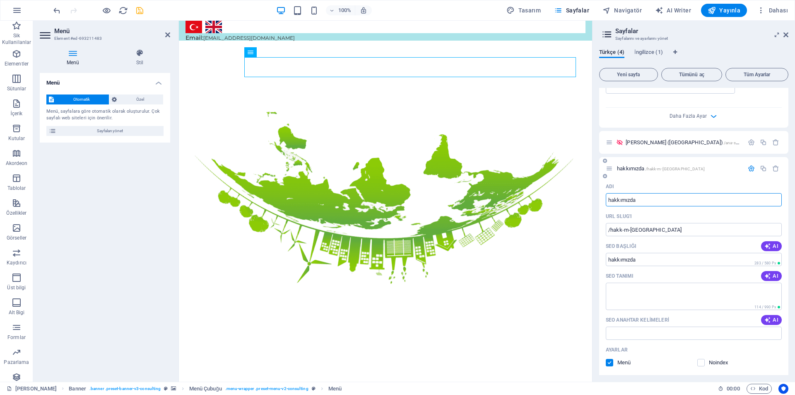
drag, startPoint x: 607, startPoint y: 197, endPoint x: 611, endPoint y: 199, distance: 5.4
click at [611, 199] on input "hakkımızda" at bounding box center [694, 199] width 176 height 13
type input "Hakkımızda"
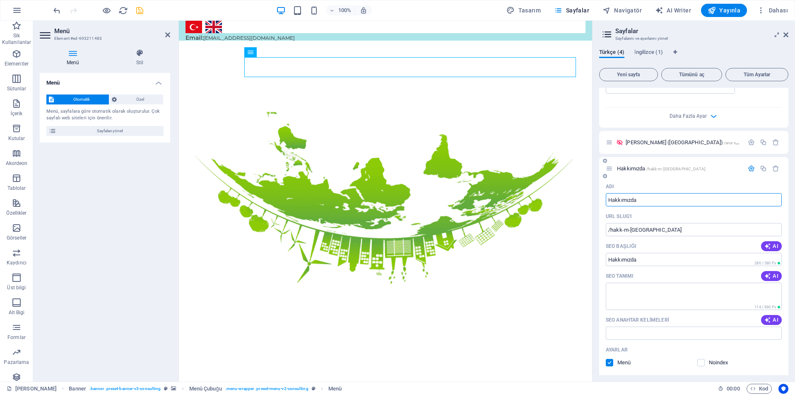
click at [627, 169] on span "Hakkımızda /hakk-m-zda" at bounding box center [661, 168] width 89 height 6
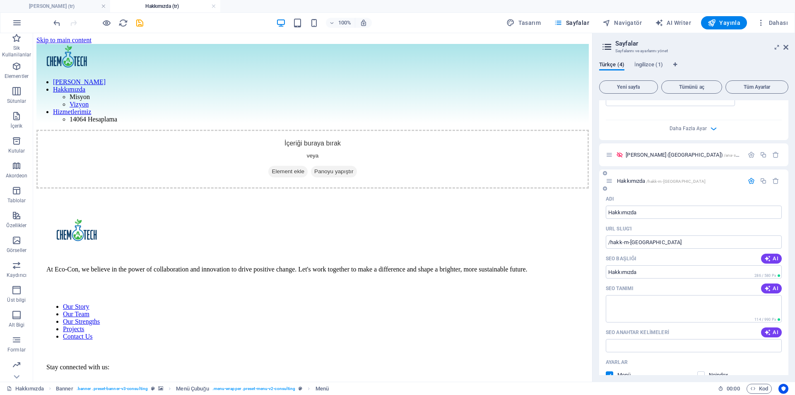
scroll to position [0, 0]
click at [633, 181] on span "Hakkımızda /hakk-m-zda" at bounding box center [661, 181] width 89 height 6
click at [764, 180] on icon "button" at bounding box center [763, 180] width 7 height 7
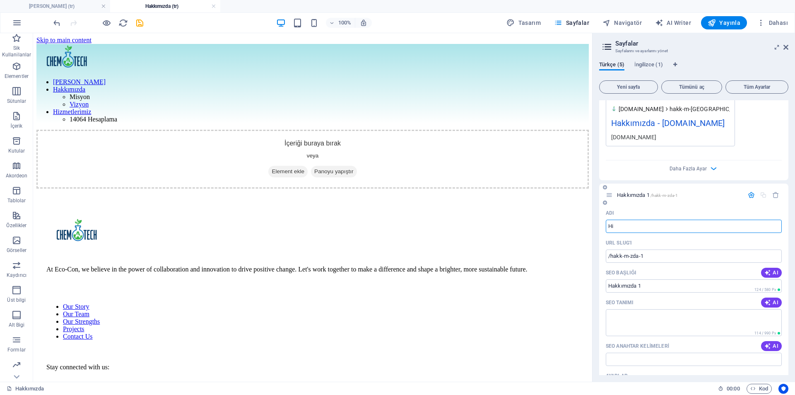
type input "Hiz"
type input "/h"
type input "H"
type input "Hizmetlerimiz"
type input "/hizmetlerimiz"
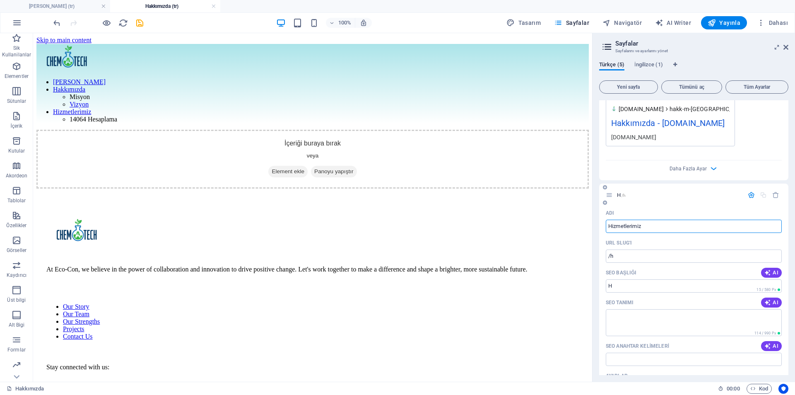
type input "Hizmetlerimiz"
click at [99, 63] on div at bounding box center [312, 58] width 552 height 28
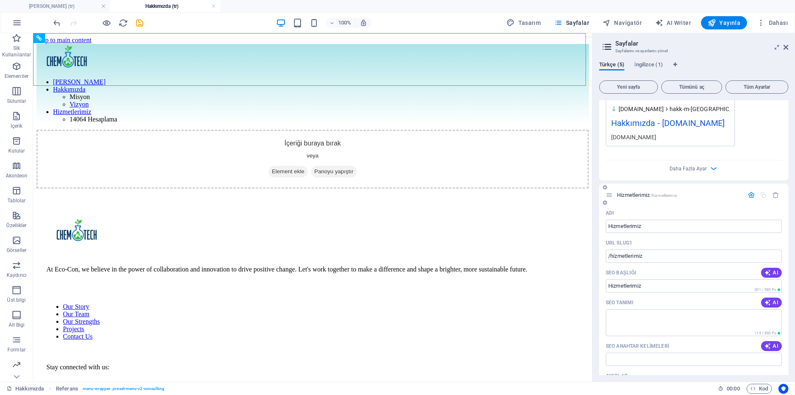
click at [612, 200] on div "Hizmetlerimiz /hizmetlerimiz" at bounding box center [675, 195] width 138 height 10
click at [612, 198] on icon at bounding box center [609, 194] width 7 height 7
click at [629, 198] on span "Hizmetlerimiz /hizmetlerimiz" at bounding box center [647, 195] width 60 height 6
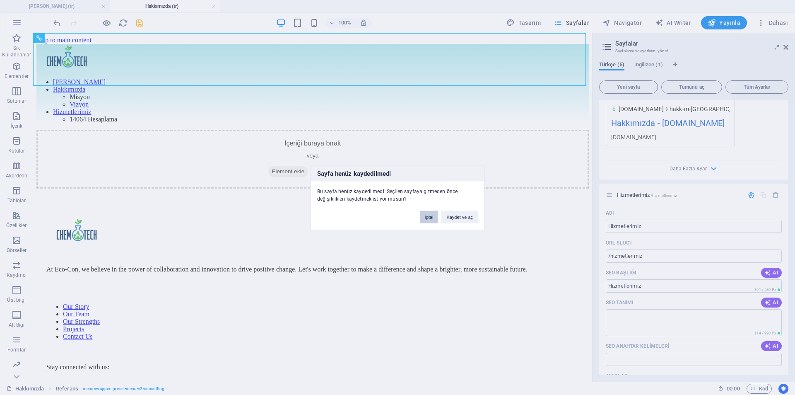
click at [432, 217] on button "İptal" at bounding box center [429, 216] width 19 height 12
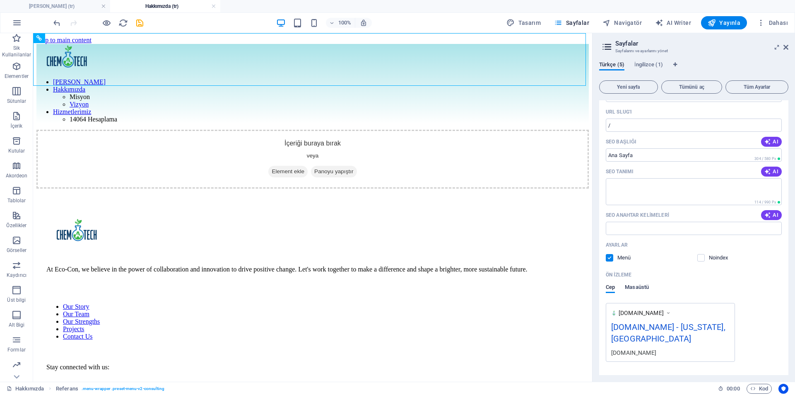
scroll to position [0, 0]
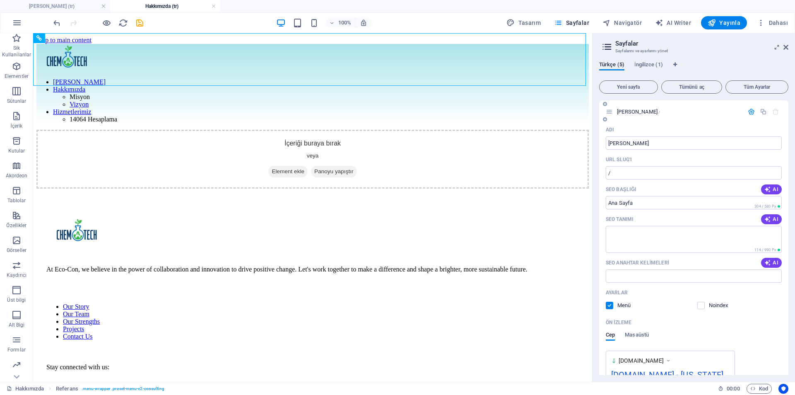
click at [750, 113] on icon "button" at bounding box center [751, 111] width 7 height 7
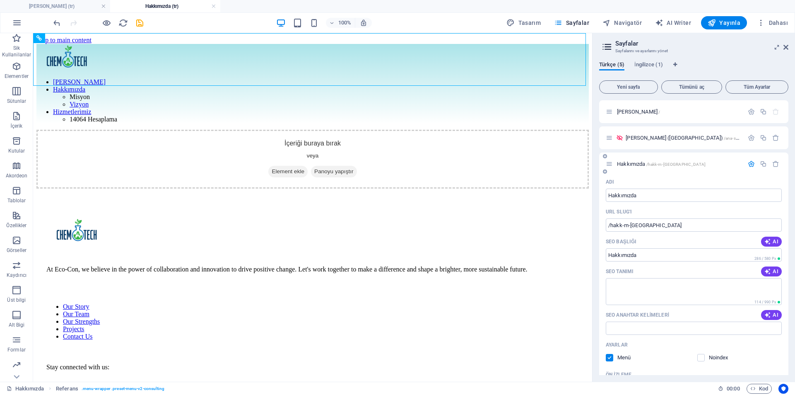
click at [748, 164] on icon "button" at bounding box center [751, 163] width 7 height 7
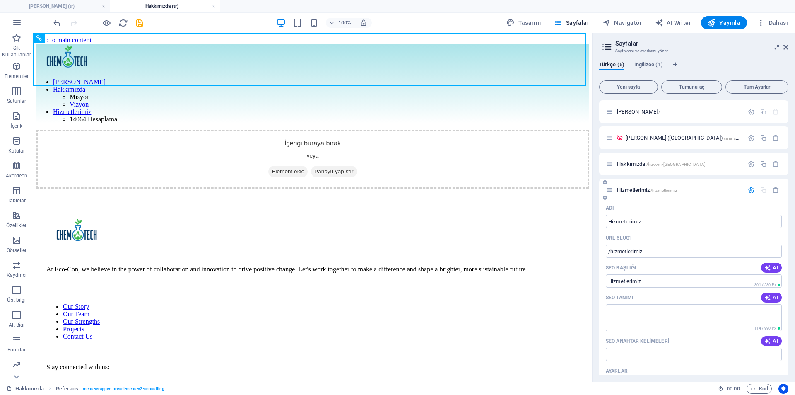
click at [750, 191] on icon "button" at bounding box center [751, 189] width 7 height 7
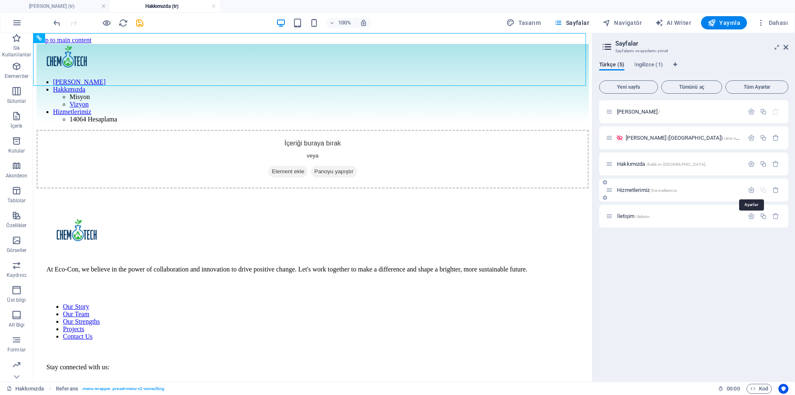
drag, startPoint x: 750, startPoint y: 191, endPoint x: 738, endPoint y: 200, distance: 15.1
click at [750, 192] on icon "button" at bounding box center [751, 189] width 7 height 7
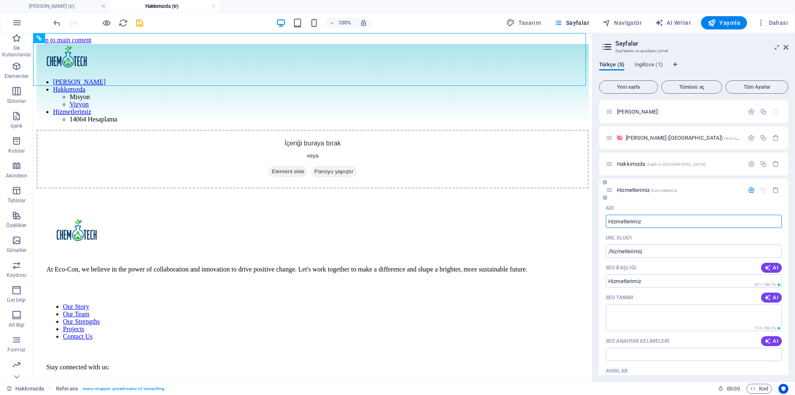
click at [749, 190] on icon "button" at bounding box center [751, 189] width 7 height 7
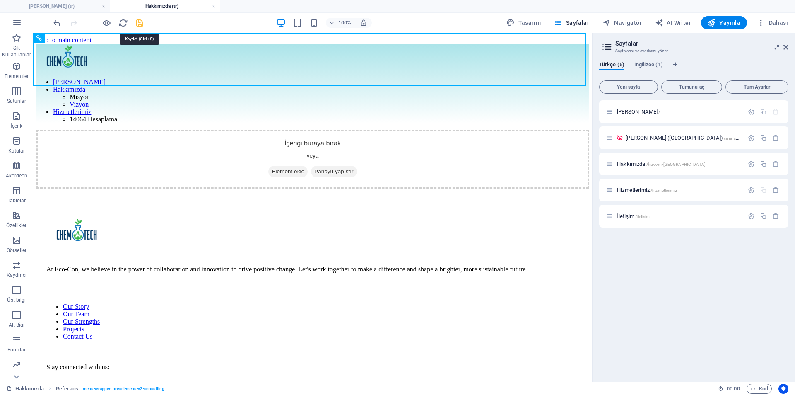
click at [137, 24] on icon "save" at bounding box center [140, 23] width 10 height 10
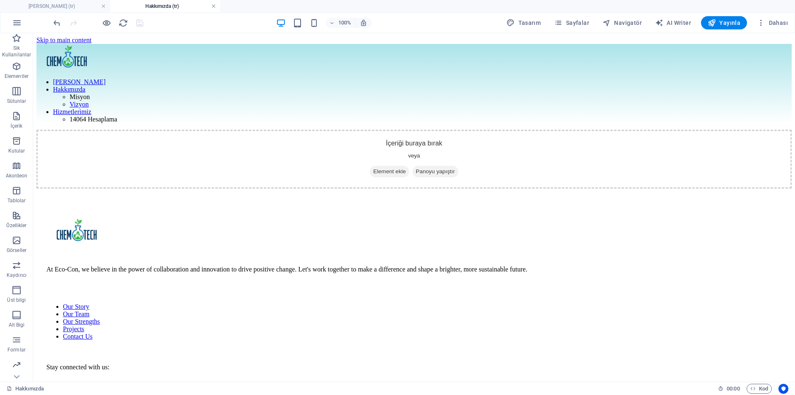
click at [212, 7] on link at bounding box center [213, 6] width 5 height 8
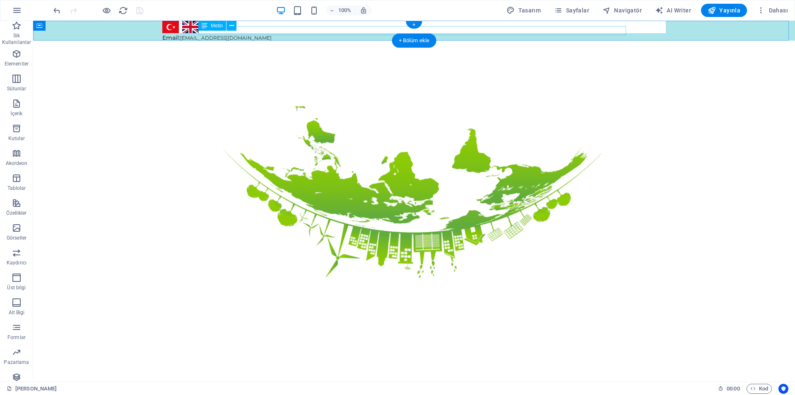
click at [208, 33] on div "Email: [EMAIL_ADDRESS][DOMAIN_NAME]" at bounding box center [413, 37] width 503 height 9
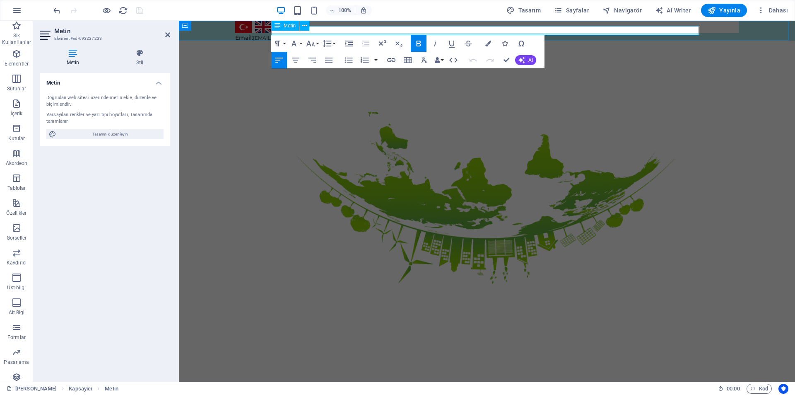
click at [253, 34] on strong "Email:" at bounding box center [244, 37] width 18 height 7
drag, startPoint x: 285, startPoint y: 31, endPoint x: 257, endPoint y: 35, distance: 28.3
click at [257, 35] on div "Türkçe English Email: info@chematech.com.tr" at bounding box center [487, 31] width 616 height 20
click at [101, 200] on div "Metin Doğrudan web sitesi üzerinde metin ekle, düzenle ve biçimlendir. Varsayıl…" at bounding box center [105, 224] width 130 height 302
click at [765, 22] on div "Türkçe English E-Posta: info@chematech.com.tr" at bounding box center [487, 31] width 616 height 20
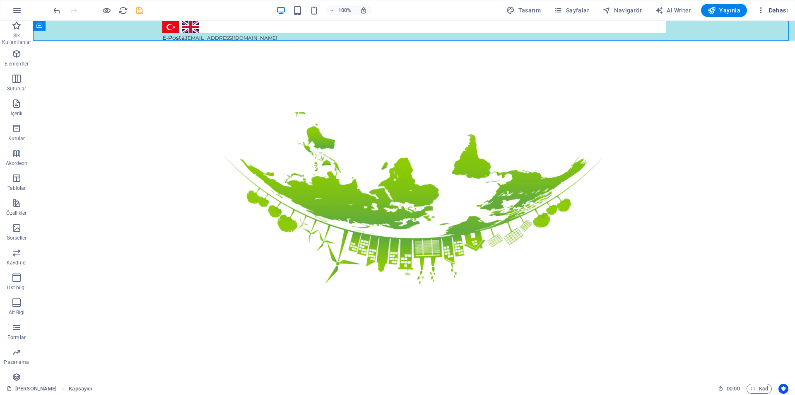
click at [769, 9] on span "Dahası" at bounding box center [772, 10] width 31 height 8
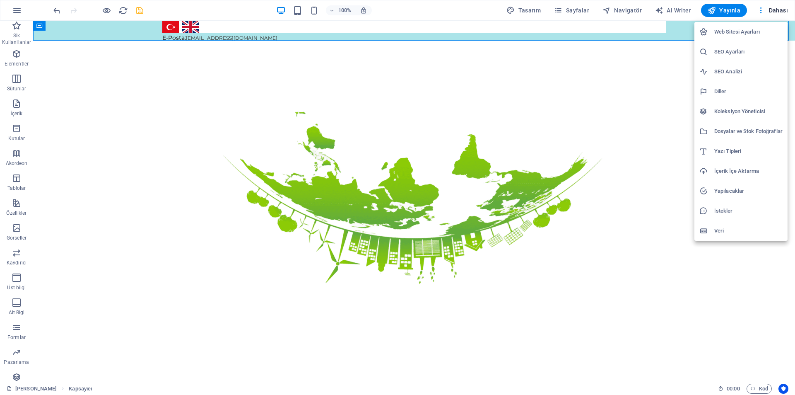
click at [627, 29] on div at bounding box center [397, 197] width 795 height 395
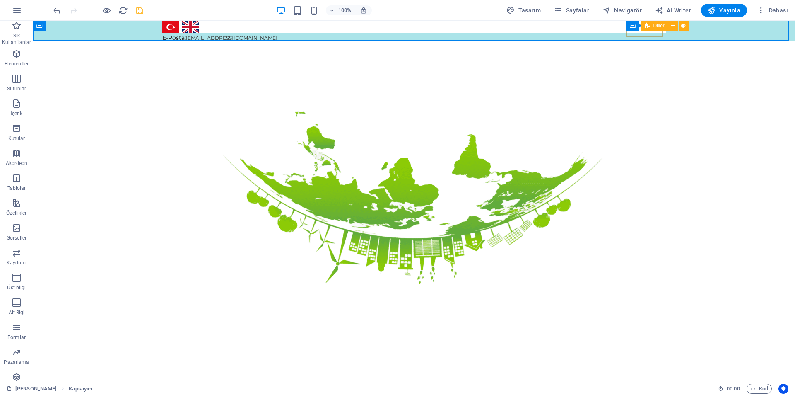
click at [639, 30] on div "Kapsayıcı Diller" at bounding box center [659, 26] width 67 height 10
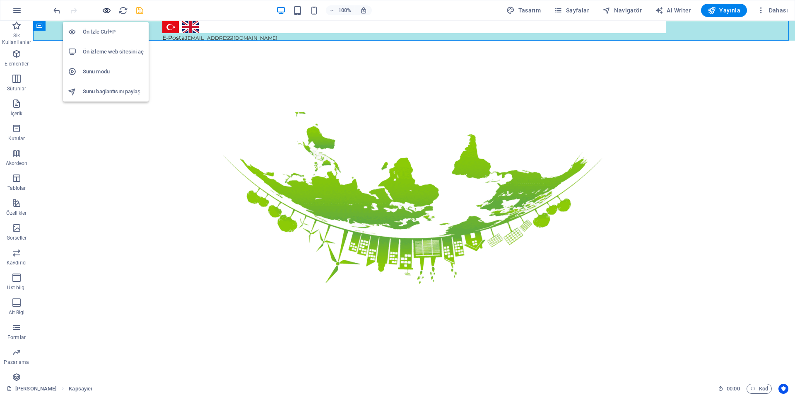
click at [106, 12] on icon "button" at bounding box center [107, 11] width 10 height 10
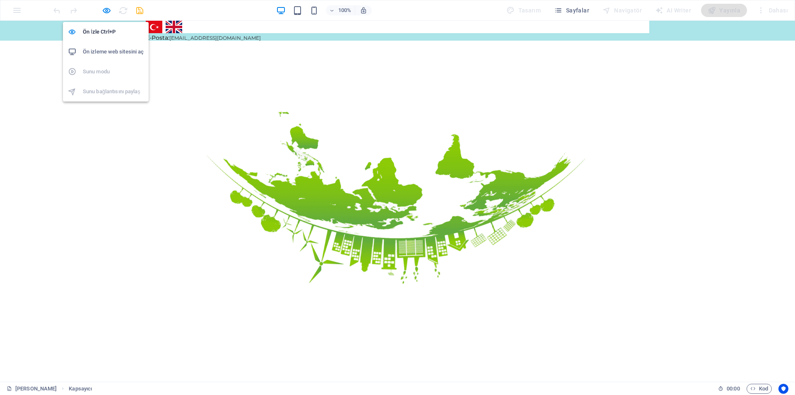
click at [110, 48] on h6 "Ön izleme web sitesini aç" at bounding box center [113, 52] width 61 height 10
click at [162, 29] on link "Türkçe" at bounding box center [154, 27] width 17 height 12
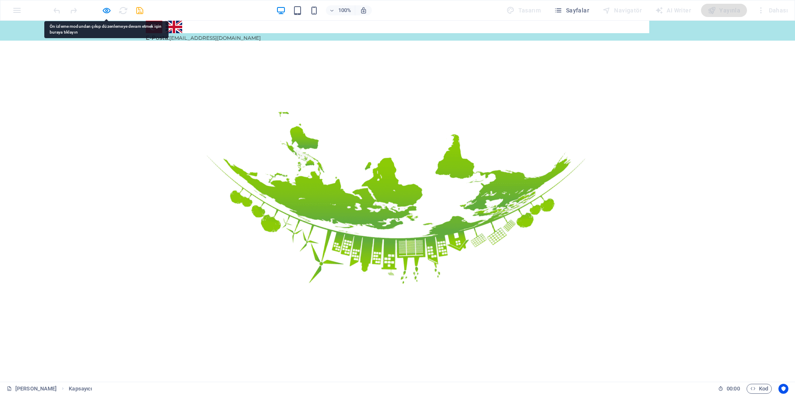
click at [100, 13] on div at bounding box center [98, 10] width 93 height 13
click at [102, 12] on icon "button" at bounding box center [107, 11] width 10 height 10
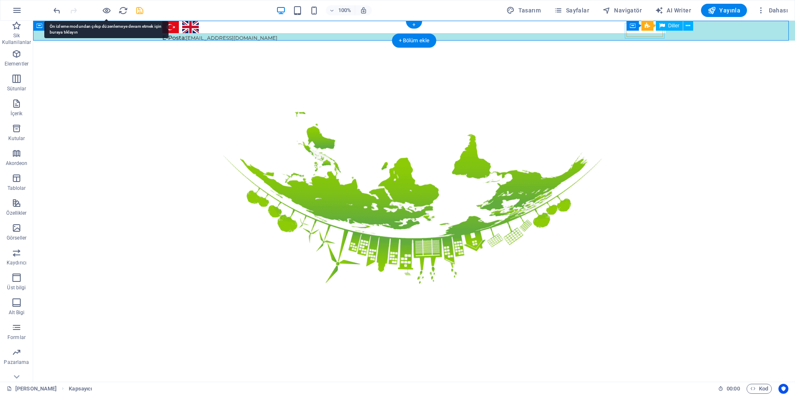
click at [643, 34] on div "Türkçe English" at bounding box center [414, 27] width 507 height 16
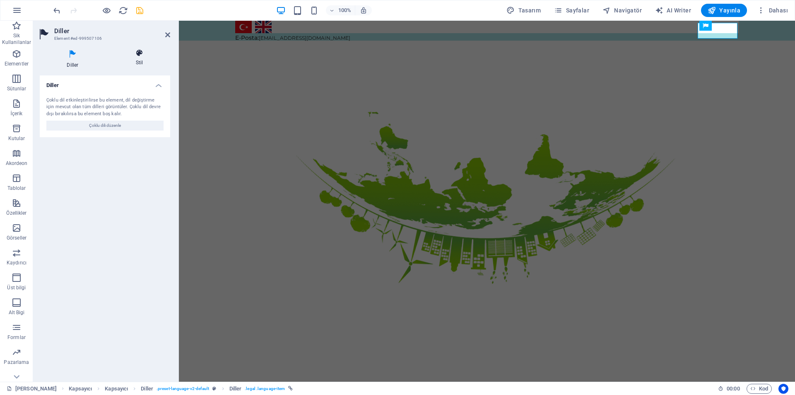
click at [138, 58] on h4 "Stil" at bounding box center [139, 57] width 61 height 17
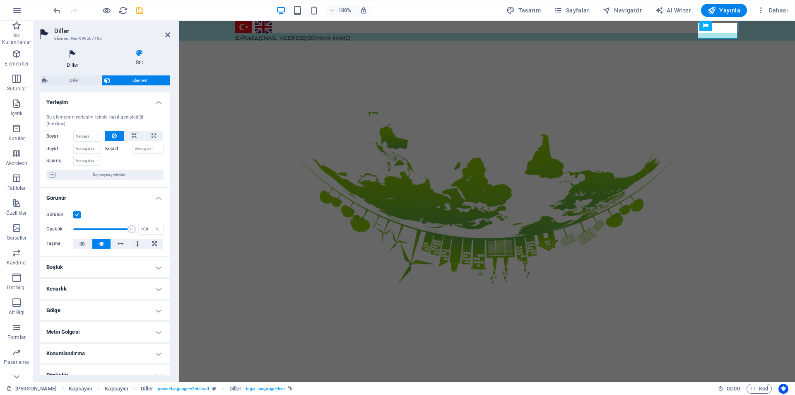
click at [83, 50] on icon at bounding box center [73, 54] width 66 height 11
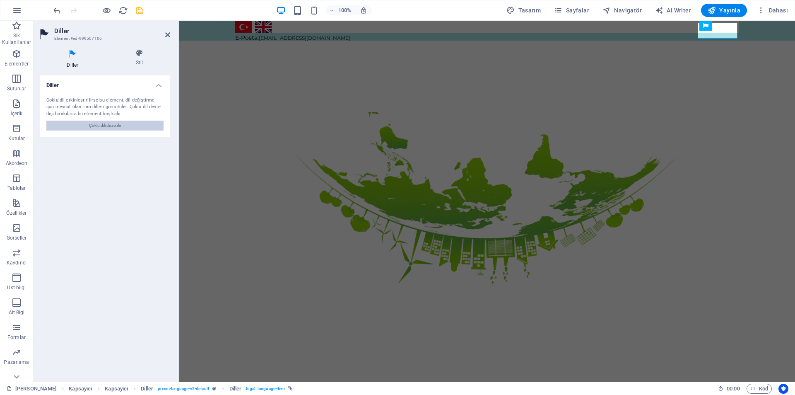
click at [115, 128] on span "Çoklu dili düzenle" at bounding box center [105, 125] width 32 height 10
select select "165"
select select "72"
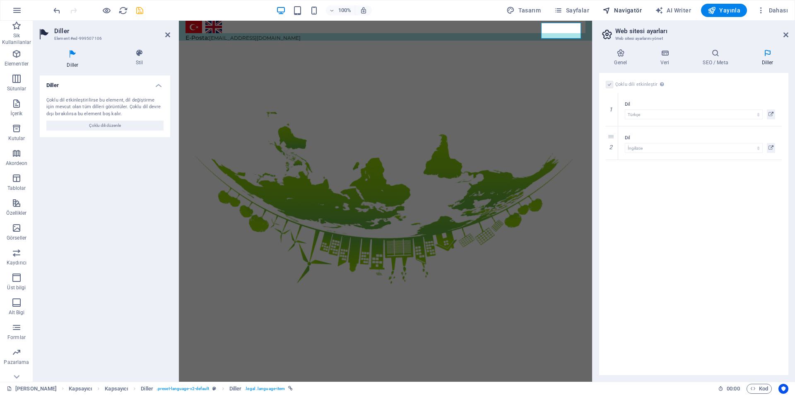
click at [619, 11] on span "Navigatör" at bounding box center [621, 10] width 39 height 8
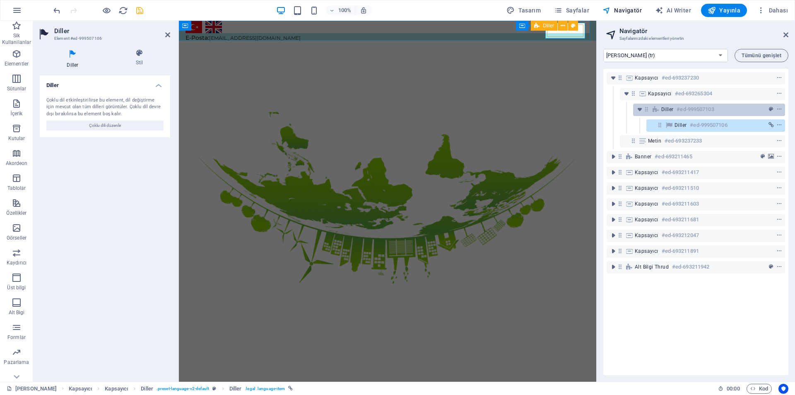
click at [666, 111] on span "Diller" at bounding box center [667, 109] width 12 height 7
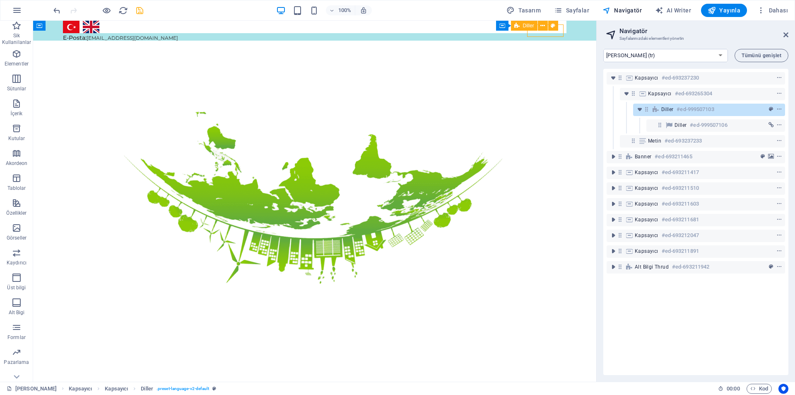
click at [666, 111] on span "Diller" at bounding box center [667, 109] width 12 height 7
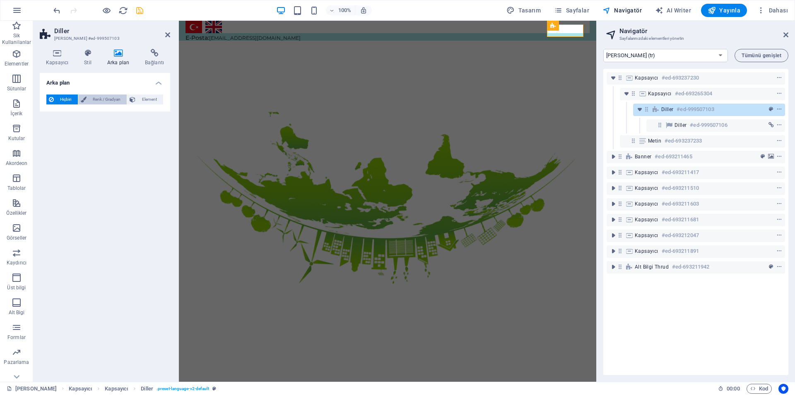
click at [91, 100] on span "Renk / Gradyan" at bounding box center [107, 99] width 36 height 10
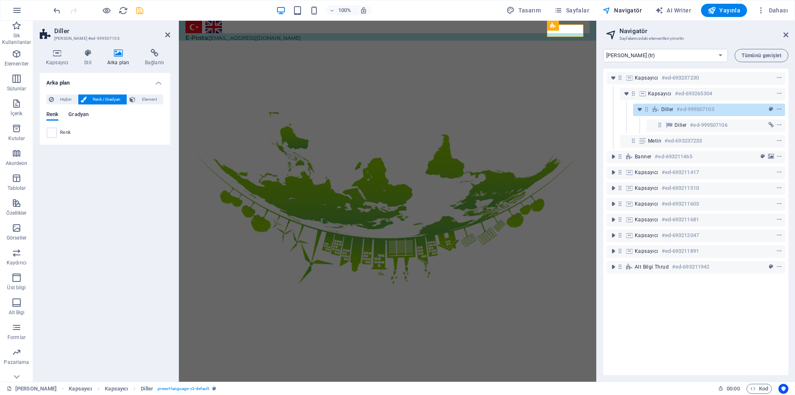
click at [73, 113] on span "Gradyan" at bounding box center [78, 115] width 20 height 12
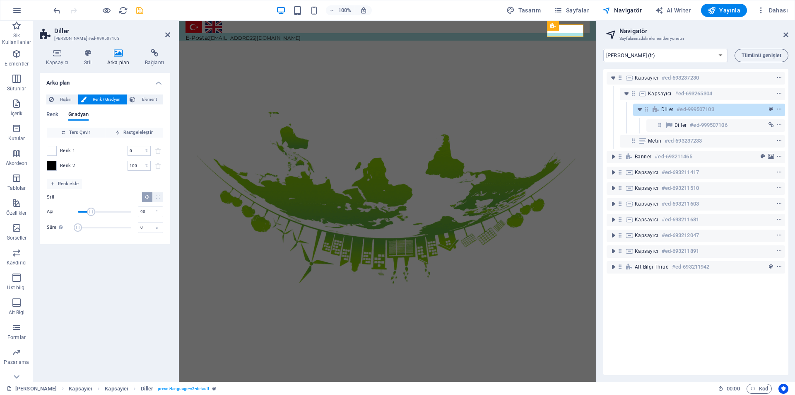
click at [59, 111] on div "[PERSON_NAME]" at bounding box center [104, 119] width 117 height 16
click at [52, 110] on div "Renk Gradyan Renk Ters Çevir Rastgeleleştir Renk 1 0 % ​ Renk 2 100 % ​ Renk ek…" at bounding box center [104, 171] width 117 height 132
click at [53, 117] on span "Renk" at bounding box center [52, 115] width 12 height 12
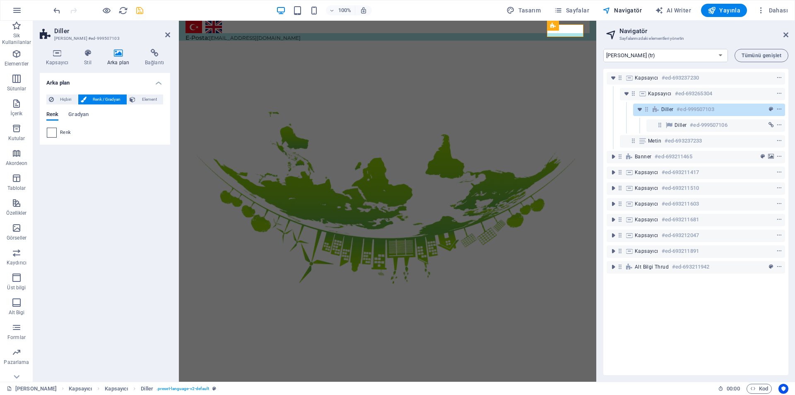
click at [52, 136] on span at bounding box center [51, 132] width 9 height 9
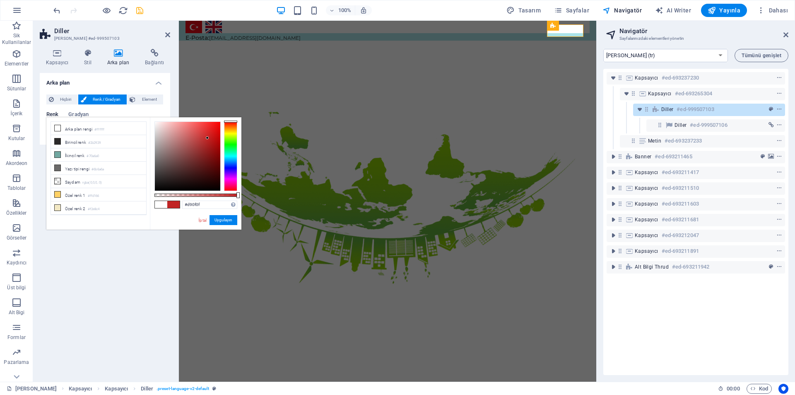
type input "#d90e0e"
drag, startPoint x: 207, startPoint y: 138, endPoint x: 216, endPoint y: 131, distance: 10.6
click at [216, 131] on div at bounding box center [187, 156] width 65 height 69
click at [218, 219] on button "Uygulayın" at bounding box center [223, 220] width 28 height 10
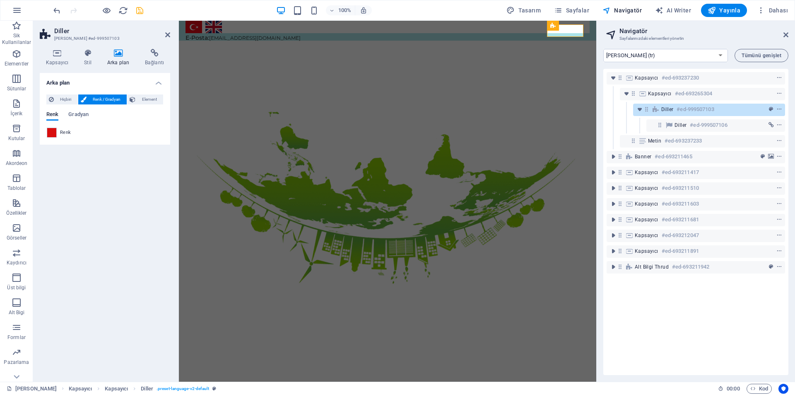
click at [124, 169] on div "Arka plan Hiçbiri Renk / Gradyan Element Arka planı tam genişliğe genişlet Renk…" at bounding box center [105, 224] width 130 height 302
drag, startPoint x: 84, startPoint y: 140, endPoint x: 84, endPoint y: 123, distance: 16.6
click at [82, 137] on div "Hiçbiri Renk / Gradyan Element Arka planı tam genişliğe genişlet Renk kaplaması…" at bounding box center [105, 116] width 130 height 57
click at [86, 63] on h4 "Stil" at bounding box center [89, 57] width 23 height 17
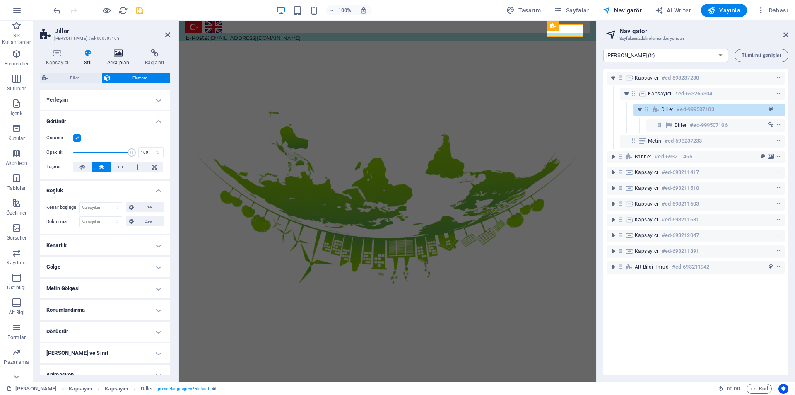
click at [118, 56] on icon at bounding box center [118, 53] width 34 height 8
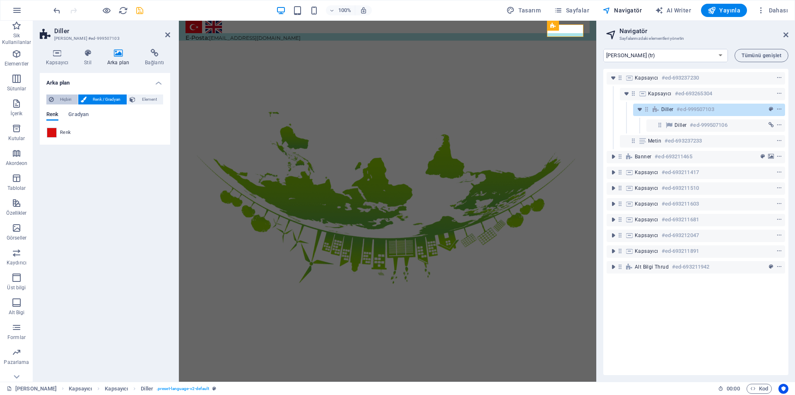
click at [65, 99] on span "Hiçbiri" at bounding box center [65, 99] width 19 height 10
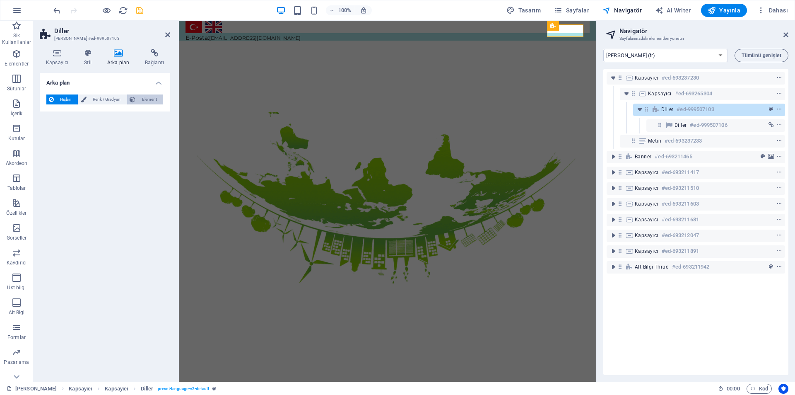
click at [151, 101] on span "Element" at bounding box center [149, 99] width 23 height 10
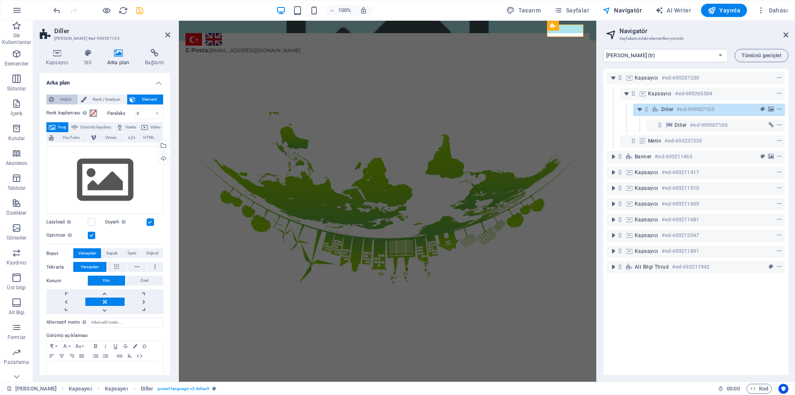
click at [62, 98] on span "Hiçbiri" at bounding box center [65, 99] width 19 height 10
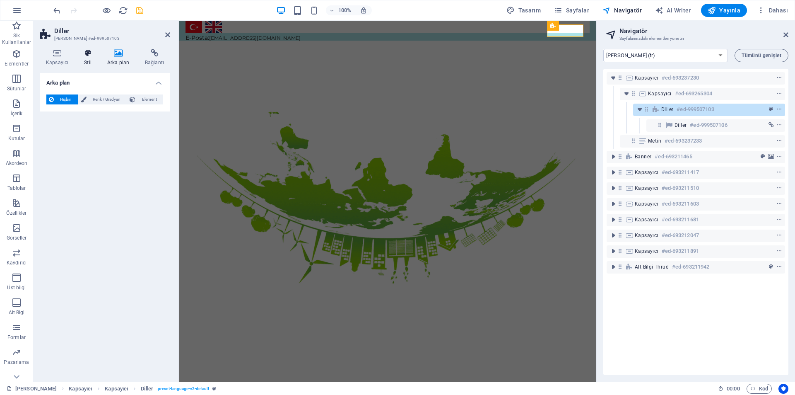
click at [86, 61] on h4 "Stil" at bounding box center [89, 57] width 23 height 17
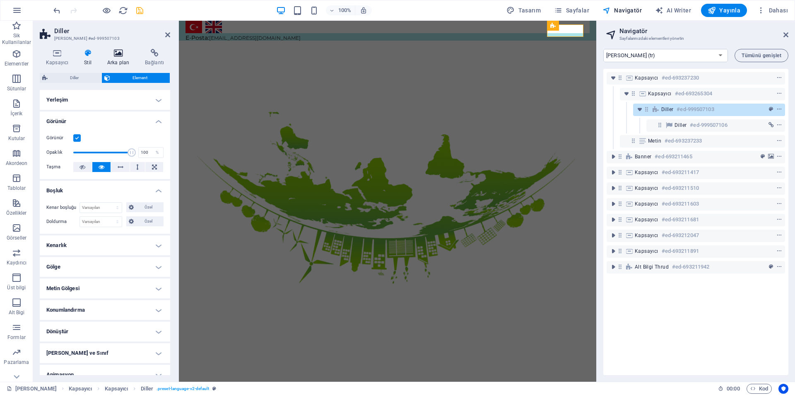
click at [109, 51] on icon at bounding box center [118, 53] width 34 height 8
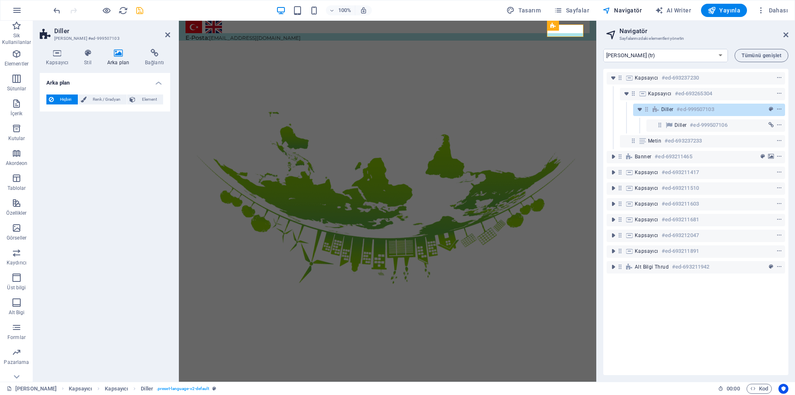
click at [59, 47] on div "Kapsayıcı Stil Arka plan Bağlantı Boyut Yükseklik Varsayılan px rem % vh vw Min…" at bounding box center [105, 211] width 144 height 339
click at [59, 51] on icon at bounding box center [57, 53] width 35 height 8
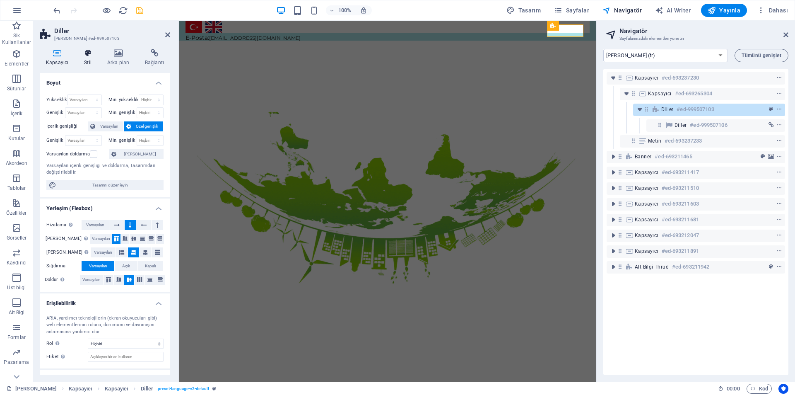
click at [89, 55] on h4 "Stil" at bounding box center [89, 57] width 23 height 17
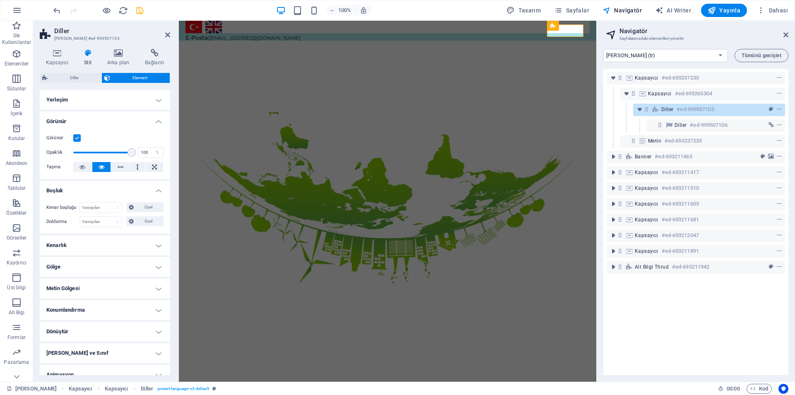
click at [76, 136] on label at bounding box center [76, 137] width 7 height 7
click at [0, 0] on input "Görünür" at bounding box center [0, 0] width 0 height 0
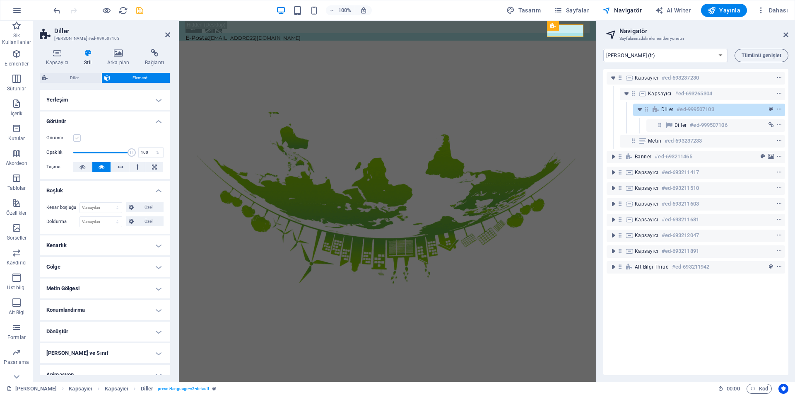
click at [76, 136] on label at bounding box center [76, 137] width 7 height 7
click at [0, 0] on input "Görünür" at bounding box center [0, 0] width 0 height 0
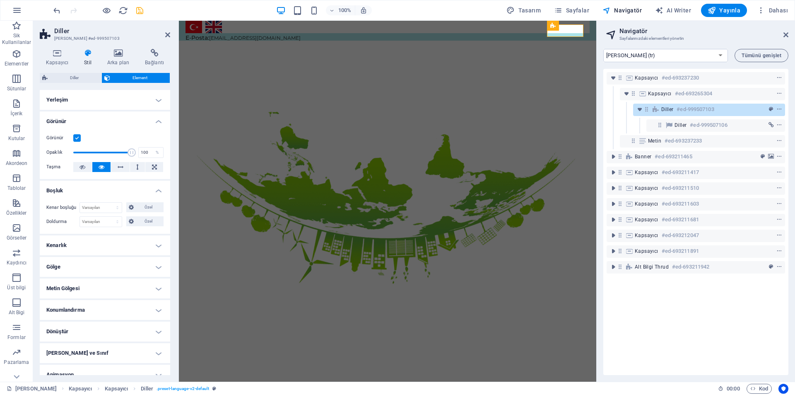
click at [76, 136] on label at bounding box center [76, 137] width 7 height 7
click at [0, 0] on input "Görünür" at bounding box center [0, 0] width 0 height 0
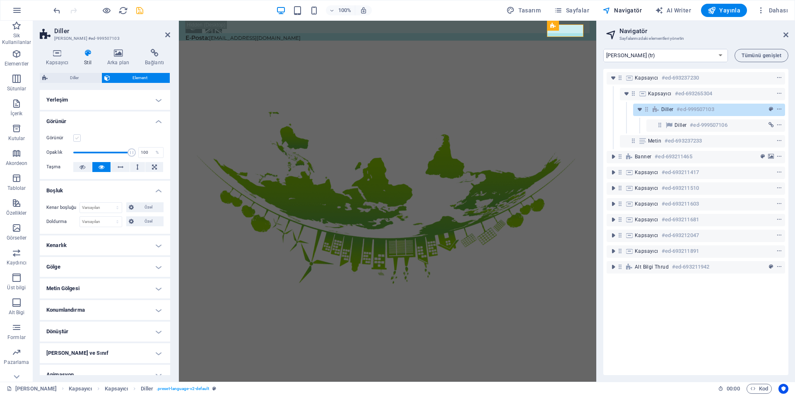
click at [76, 136] on label at bounding box center [76, 137] width 7 height 7
click at [0, 0] on input "Görünür" at bounding box center [0, 0] width 0 height 0
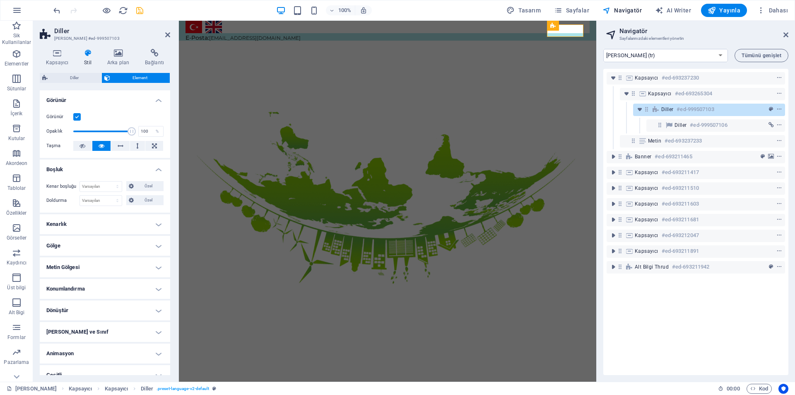
scroll to position [31, 0]
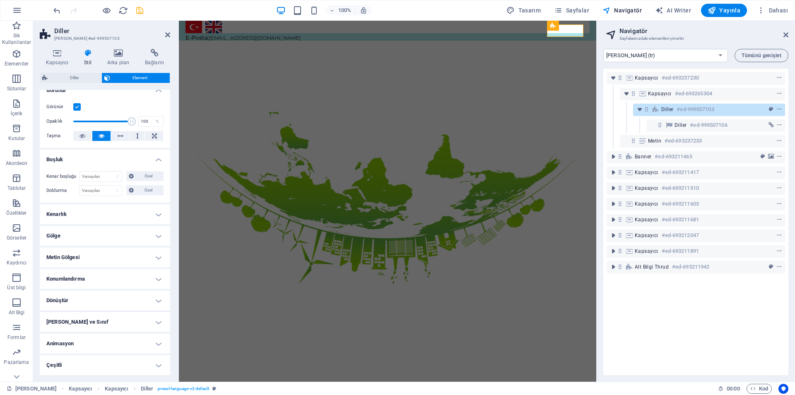
click at [130, 236] on h4 "Gölge" at bounding box center [105, 236] width 130 height 20
click at [130, 236] on h4 "Gölge" at bounding box center [105, 233] width 130 height 15
click at [135, 208] on h4 "Kenarlık" at bounding box center [105, 214] width 130 height 20
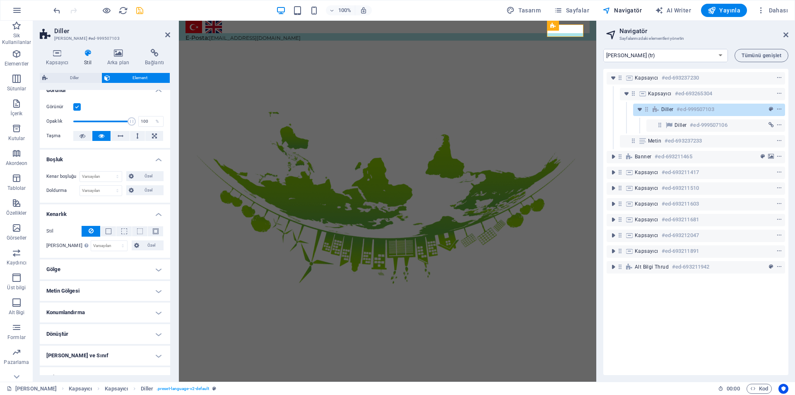
click at [135, 208] on h4 "Kenarlık" at bounding box center [105, 211] width 130 height 15
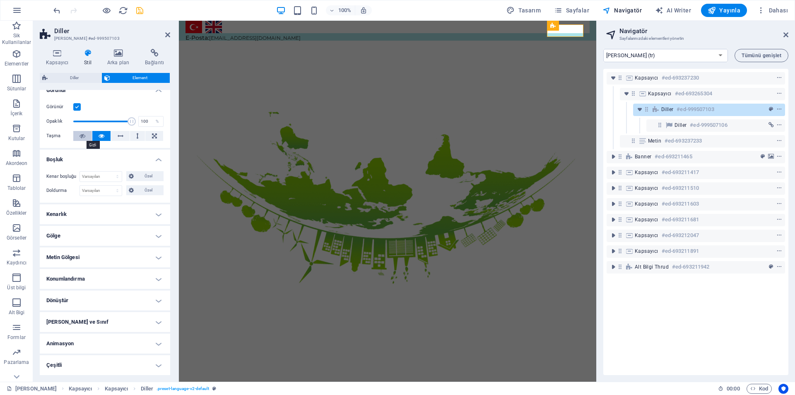
click at [86, 137] on button at bounding box center [82, 136] width 19 height 10
click at [120, 164] on div "Kenar boşluğu Varsayılan otomatik px % rem vw vh Özel Özel otomatik px % rem vw…" at bounding box center [105, 183] width 130 height 38
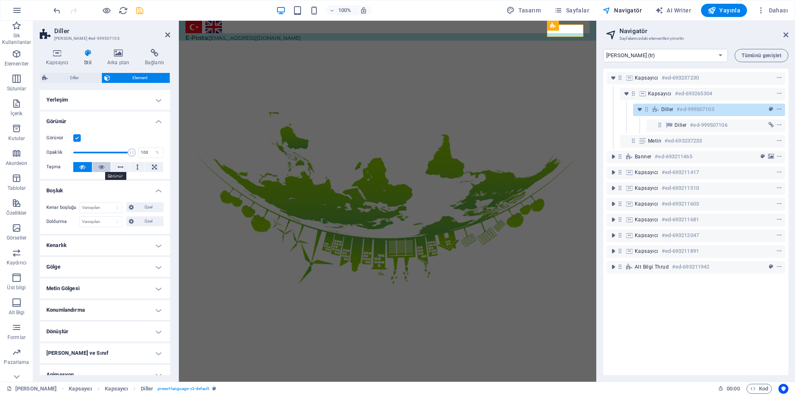
click at [103, 167] on icon at bounding box center [102, 167] width 6 height 10
click at [85, 164] on icon at bounding box center [82, 167] width 6 height 10
click at [56, 165] on label "Taşma" at bounding box center [59, 167] width 27 height 10
click at [104, 166] on button at bounding box center [101, 167] width 19 height 10
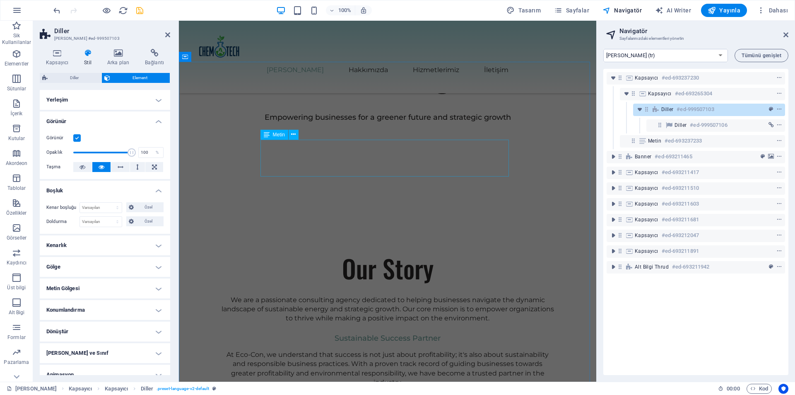
scroll to position [442, 0]
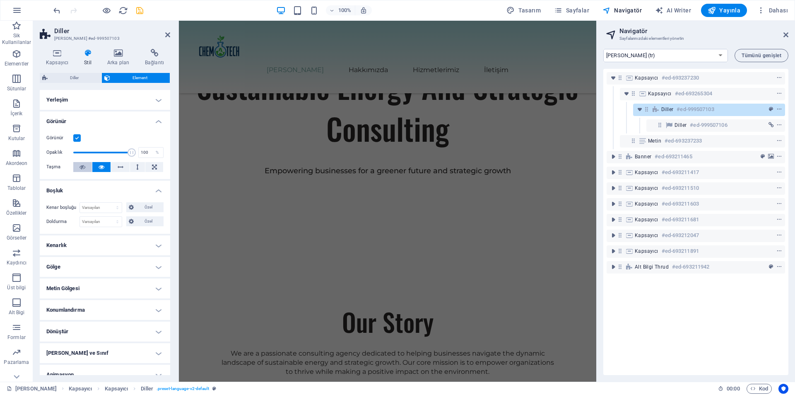
click at [82, 165] on icon at bounding box center [82, 167] width 6 height 10
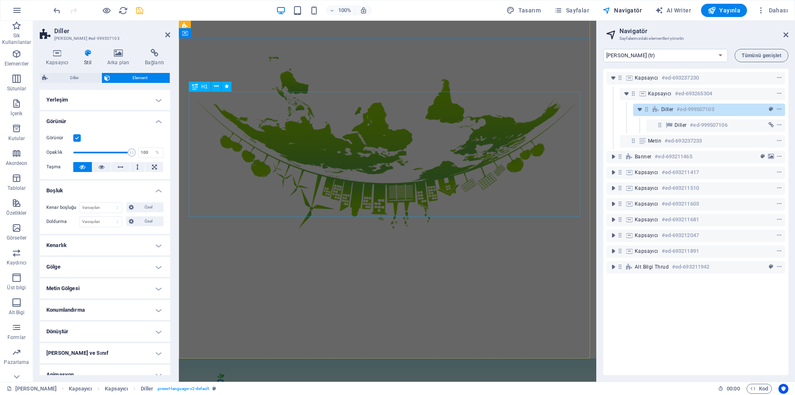
scroll to position [0, 0]
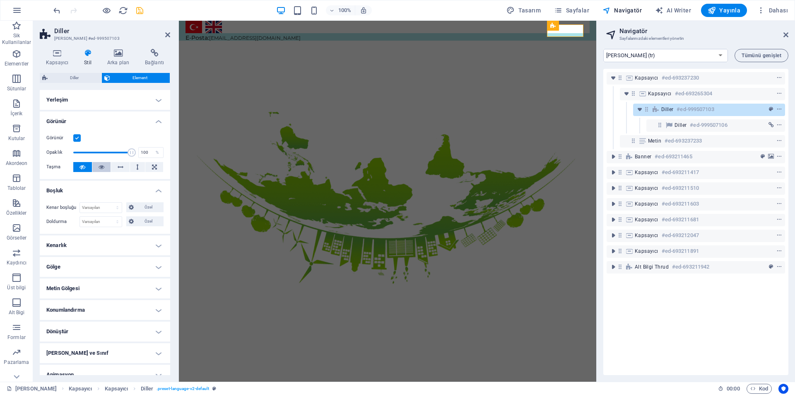
click at [104, 167] on button at bounding box center [101, 167] width 19 height 10
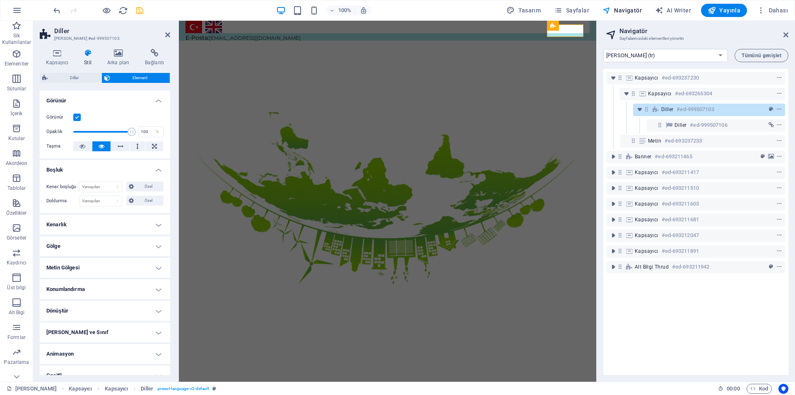
scroll to position [31, 0]
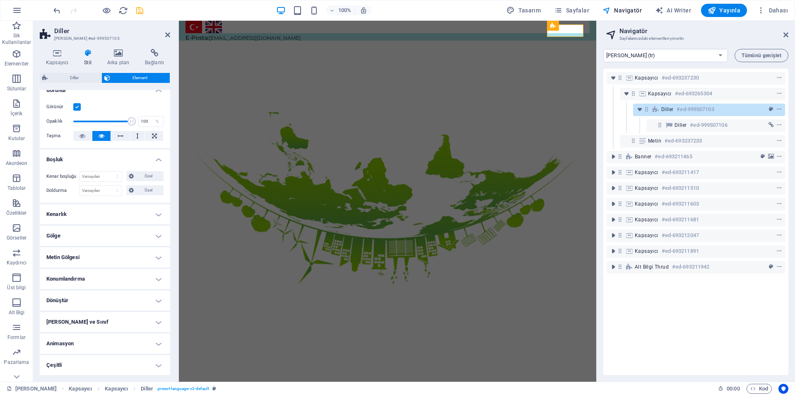
click at [153, 281] on h4 "Konumlandırma" at bounding box center [105, 279] width 130 height 20
click at [153, 281] on h4 "Konumlandırma" at bounding box center [105, 276] width 130 height 15
click at [144, 258] on h4 "Metin Gölgesi" at bounding box center [105, 257] width 130 height 20
click at [144, 257] on h4 "Metin Gölgesi" at bounding box center [105, 254] width 130 height 15
click at [150, 362] on h4 "Çeşitli" at bounding box center [105, 365] width 130 height 20
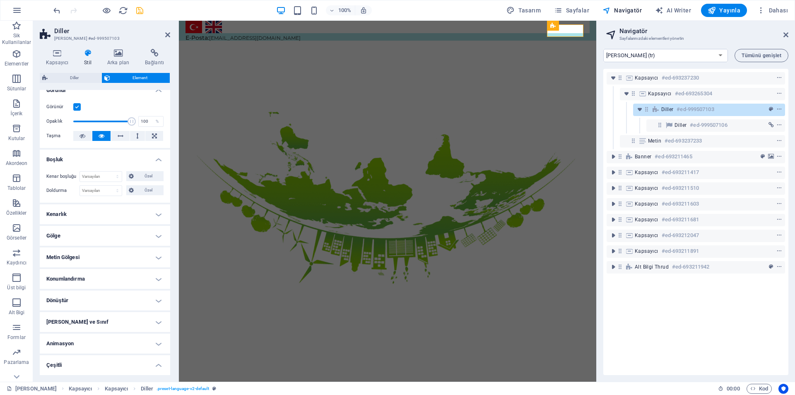
scroll to position [82, 0]
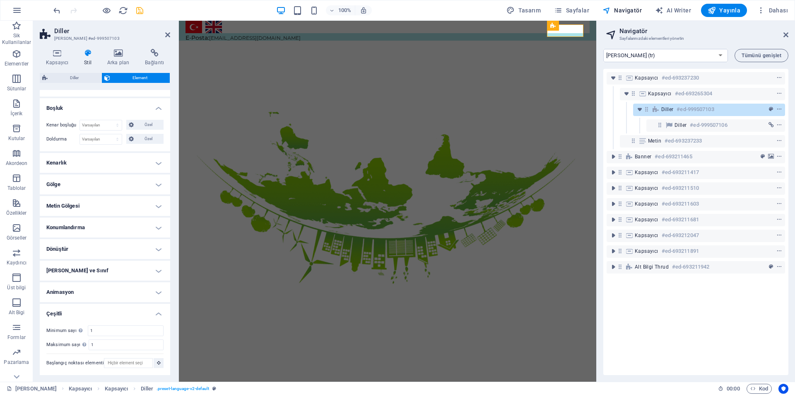
click at [153, 311] on h4 "Çeşitli" at bounding box center [105, 310] width 130 height 15
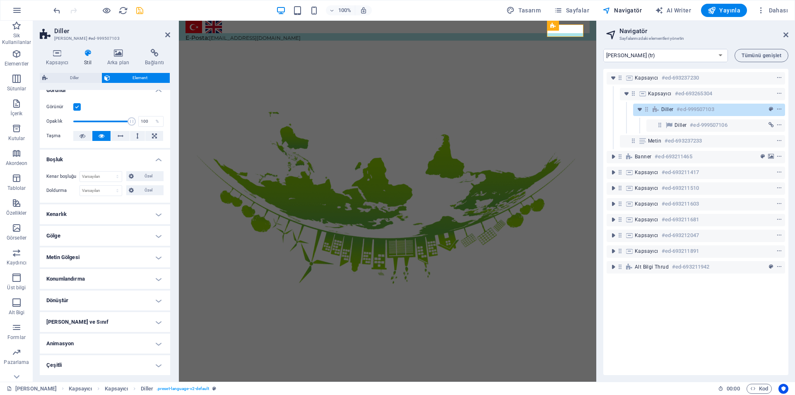
scroll to position [31, 0]
click at [79, 82] on span "Diller" at bounding box center [74, 78] width 49 height 10
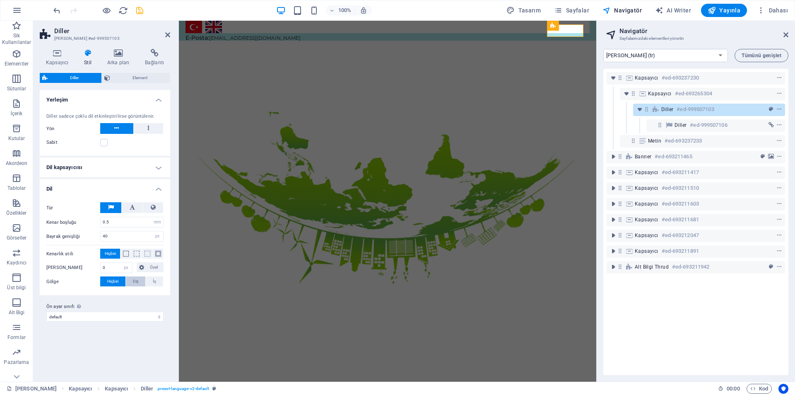
click at [138, 283] on span "Dış" at bounding box center [136, 281] width 6 height 10
type input "2"
type input "4"
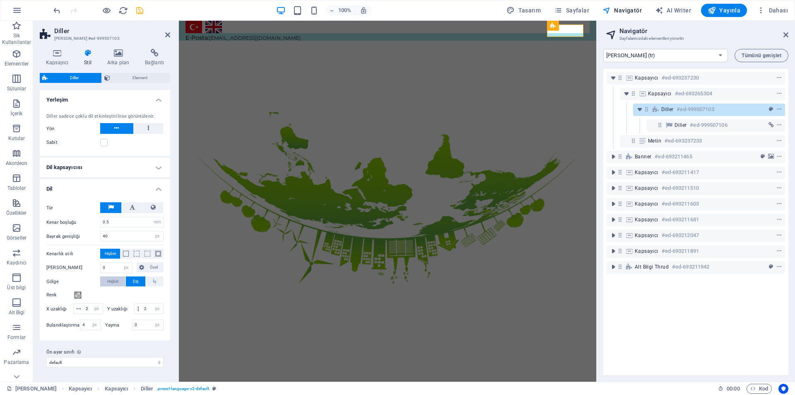
click at [113, 279] on span "Hiçbiri" at bounding box center [112, 281] width 11 height 10
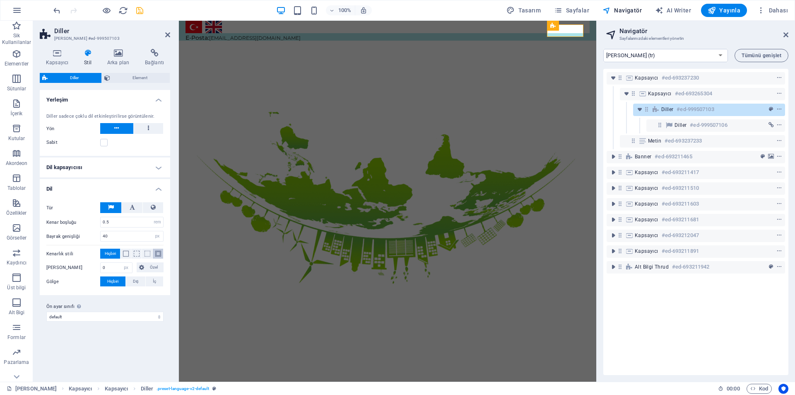
click at [155, 254] on span at bounding box center [158, 253] width 6 height 6
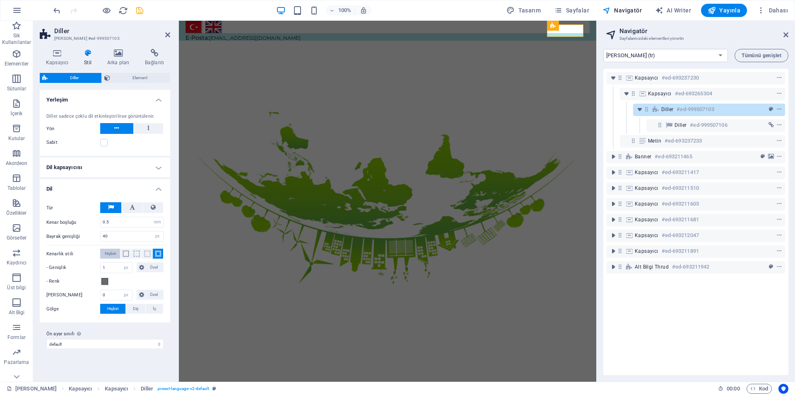
click at [111, 250] on span "Hiçbiri" at bounding box center [110, 253] width 11 height 10
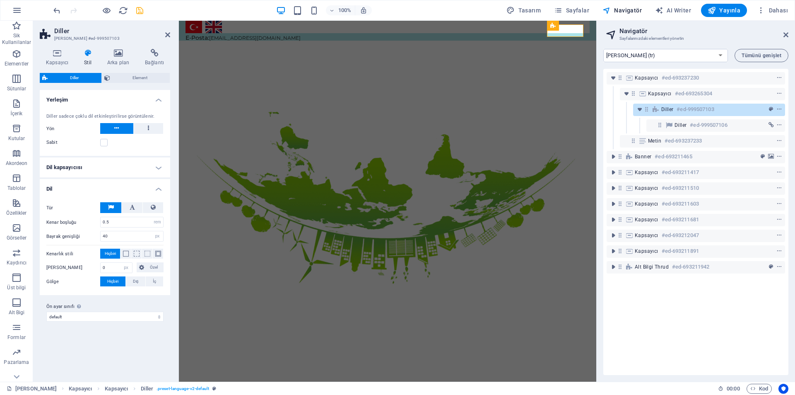
click at [146, 172] on h4 "Dil kapsayıcısı" at bounding box center [105, 167] width 130 height 20
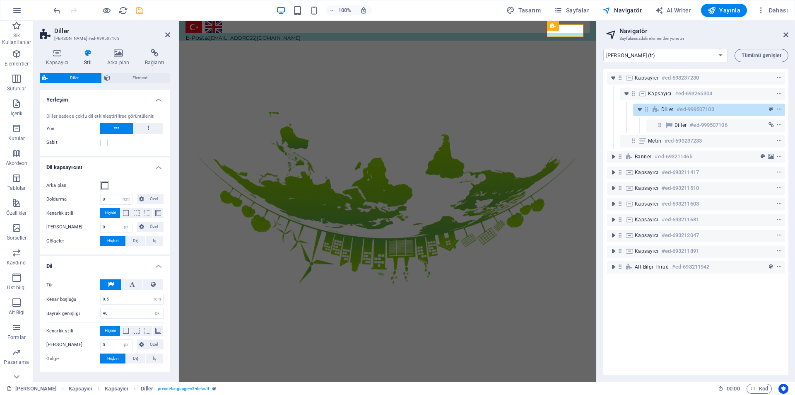
click at [101, 187] on button "Arka plan" at bounding box center [104, 185] width 9 height 9
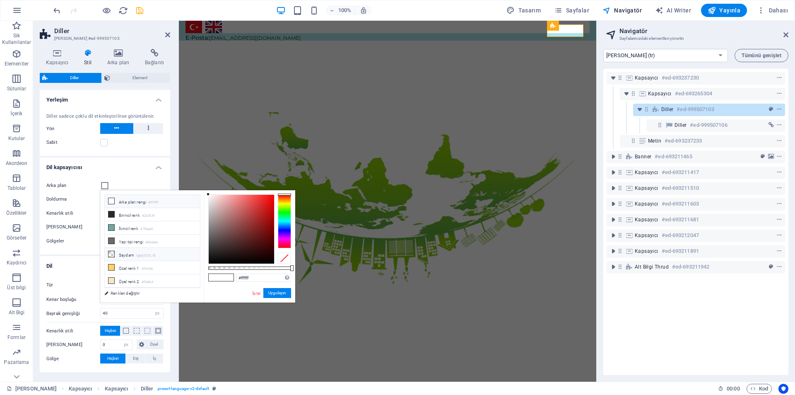
click at [147, 255] on small "rgba(0,0,0,.0)" at bounding box center [145, 256] width 19 height 6
type input "rgba(0, 0, 0, 0)"
click at [271, 293] on button "Uygulayın" at bounding box center [277, 293] width 28 height 10
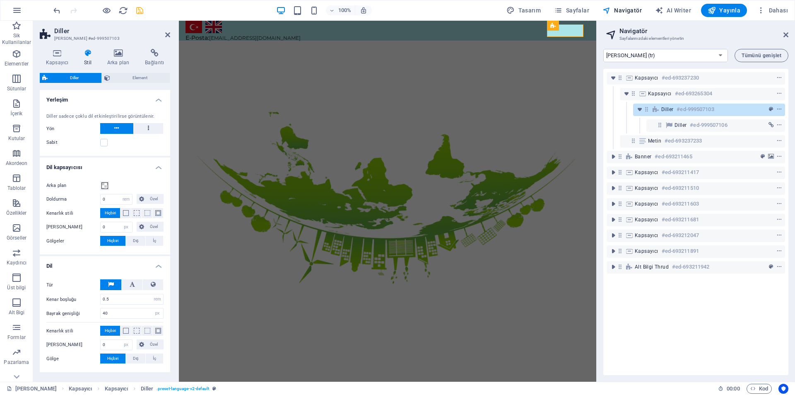
click at [139, 13] on icon "save" at bounding box center [140, 11] width 10 height 10
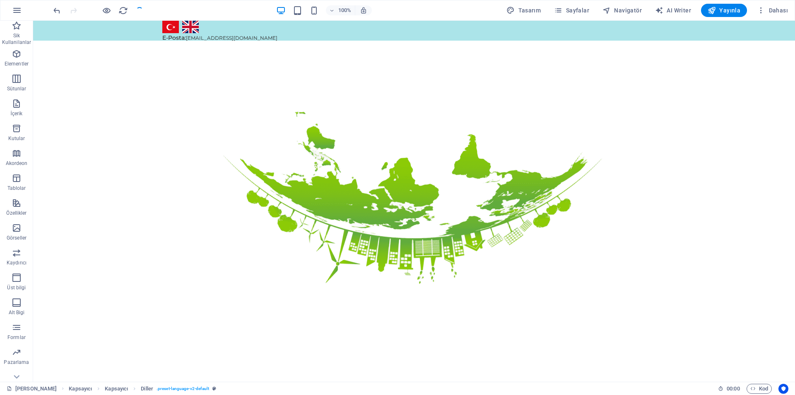
checkbox input "false"
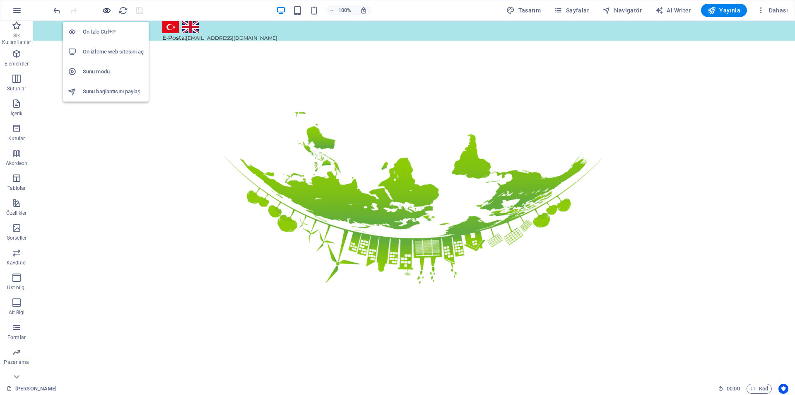
click at [107, 12] on icon "button" at bounding box center [107, 11] width 10 height 10
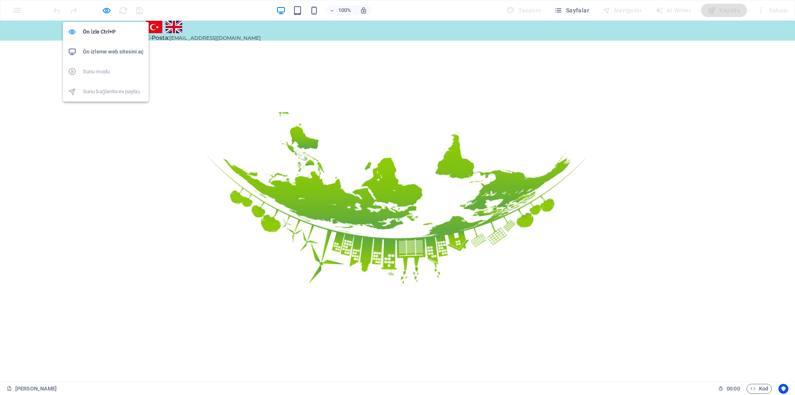
click at [108, 46] on li "Ön izleme web sitesini aç" at bounding box center [106, 52] width 86 height 20
click at [106, 10] on icon "button" at bounding box center [107, 11] width 10 height 10
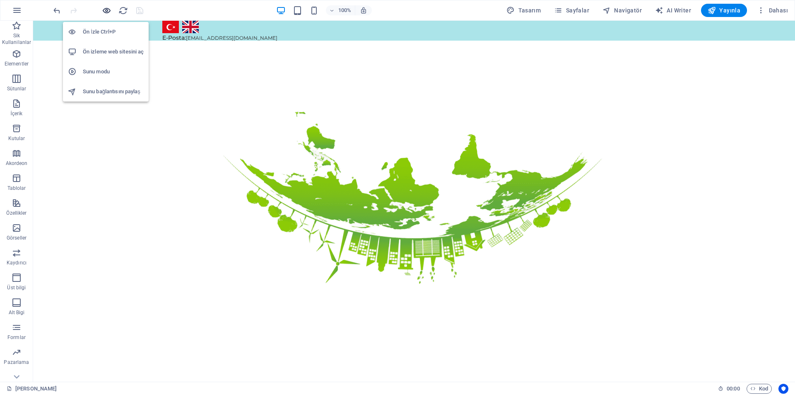
click at [106, 12] on icon "button" at bounding box center [107, 11] width 10 height 10
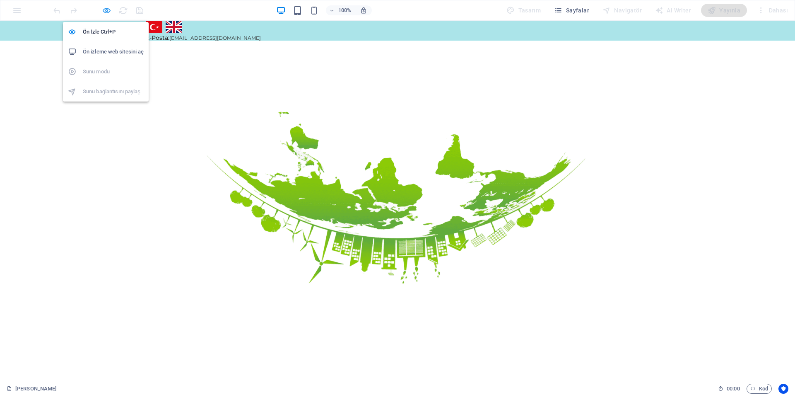
click at [103, 10] on icon "button" at bounding box center [107, 11] width 10 height 10
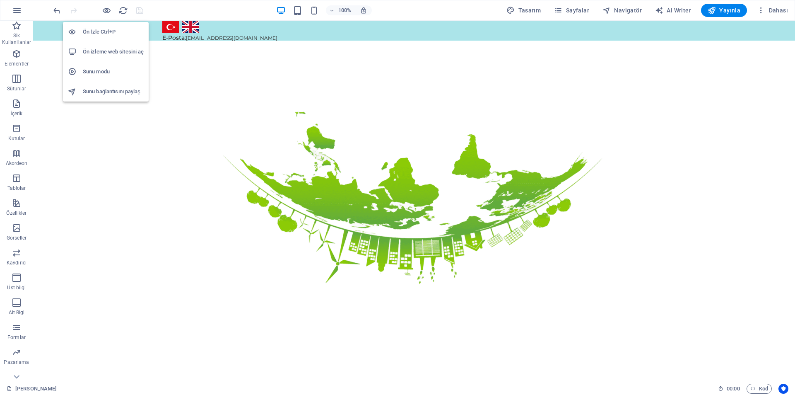
click at [103, 51] on h6 "Ön izleme web sitesini aç" at bounding box center [113, 52] width 61 height 10
click at [109, 8] on icon "button" at bounding box center [107, 11] width 10 height 10
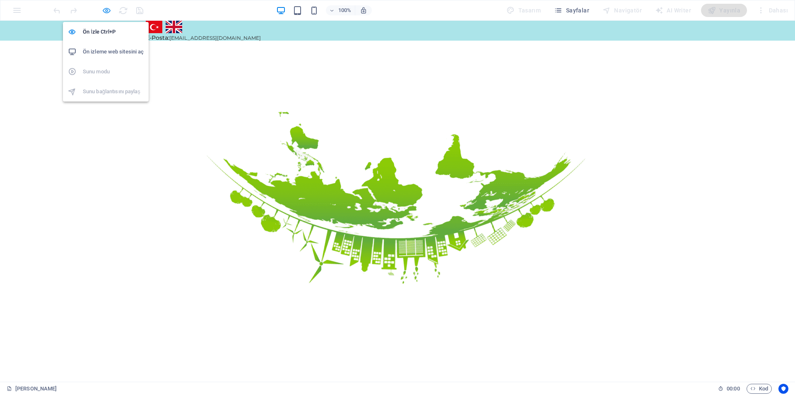
click at [109, 8] on icon "button" at bounding box center [107, 11] width 10 height 10
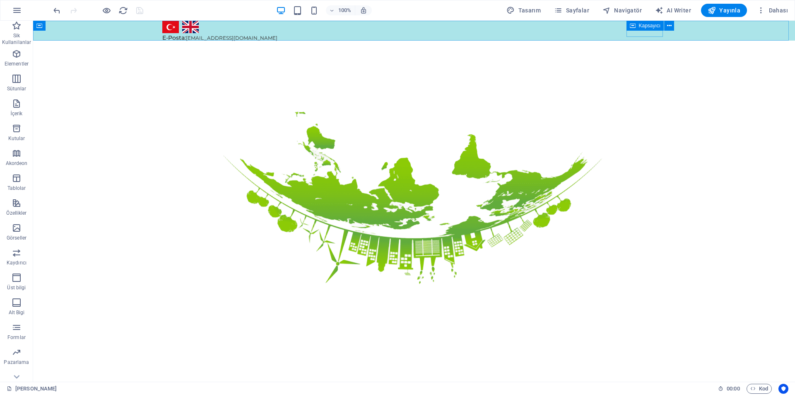
click at [633, 25] on icon at bounding box center [633, 26] width 6 height 10
click at [632, 34] on div "Türkçe English" at bounding box center [414, 27] width 507 height 16
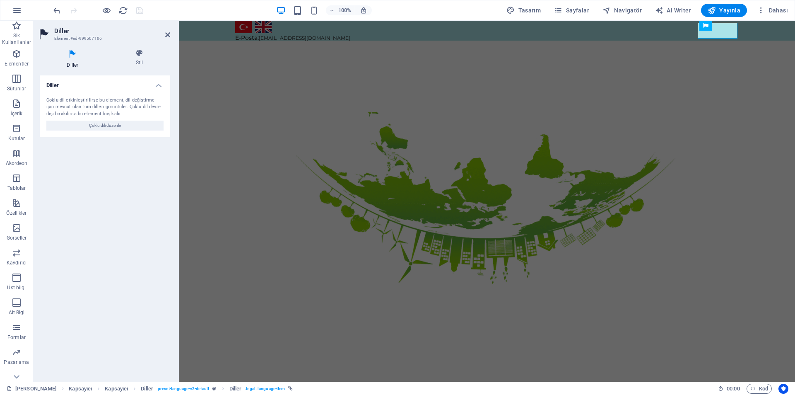
click at [132, 46] on div "Diller Stil Diller Çoklu dil etkinleştirilirse bu element, dil değiştirme için …" at bounding box center [105, 211] width 144 height 339
click at [138, 58] on h4 "Stil" at bounding box center [139, 57] width 61 height 17
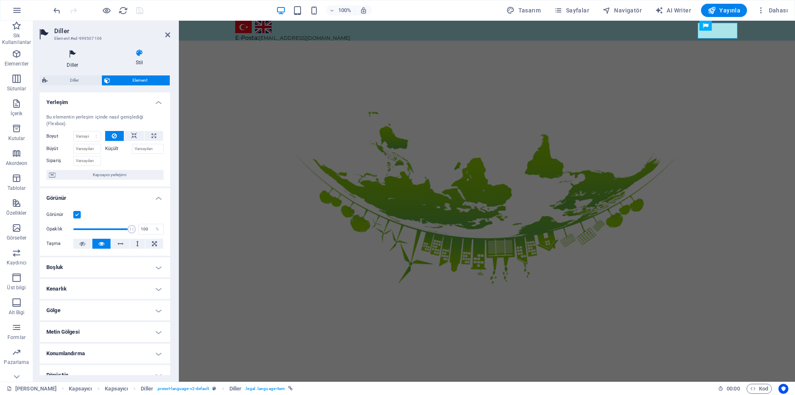
click at [77, 52] on icon at bounding box center [73, 54] width 66 height 11
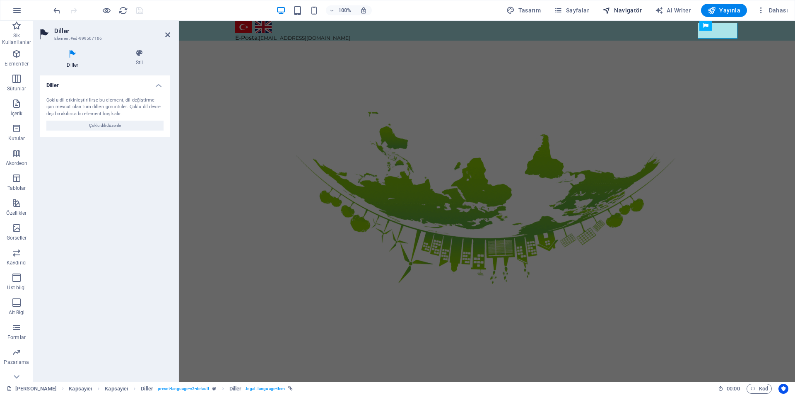
click at [627, 9] on span "Navigatör" at bounding box center [621, 10] width 39 height 8
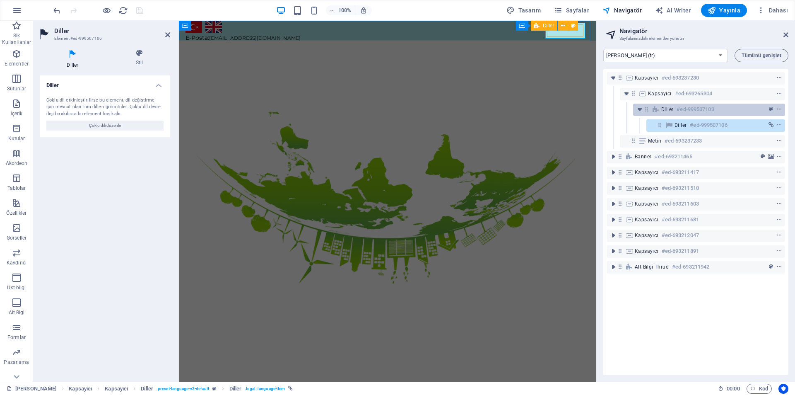
click at [660, 111] on icon at bounding box center [655, 109] width 9 height 7
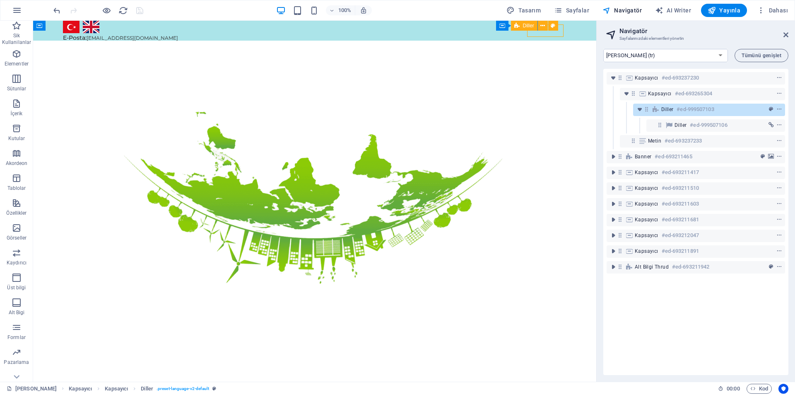
click at [660, 111] on icon at bounding box center [655, 109] width 9 height 7
select select "rem"
select select "px"
select select "rem"
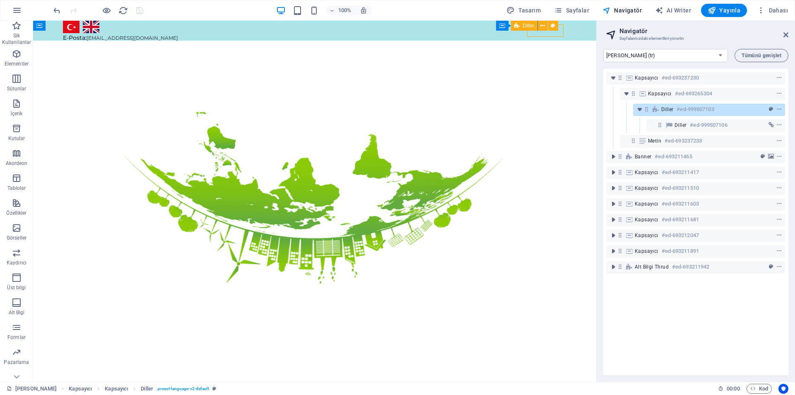
select select "px"
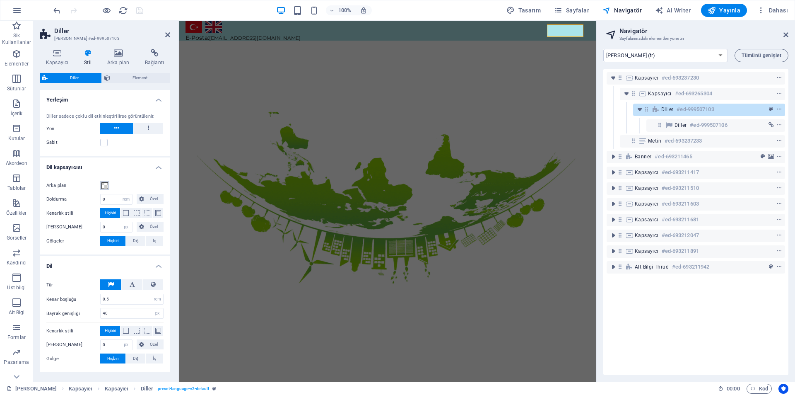
click at [106, 185] on span at bounding box center [104, 185] width 7 height 7
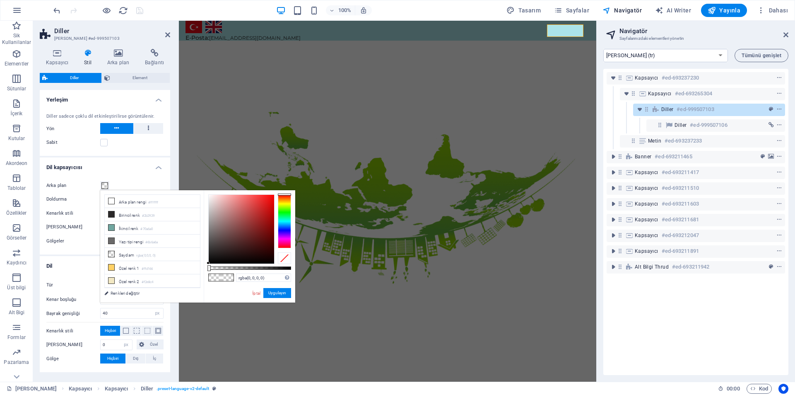
click at [222, 279] on span at bounding box center [227, 277] width 12 height 7
drag, startPoint x: 120, startPoint y: 290, endPoint x: 340, endPoint y: 9, distance: 357.1
click at [120, 290] on link "Renkleri değiştir" at bounding box center [148, 293] width 96 height 10
select select "px"
select select "400"
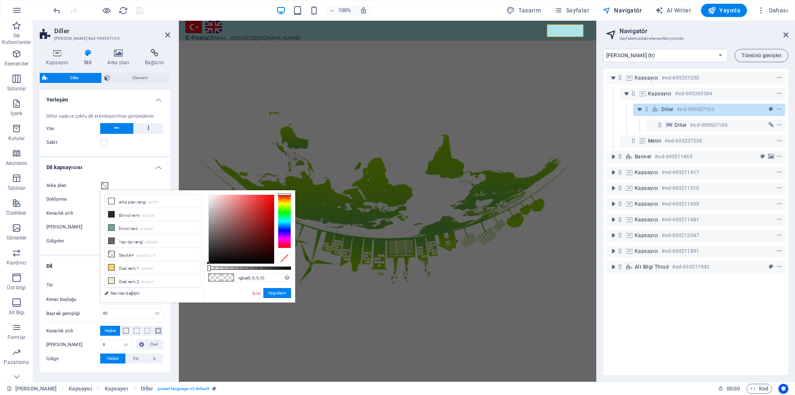
select select "px"
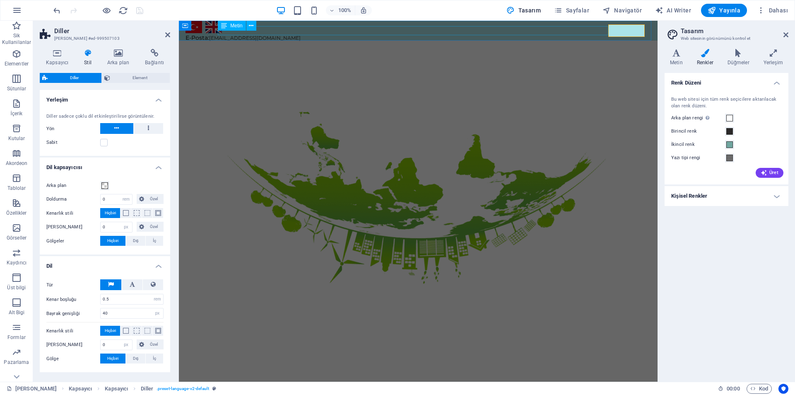
click at [525, 33] on div "E-Posta: info@chematech.com.tr" at bounding box center [417, 37] width 465 height 9
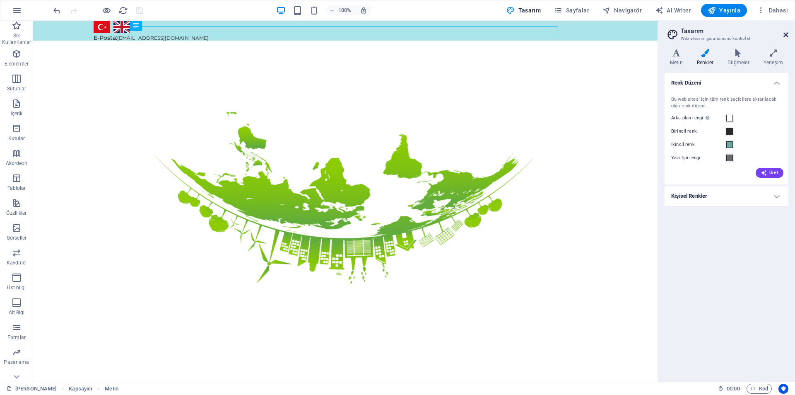
click at [788, 33] on icon at bounding box center [785, 34] width 5 height 7
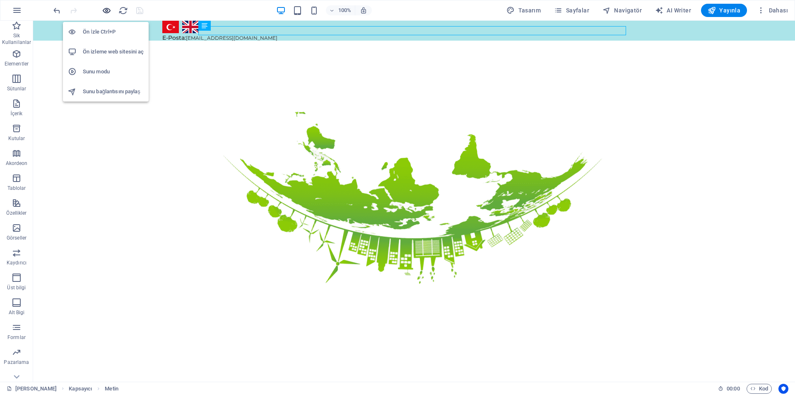
click at [104, 9] on icon "button" at bounding box center [107, 11] width 10 height 10
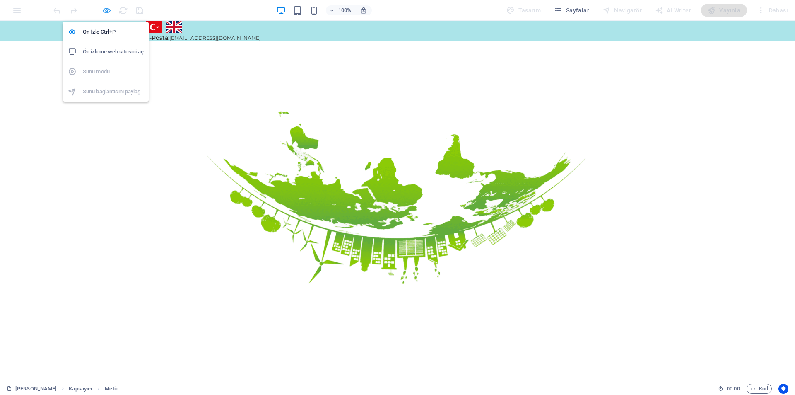
click at [104, 9] on icon "button" at bounding box center [107, 11] width 10 height 10
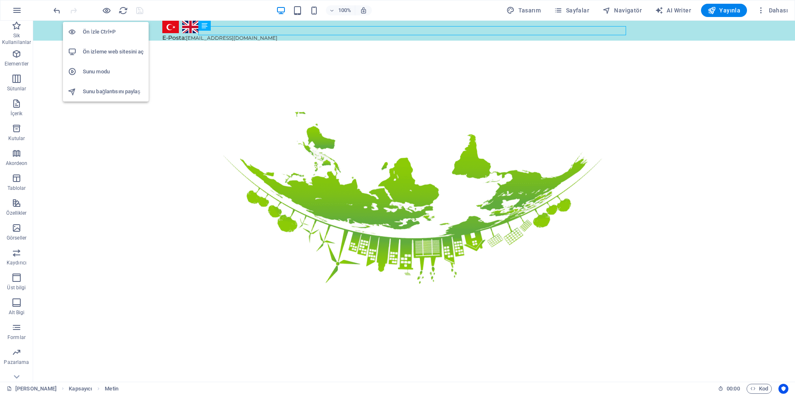
click at [109, 53] on h6 "Ön izleme web sitesini aç" at bounding box center [113, 52] width 61 height 10
click at [109, 79] on li "Sunu modu" at bounding box center [106, 72] width 86 height 20
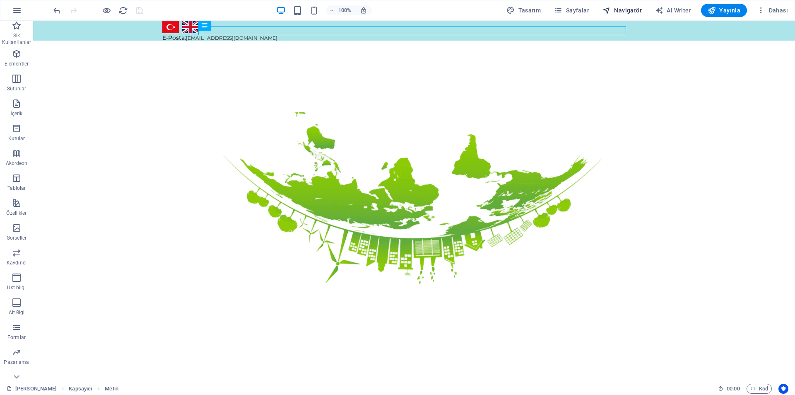
click at [606, 12] on icon "button" at bounding box center [606, 10] width 8 height 8
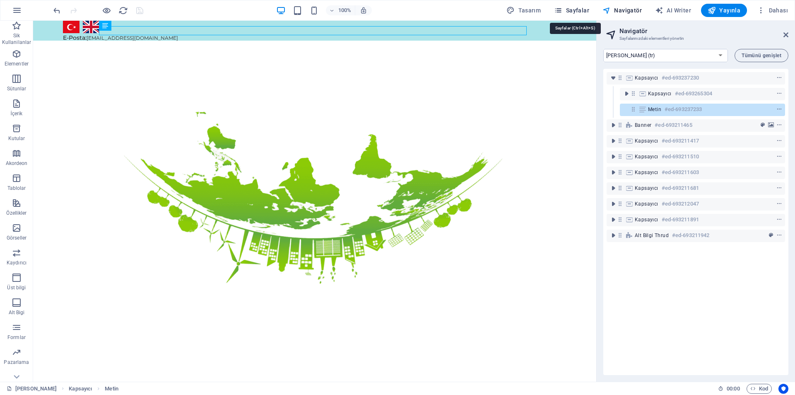
click at [585, 12] on span "Sayfalar" at bounding box center [571, 10] width 35 height 8
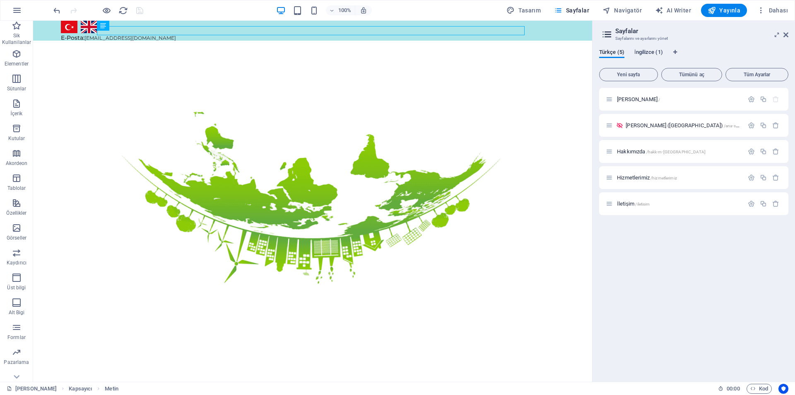
click at [654, 57] on button "İngilizce (1)" at bounding box center [648, 53] width 29 height 9
click at [774, 101] on icon "button" at bounding box center [775, 99] width 7 height 7
click at [631, 101] on span "[PERSON_NAME] /" at bounding box center [638, 99] width 43 height 6
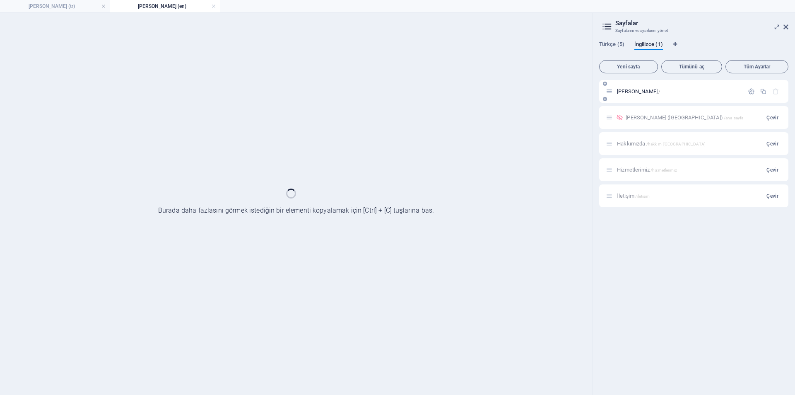
click at [631, 101] on div "[PERSON_NAME] /" at bounding box center [693, 91] width 189 height 23
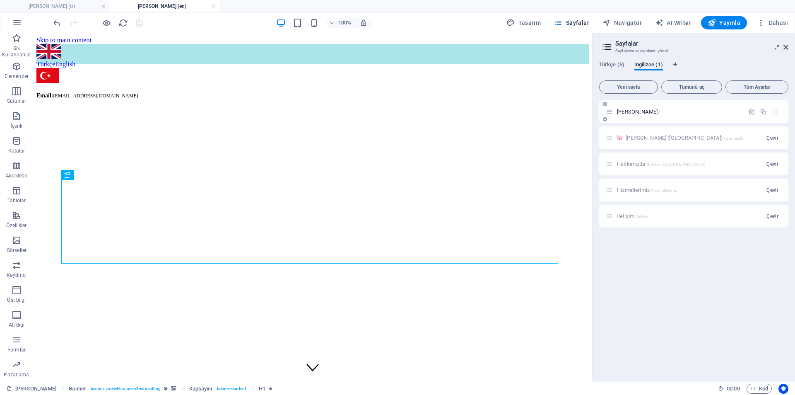
scroll to position [0, 0]
click at [775, 167] on button "Çevir" at bounding box center [772, 163] width 19 height 13
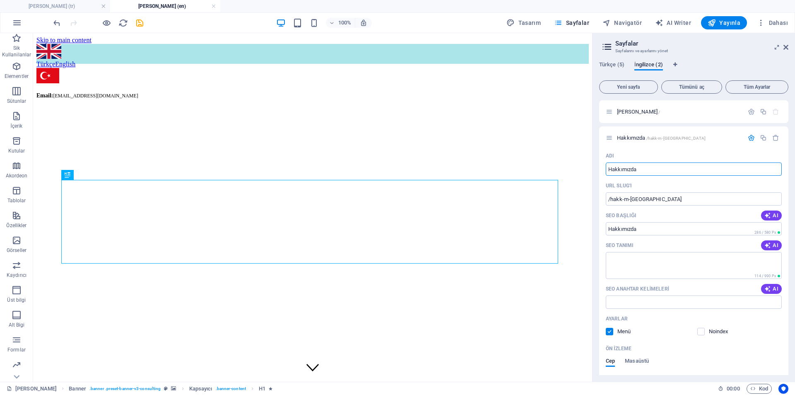
drag, startPoint x: 665, startPoint y: 201, endPoint x: 589, endPoint y: 170, distance: 82.0
click at [651, 113] on p "[PERSON_NAME] /" at bounding box center [679, 111] width 124 height 5
click at [659, 65] on span "İngilizce (2)" at bounding box center [648, 66] width 29 height 12
drag, startPoint x: 659, startPoint y: 65, endPoint x: 645, endPoint y: 70, distance: 14.7
click at [645, 70] on button "İngilizce (2)" at bounding box center [648, 65] width 29 height 9
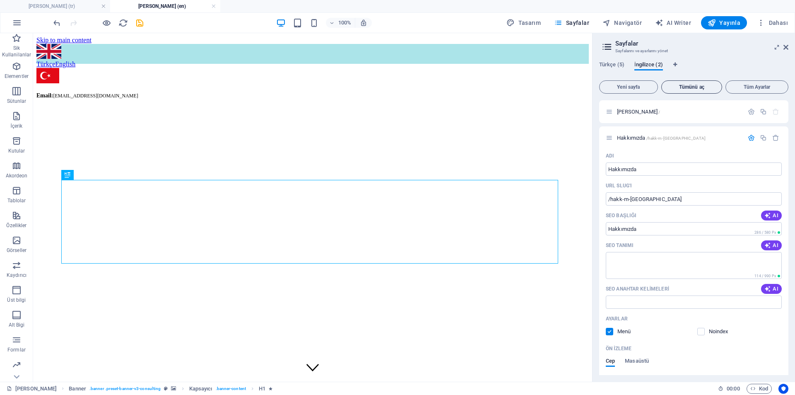
click at [693, 83] on button "Tümünü aç" at bounding box center [691, 86] width 61 height 13
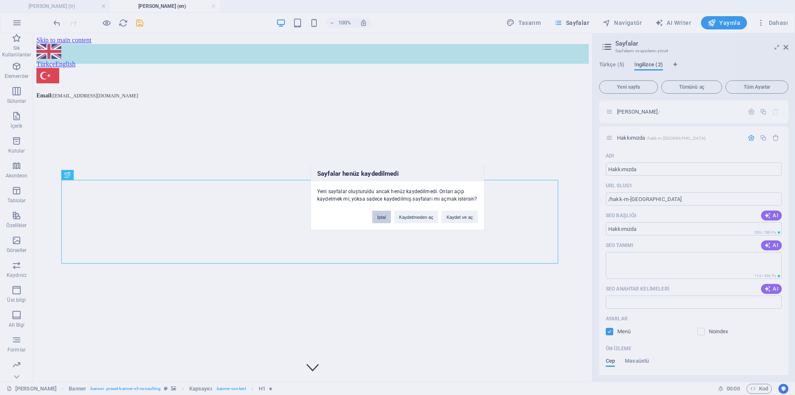
click at [387, 219] on button "İptal" at bounding box center [381, 216] width 19 height 12
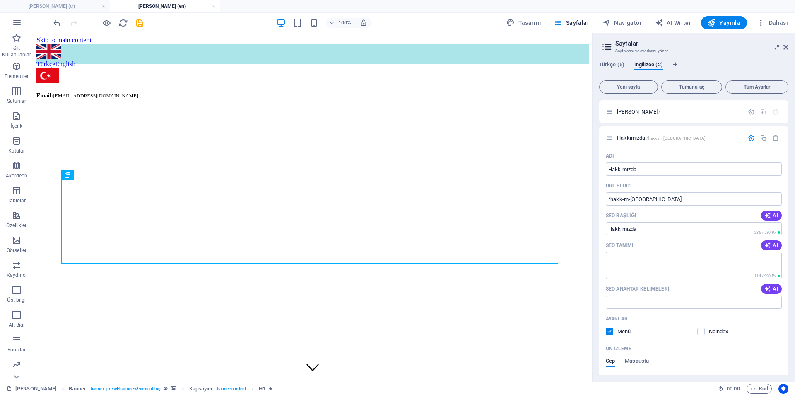
click at [775, 143] on div "Hakkımızda /hakk-m-zda" at bounding box center [693, 137] width 189 height 23
click at [775, 140] on icon "button" at bounding box center [775, 137] width 7 height 7
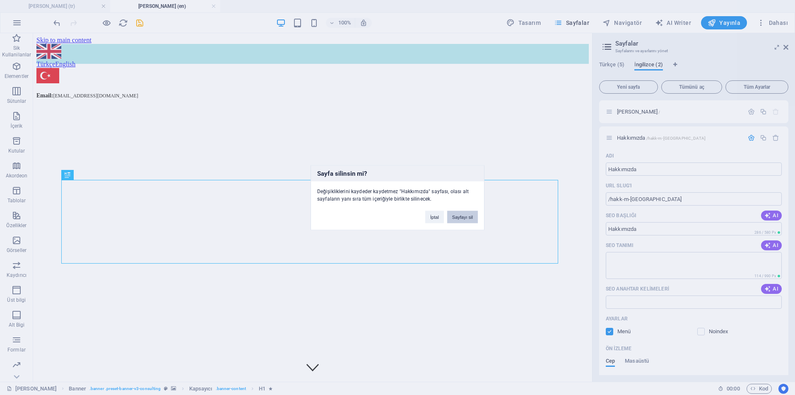
click at [462, 221] on button "Sayfayı sil" at bounding box center [462, 216] width 31 height 12
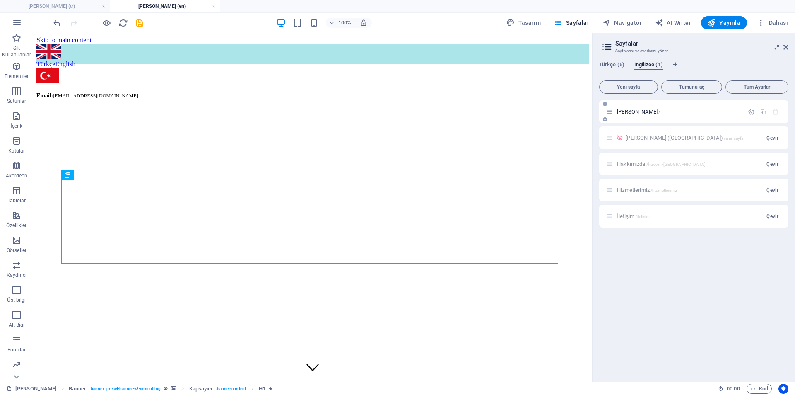
click at [774, 113] on icon "button" at bounding box center [775, 111] width 7 height 7
click at [773, 113] on icon "button" at bounding box center [775, 111] width 7 height 7
click at [748, 114] on icon "button" at bounding box center [751, 111] width 7 height 7
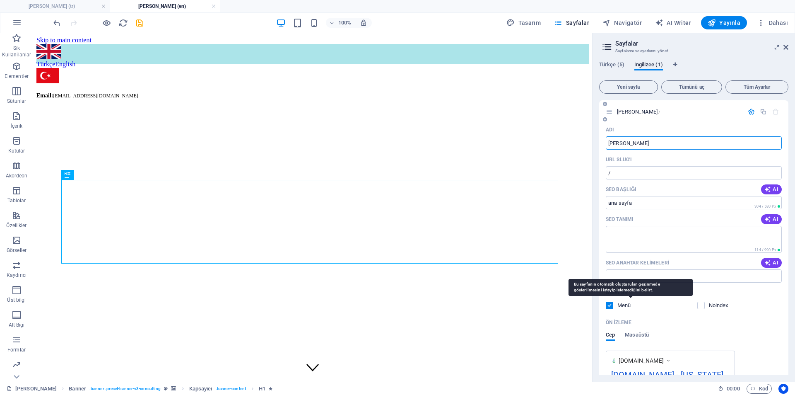
click at [626, 308] on p "Menü" at bounding box center [630, 304] width 27 height 7
click at [0, 0] on input "checkbox" at bounding box center [0, 0] width 0 height 0
drag, startPoint x: 626, startPoint y: 308, endPoint x: 676, endPoint y: 58, distance: 254.5
click at [626, 307] on p "Menü" at bounding box center [630, 304] width 27 height 7
click at [0, 0] on input "checkbox" at bounding box center [0, 0] width 0 height 0
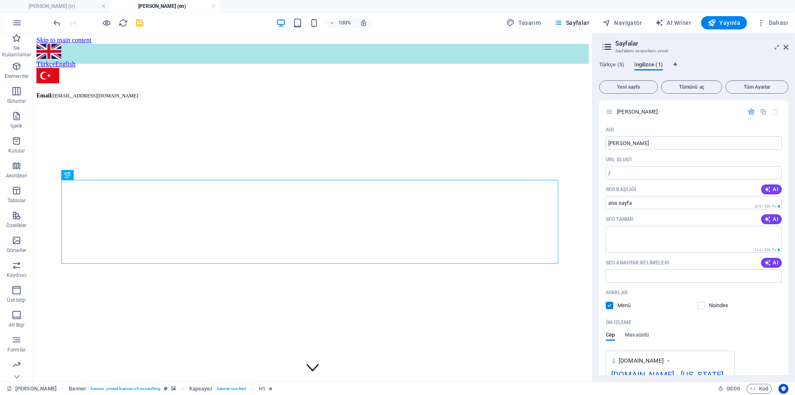
click at [650, 67] on span "İngilizce (1)" at bounding box center [648, 66] width 29 height 12
click at [649, 65] on span "İngilizce (1)" at bounding box center [648, 66] width 29 height 12
click at [525, 45] on figure at bounding box center [312, 52] width 552 height 17
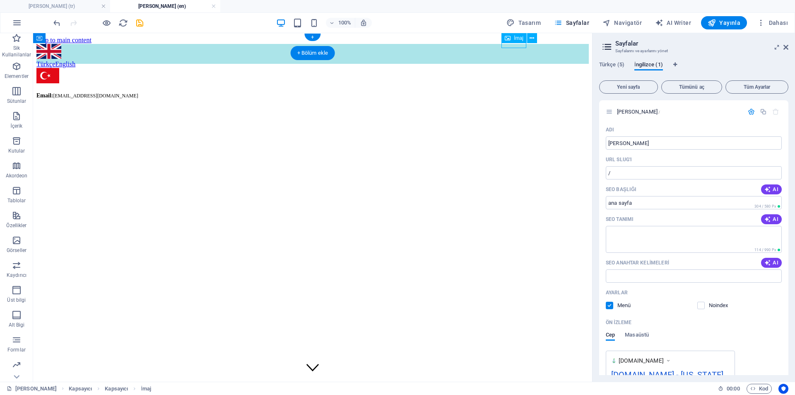
click at [525, 45] on figure at bounding box center [312, 52] width 552 height 17
select select "px"
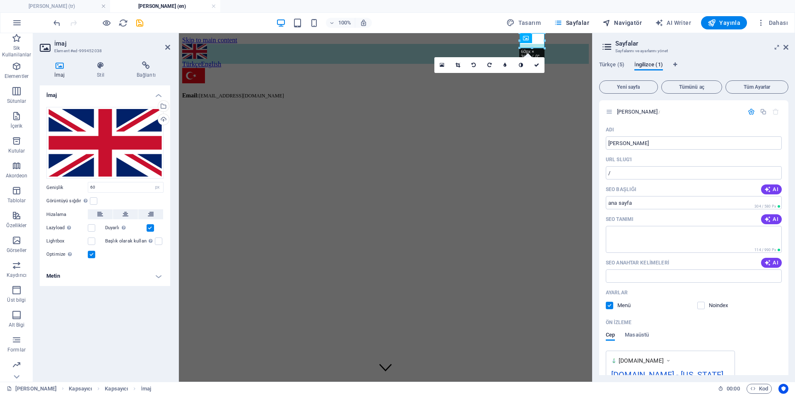
click at [616, 22] on span "Navigatör" at bounding box center [621, 23] width 39 height 8
select select "13493308-en"
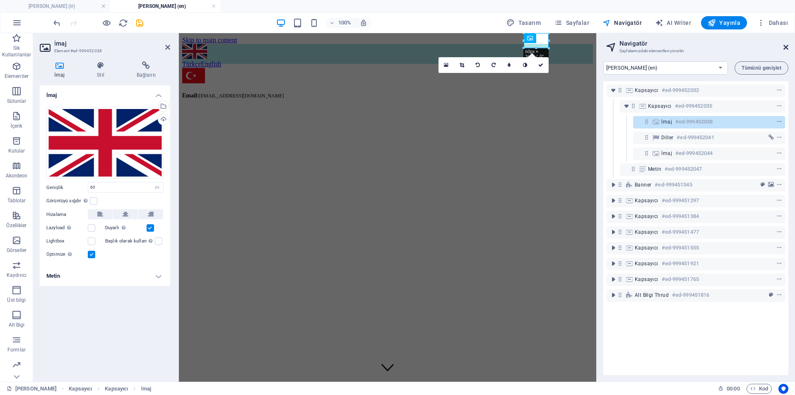
click at [784, 46] on icon at bounding box center [785, 47] width 5 height 7
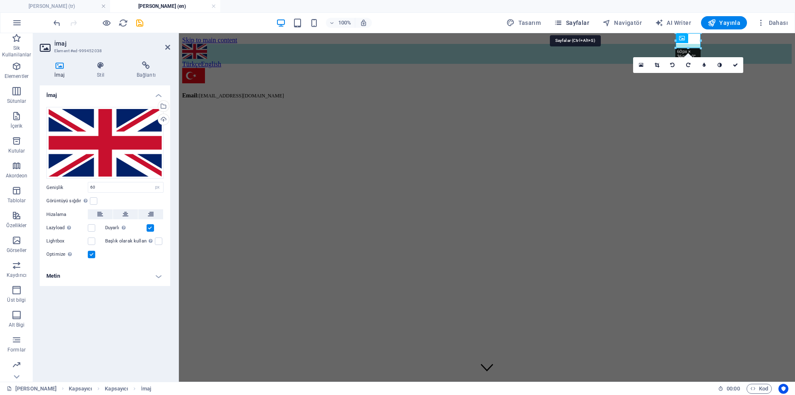
click at [581, 21] on span "Sayfalar" at bounding box center [571, 23] width 35 height 8
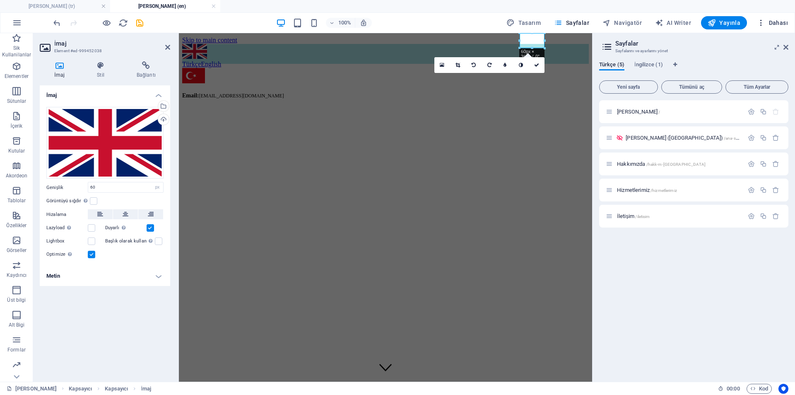
click at [785, 20] on span "Dahası" at bounding box center [772, 23] width 31 height 8
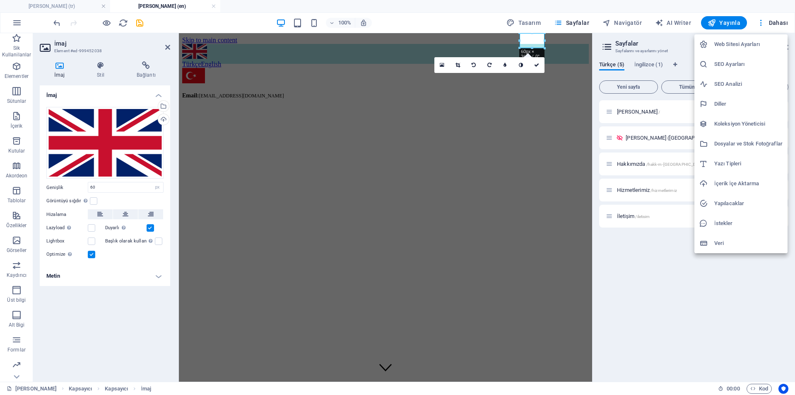
click at [730, 49] on li "Web Sitesi Ayarları" at bounding box center [740, 44] width 93 height 20
select select "165"
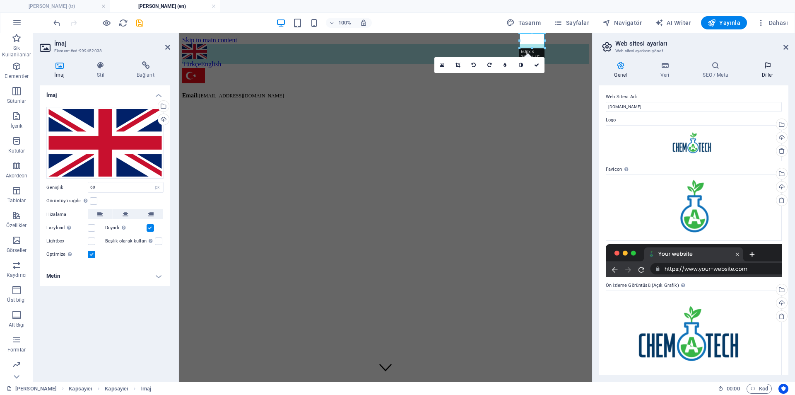
click at [772, 74] on h4 "Diller" at bounding box center [767, 69] width 42 height 17
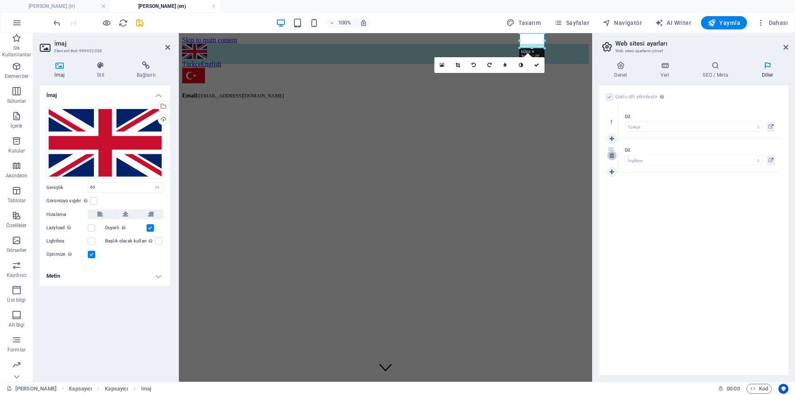
click at [613, 155] on icon at bounding box center [611, 155] width 5 height 6
click at [211, 6] on link at bounding box center [213, 6] width 5 height 8
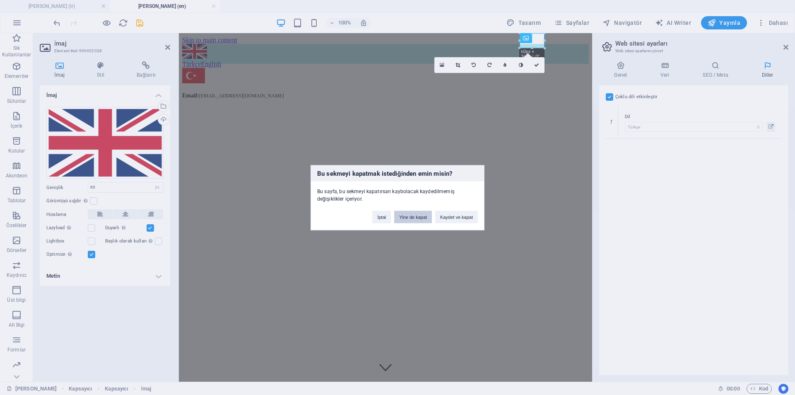
click at [412, 217] on button "Yine de kapat" at bounding box center [413, 216] width 38 height 12
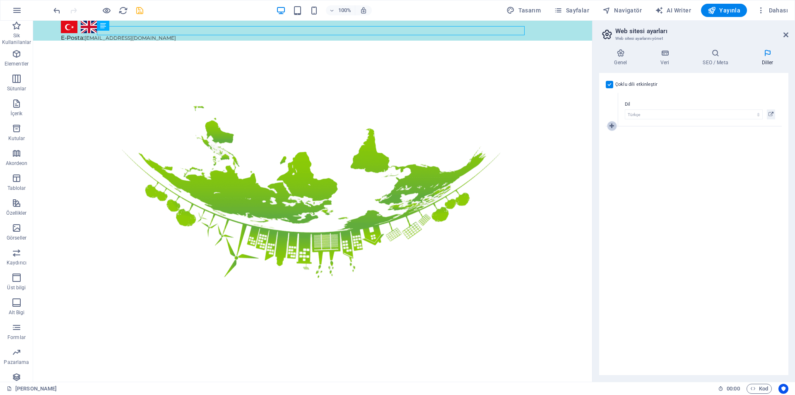
click at [611, 128] on icon at bounding box center [611, 126] width 5 height 6
select select
click at [569, 10] on span "Sayfalar" at bounding box center [571, 10] width 35 height 8
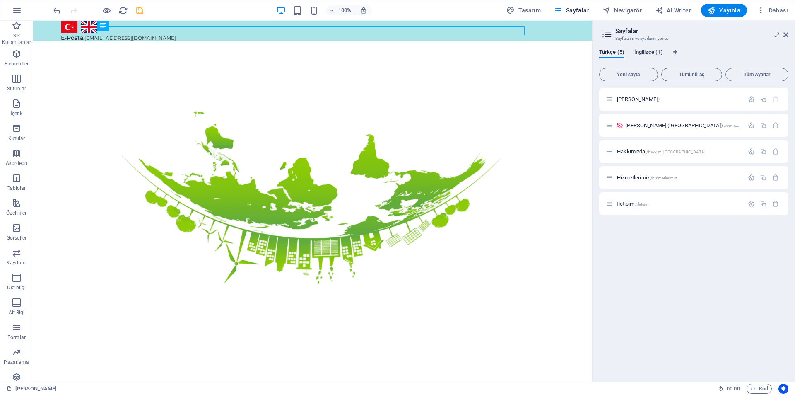
click at [651, 54] on span "İngilizce (1)" at bounding box center [648, 53] width 29 height 12
click at [612, 54] on span "Türkçe (5)" at bounding box center [611, 53] width 25 height 12
click at [648, 52] on span "İngilizce (1)" at bounding box center [648, 53] width 29 height 12
click at [741, 75] on span "Tüm Ayarlar" at bounding box center [756, 74] width 55 height 5
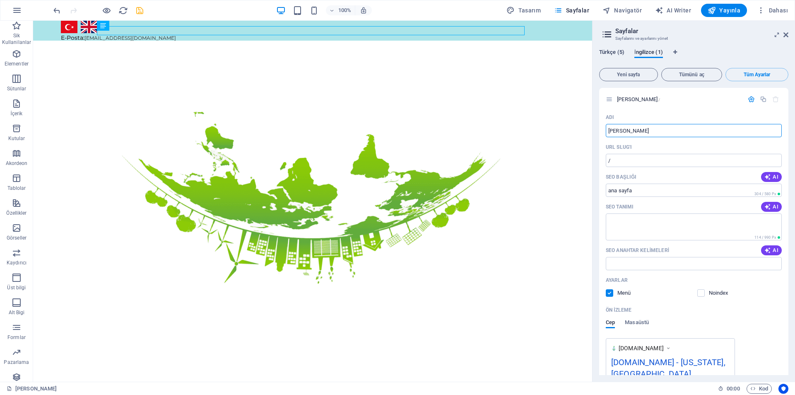
click at [615, 55] on span "Türkçe (5)" at bounding box center [611, 53] width 25 height 12
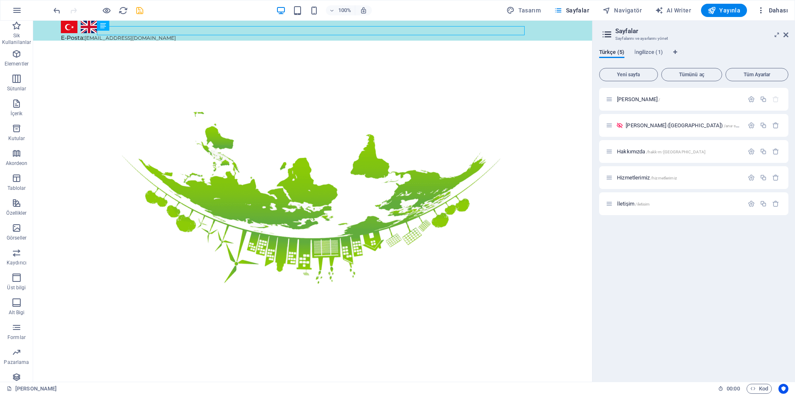
click at [771, 7] on span "Dahası" at bounding box center [772, 10] width 31 height 8
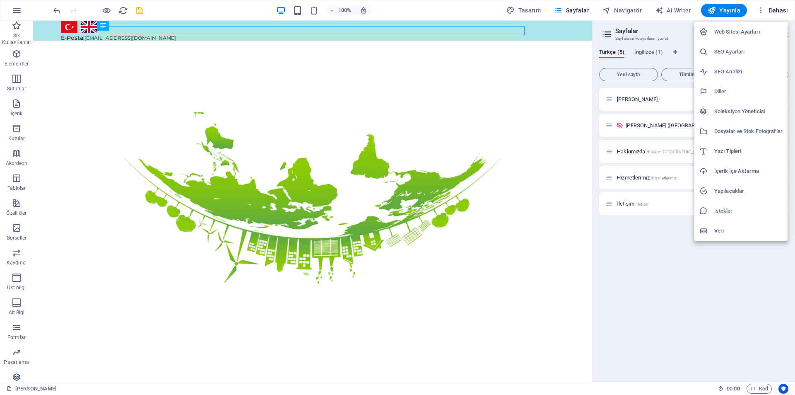
click at [730, 30] on h6 "Web Sitesi Ayarları" at bounding box center [748, 32] width 68 height 10
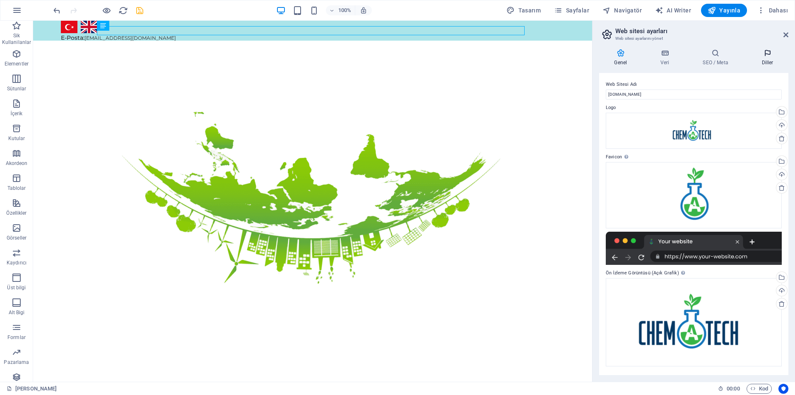
click at [769, 60] on h4 "Diller" at bounding box center [767, 57] width 42 height 17
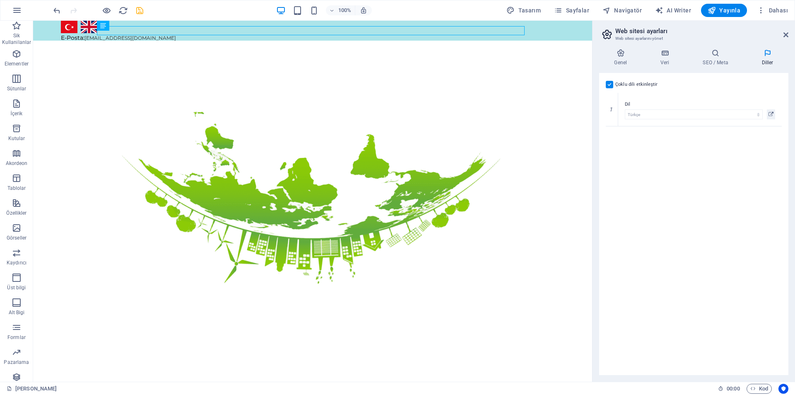
click at [609, 84] on label at bounding box center [609, 84] width 7 height 7
click at [0, 0] on input "Çoklu dili etkinleştir Çoklu dili silmek için tek bir dil kalana kadar tüm dill…" at bounding box center [0, 0] width 0 height 0
click at [579, 9] on span "Sayfalar" at bounding box center [571, 10] width 35 height 8
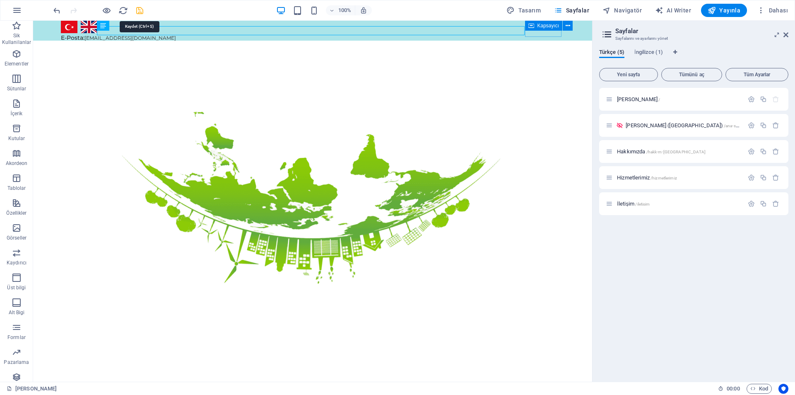
click at [140, 15] on icon "save" at bounding box center [140, 11] width 10 height 10
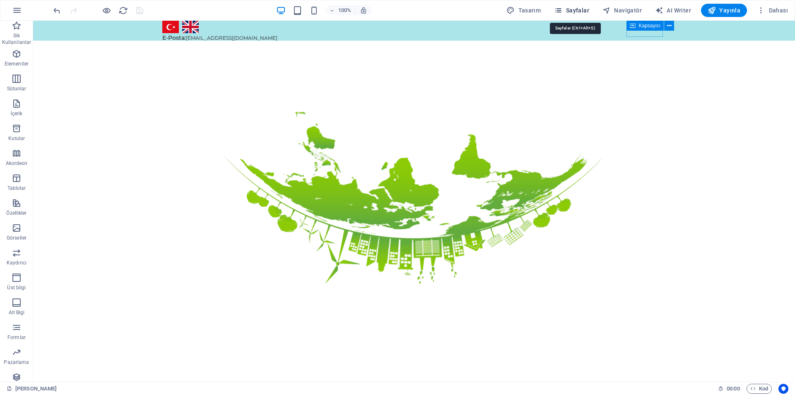
click at [568, 10] on span "Sayfalar" at bounding box center [571, 10] width 35 height 8
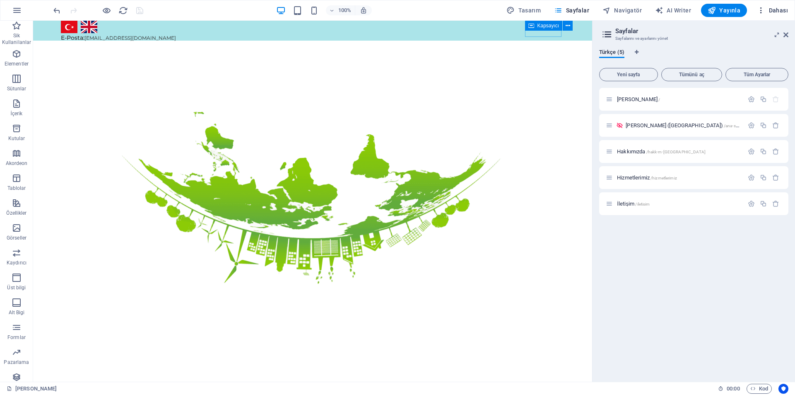
click at [765, 15] on button "Dahası" at bounding box center [772, 10] width 38 height 13
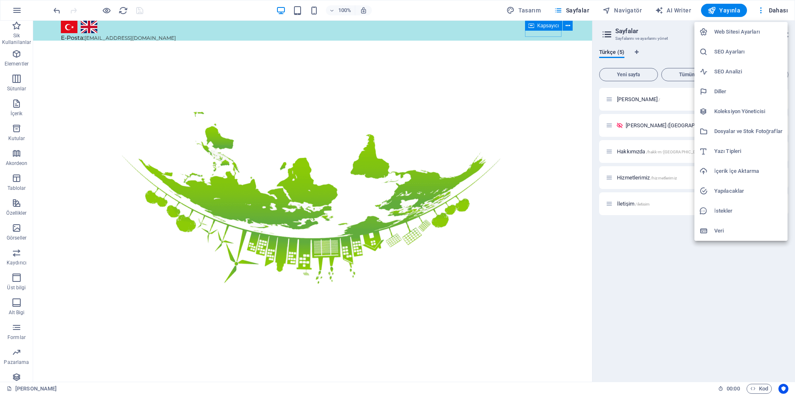
click at [732, 91] on h6 "Diller" at bounding box center [748, 92] width 68 height 10
select select "165"
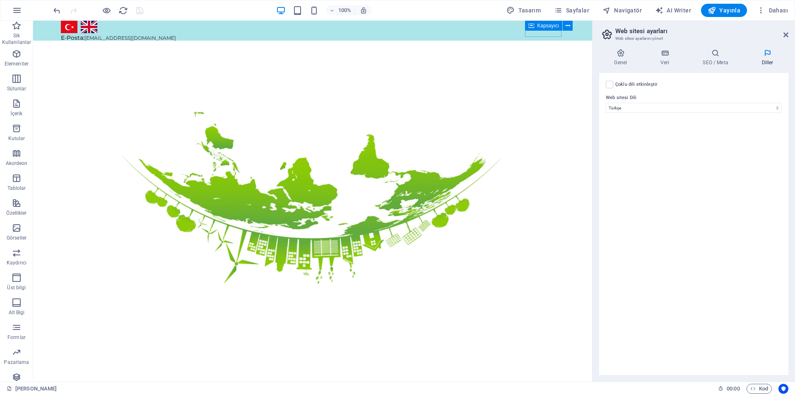
click at [629, 84] on label "Çoklu dili etkinleştir Çoklu dili silmek için tek bir dil kalana kadar tüm dill…" at bounding box center [636, 84] width 43 height 10
click at [0, 0] on input "Çoklu dili etkinleştir Çoklu dili silmek için tek bir dil kalana kadar tüm dill…" at bounding box center [0, 0] width 0 height 0
click at [646, 144] on select "Abkhazian Afar Afrikaans Akan Albanian Almanca Amharic Aragonese Arapça Armenia…" at bounding box center [694, 148] width 138 height 10
select select "72"
click at [625, 143] on select "Abkhazian Afar Afrikaans Akan Albanian Almanca Amharic Aragonese Arapça Armenia…" at bounding box center [694, 148] width 138 height 10
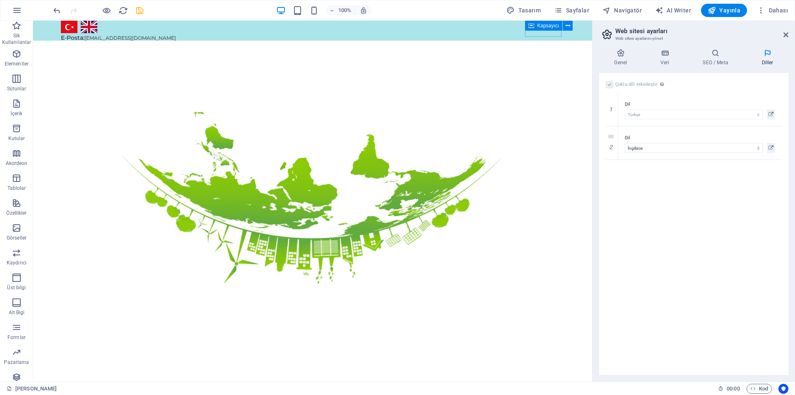
click at [676, 198] on div "Çoklu dili etkinleştir Çoklu dili silmek için tek bir dil kalana kadar tüm dill…" at bounding box center [693, 224] width 189 height 302
click at [578, 9] on span "Sayfalar" at bounding box center [571, 10] width 35 height 8
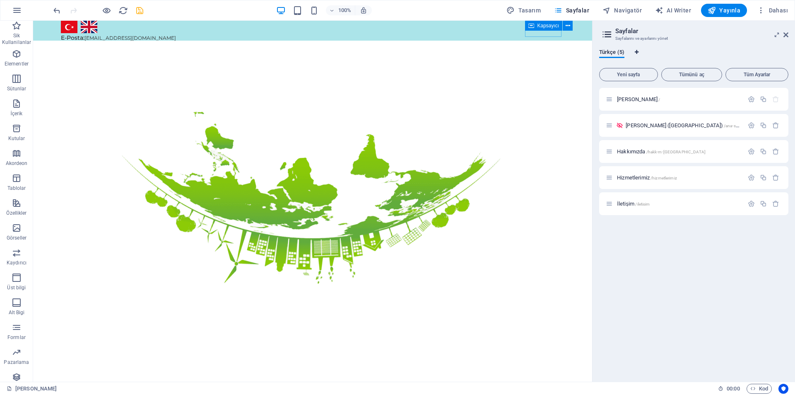
click at [634, 55] on span "Dil Sekmeleri" at bounding box center [636, 53] width 5 height 7
select select "165"
select select "72"
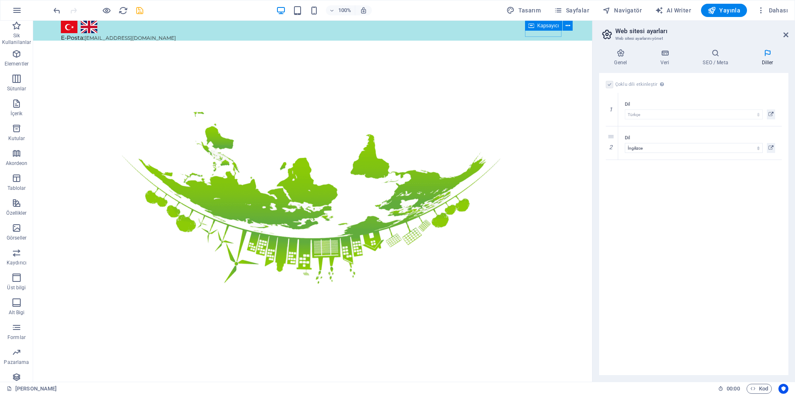
click at [138, 15] on div "100% Tasarım [PERSON_NAME] AI Writer Yayınla Dahası" at bounding box center [397, 10] width 794 height 20
click at [138, 15] on icon "save" at bounding box center [140, 11] width 10 height 10
